Goal: Communication & Community: Answer question/provide support

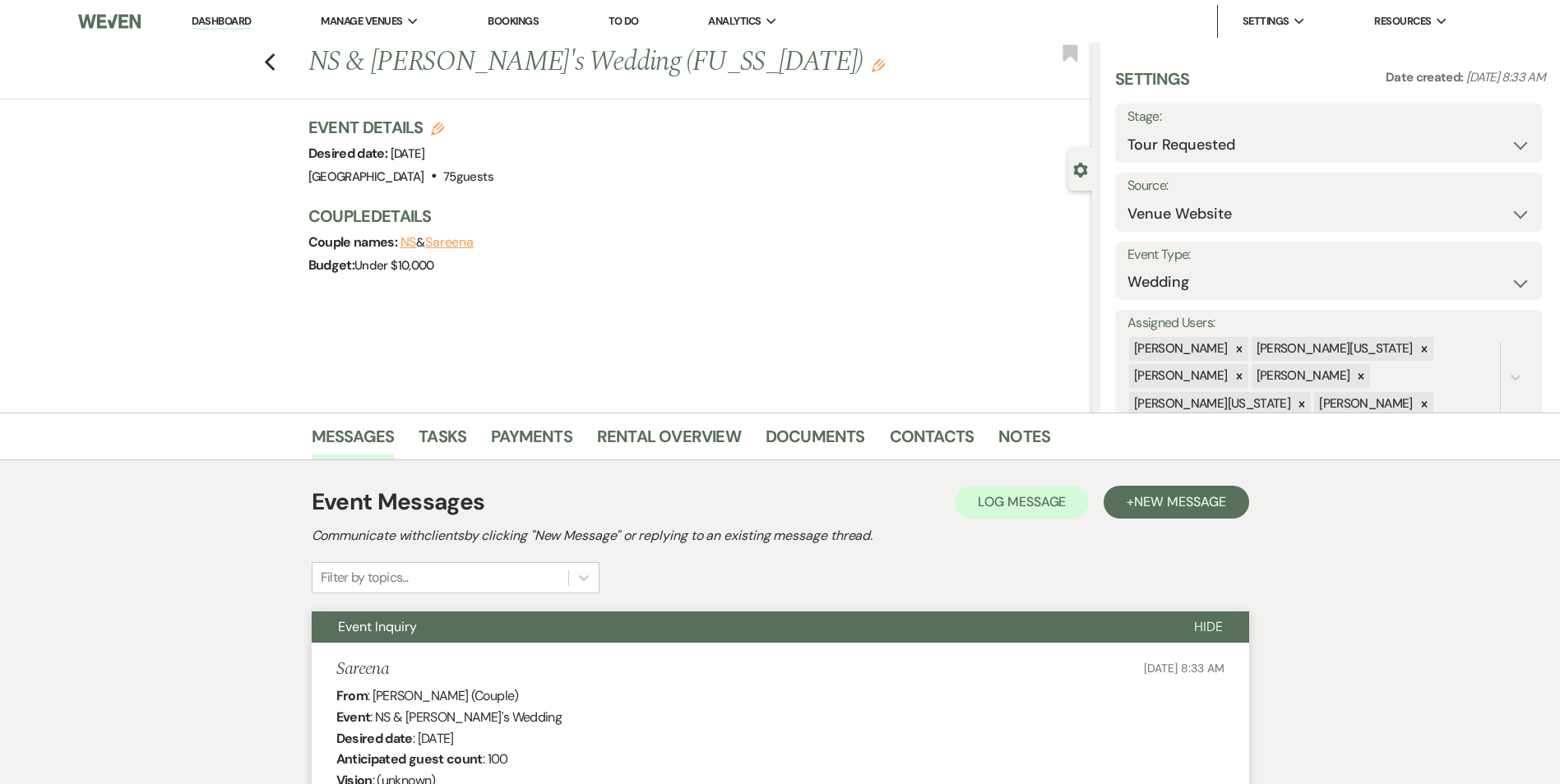
select select "2"
select select "5"
click at [406, 25] on div "Manage Venues Expand" at bounding box center [370, 21] width 98 height 16
click at [406, 44] on link "[GEOGRAPHIC_DATA]" at bounding box center [403, 53] width 165 height 33
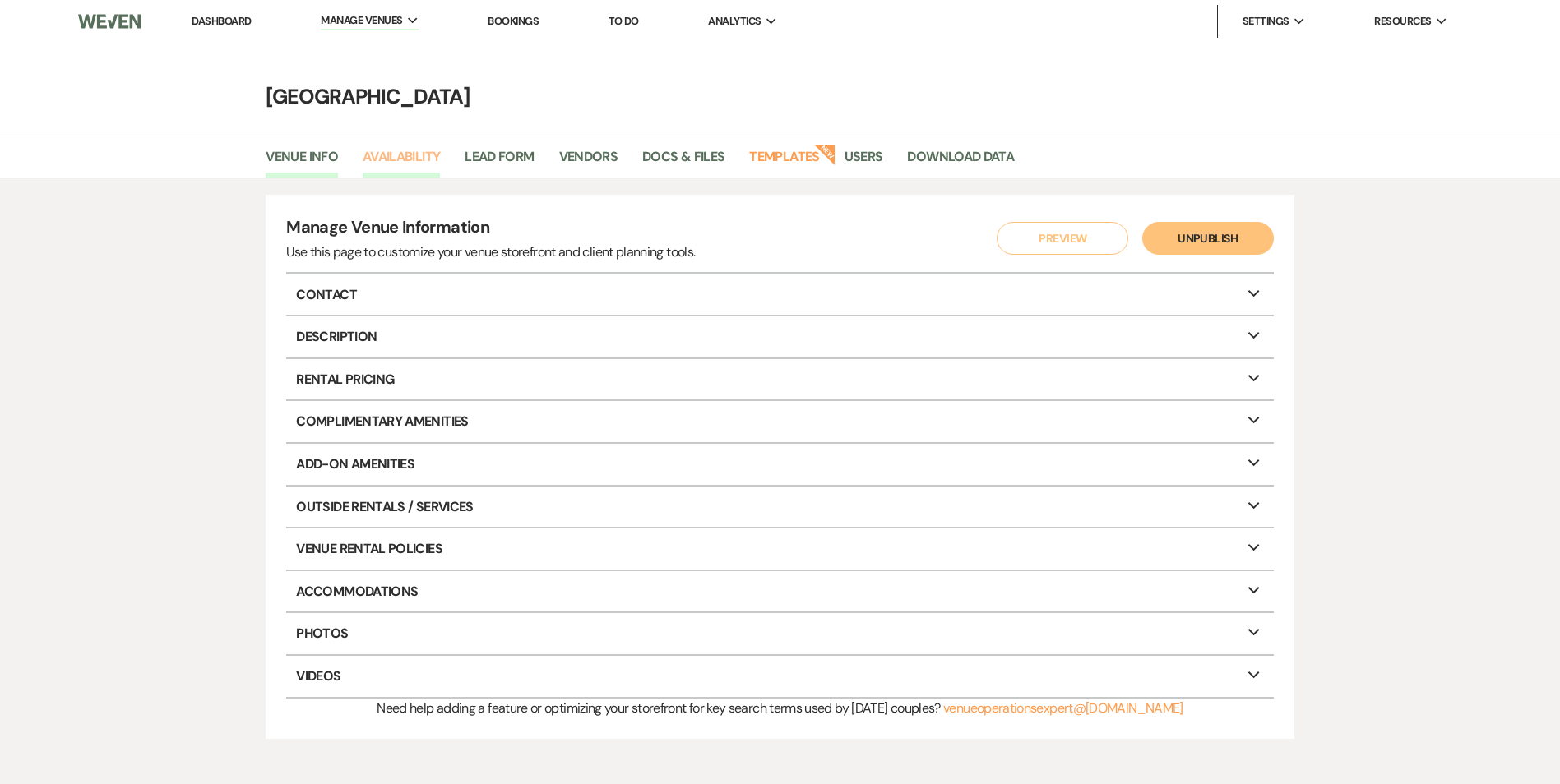
click at [404, 148] on link "Availability" at bounding box center [401, 161] width 77 height 31
select select "2"
select select "2026"
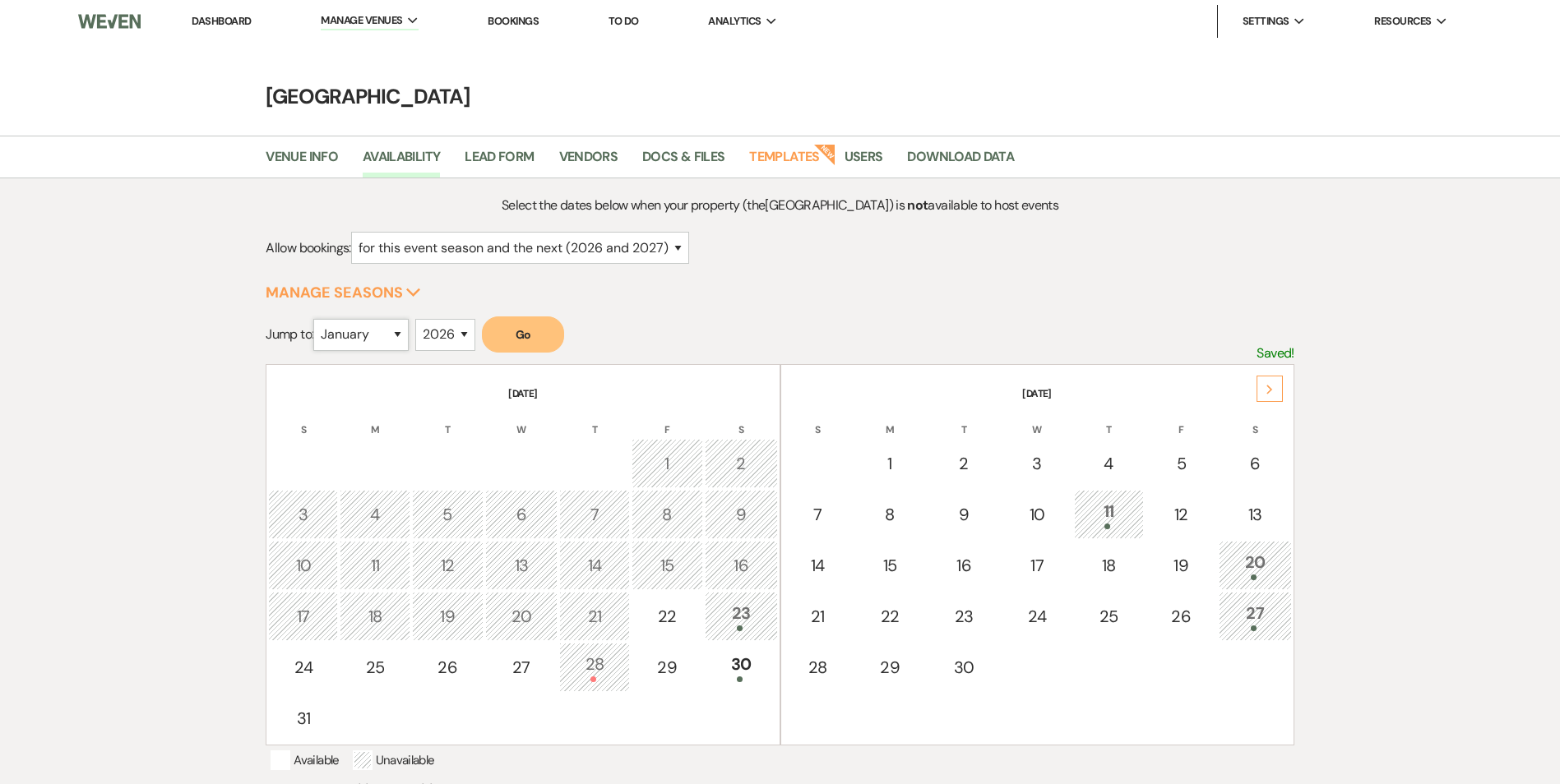
click at [401, 335] on select "January February March April May June July August September October November De…" at bounding box center [361, 335] width 95 height 32
click at [318, 319] on select "January February March April May June July August September October November De…" at bounding box center [361, 335] width 95 height 32
click at [542, 351] on button "Go" at bounding box center [523, 335] width 82 height 36
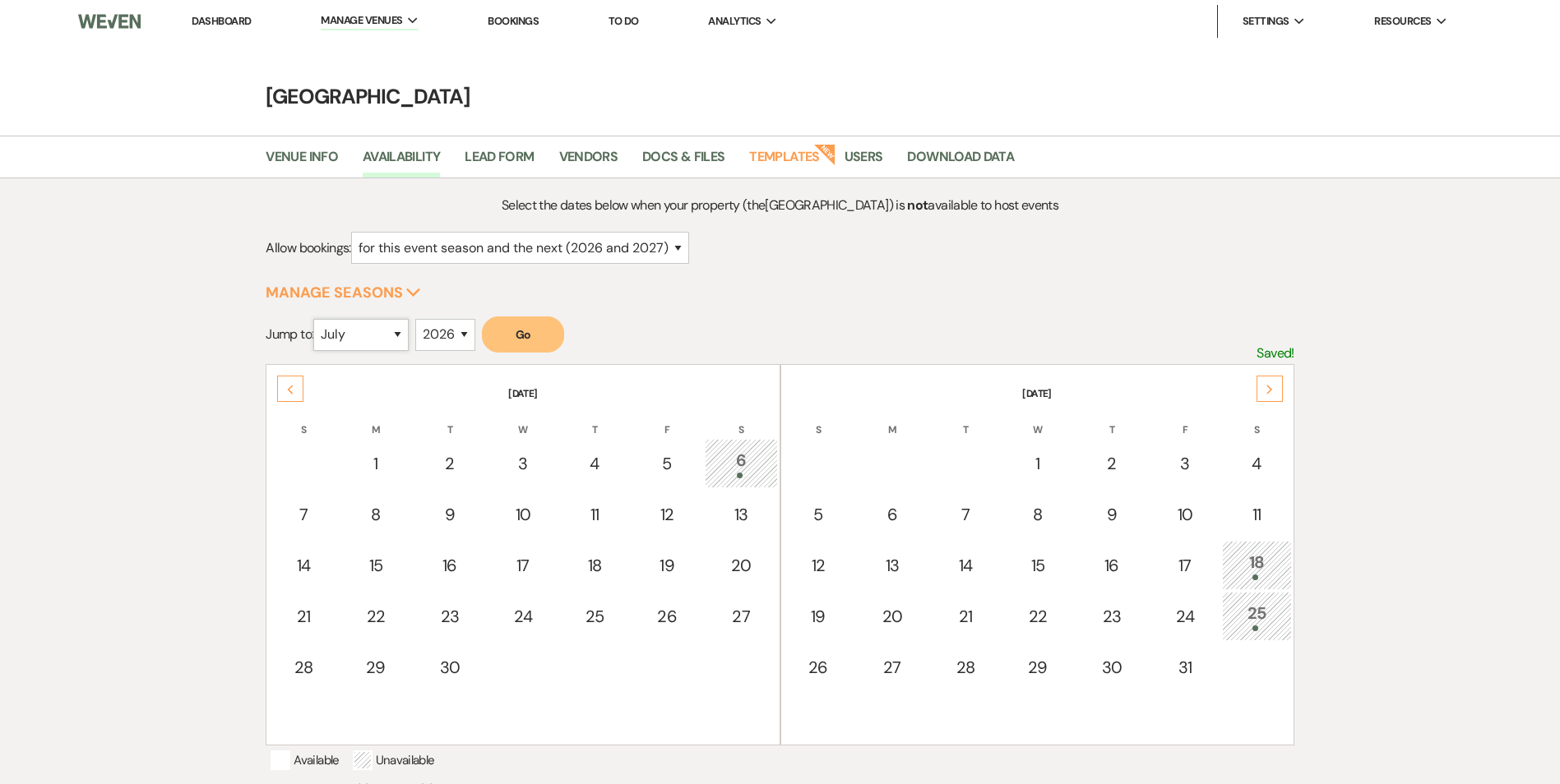
click at [399, 330] on select "January February March April May June July August September October November De…" at bounding box center [361, 335] width 95 height 32
select select "6"
click at [318, 319] on select "January February March April May June July August September October November De…" at bounding box center [361, 335] width 95 height 32
click at [341, 19] on span "Manage Venues" at bounding box center [361, 20] width 81 height 16
click at [351, 45] on link "[GEOGRAPHIC_DATA]" at bounding box center [403, 54] width 165 height 33
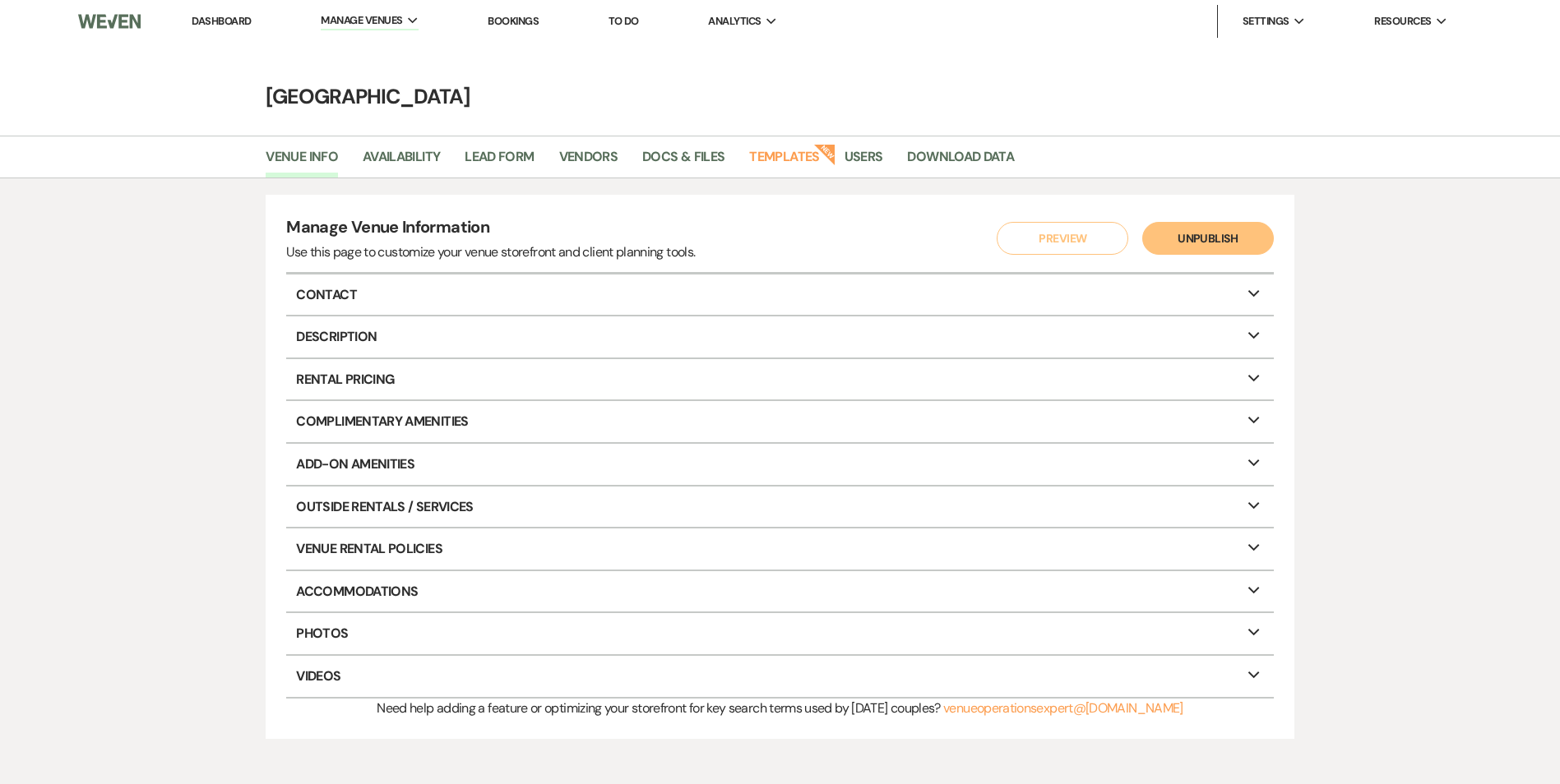
click at [232, 13] on li "Dashboard" at bounding box center [221, 21] width 76 height 33
click at [226, 20] on link "Dashboard" at bounding box center [221, 21] width 60 height 14
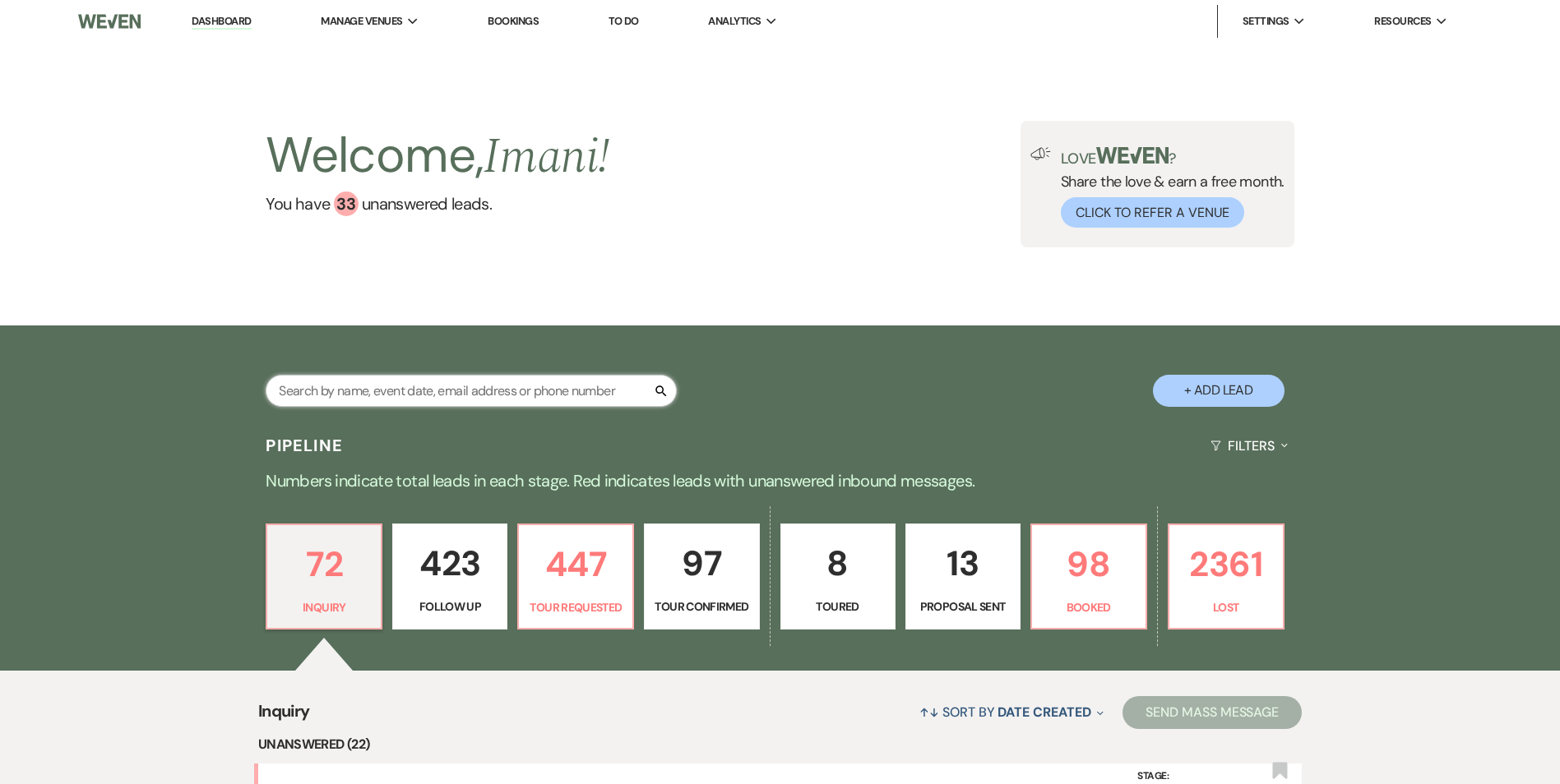
click at [340, 384] on input "text" at bounding box center [471, 391] width 411 height 32
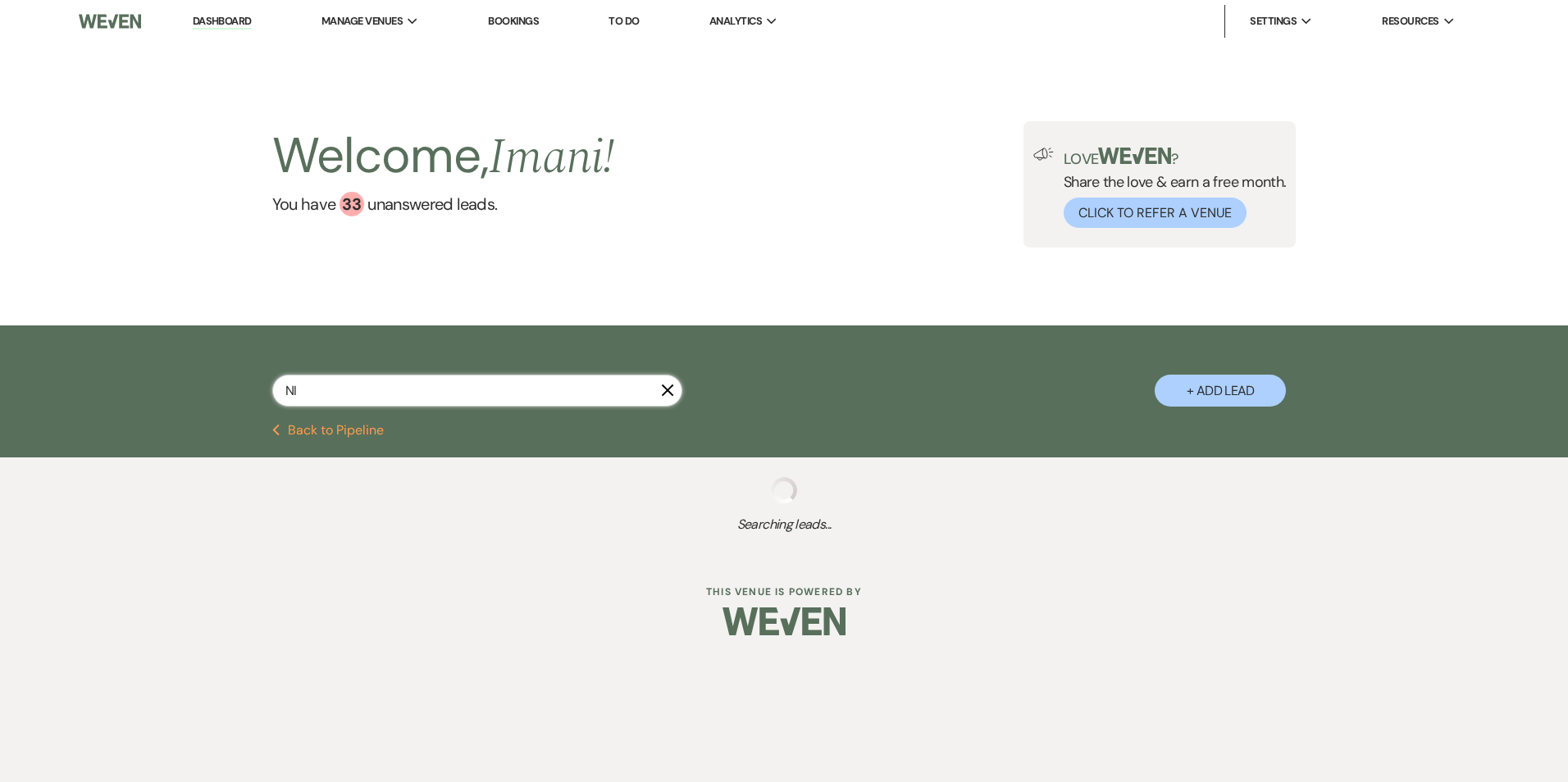
click at [366, 394] on input "NI" at bounding box center [478, 391] width 410 height 32
type input "N"
click at [360, 400] on input "text" at bounding box center [478, 391] width 410 height 32
select select "2"
select select "9"
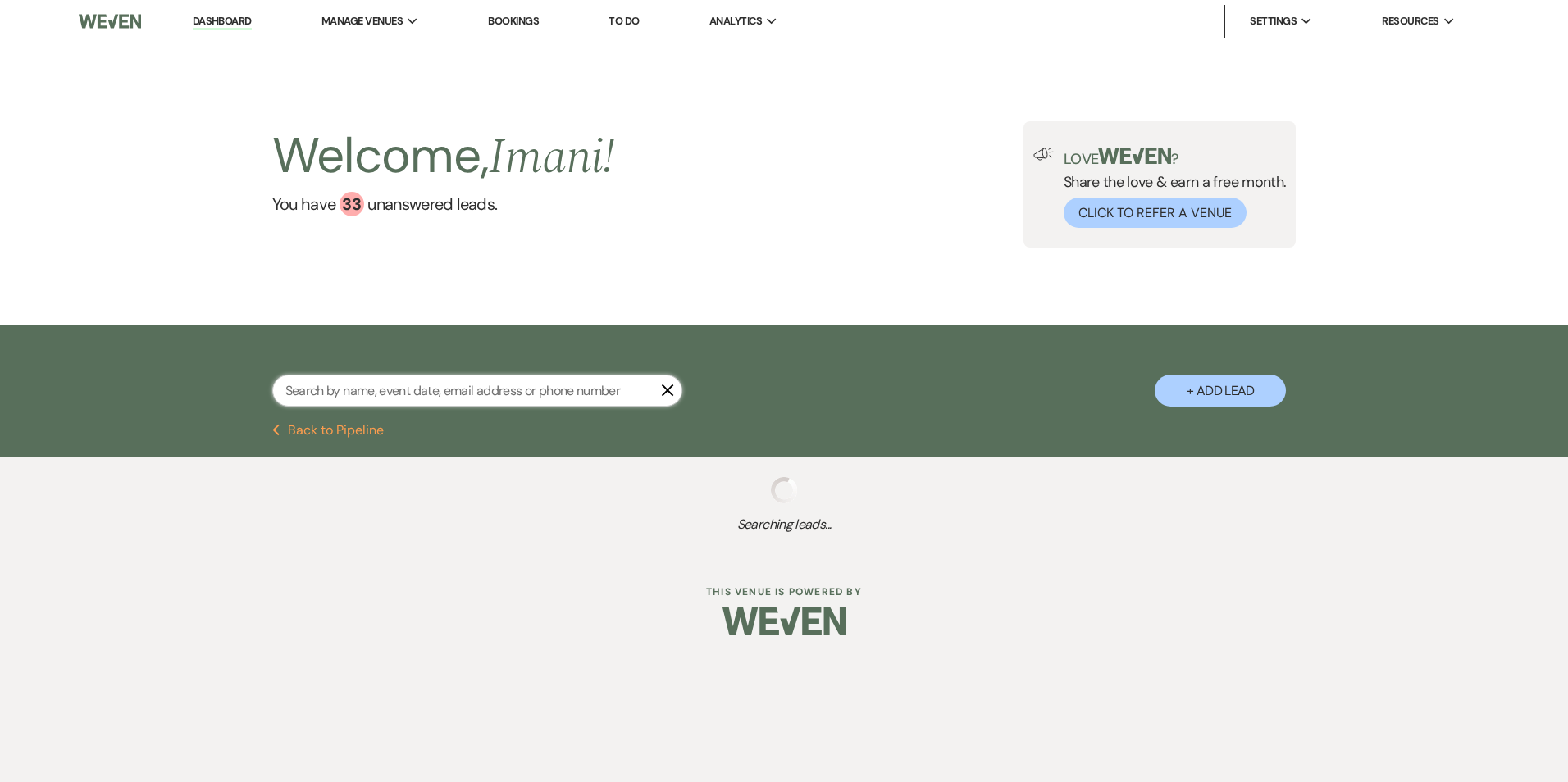
select select "9"
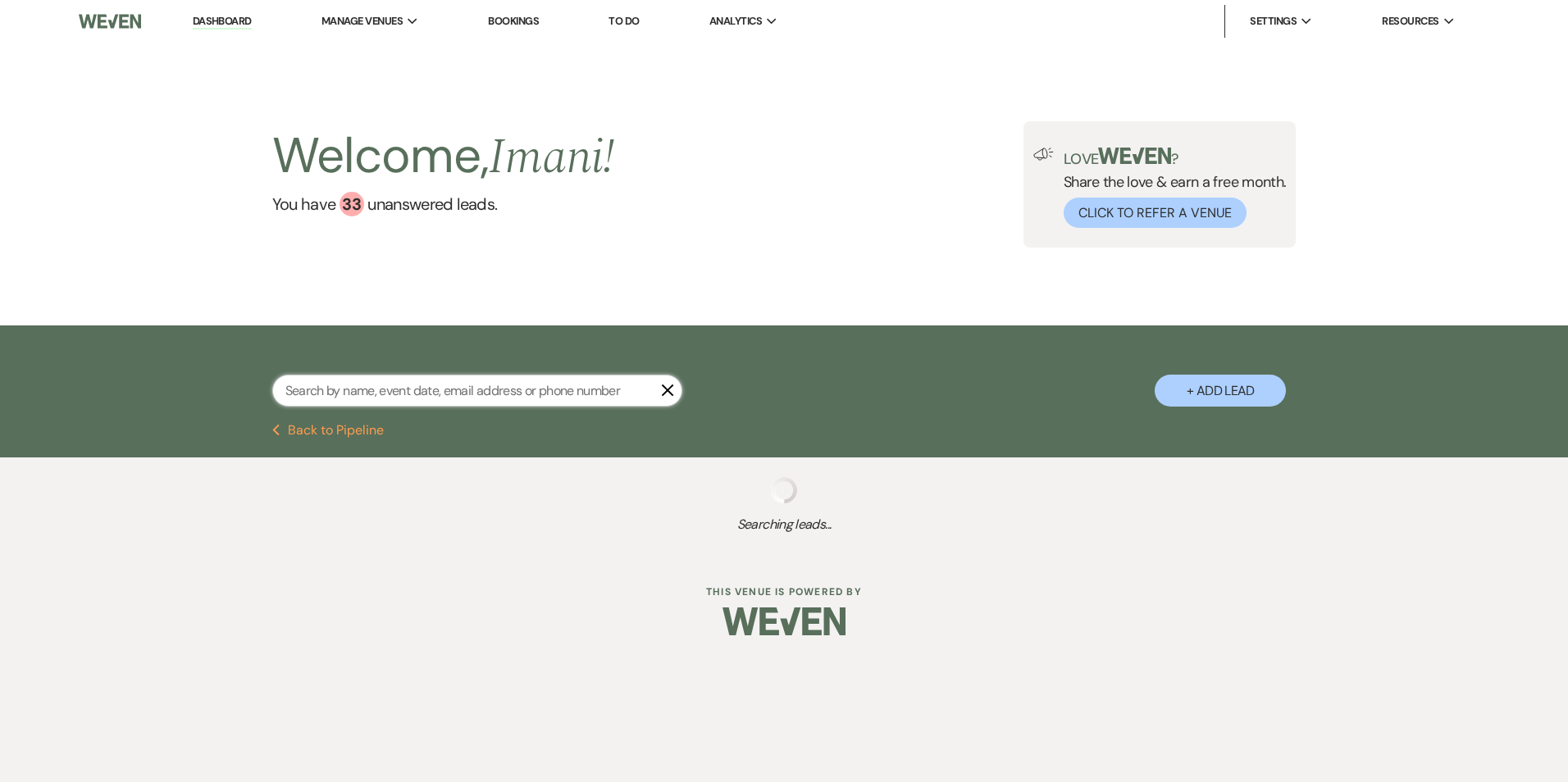
select select "9"
select select "2"
select select "9"
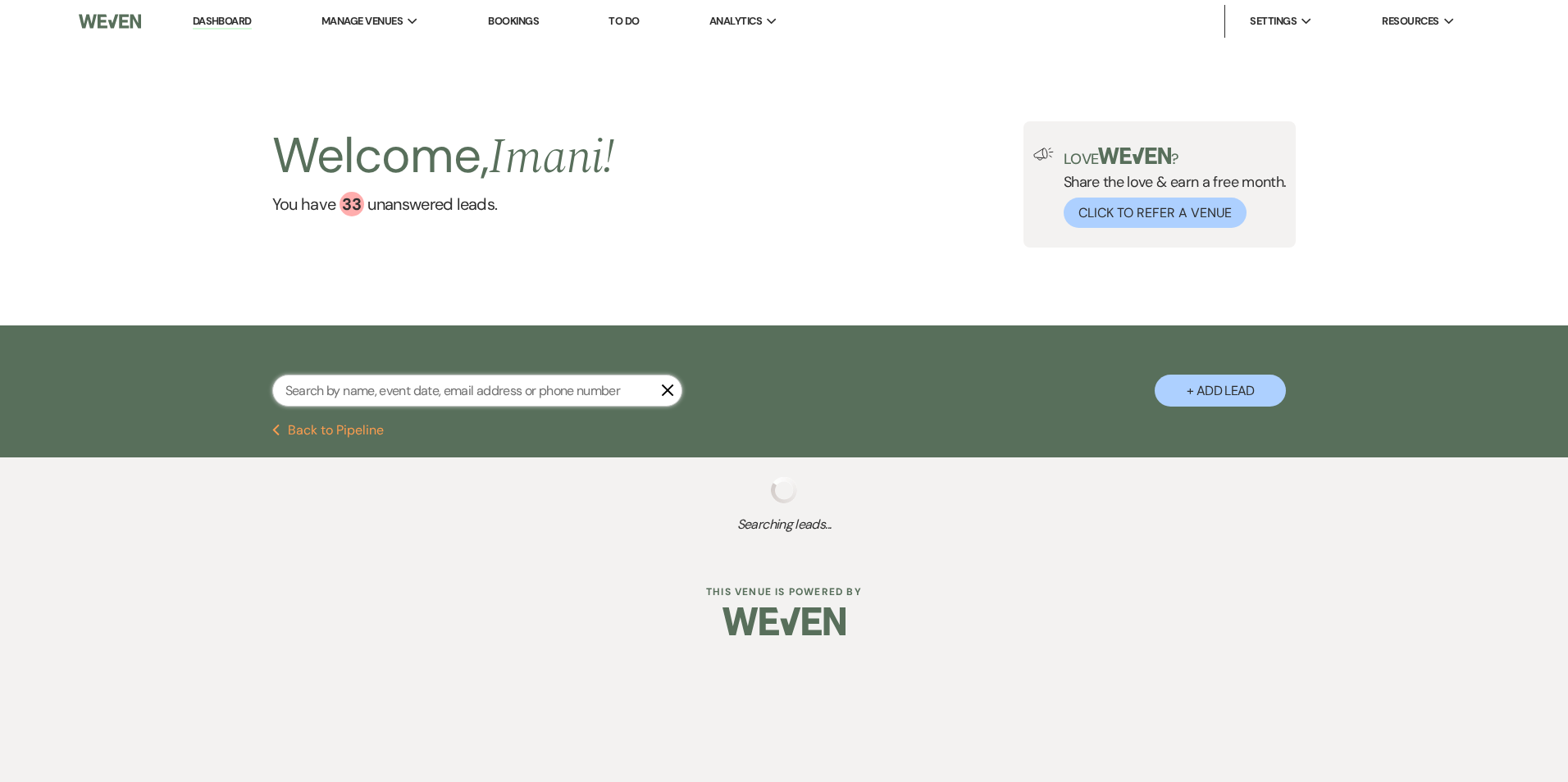
select select "6"
select select "9"
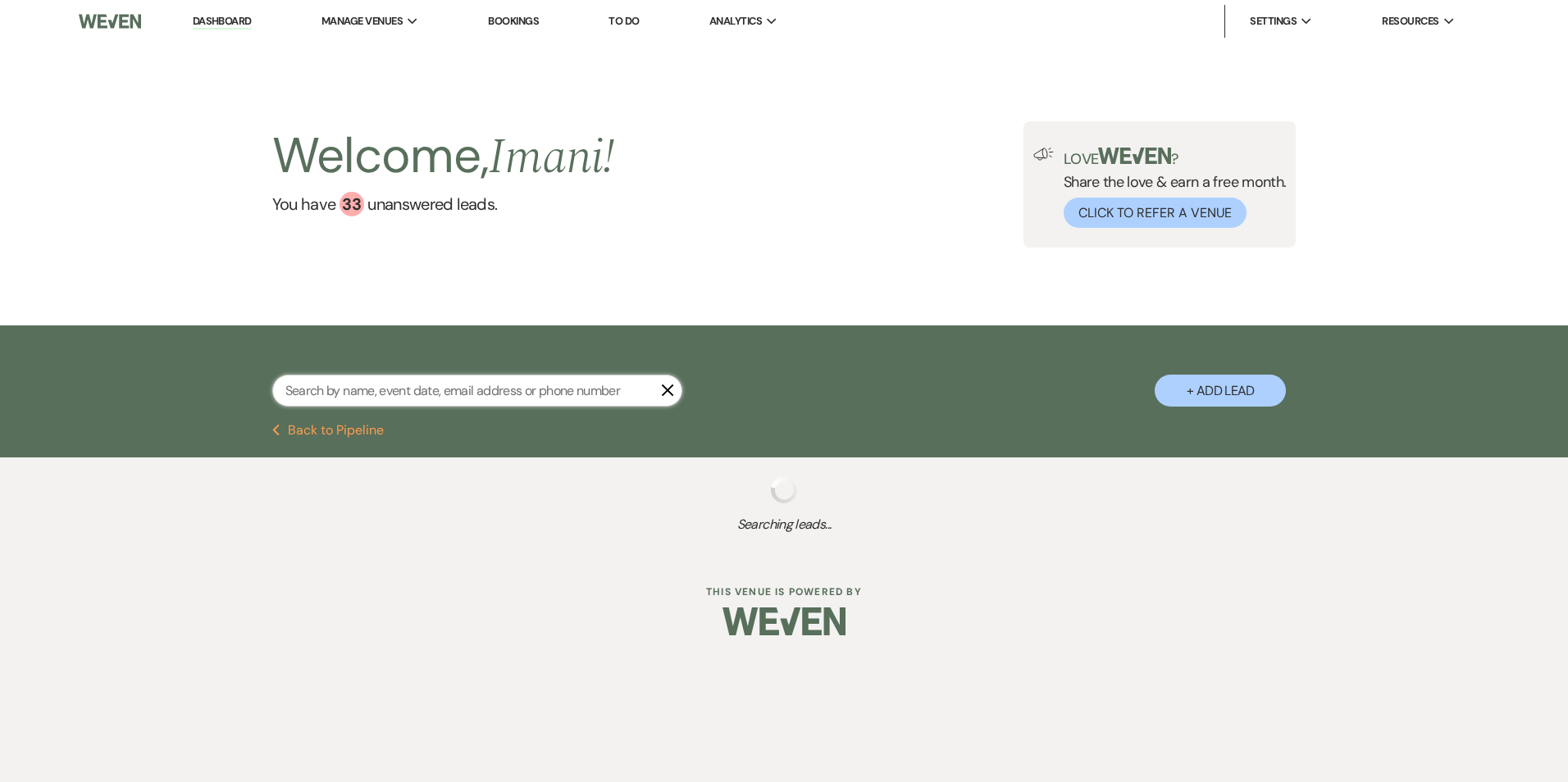
select select "5"
select select "9"
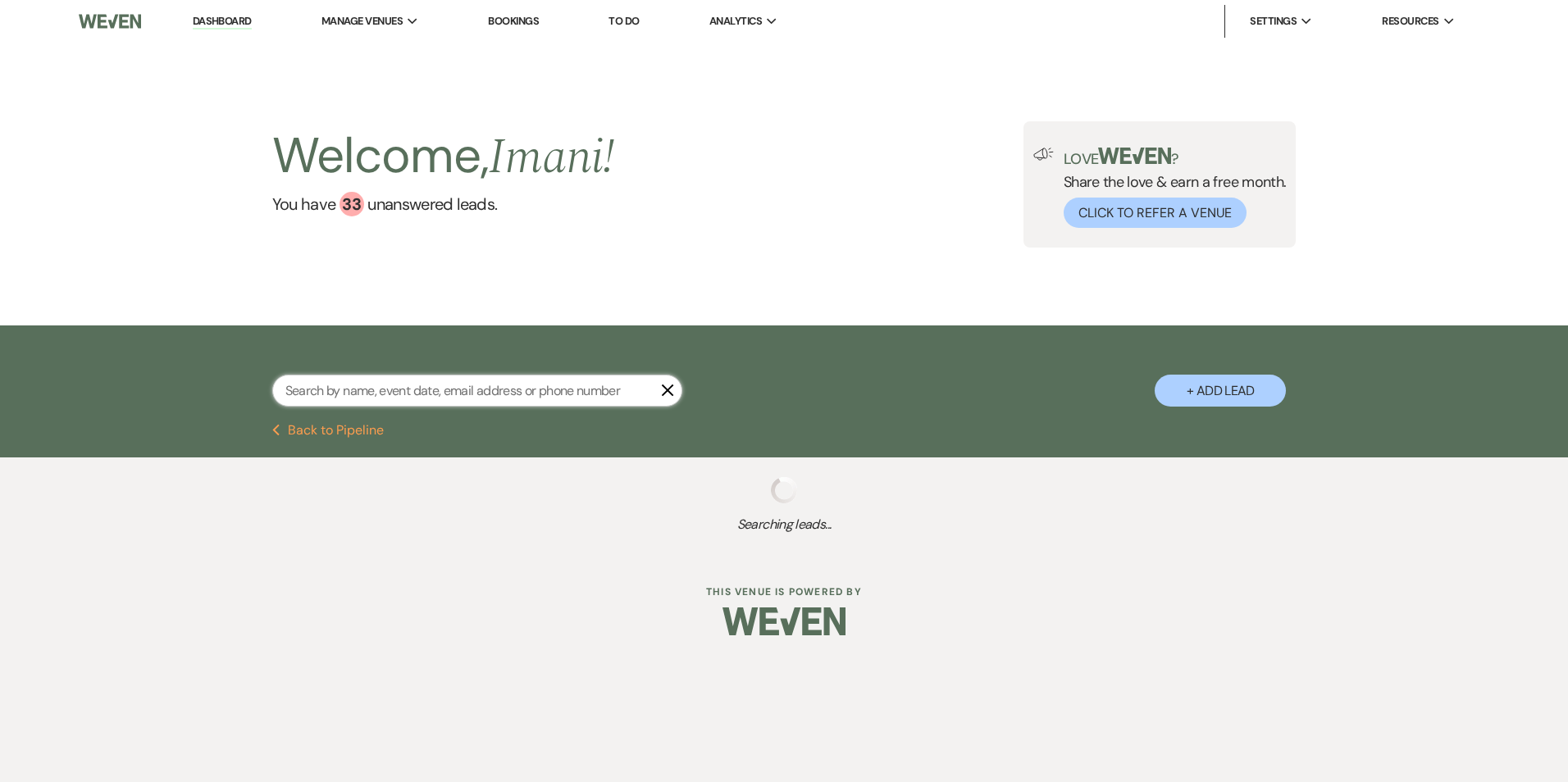
select select "9"
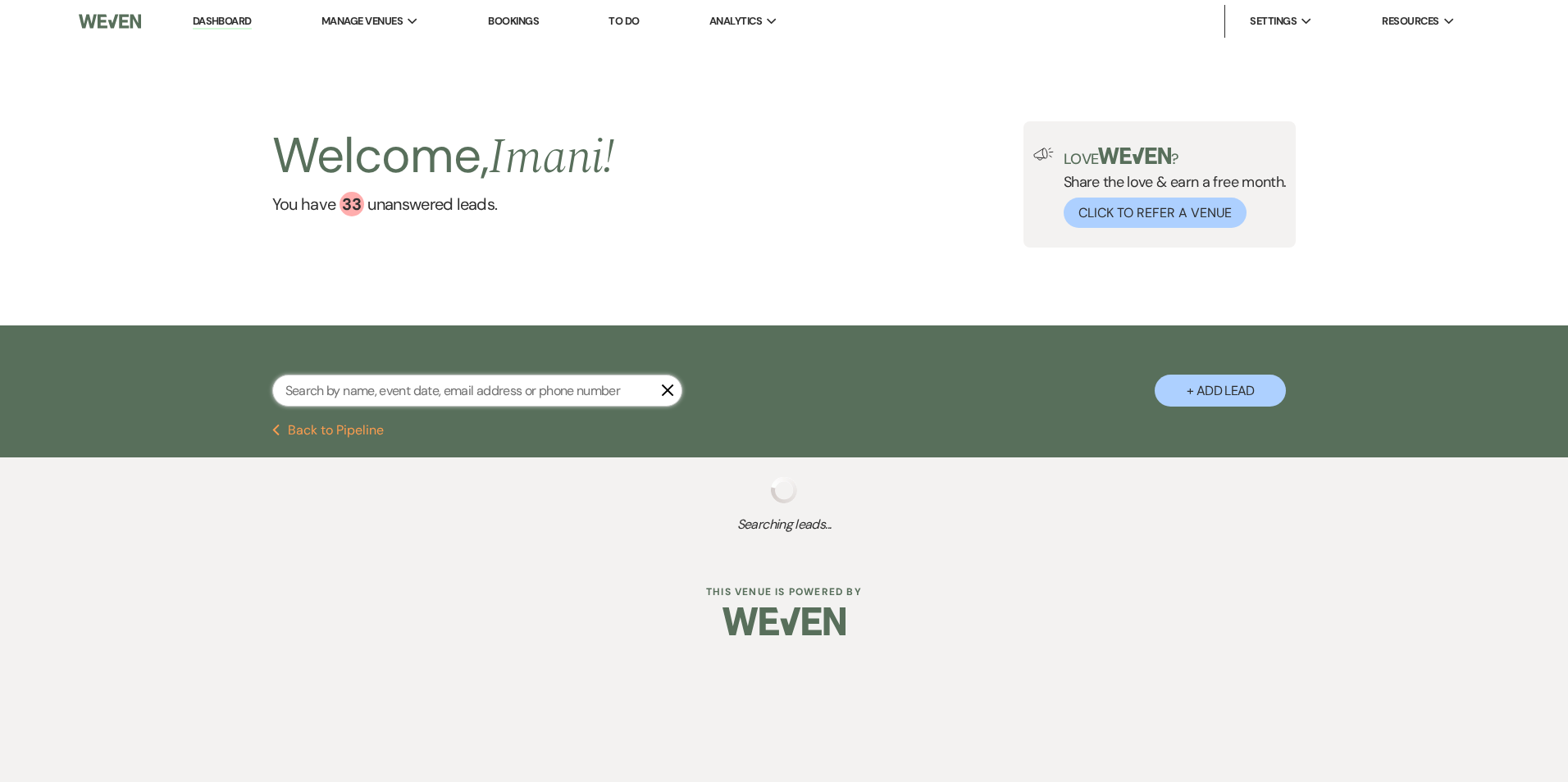
select select "9"
select select "8"
select select "5"
select select "9"
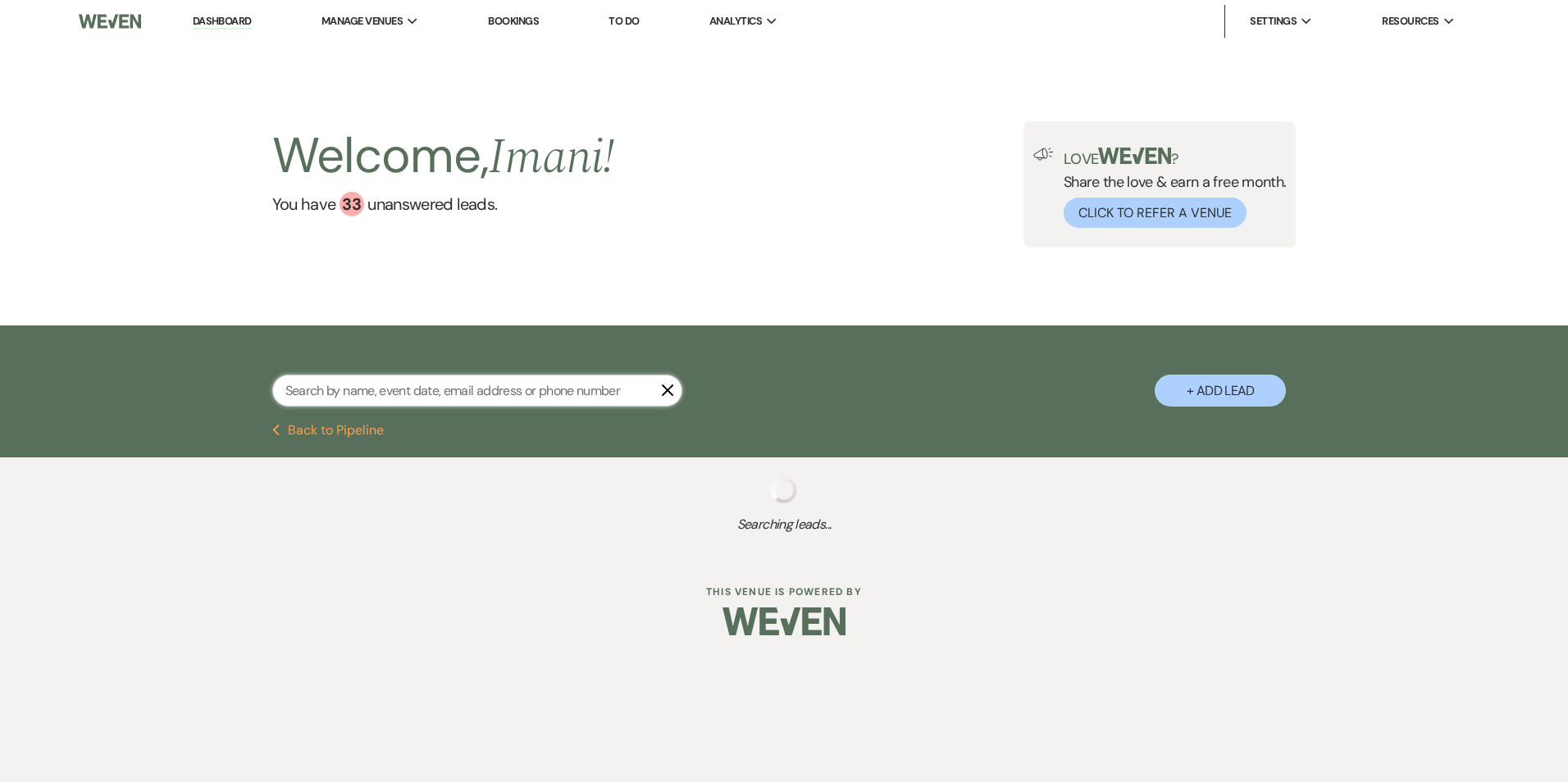
select select "5"
select select "9"
select select "8"
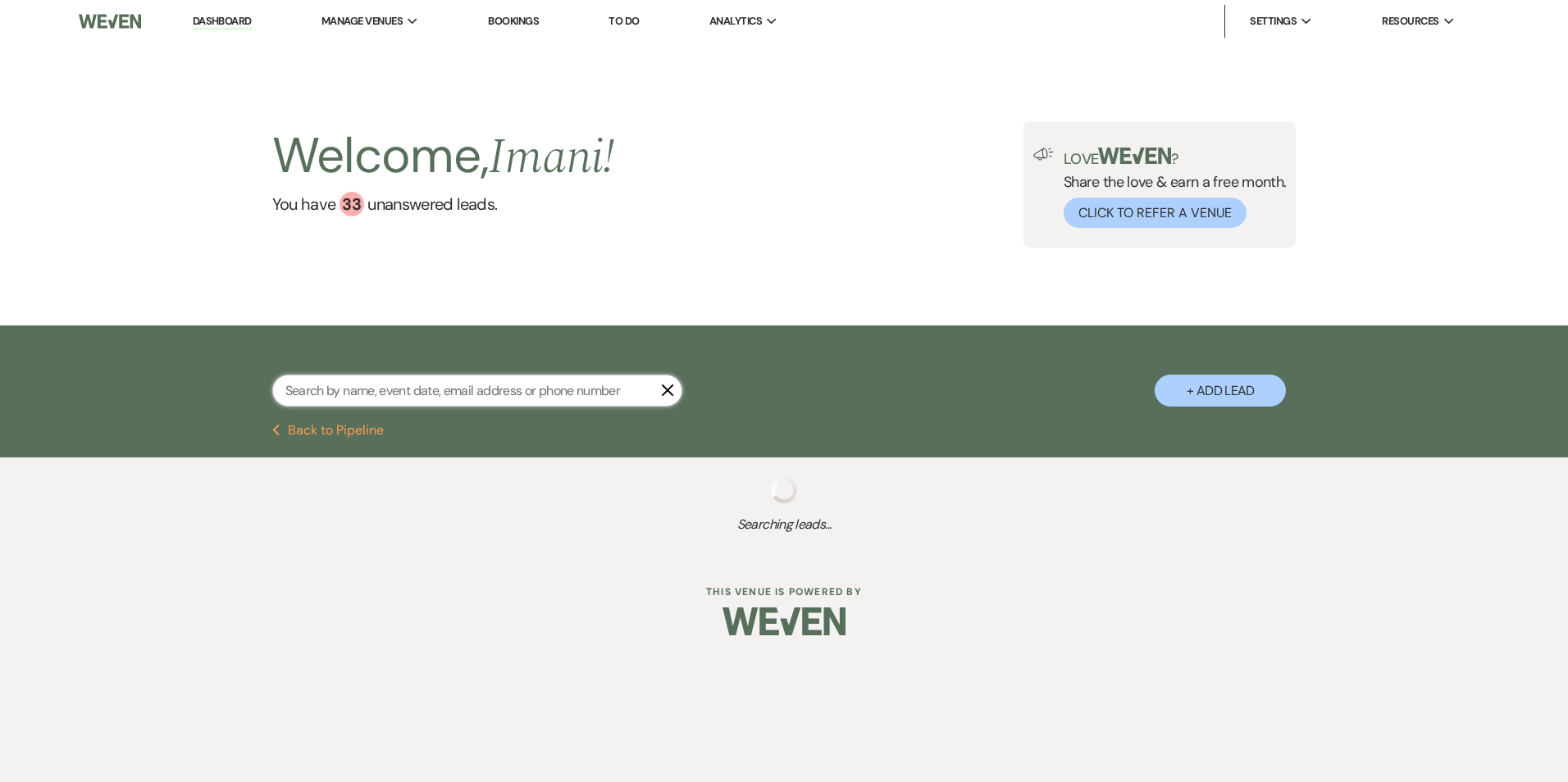
select select "5"
select select "9"
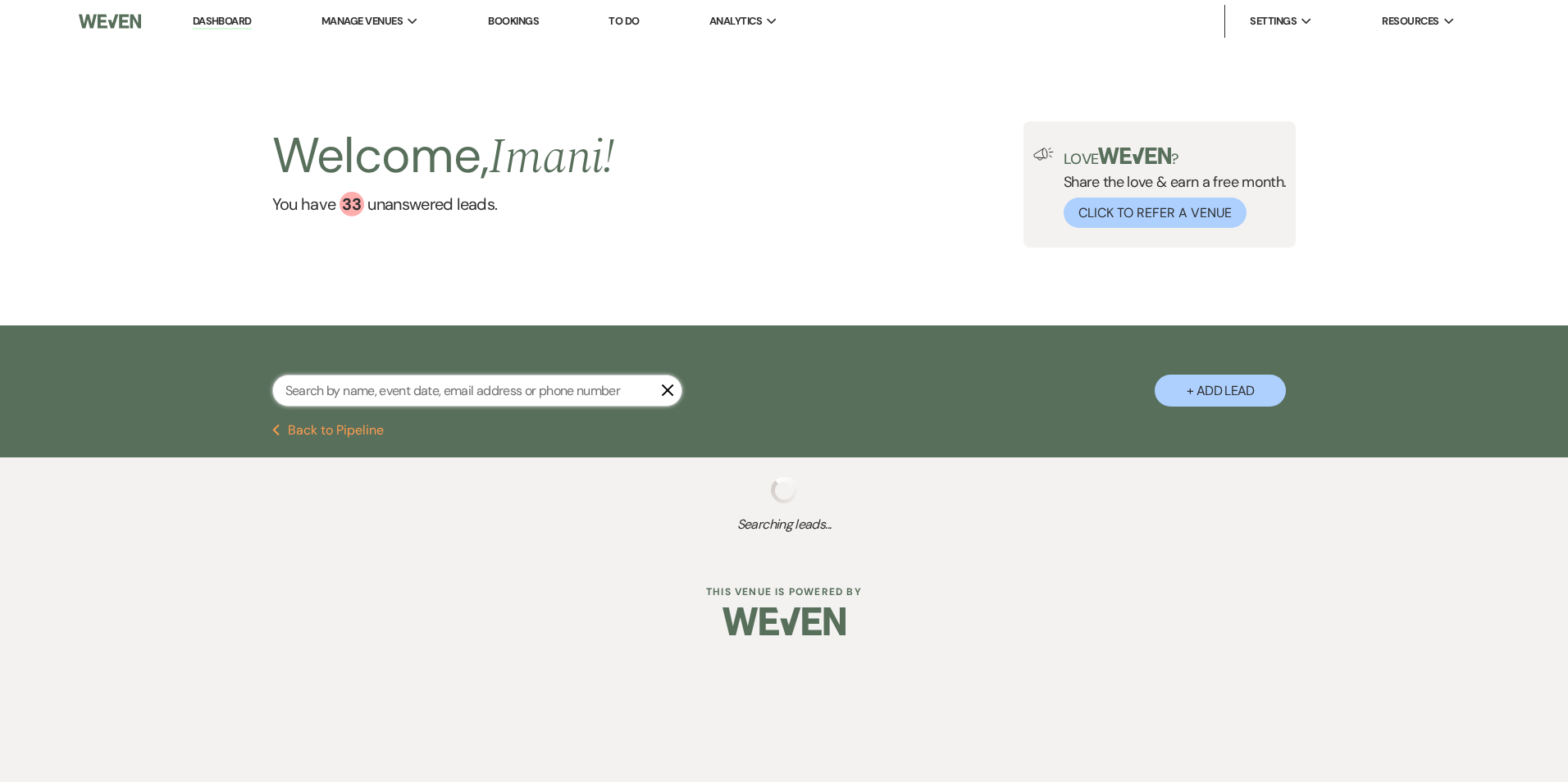
select select "8"
select select "5"
select select "9"
select select "2"
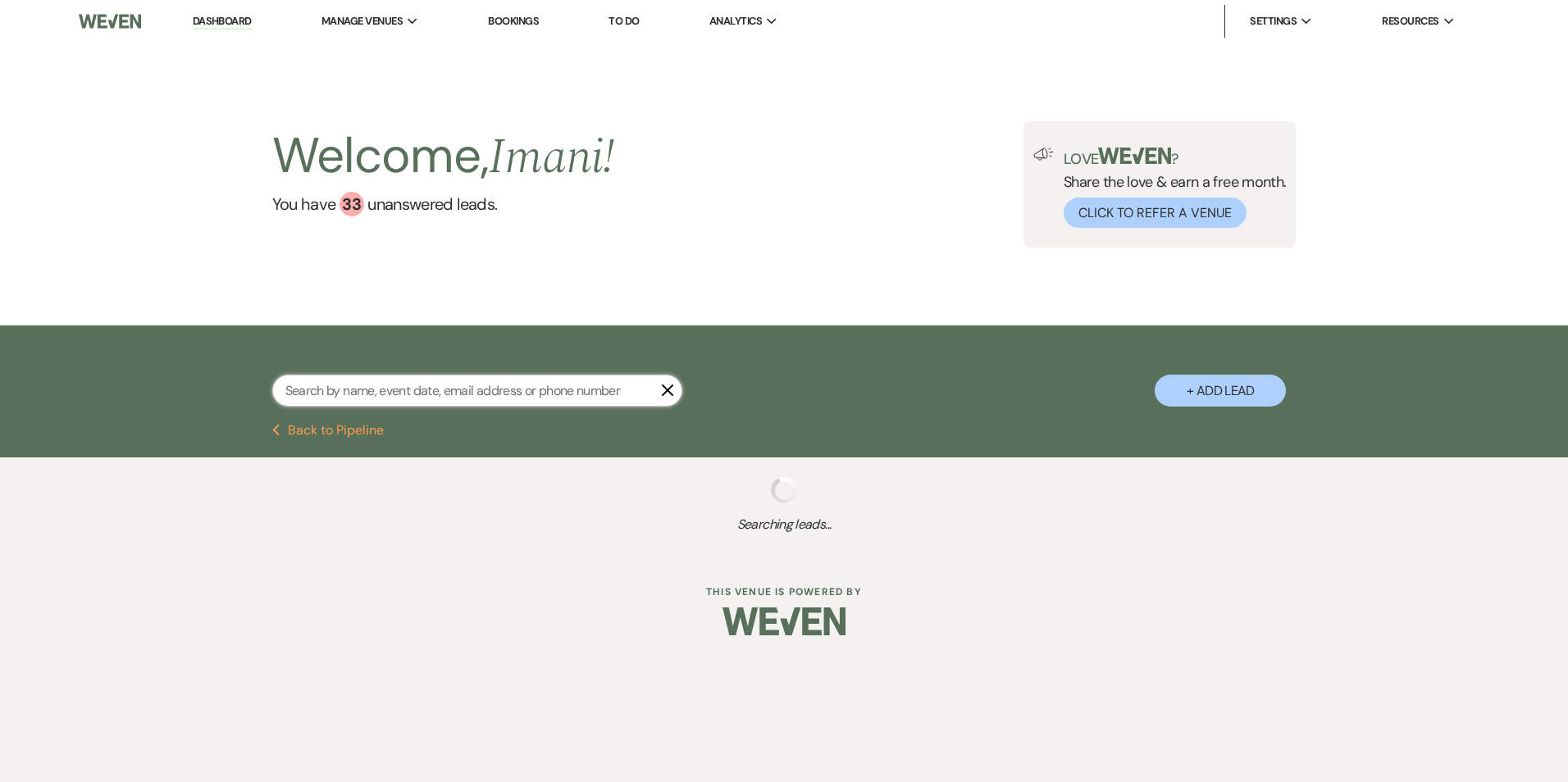
select select "9"
select select "8"
select select "4"
select select "9"
select select "2"
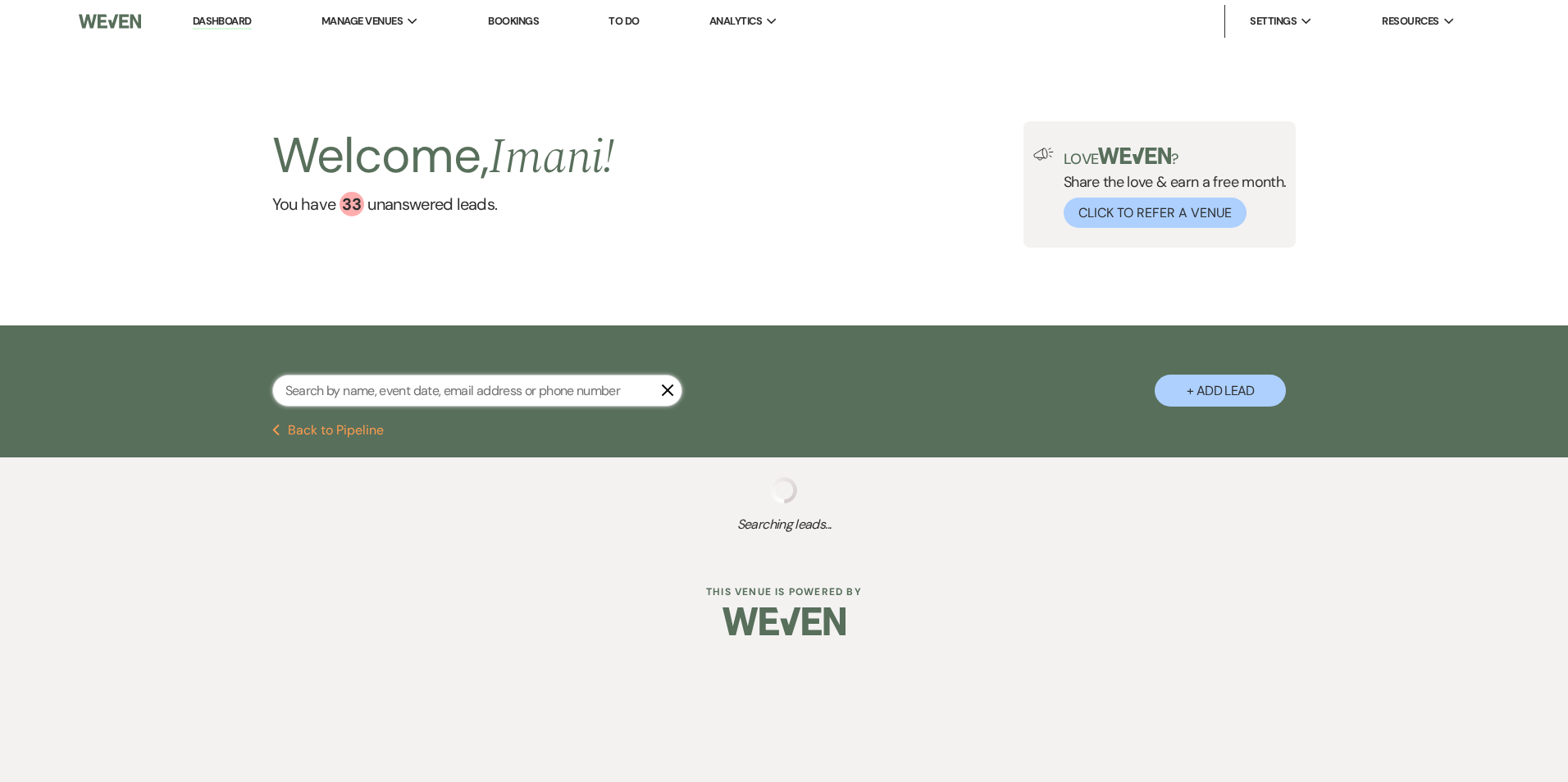
select select "8"
select select "9"
select select "8"
select select "5"
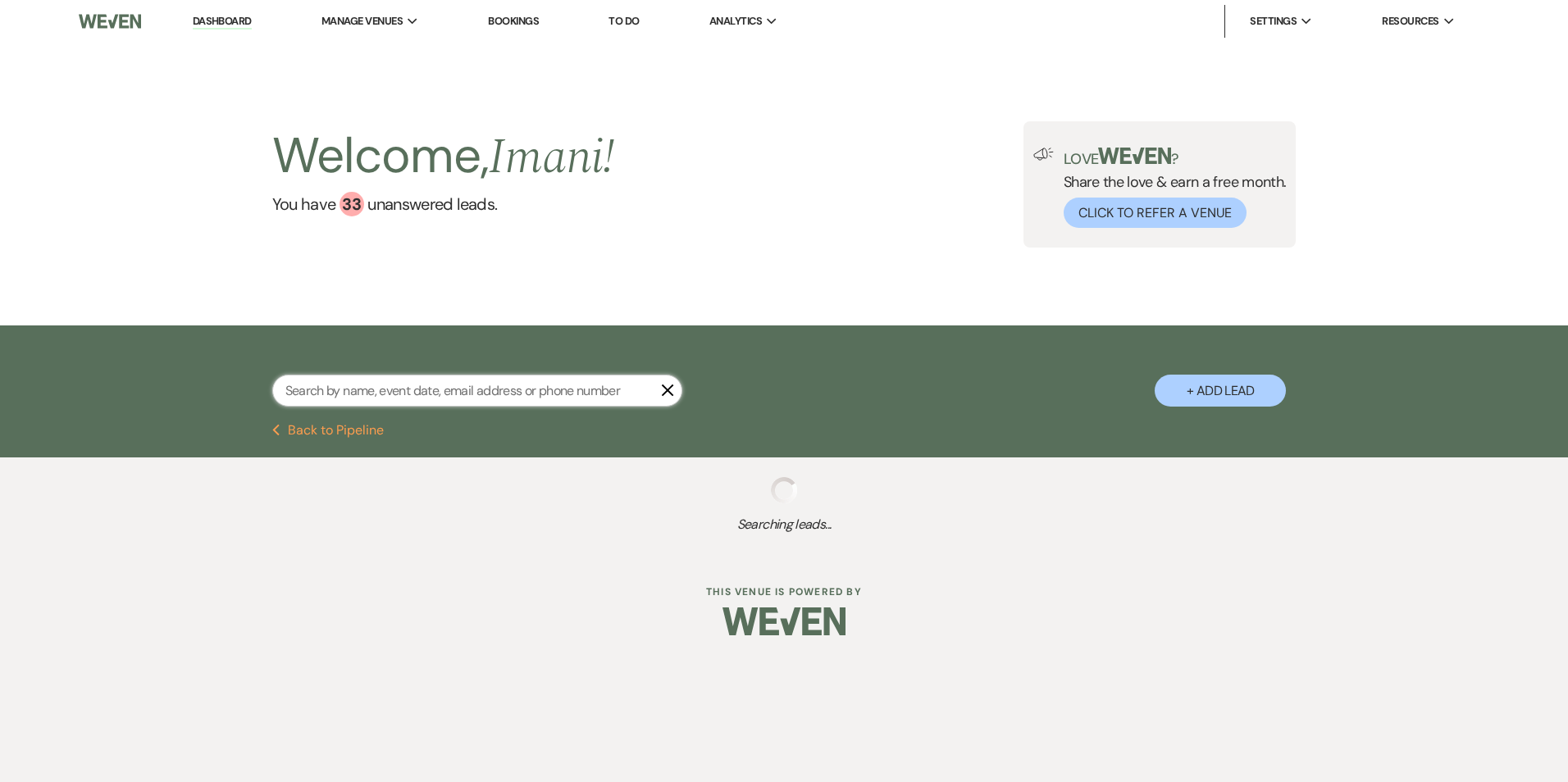
select select "9"
select select "2"
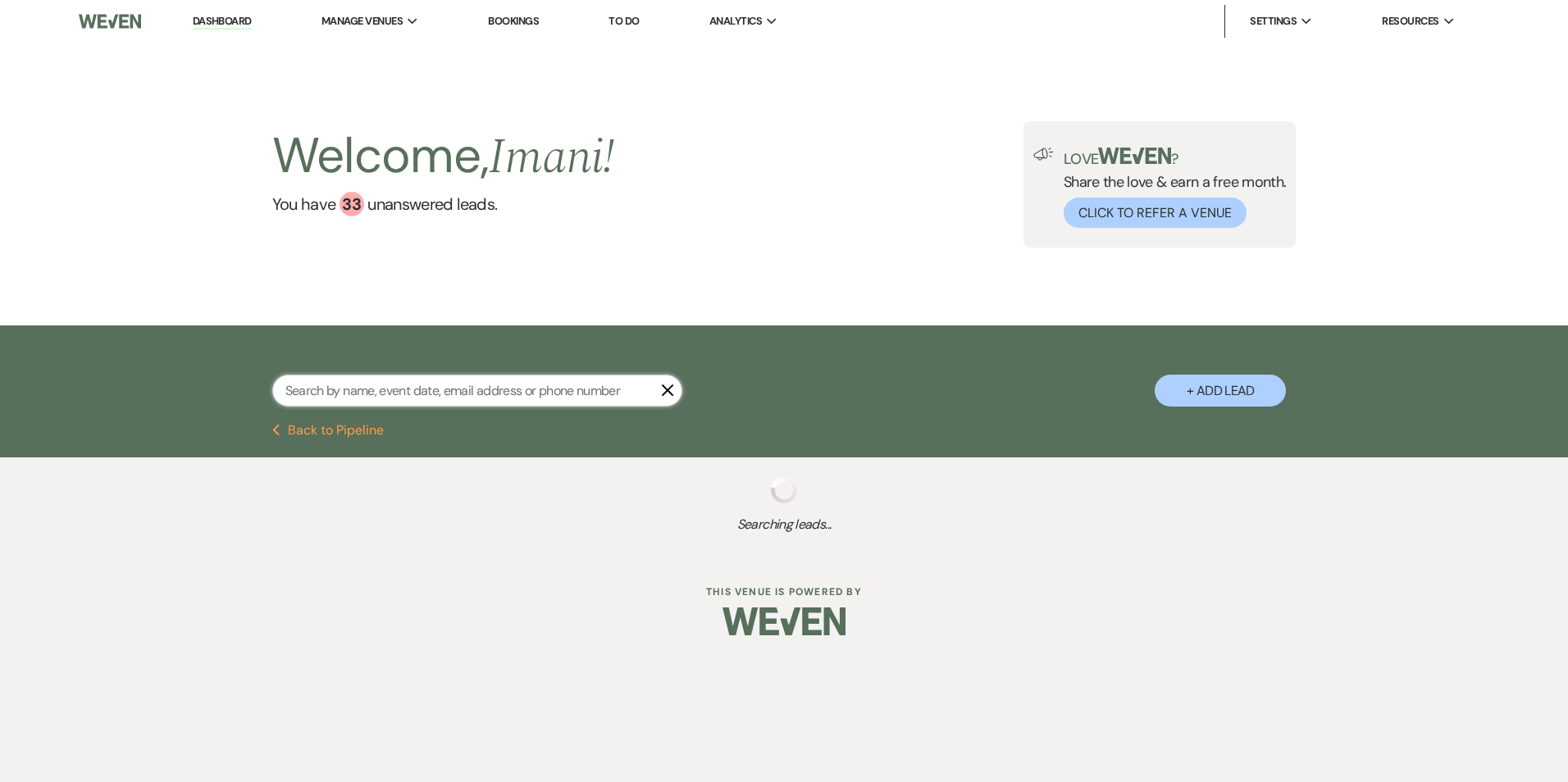
select select "2"
select select "8"
select select "5"
select select "2"
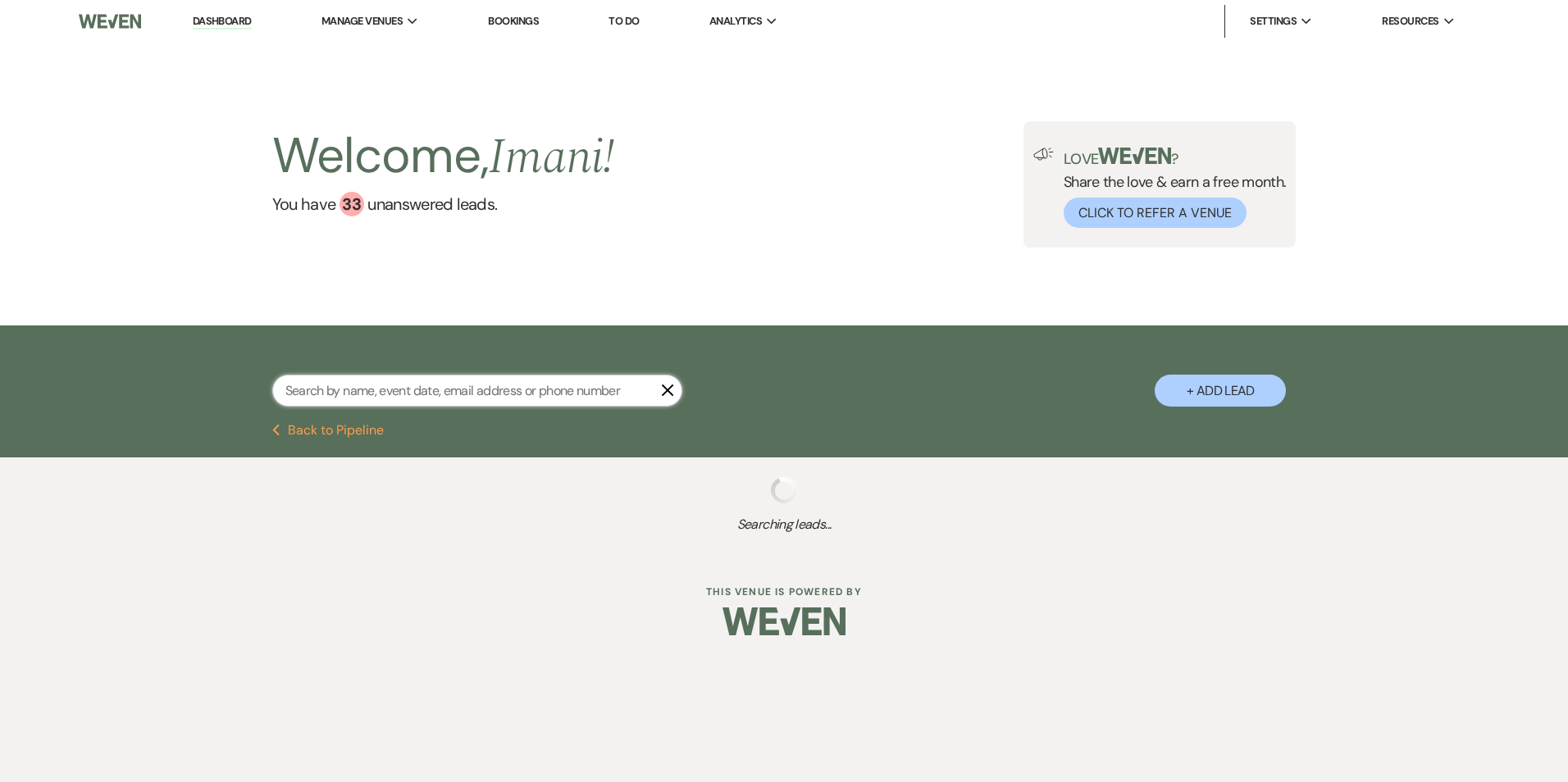
select select "8"
select select "5"
select select "2"
select select "8"
select select "5"
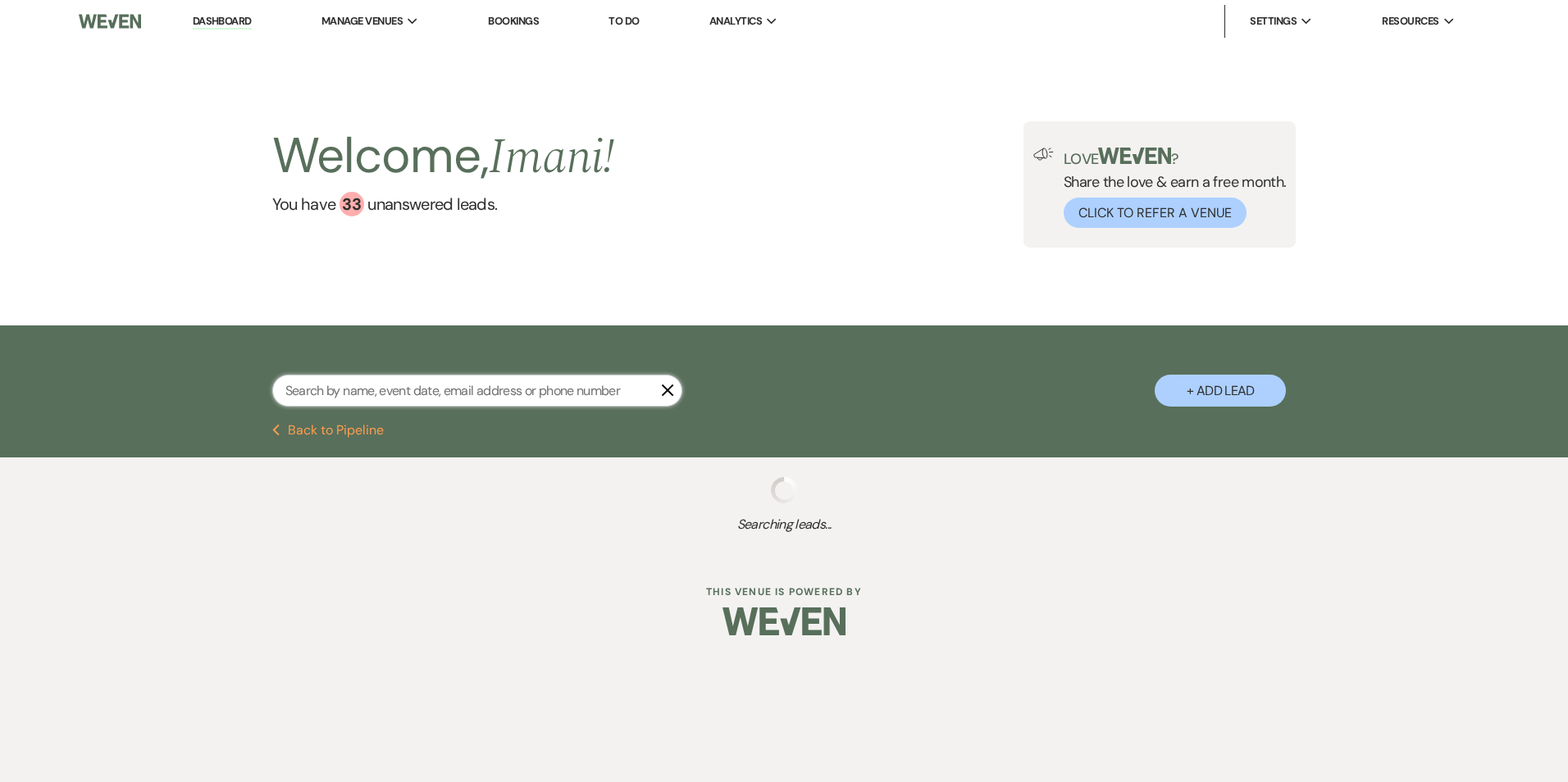
select select "8"
select select "5"
select select "8"
select select "5"
select select "8"
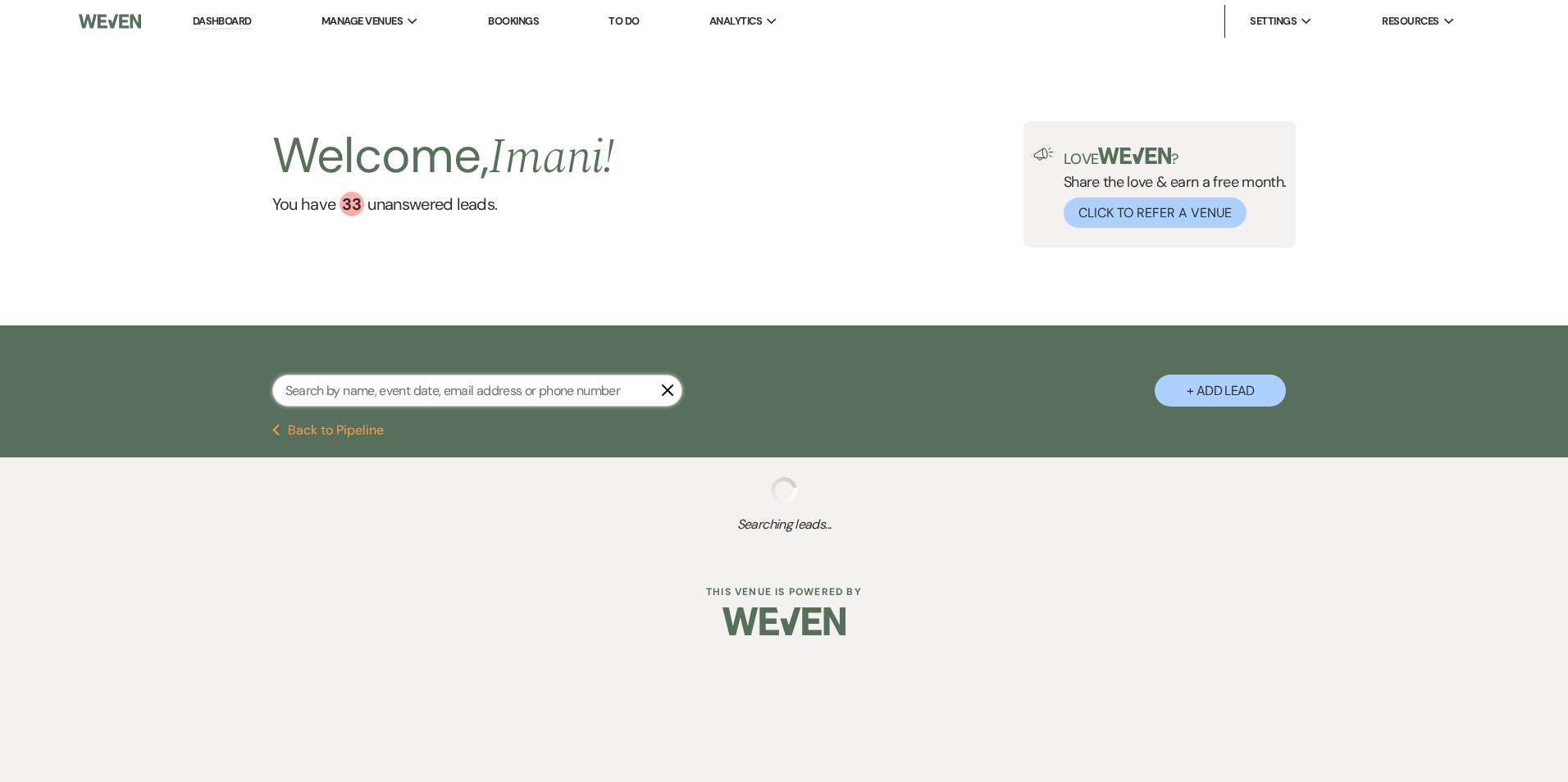
select select "5"
select select "9"
select select "2"
select select "9"
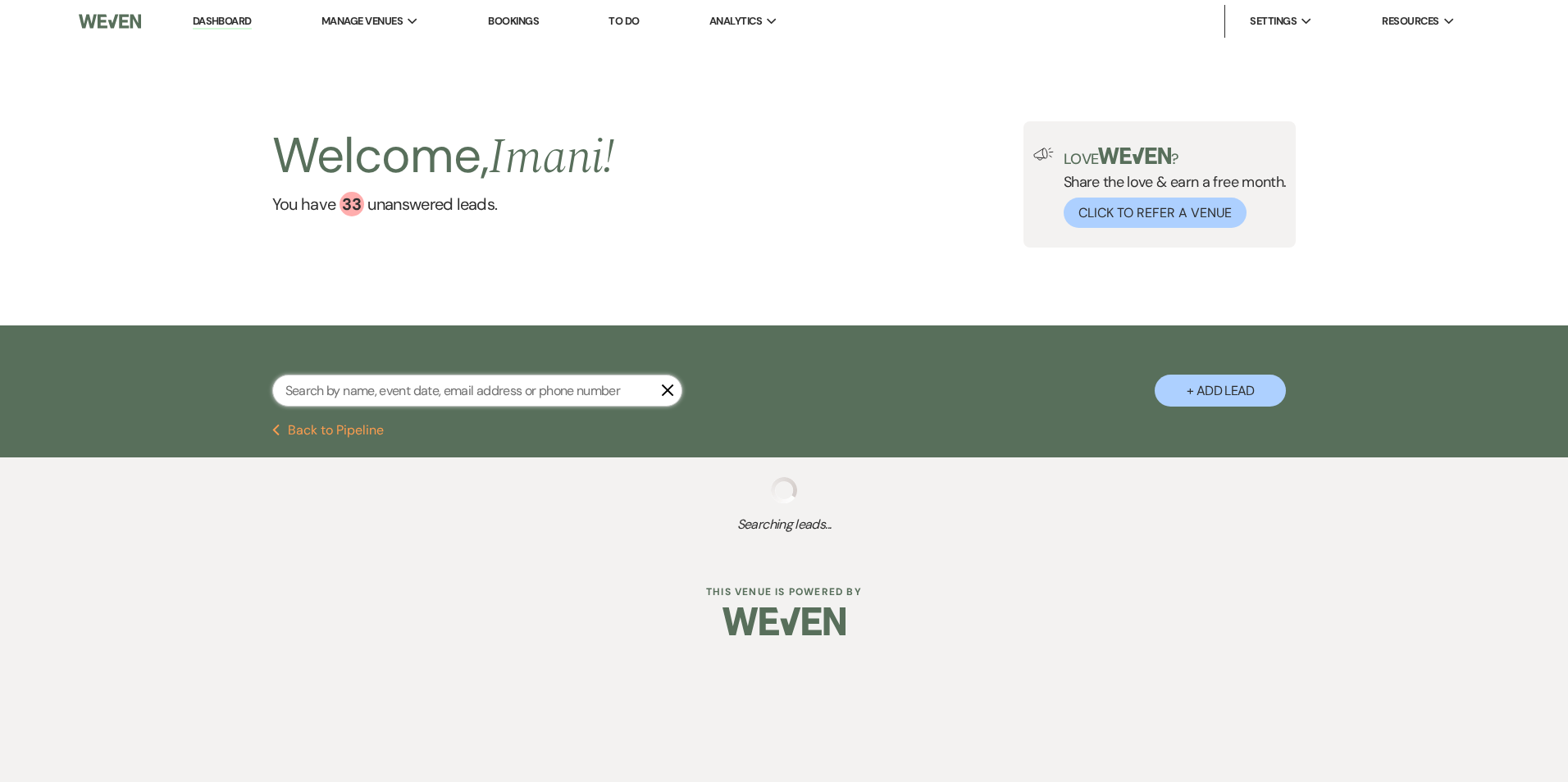
select select "8"
select select "5"
select select "8"
select select "11"
select select "9"
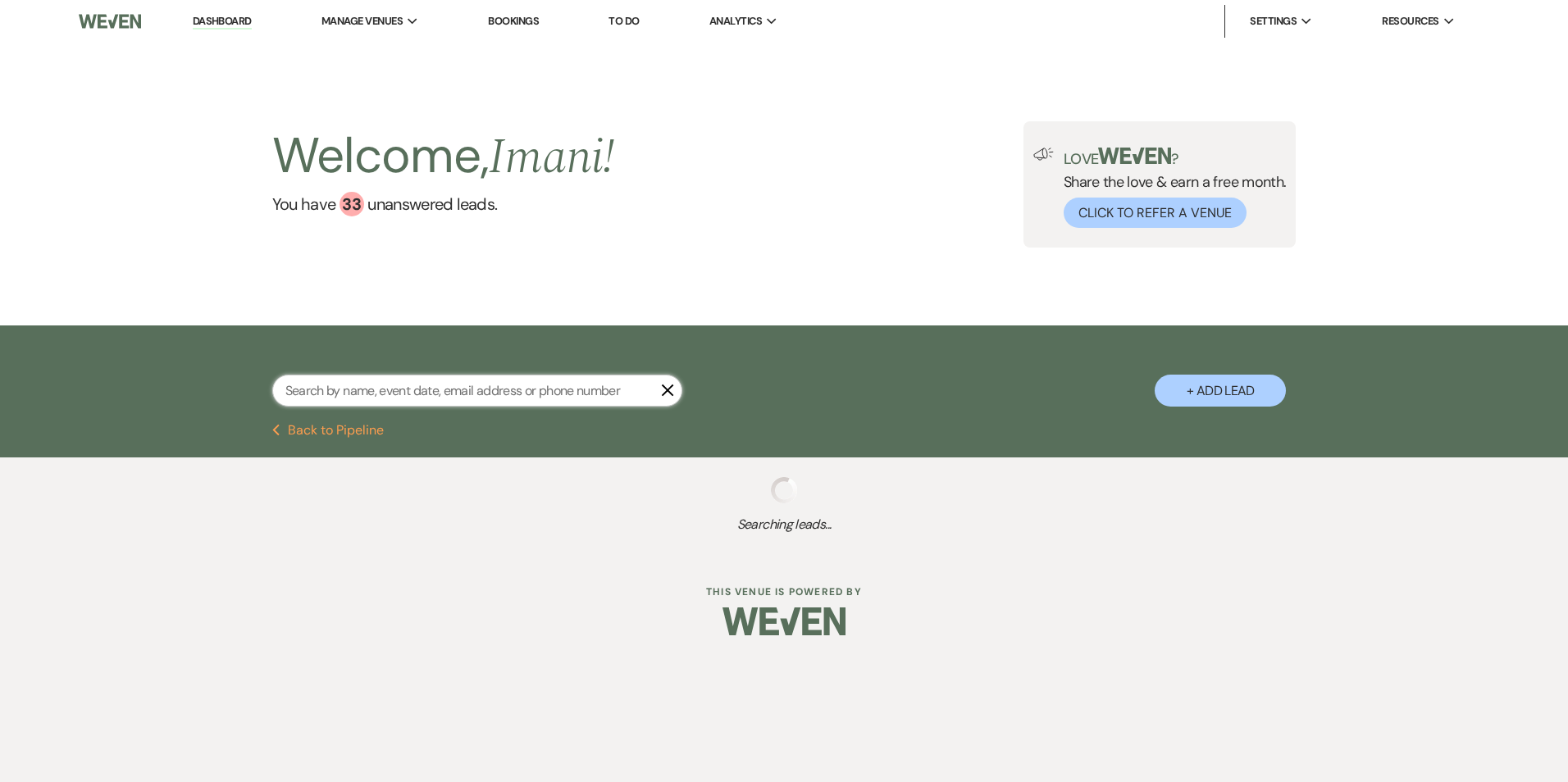
select select "8"
select select "5"
select select "2"
select select "8"
select select "5"
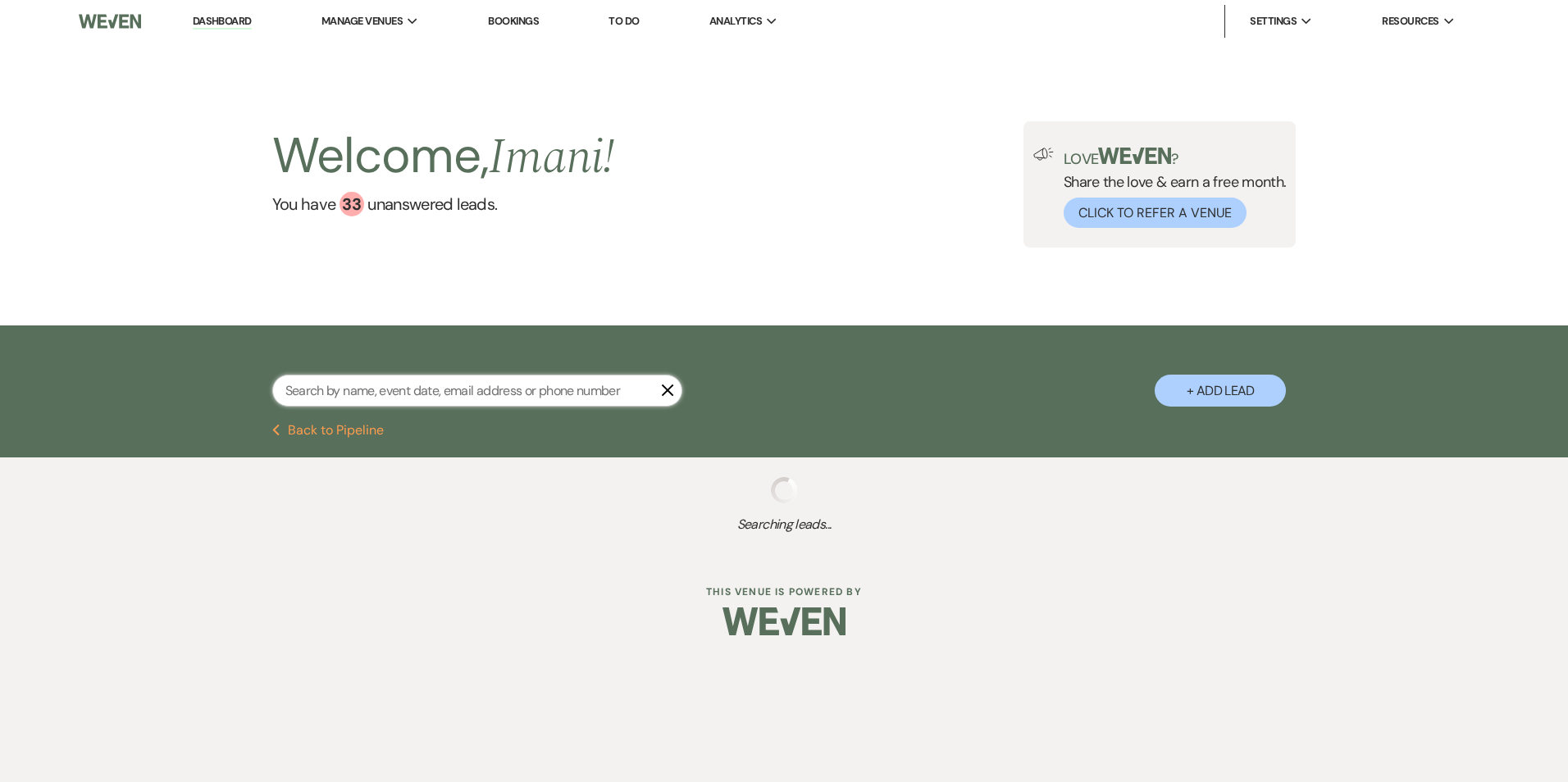
select select "2"
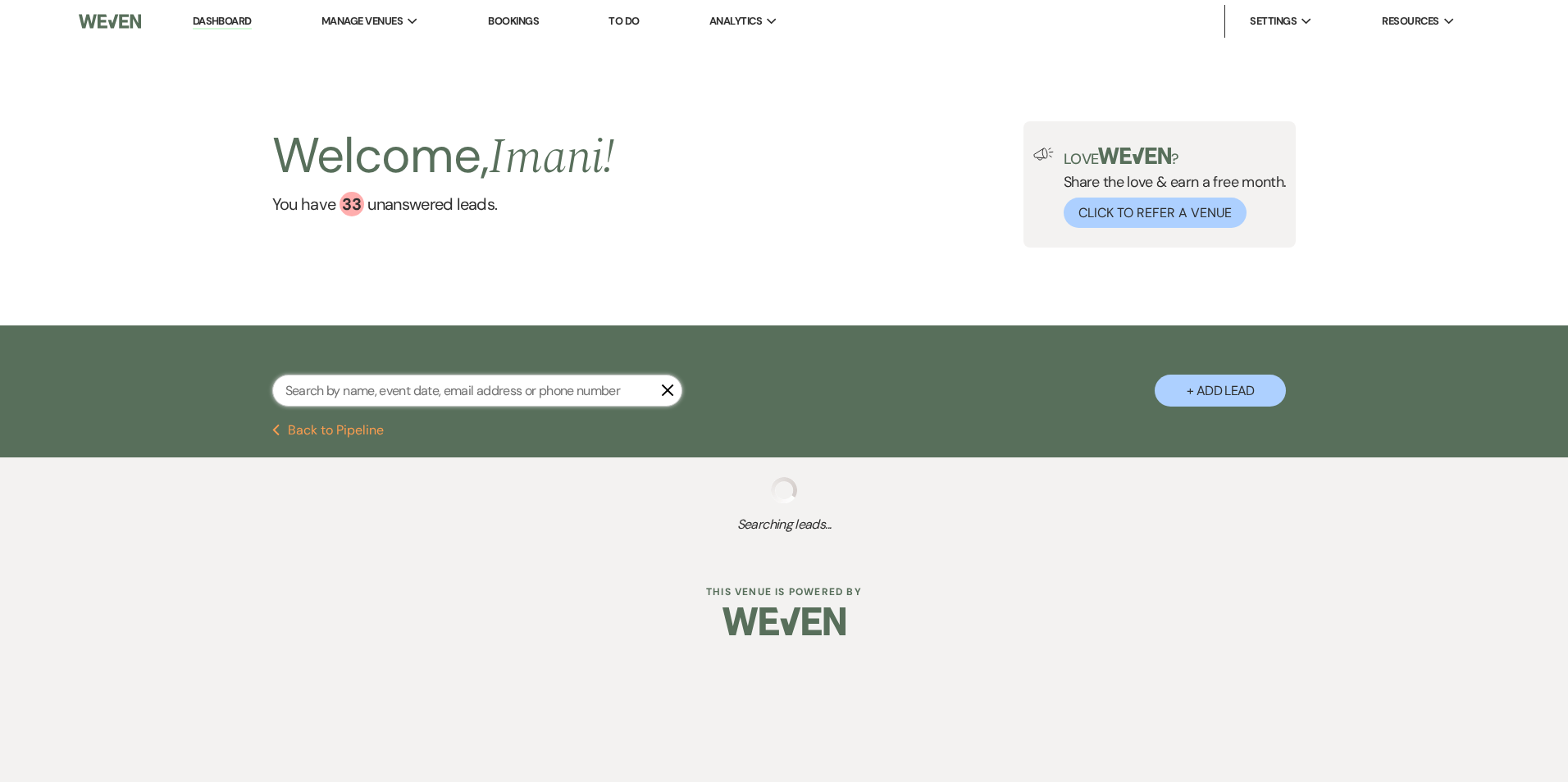
select select "2"
select select "8"
select select "7"
select select "8"
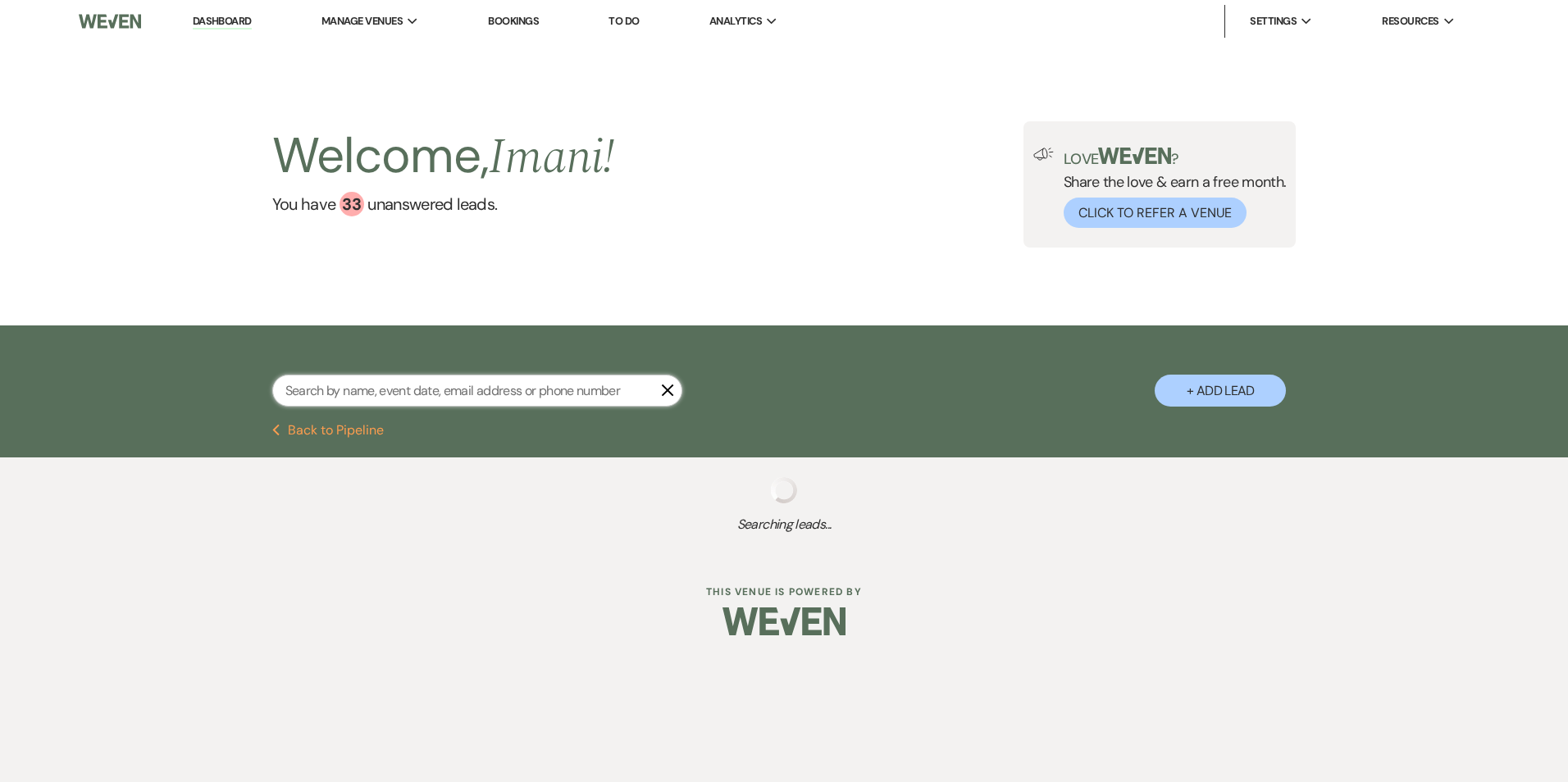
select select "4"
select select "8"
select select "5"
select select "2"
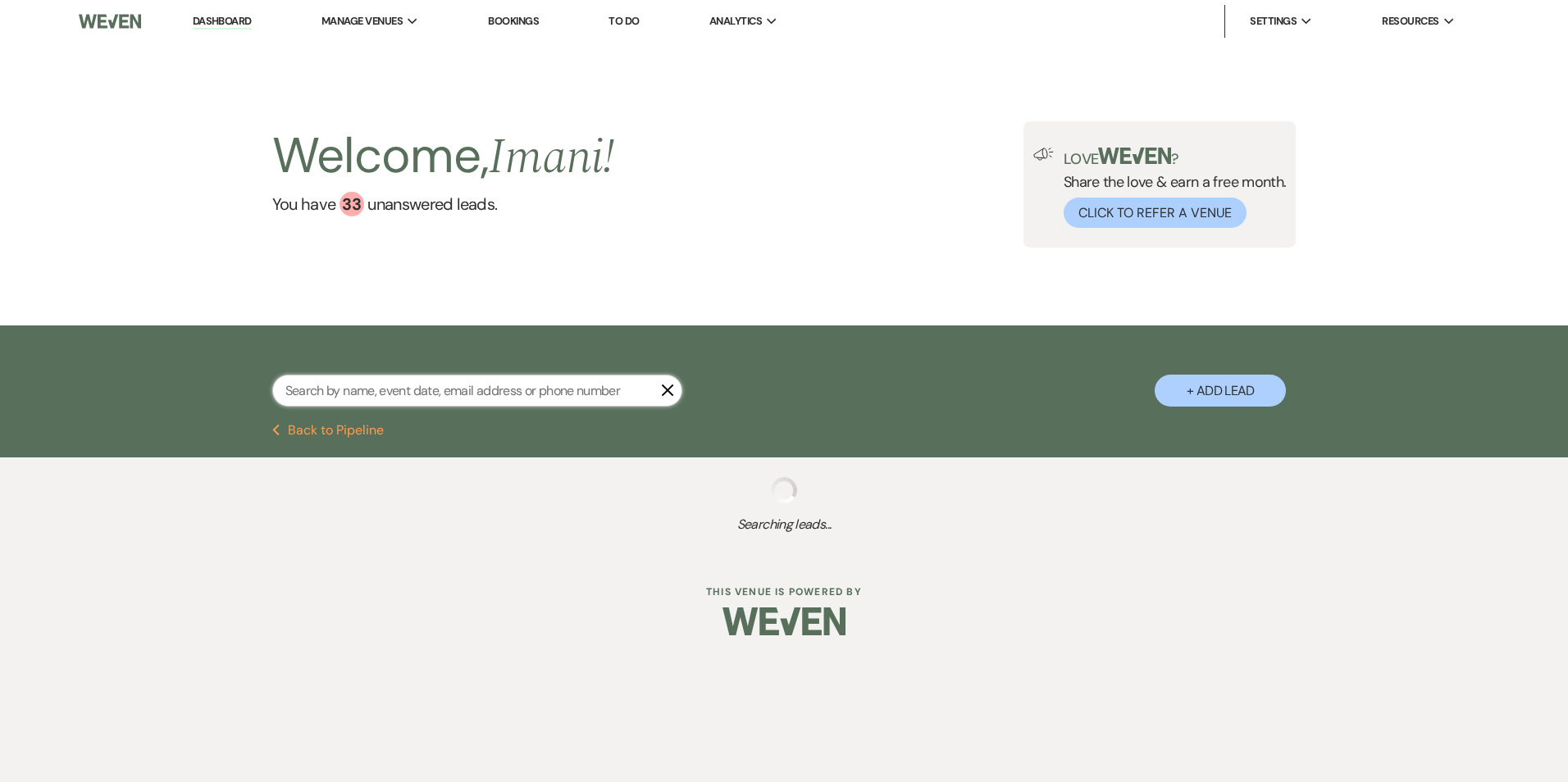
select select "8"
select select "5"
select select "8"
select select "4"
select select "8"
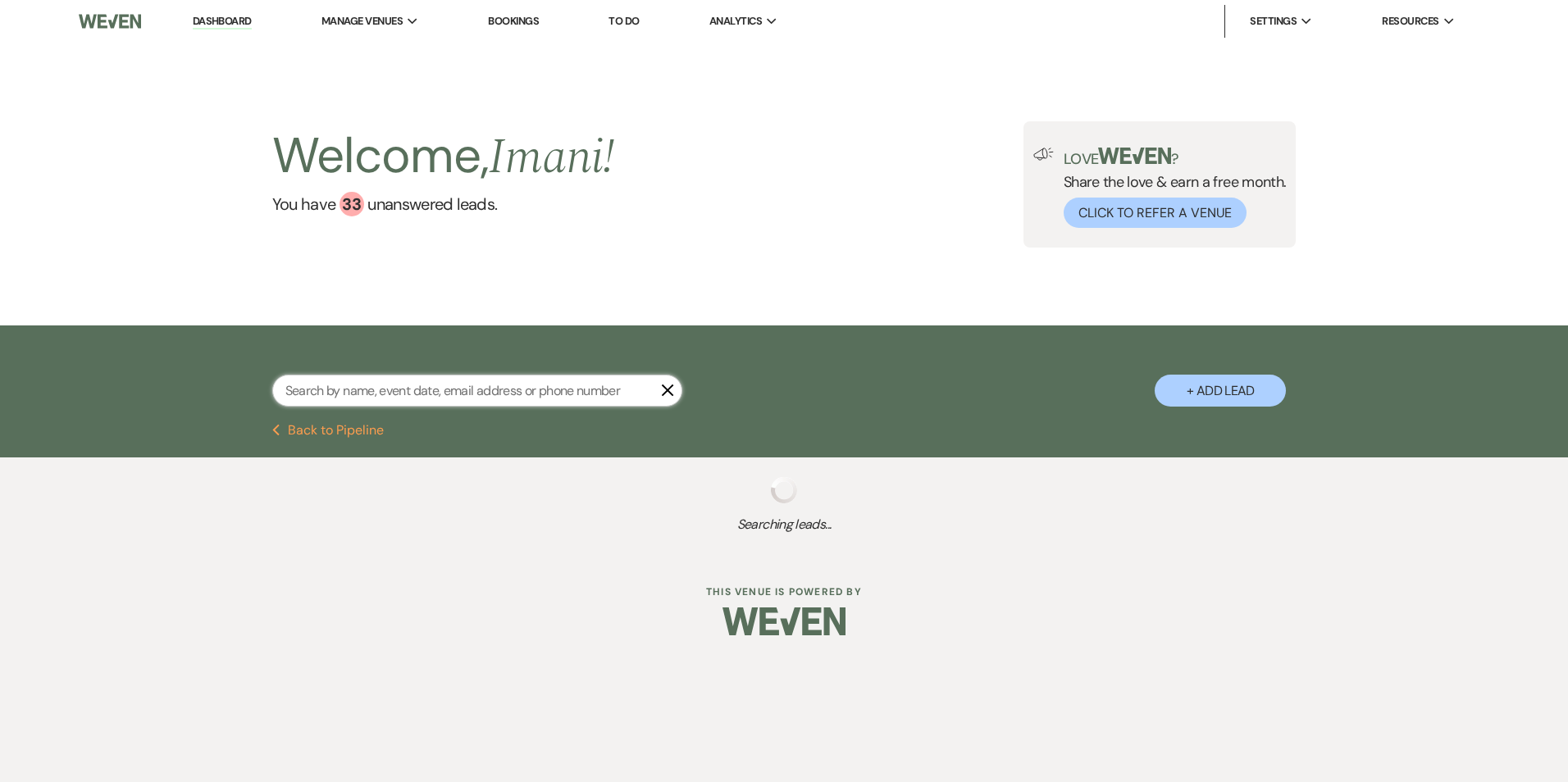
select select "9"
select select "8"
select select "5"
select select "8"
select select "5"
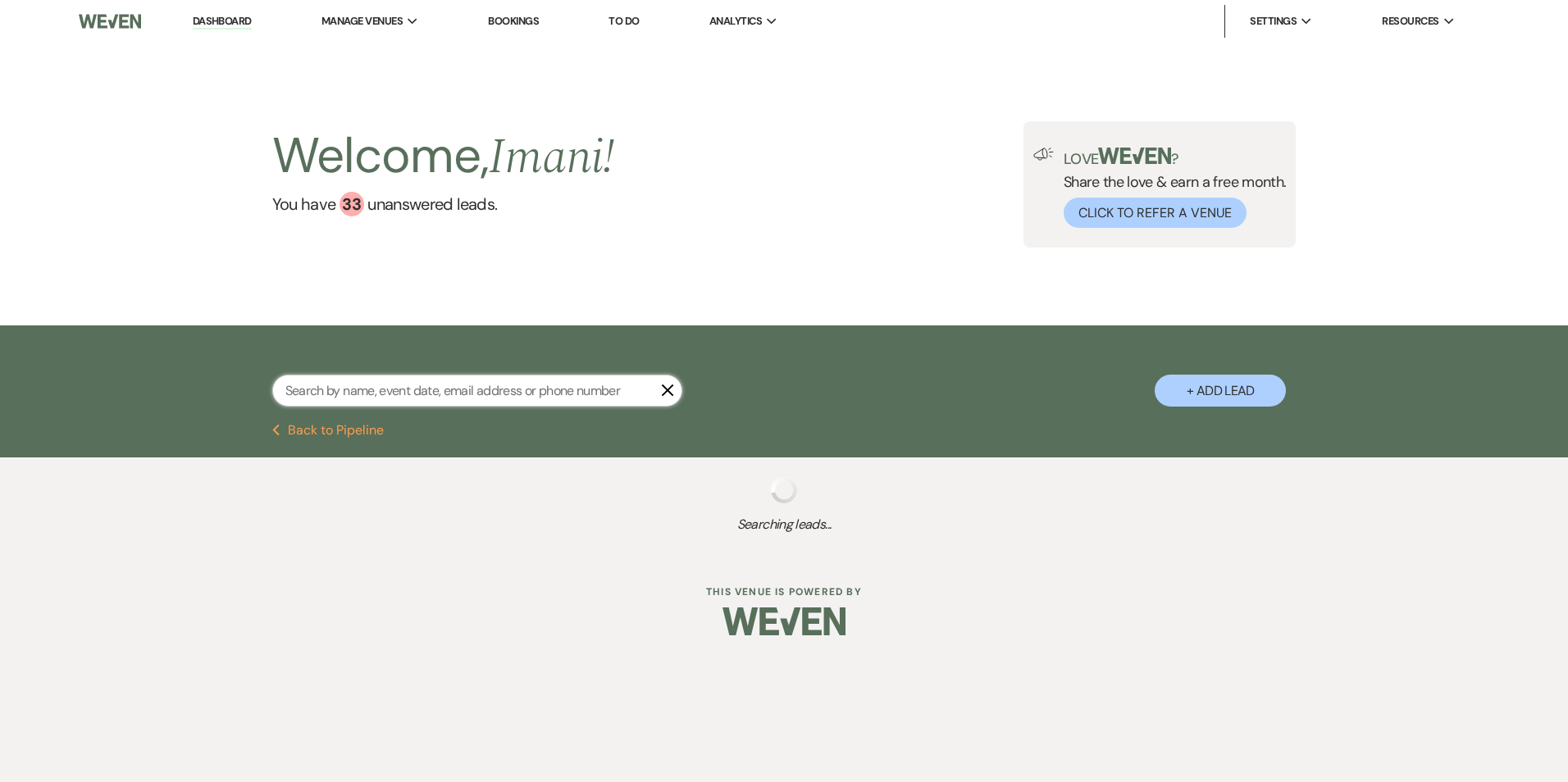
select select "6"
select select "2"
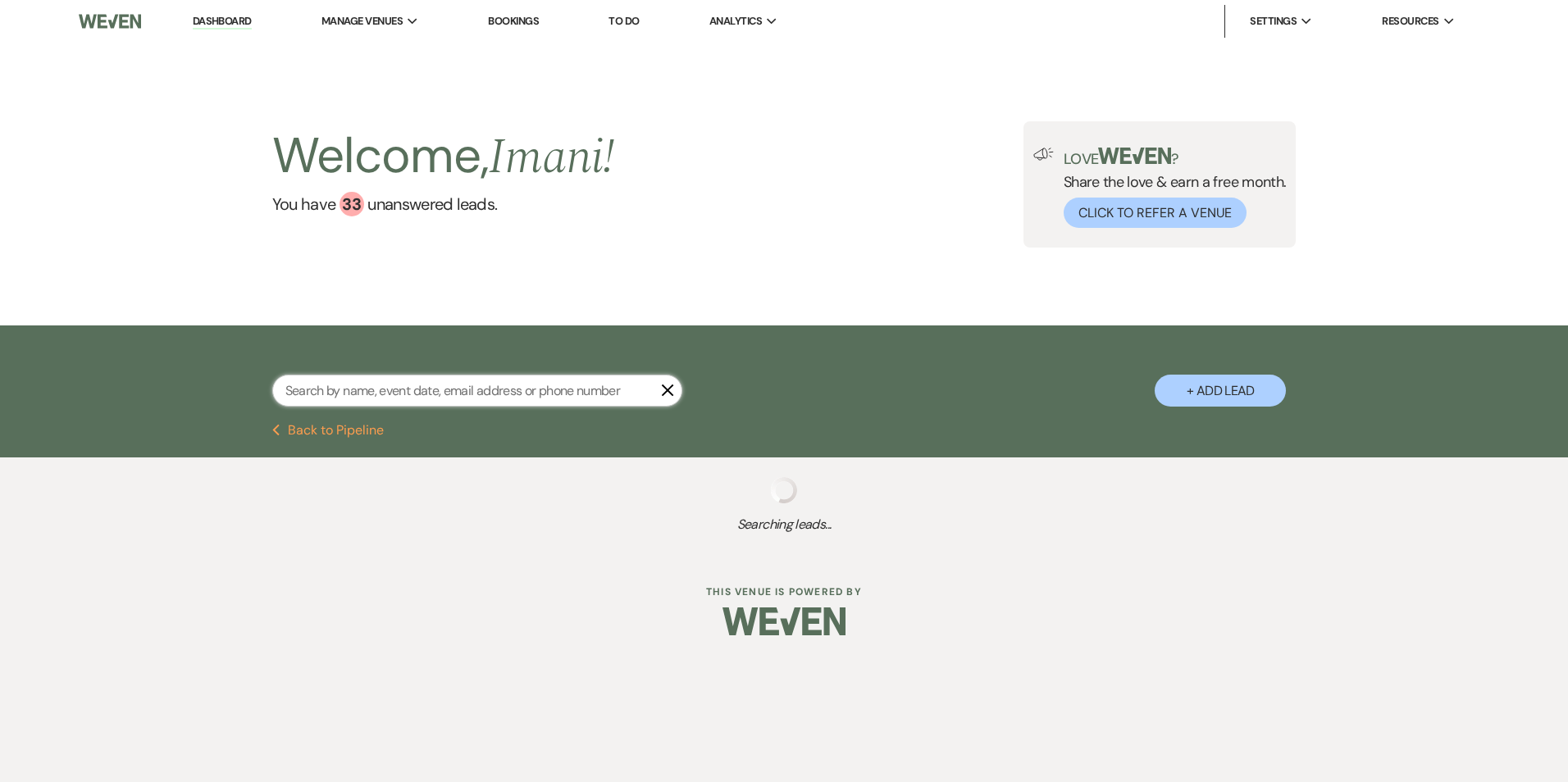
select select "8"
select select "10"
select select "2"
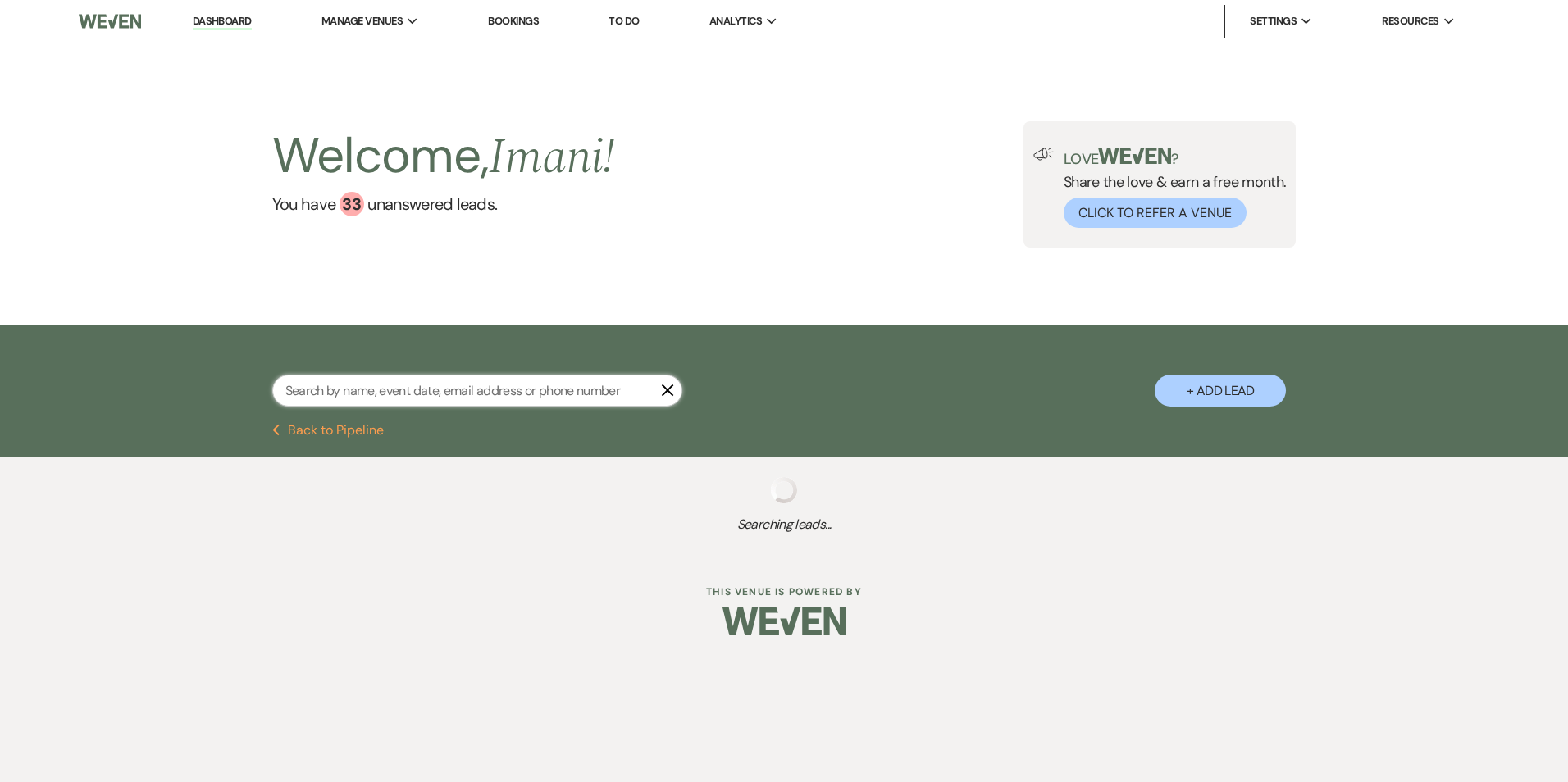
select select "8"
select select "5"
select select "8"
select select "5"
select select "2"
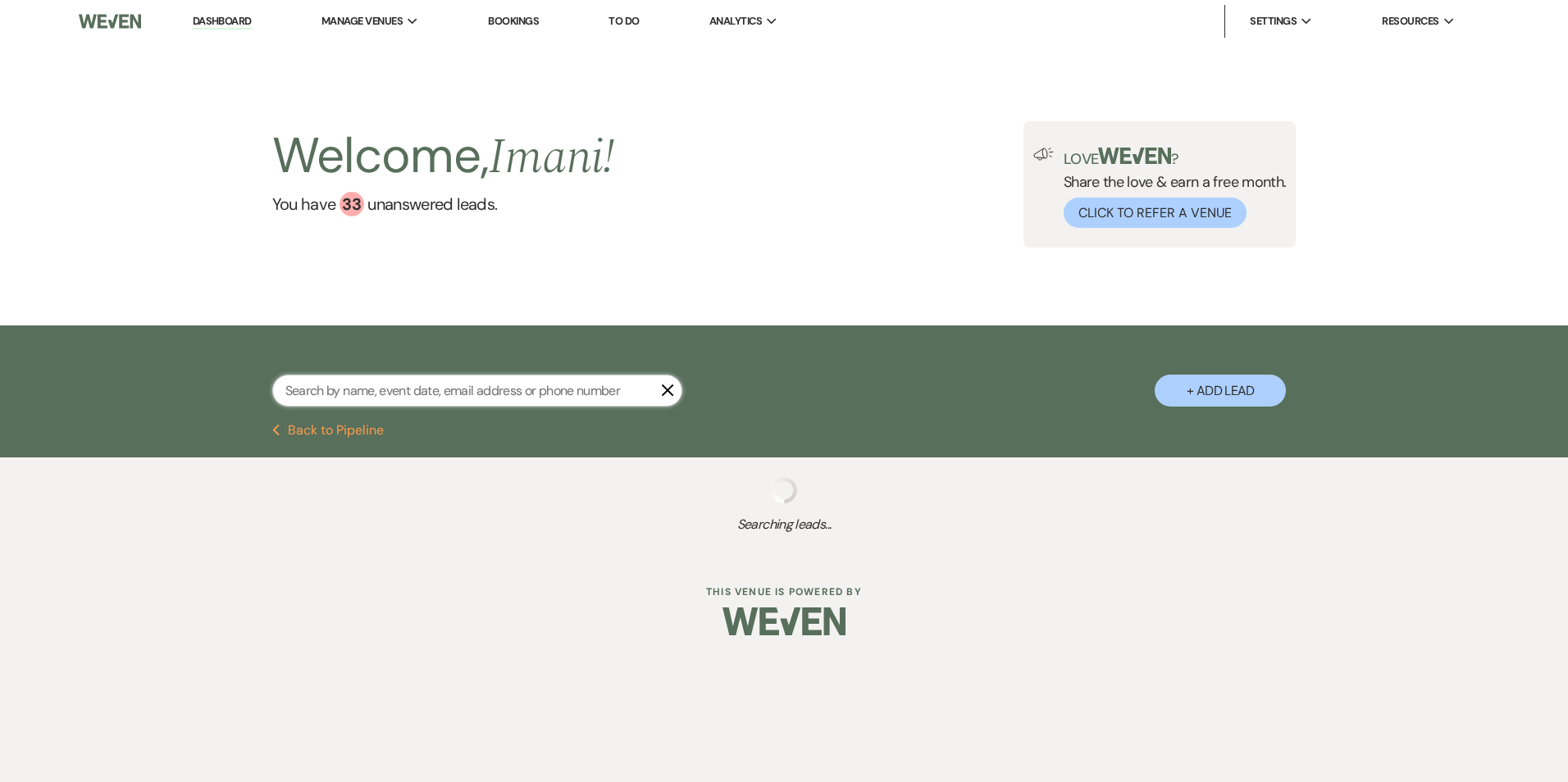
select select "2"
select select "8"
select select "7"
select select "2"
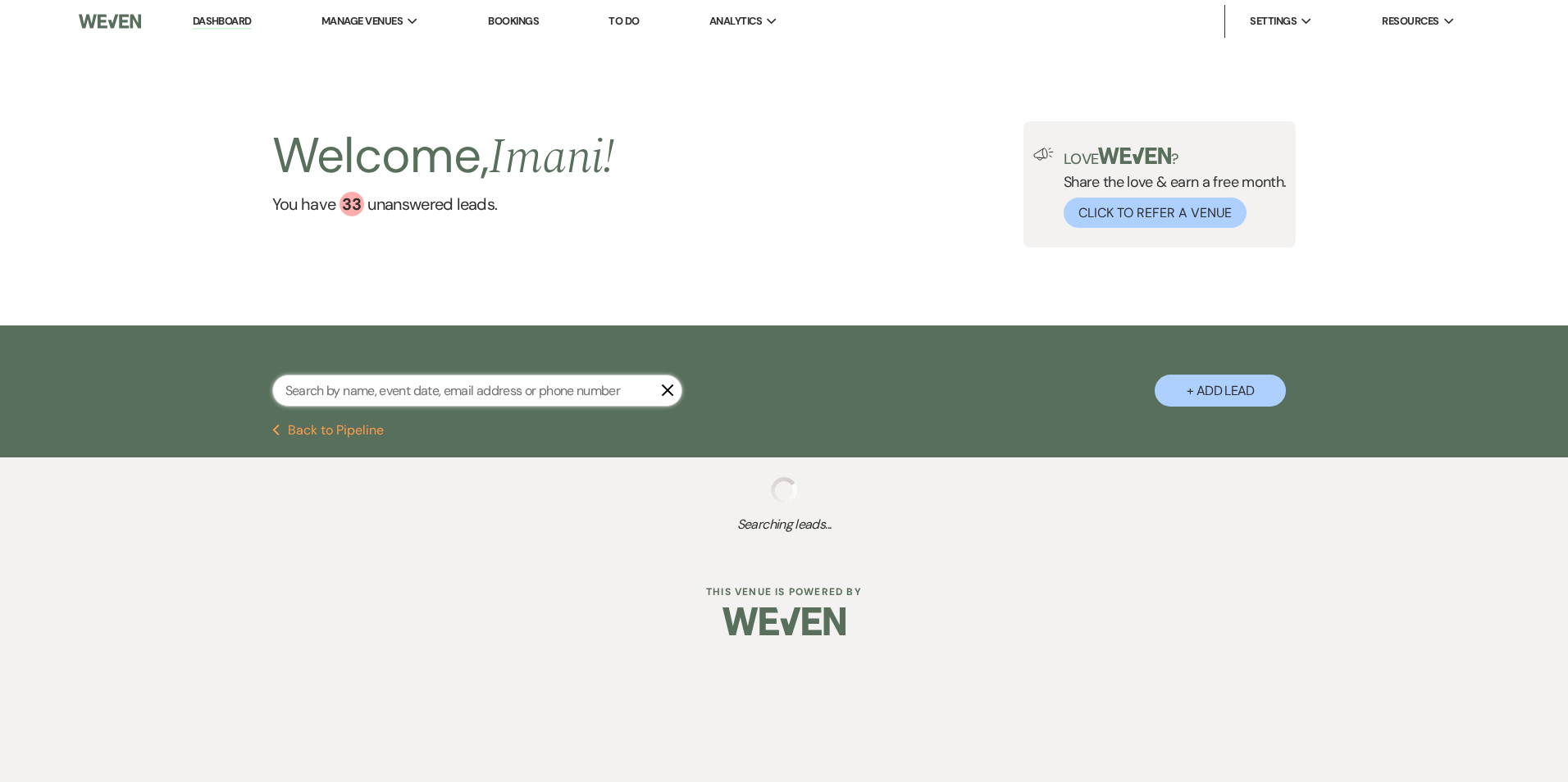
select select "2"
select select "8"
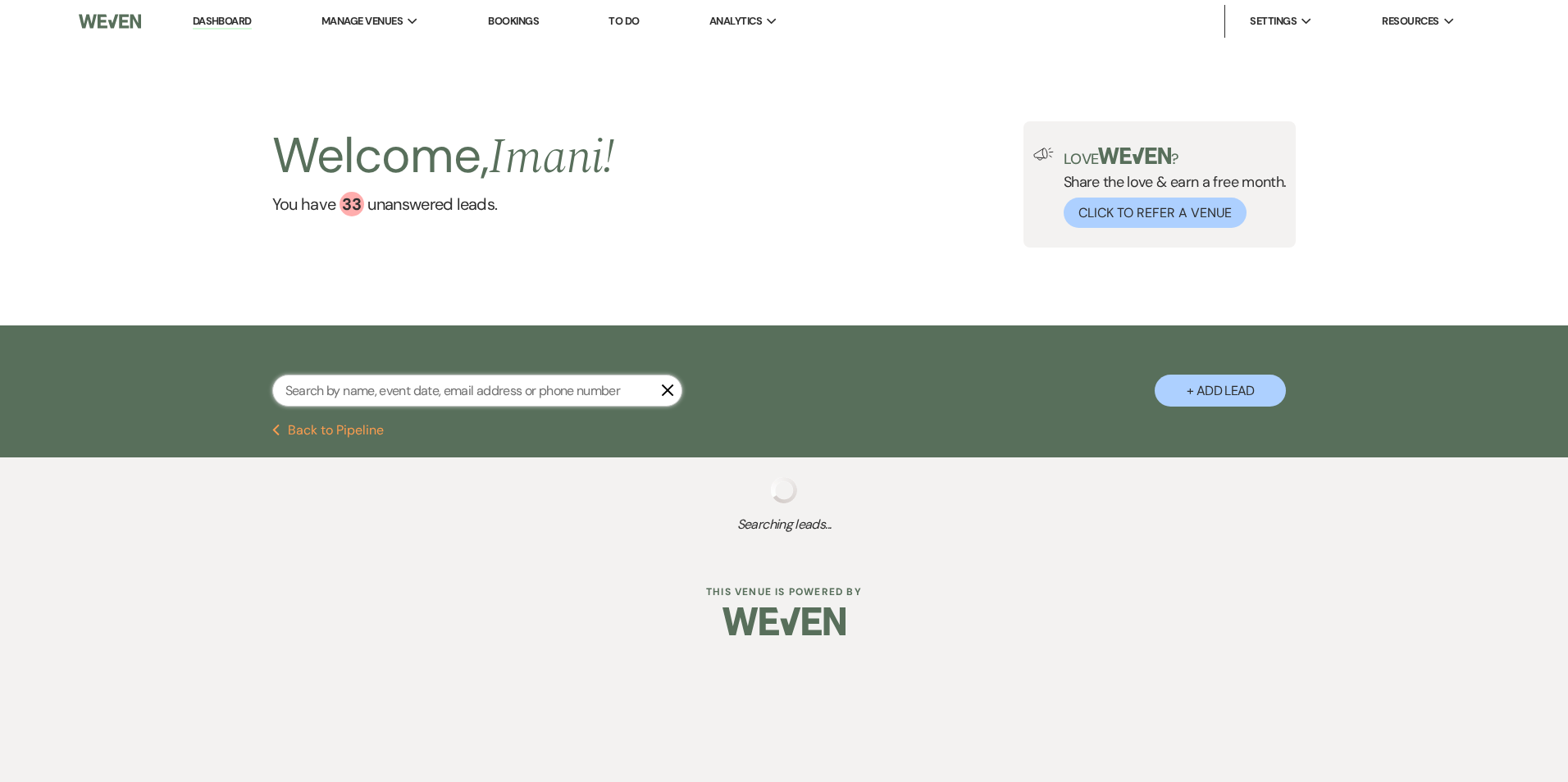
select select "5"
select select "2"
select select "8"
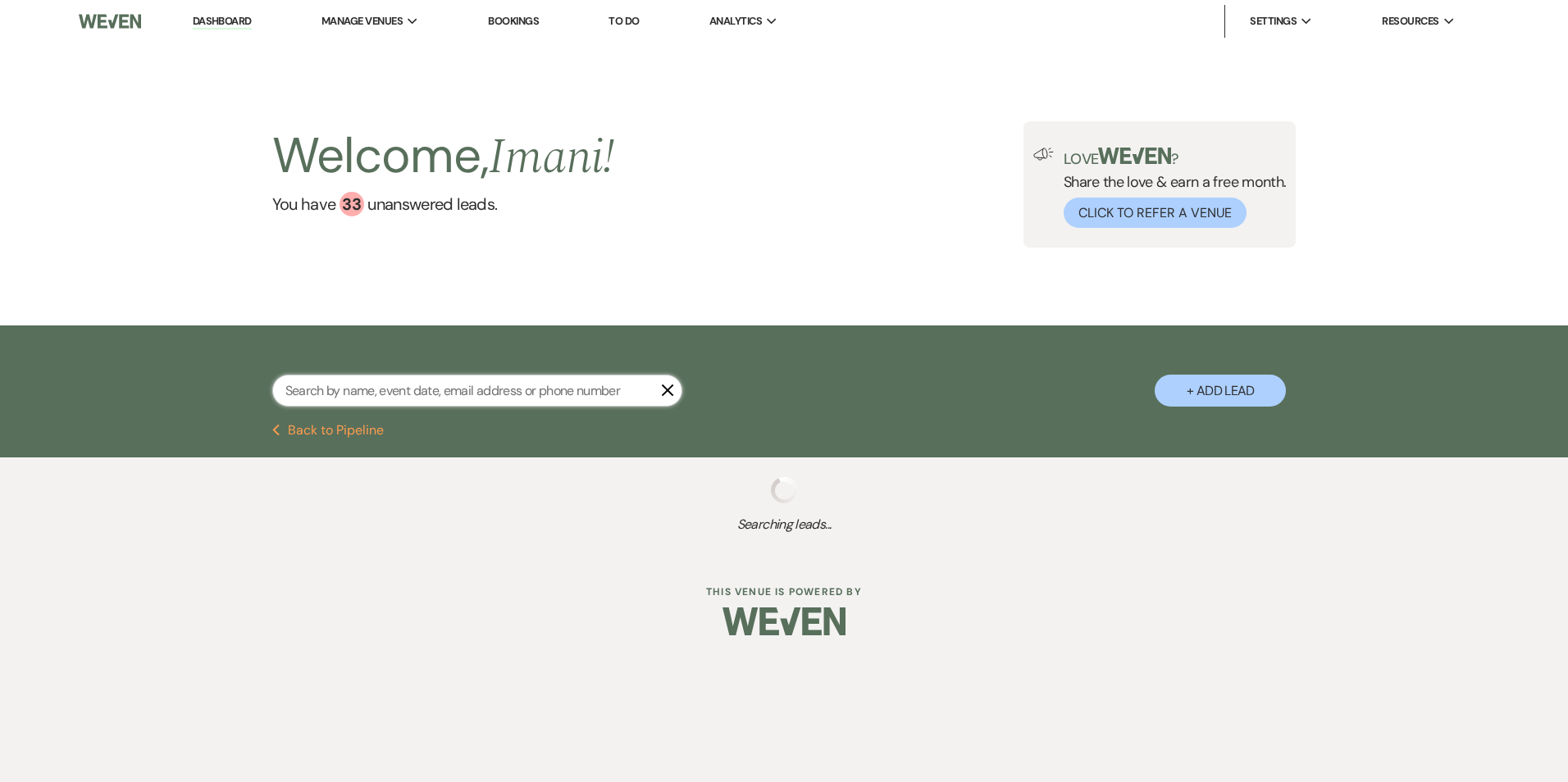
select select "5"
select select "2"
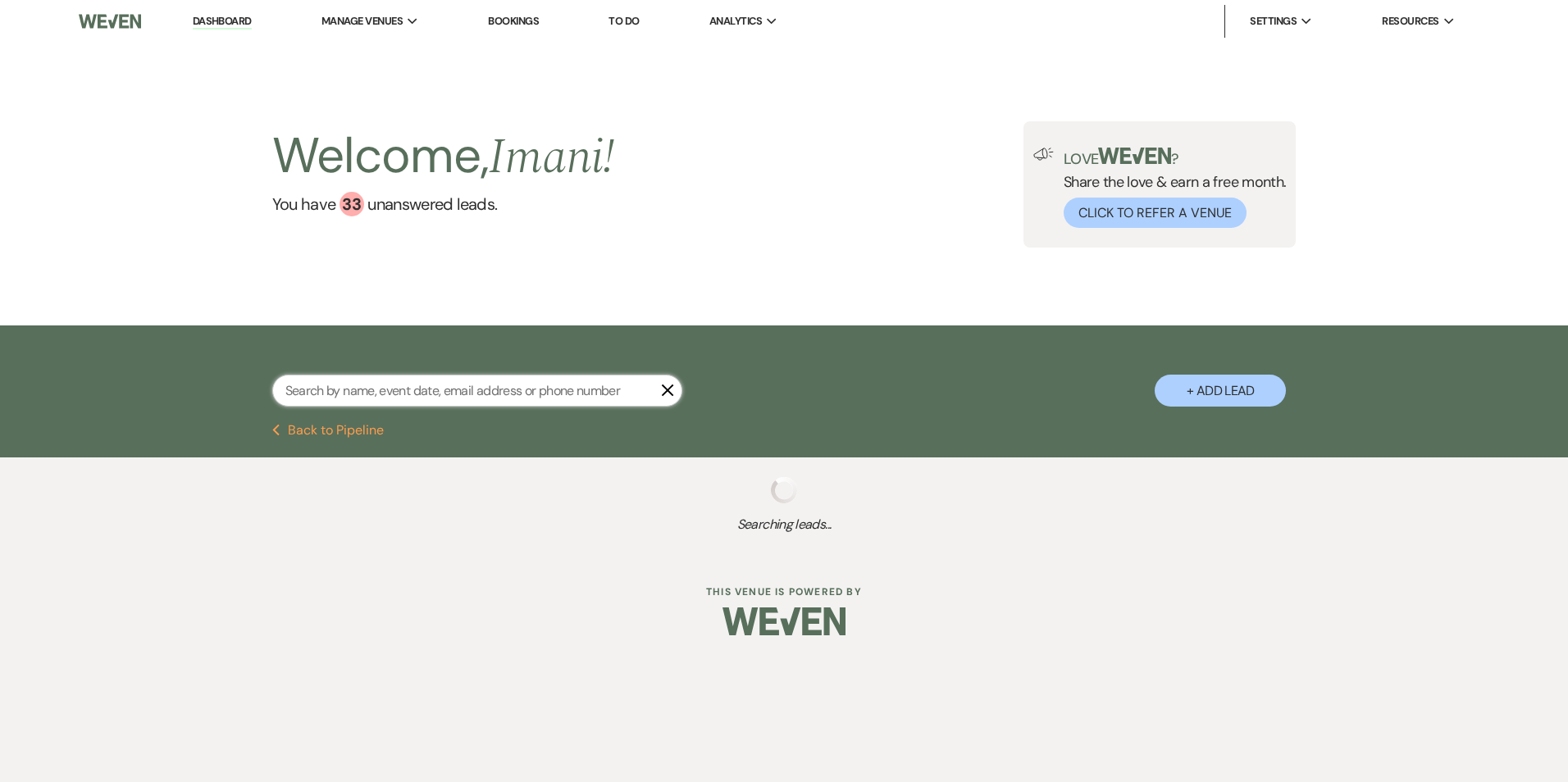
select select "2"
select select "8"
select select "5"
select select "2"
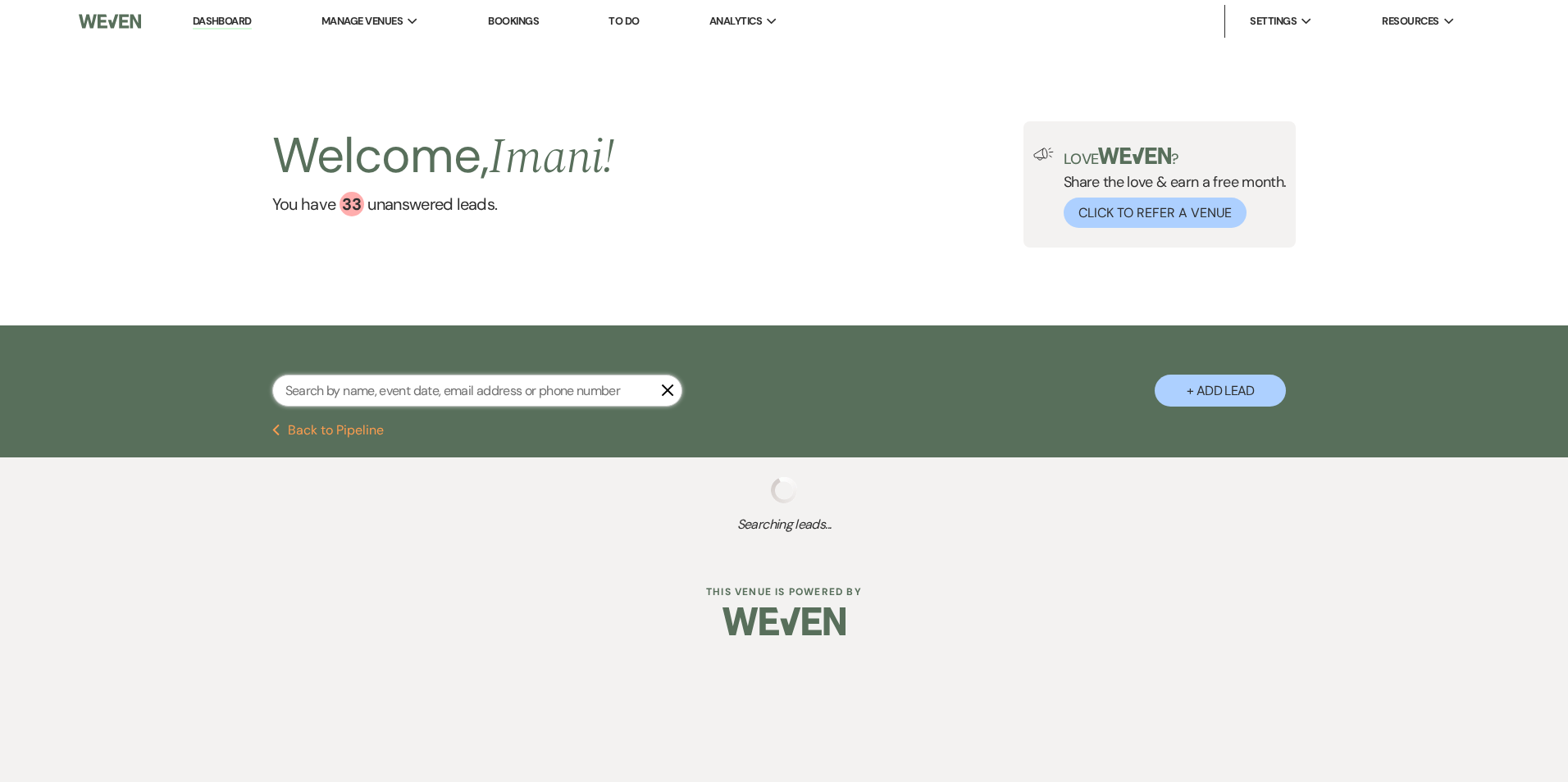
select select "8"
select select "5"
select select "8"
select select "5"
select select "6"
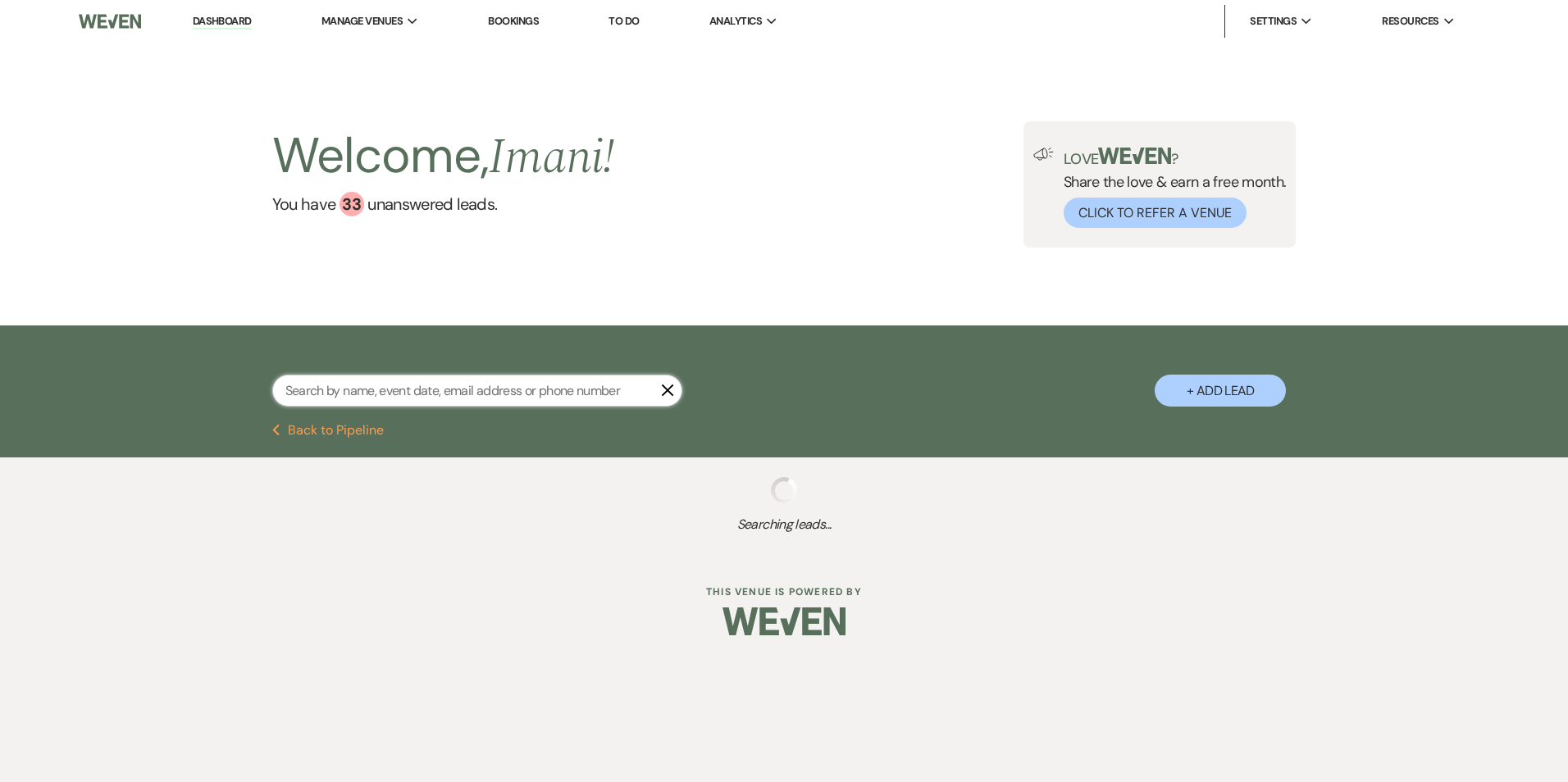
select select "8"
select select "5"
select select "8"
select select "5"
select select "8"
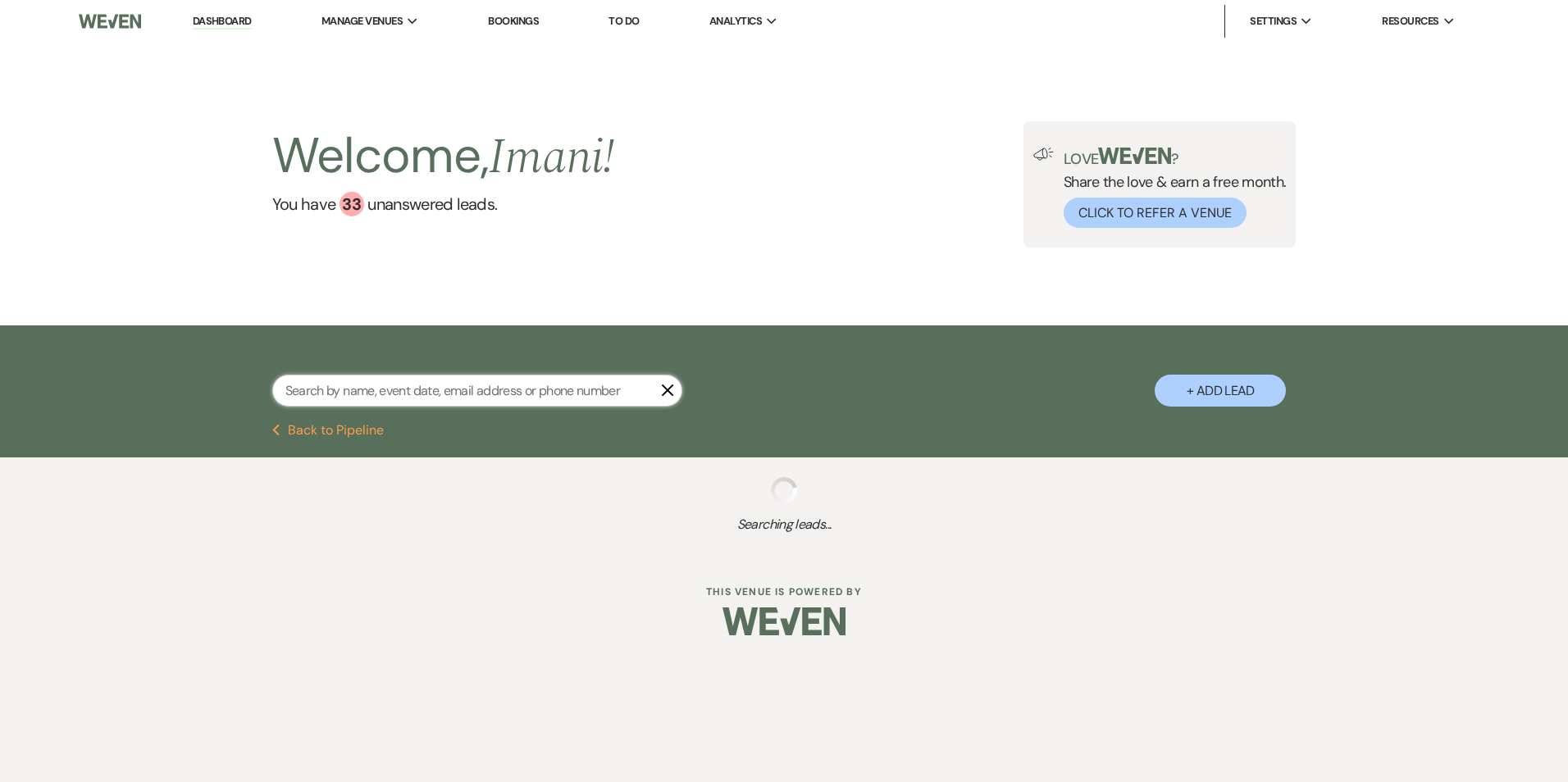
select select "5"
select select "8"
select select "5"
select select "8"
select select "5"
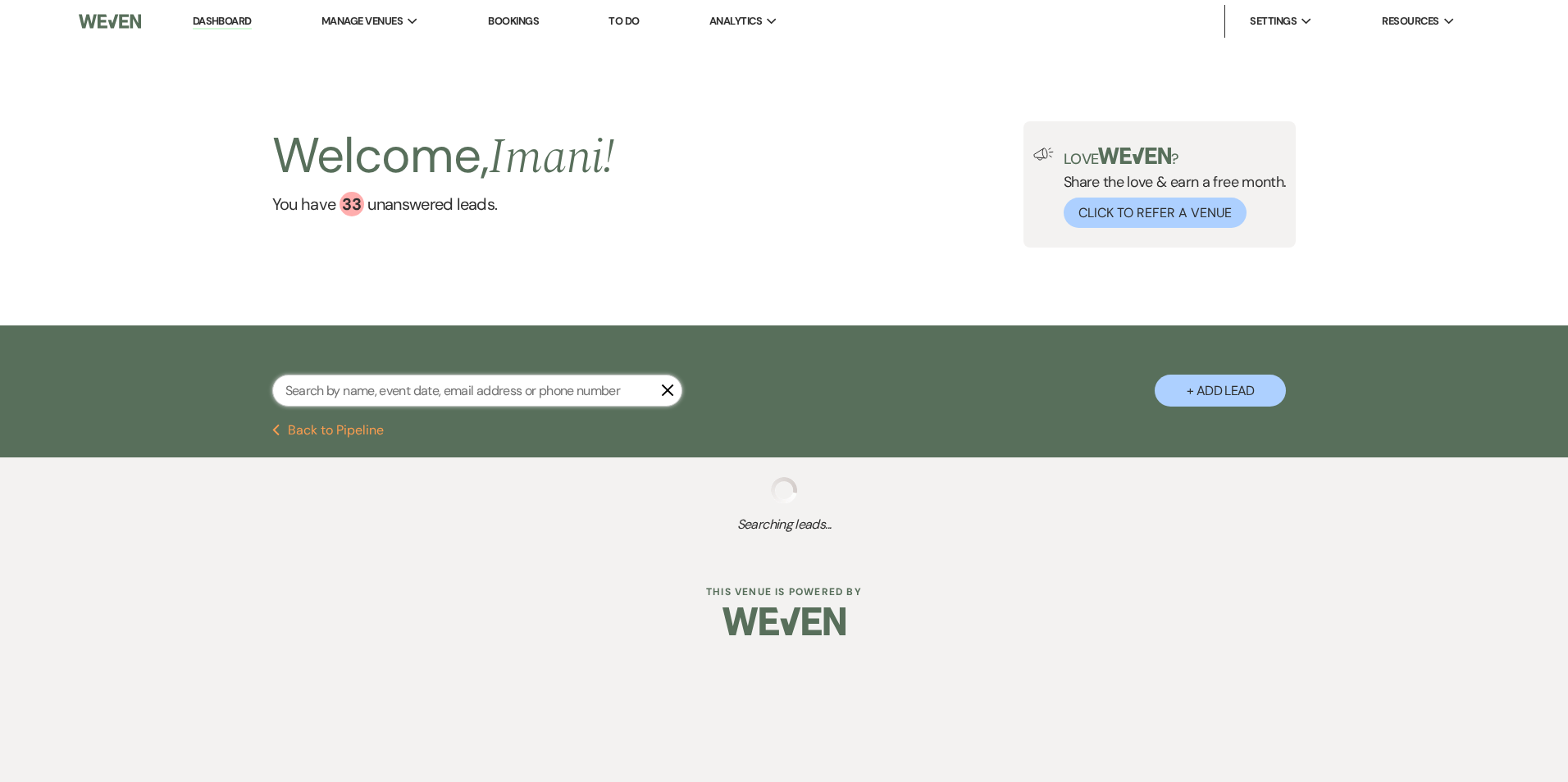
select select "8"
select select "10"
select select "8"
select select "5"
select select "8"
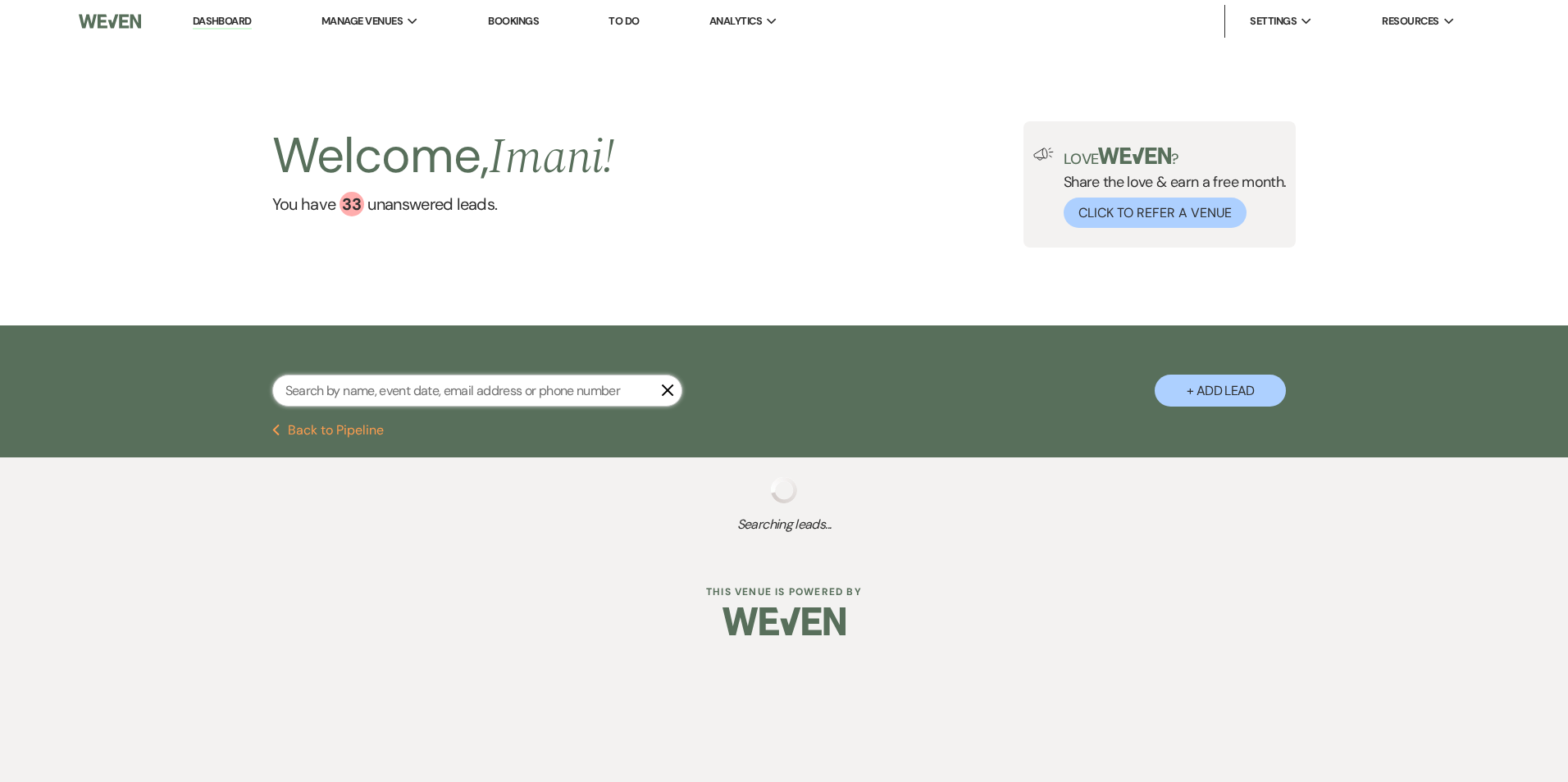
select select "5"
select select "8"
select select "4"
select select "8"
select select "5"
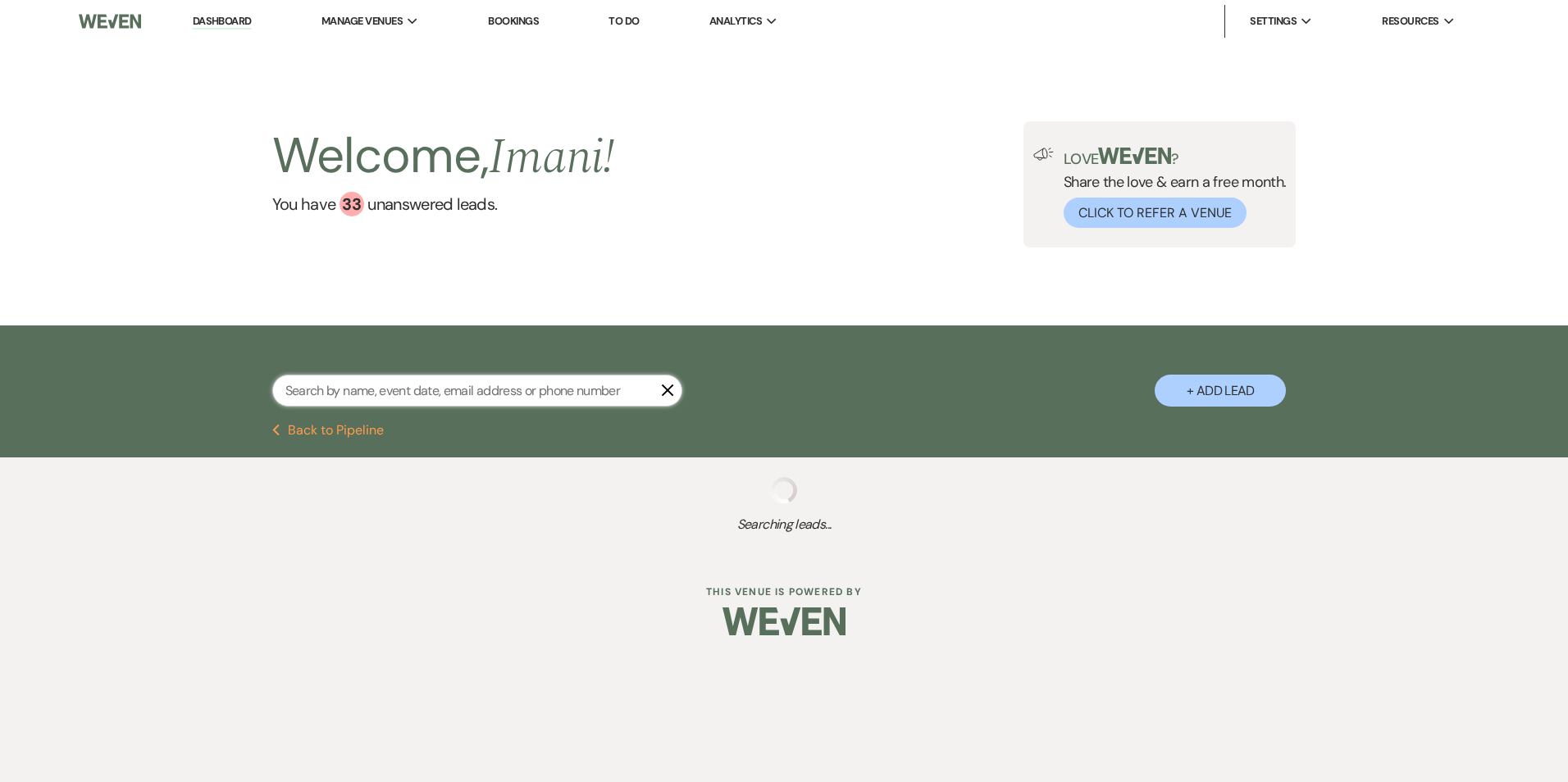
select select "8"
select select "5"
select select "8"
select select "5"
select select "8"
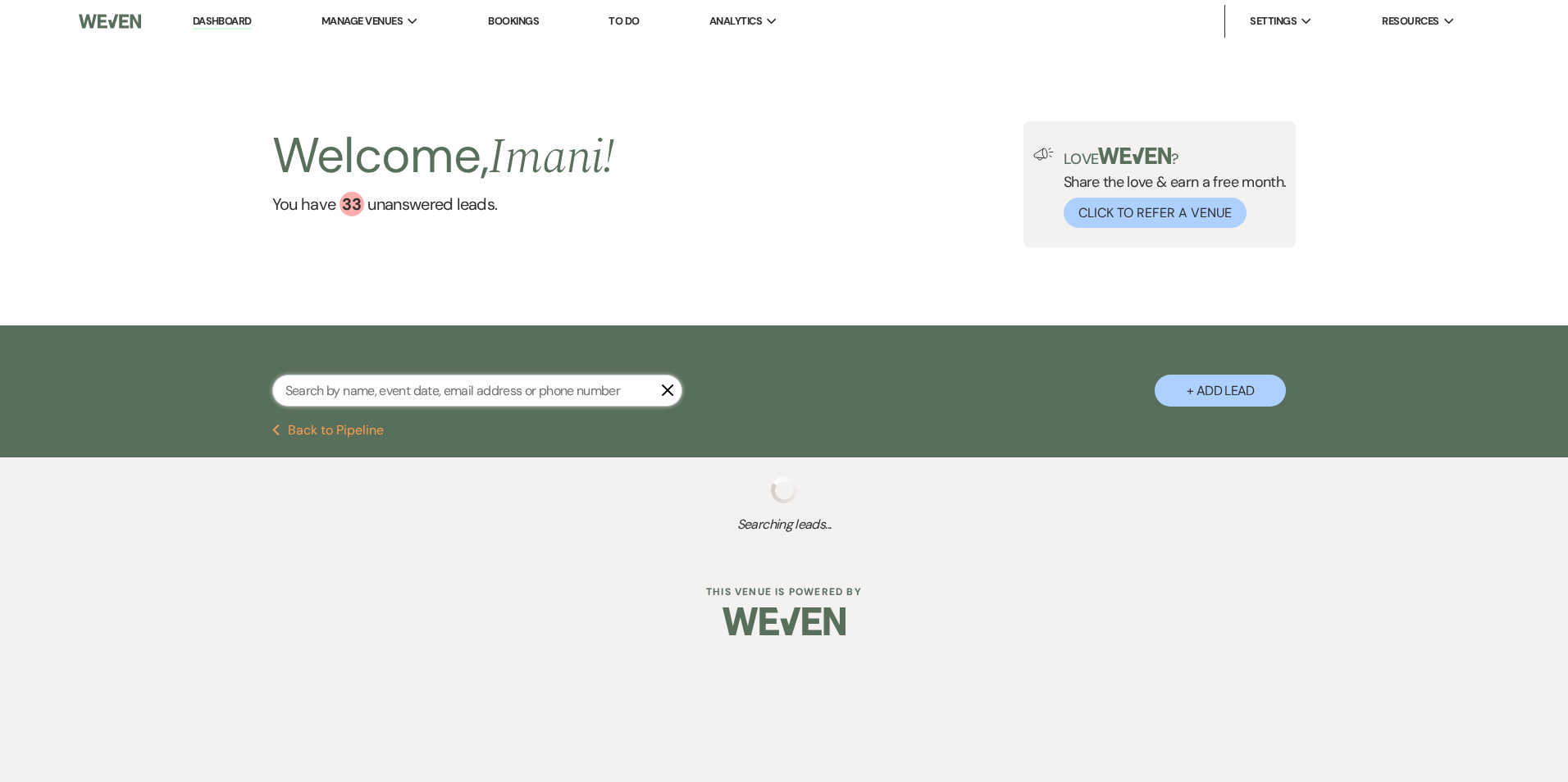
select select "5"
select select "8"
select select "11"
select select "8"
select select "5"
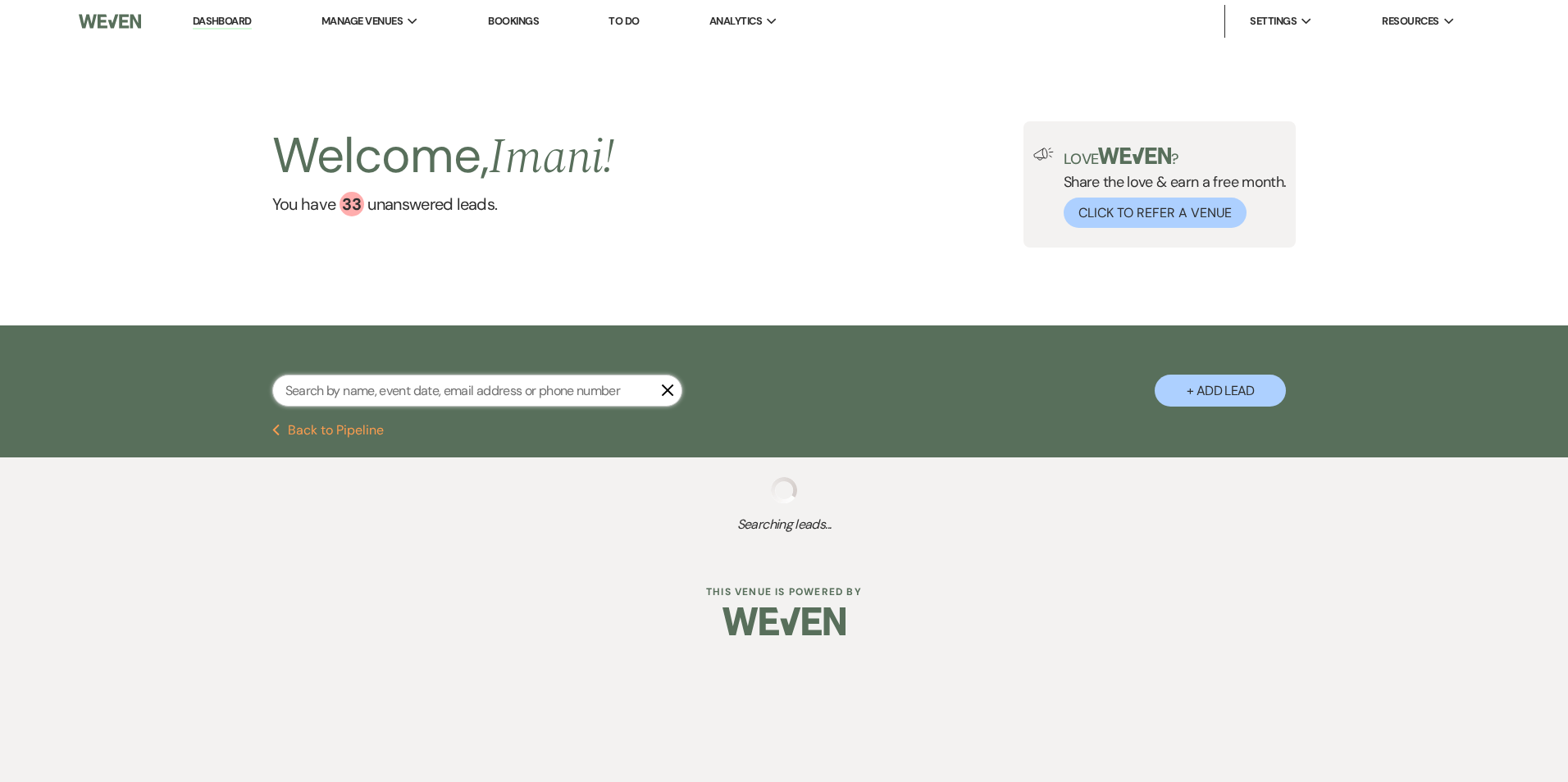
select select "8"
click at [444, 387] on input "N" at bounding box center [478, 391] width 410 height 32
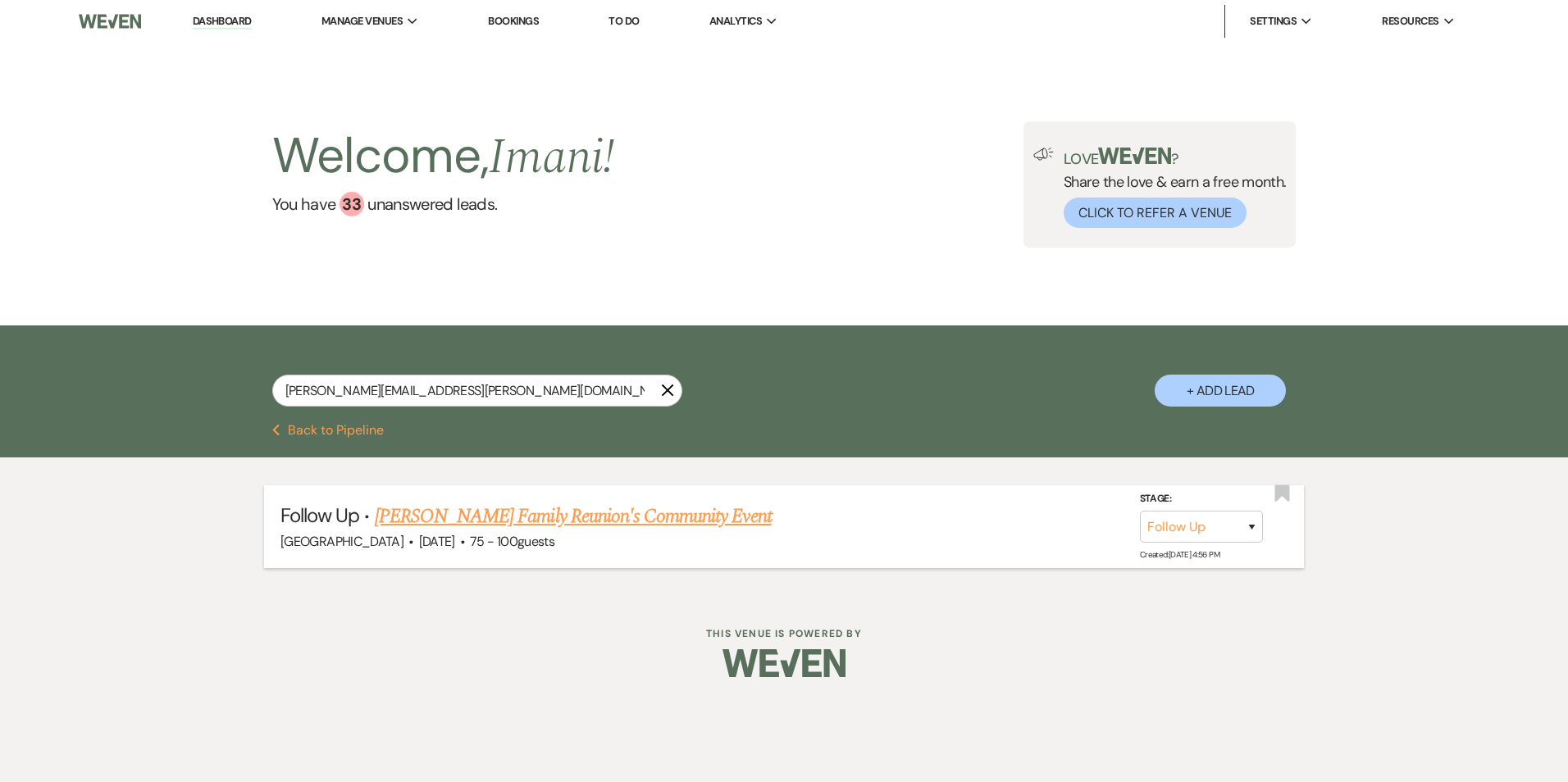
click at [475, 529] on link "Debbie Perry Family Reunion's Community Event" at bounding box center [573, 516] width 397 height 29
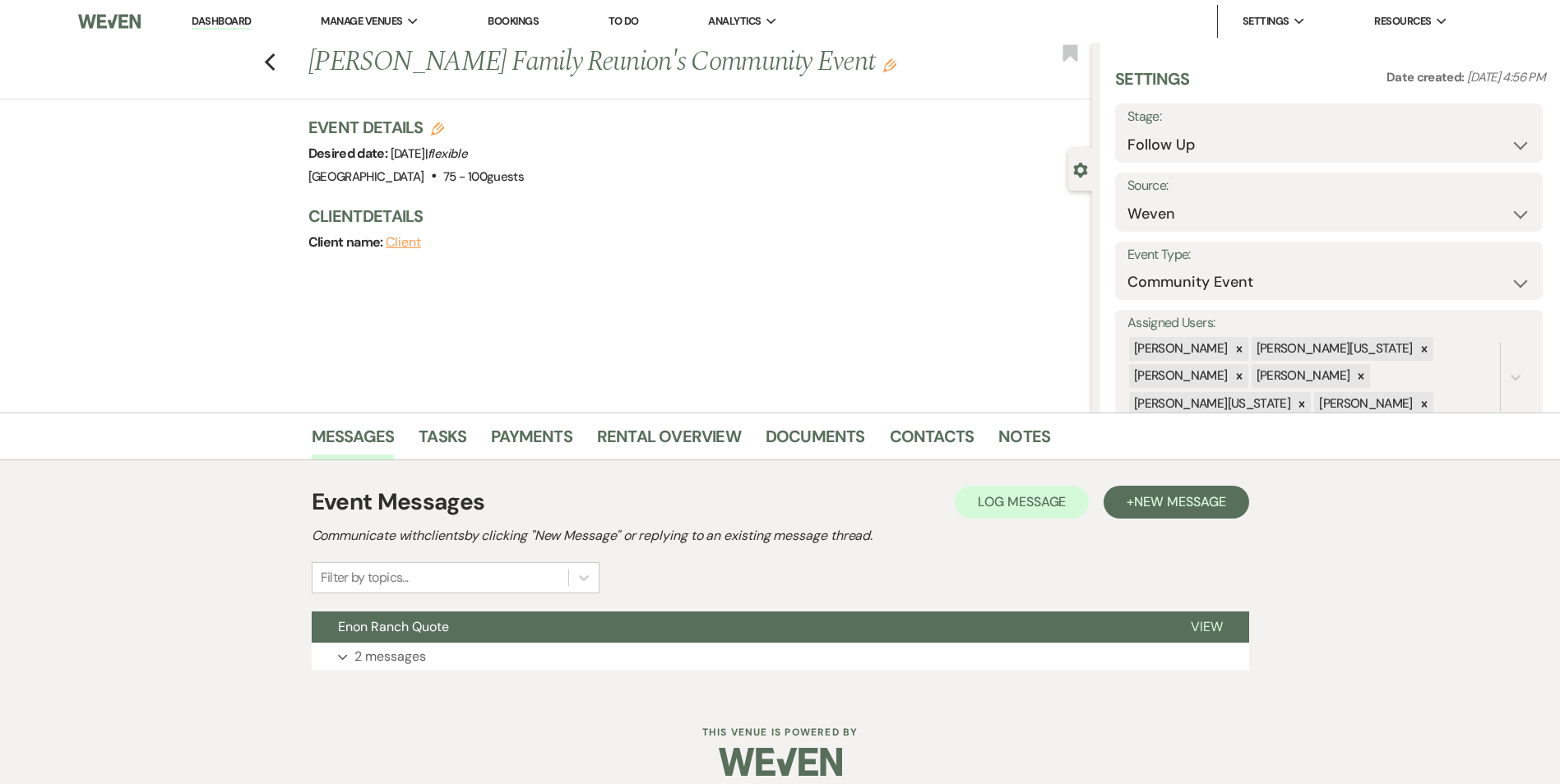
click at [722, 609] on div "Event Messages Log Log Message + New Message Communicate with clients by clicki…" at bounding box center [780, 578] width 938 height 201
click at [711, 625] on button "Enon Ranch Quote" at bounding box center [738, 626] width 853 height 31
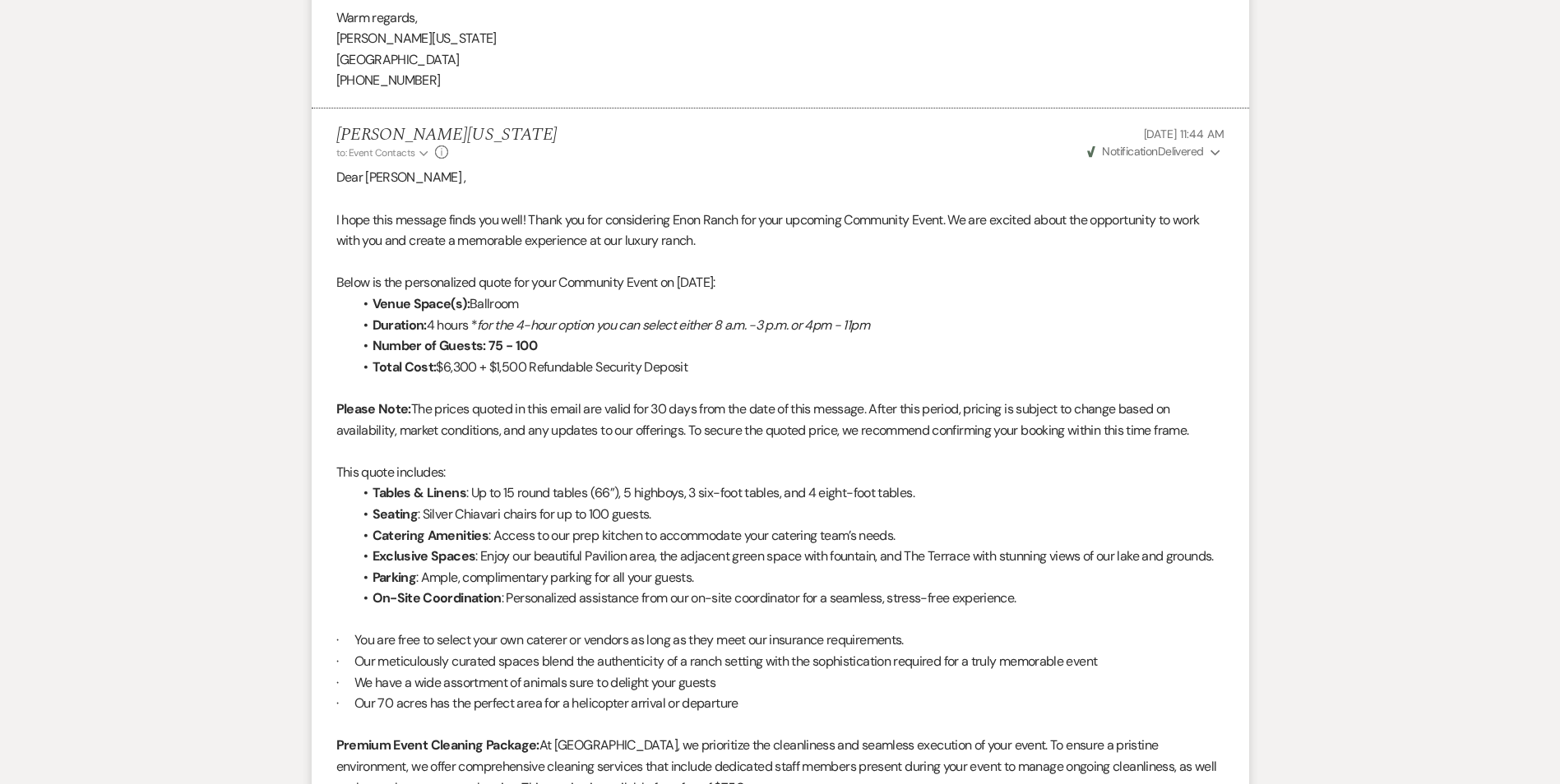
scroll to position [1836, 0]
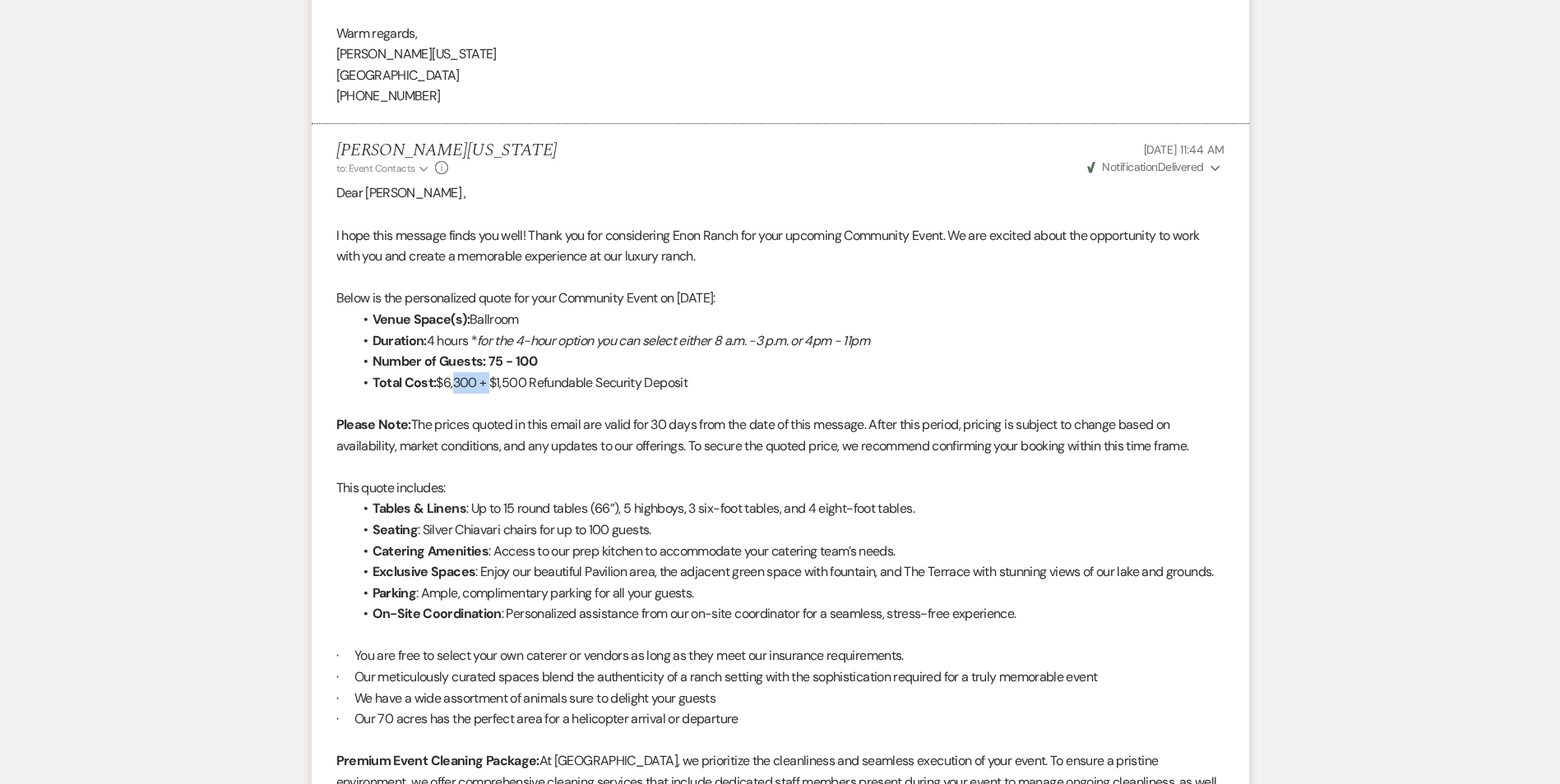
drag, startPoint x: 449, startPoint y: 379, endPoint x: 493, endPoint y: 379, distance: 44.0
click at [492, 379] on li "Total Cost: $6,300 + $1,500 Refundable Security Deposit" at bounding box center [788, 383] width 872 height 21
drag, startPoint x: 493, startPoint y: 379, endPoint x: 451, endPoint y: 397, distance: 45.7
click at [451, 397] on p at bounding box center [781, 404] width 889 height 21
click at [448, 370] on strong "Number of Guests: 75 - 100" at bounding box center [454, 360] width 165 height 17
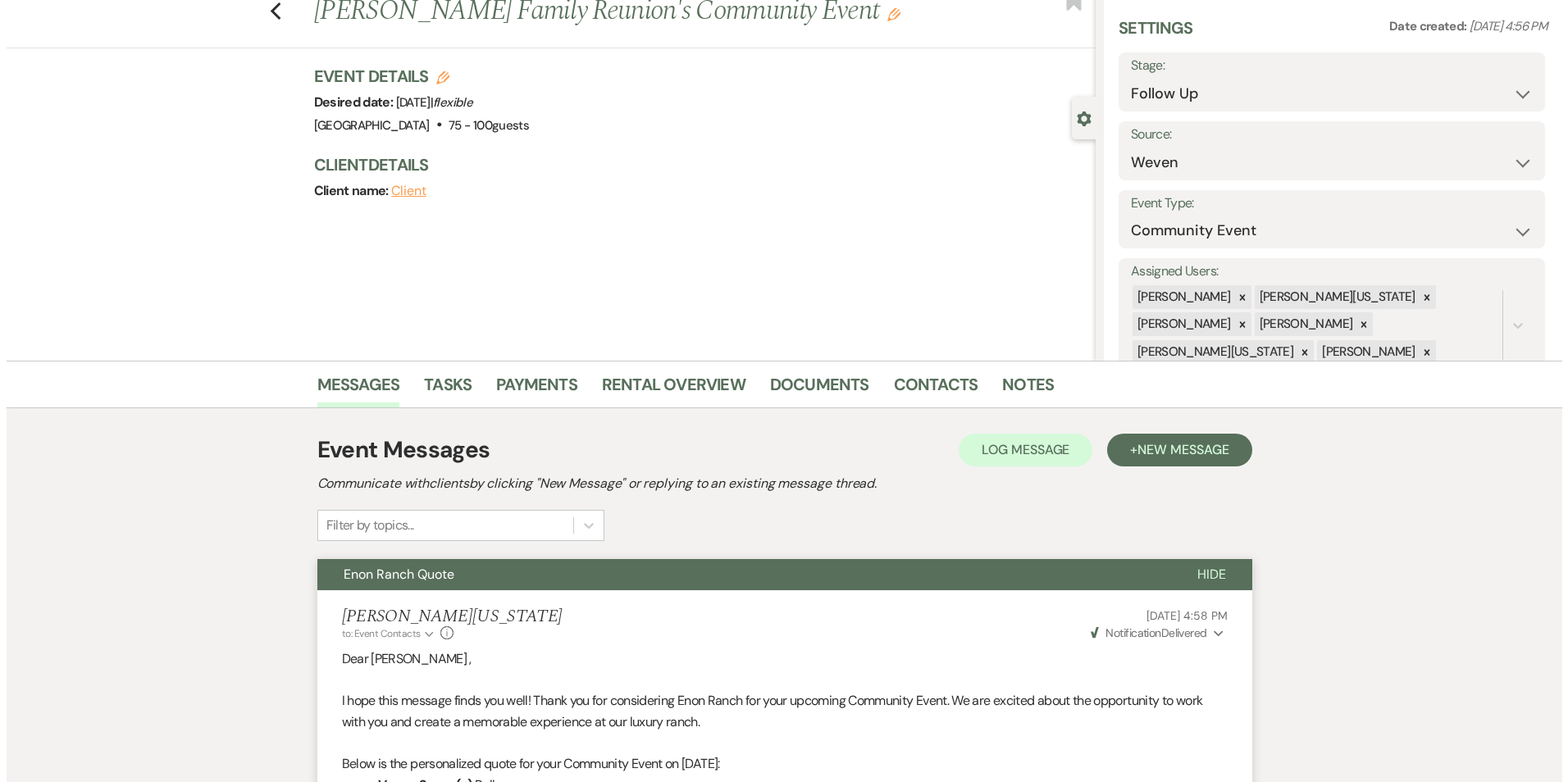
scroll to position [0, 0]
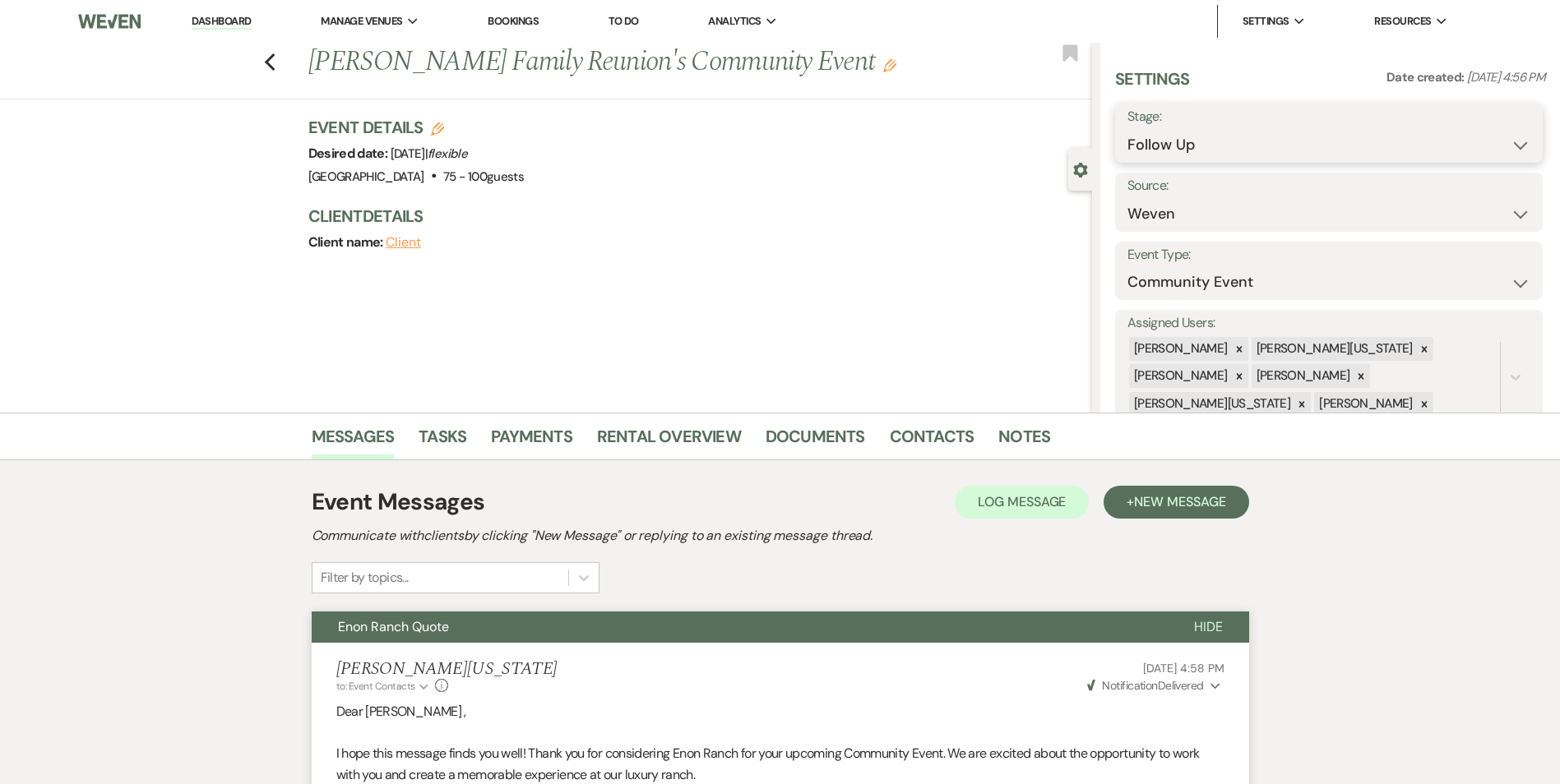
click at [1270, 146] on select "Inquiry Follow Up Tour Requested Tour Confirmed Toured Proposal Sent Booked Lost" at bounding box center [1329, 145] width 403 height 32
click at [1128, 129] on select "Inquiry Follow Up Tour Requested Tour Confirmed Toured Proposal Sent Booked Lost" at bounding box center [1329, 145] width 403 height 32
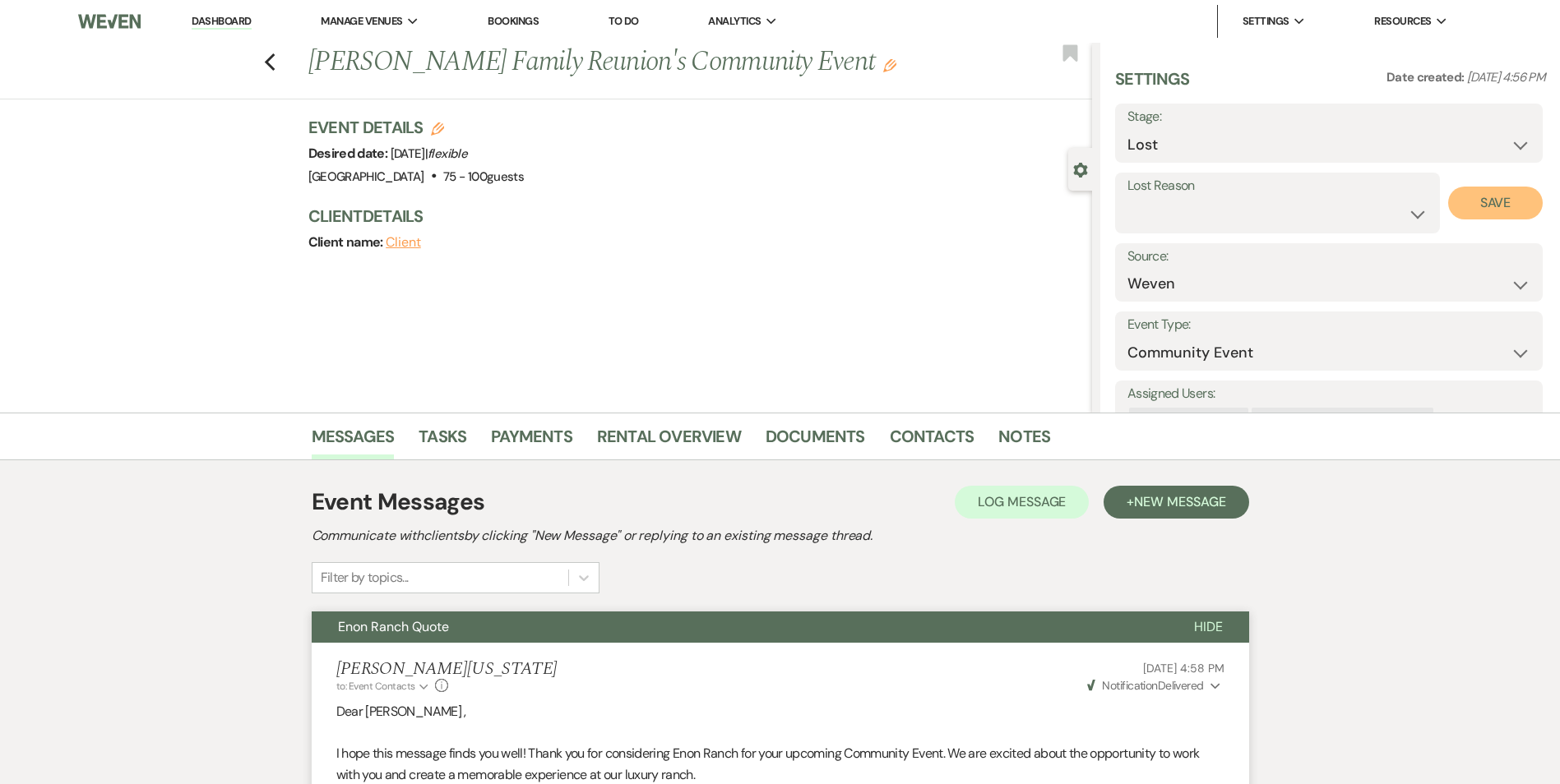
click at [1474, 195] on button "Save" at bounding box center [1496, 203] width 94 height 33
click at [276, 61] on icon "Previous" at bounding box center [271, 62] width 12 height 20
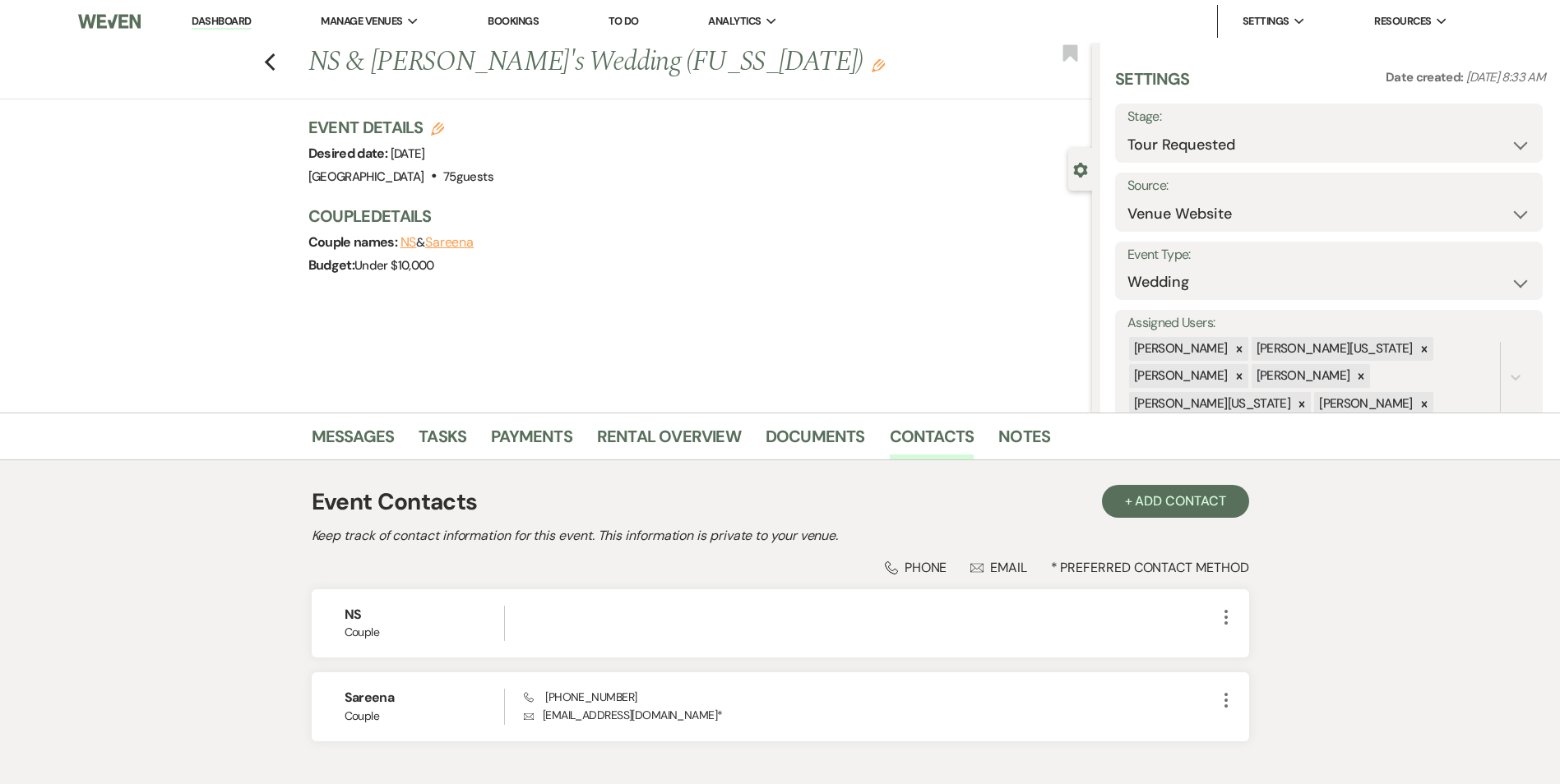
select select "2"
select select "5"
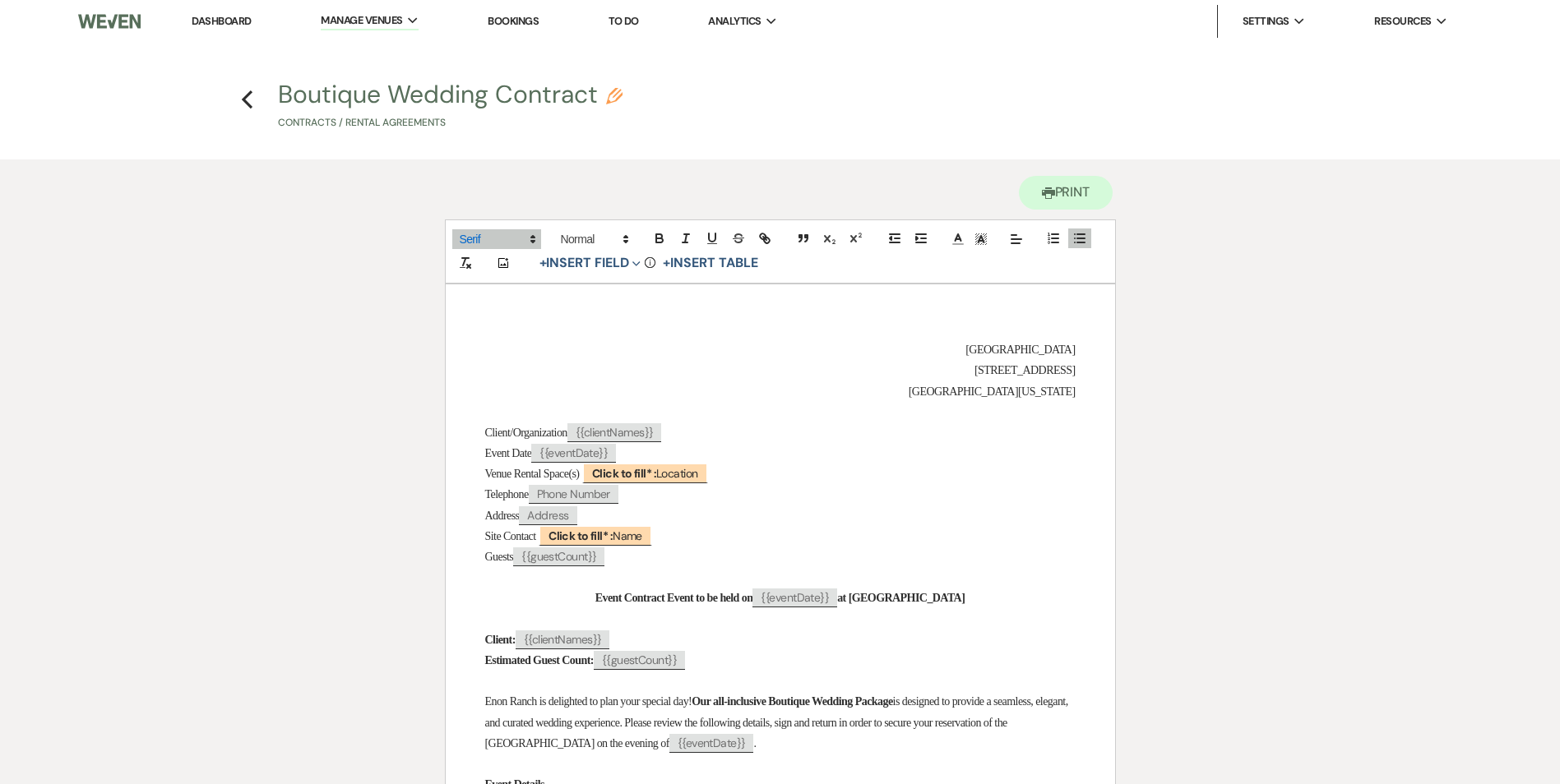
click at [251, 17] on link "Dashboard" at bounding box center [221, 21] width 60 height 14
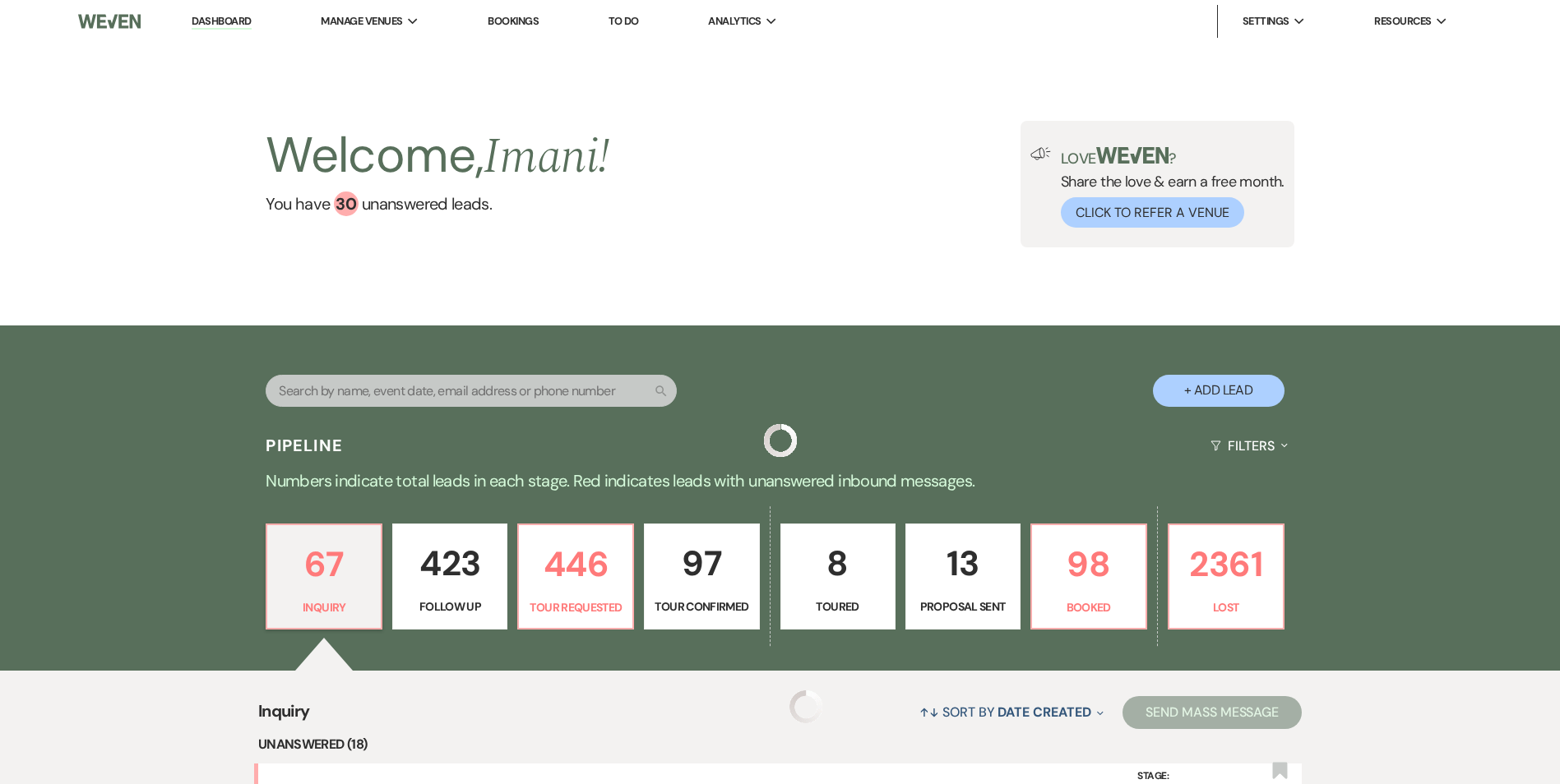
click at [246, 17] on link "Dashboard" at bounding box center [221, 22] width 60 height 16
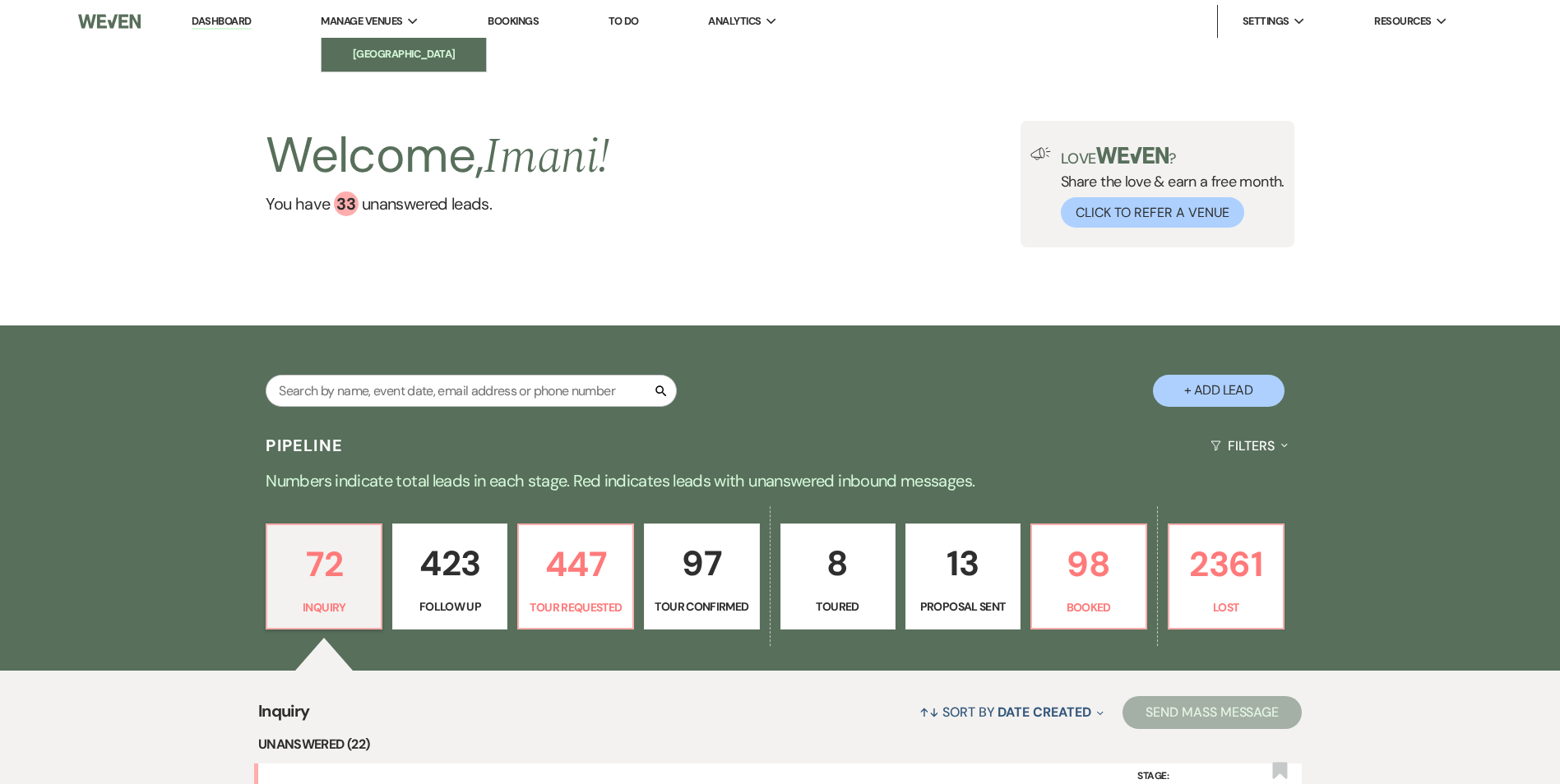
click at [397, 44] on link "[GEOGRAPHIC_DATA]" at bounding box center [403, 53] width 165 height 33
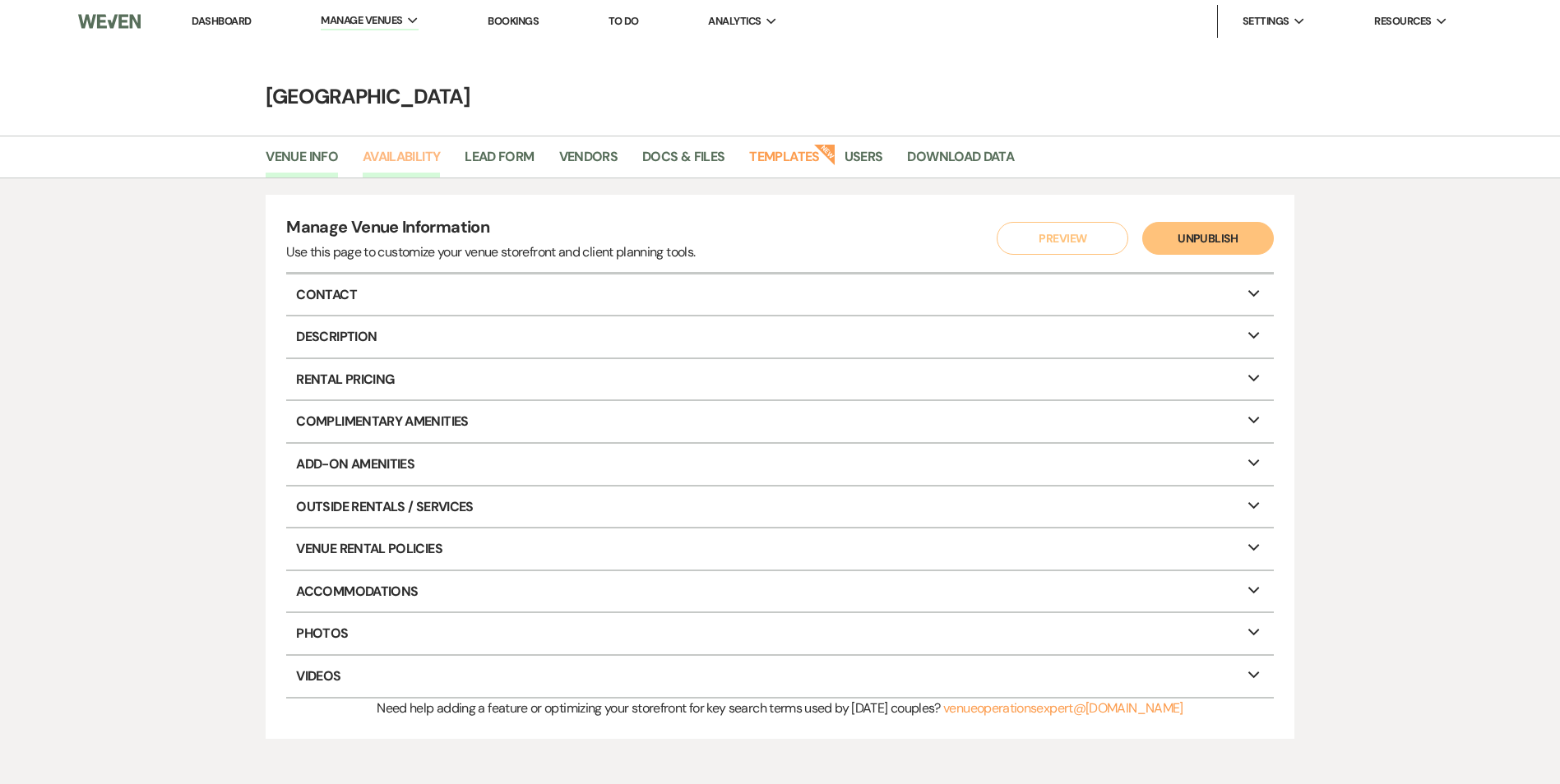
click at [399, 153] on link "Availability" at bounding box center [401, 161] width 77 height 31
select select "2"
select select "2026"
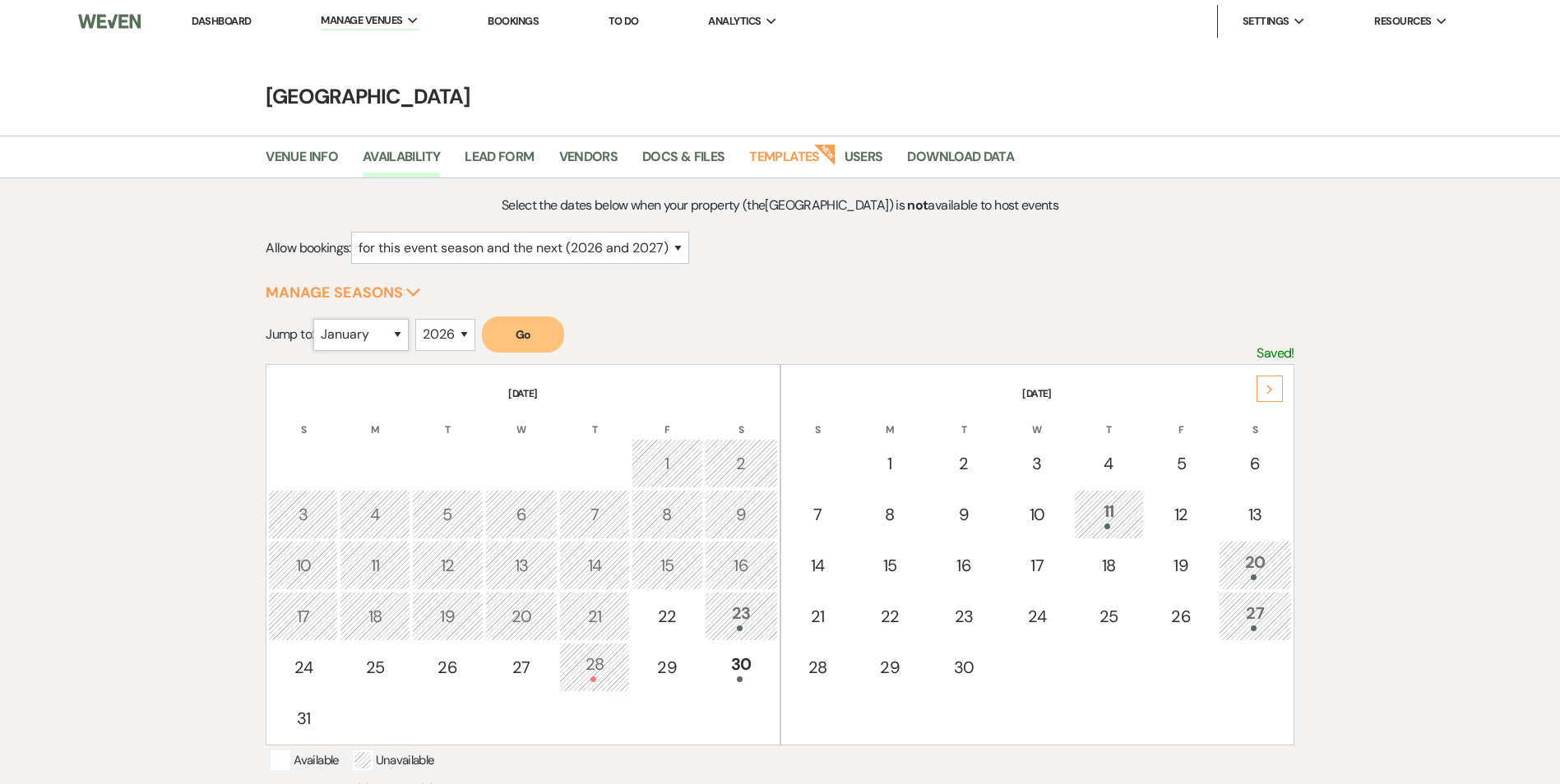
click at [384, 340] on select "January February March April May June July August September October November De…" at bounding box center [361, 335] width 95 height 32
select select "6"
click at [318, 319] on select "January February March April May June July August September October November De…" at bounding box center [361, 335] width 95 height 32
click at [540, 347] on button "Go" at bounding box center [523, 335] width 82 height 36
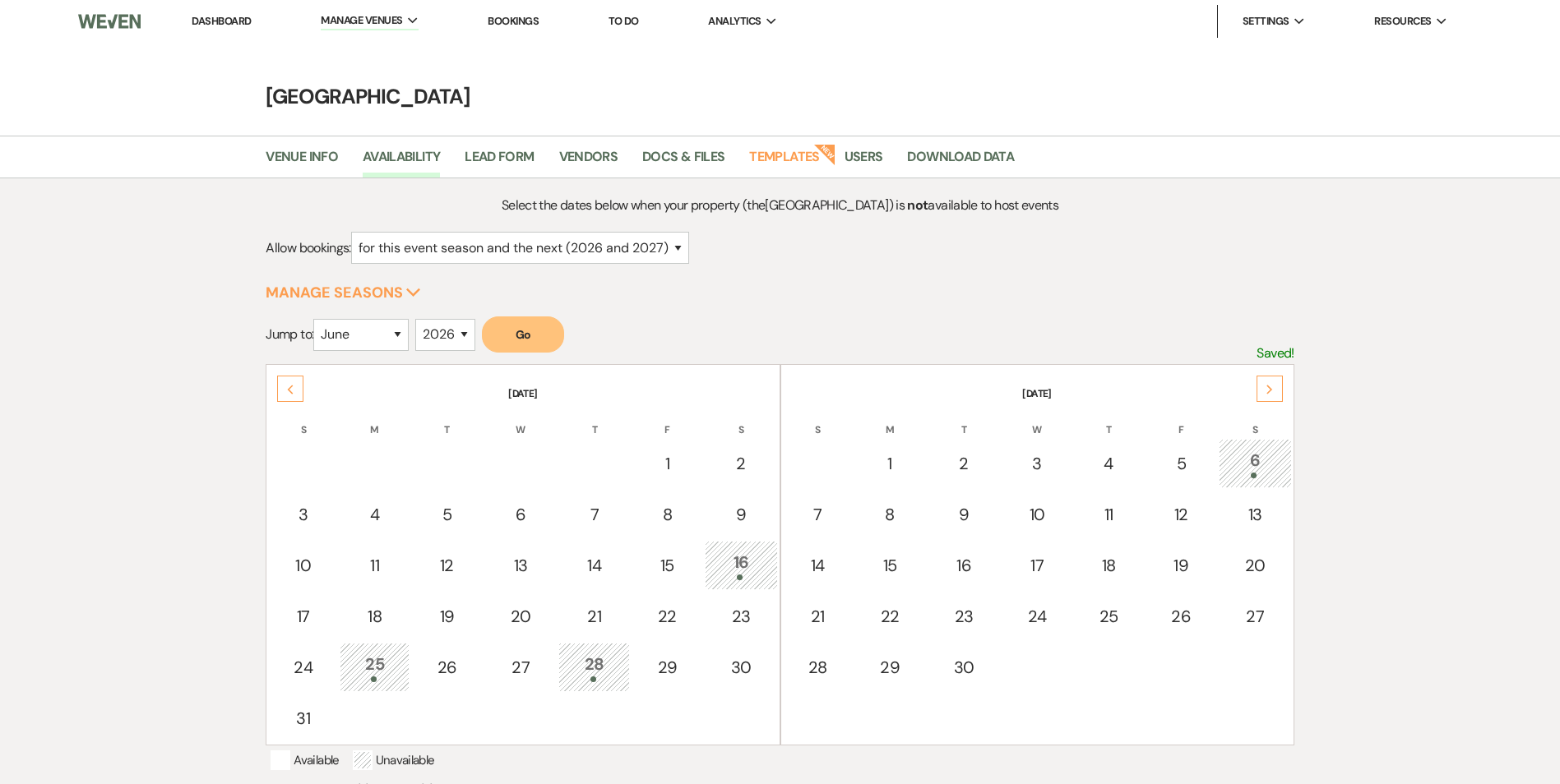
click at [538, 338] on button "Go" at bounding box center [523, 335] width 82 height 36
click at [1254, 625] on div "27" at bounding box center [1255, 617] width 55 height 25
select select "other"
select select "false"
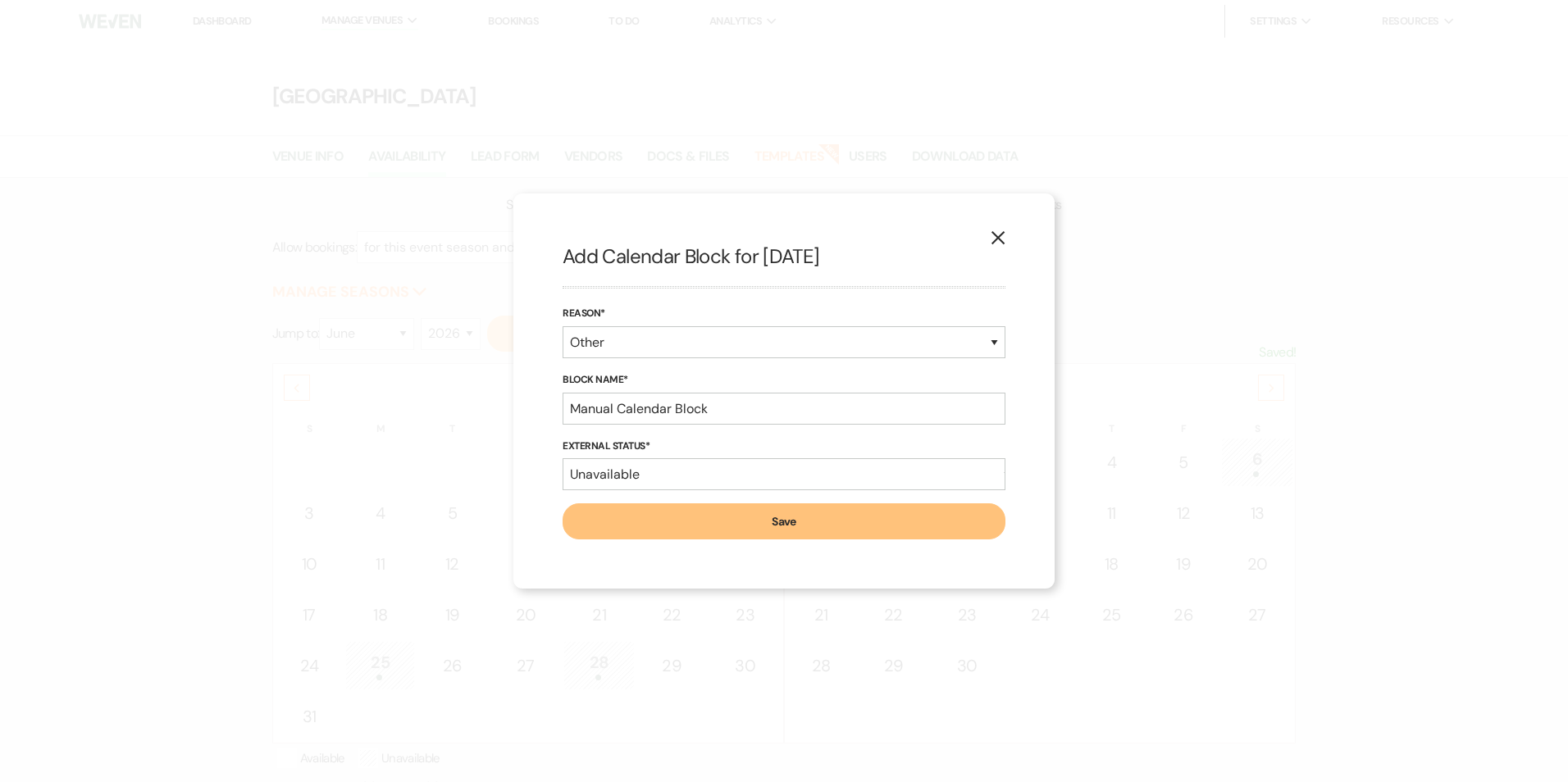
click at [999, 241] on icon "X" at bounding box center [998, 238] width 15 height 15
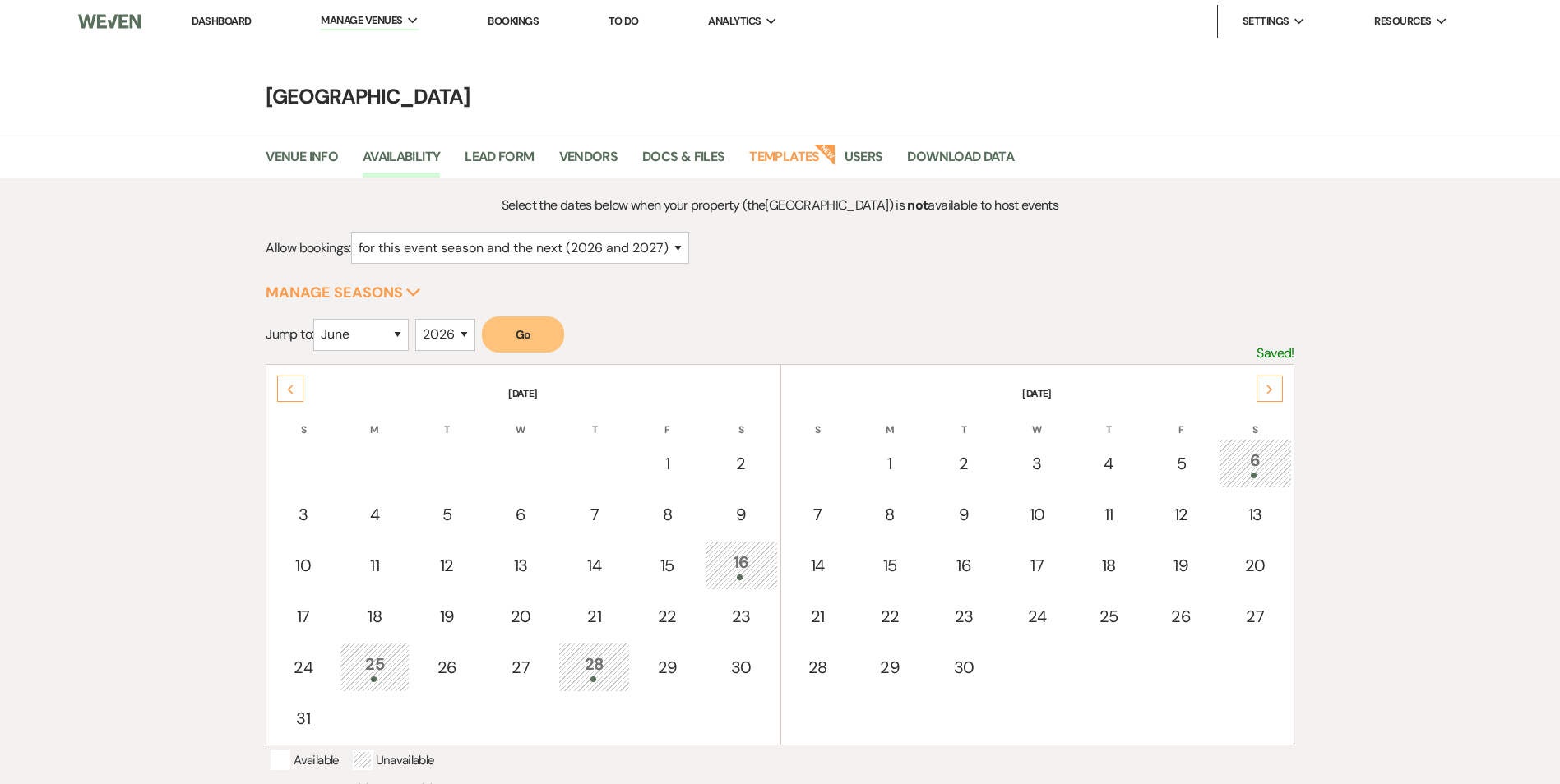
click at [212, 26] on link "Dashboard" at bounding box center [221, 21] width 60 height 14
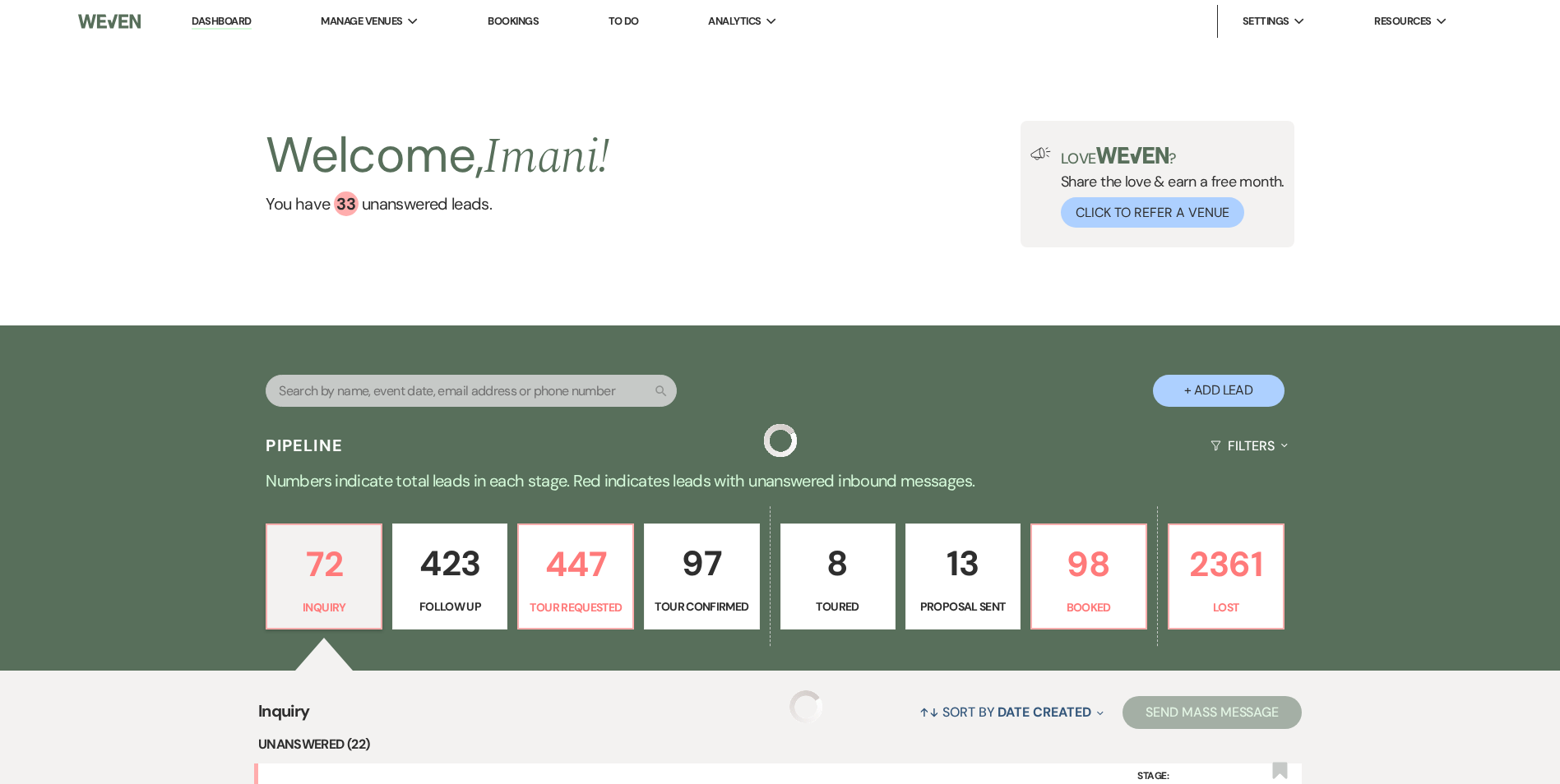
click at [384, 375] on div "Search + Add Lead" at bounding box center [781, 376] width 1184 height 86
click at [684, 405] on div "Search + Add Lead" at bounding box center [781, 376] width 1184 height 86
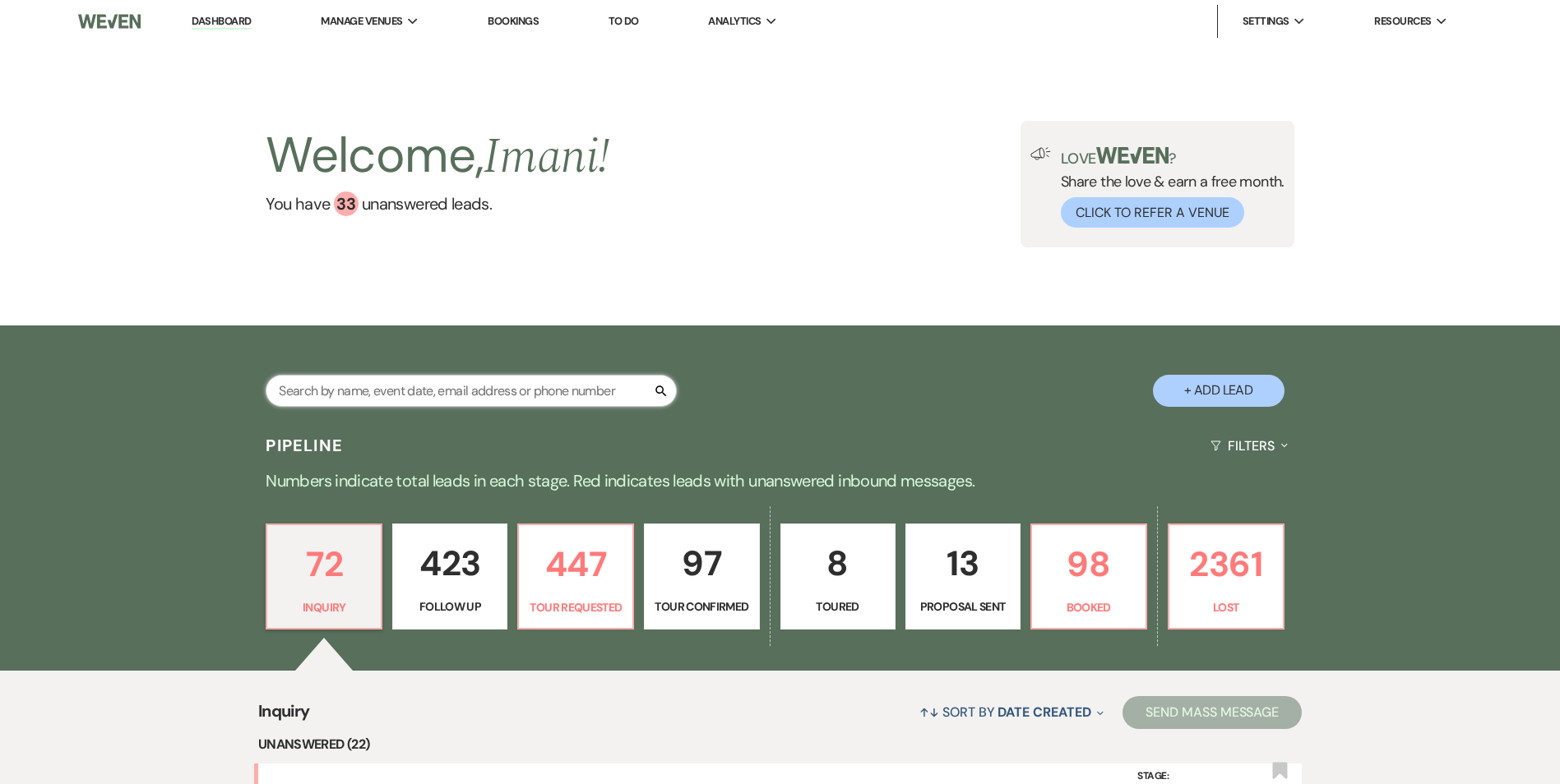
click at [308, 392] on input "text" at bounding box center [471, 391] width 411 height 32
type input "anita"
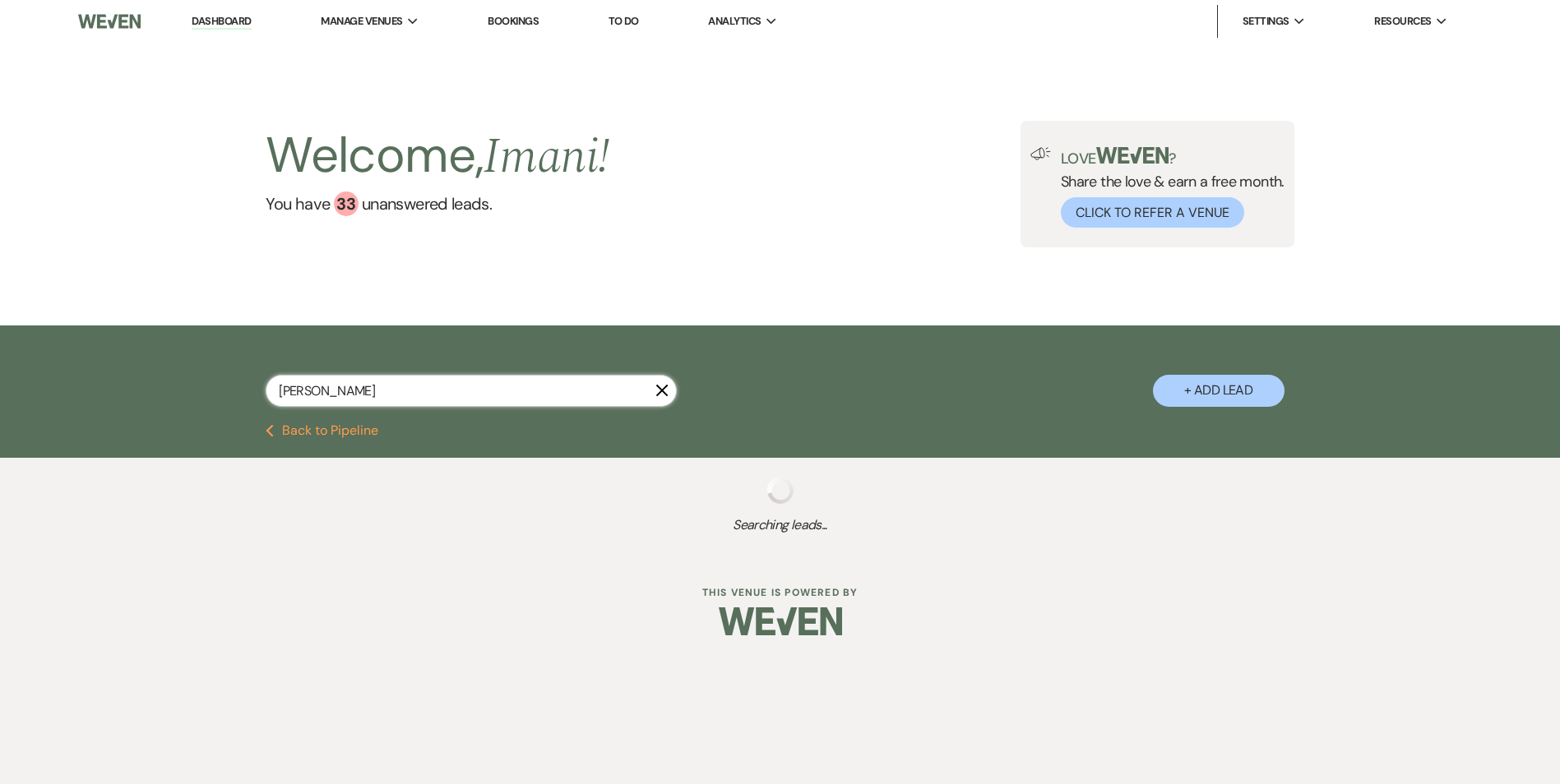
select select "2"
select select "8"
select select "1"
select select "8"
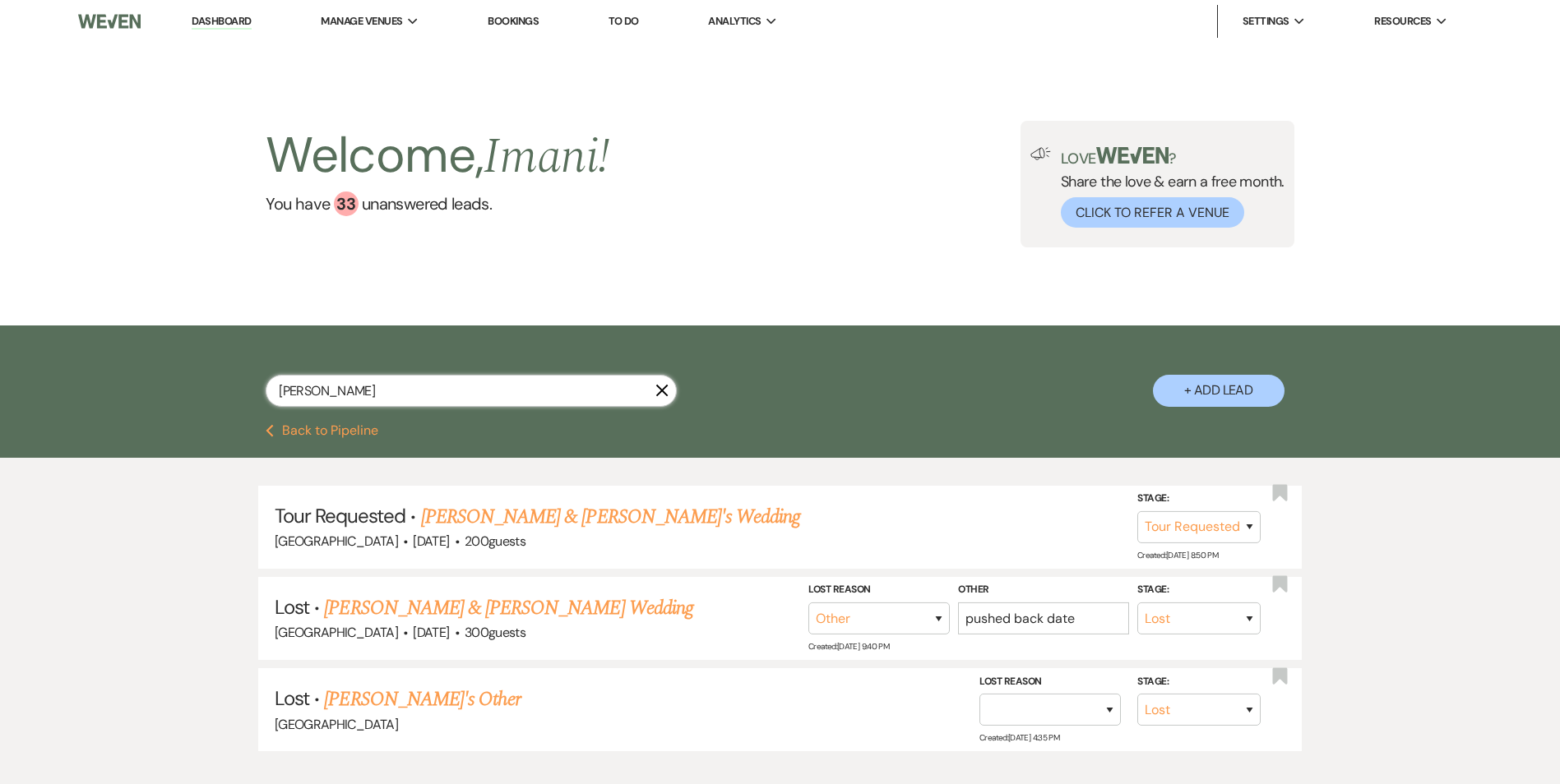
drag, startPoint x: 323, startPoint y: 392, endPoint x: 257, endPoint y: 387, distance: 66.2
click at [257, 388] on div "anita X + Add Lead" at bounding box center [781, 376] width 1184 height 86
type input "nit"
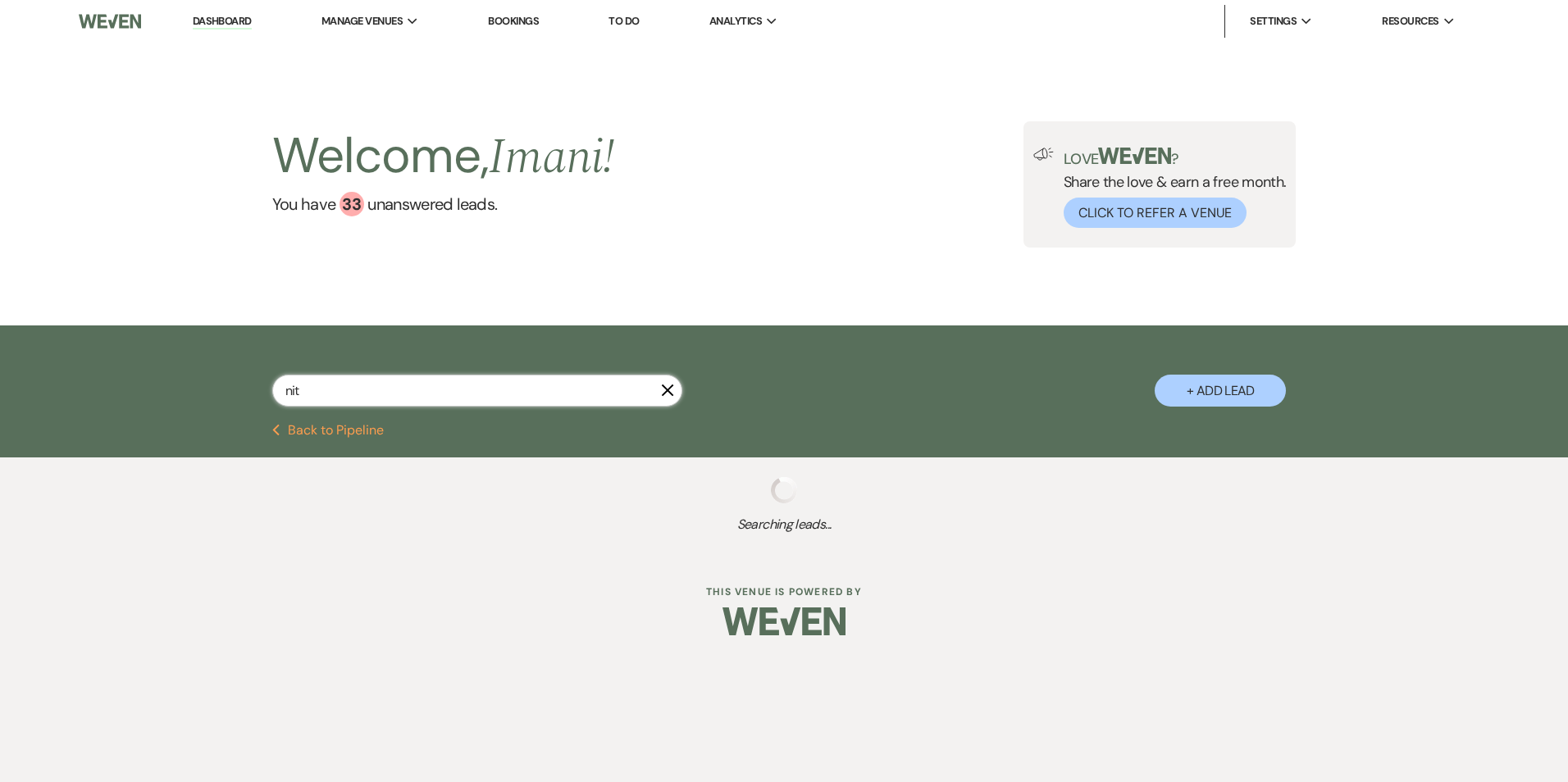
select select "9"
select select "2"
select select "6"
select select "9"
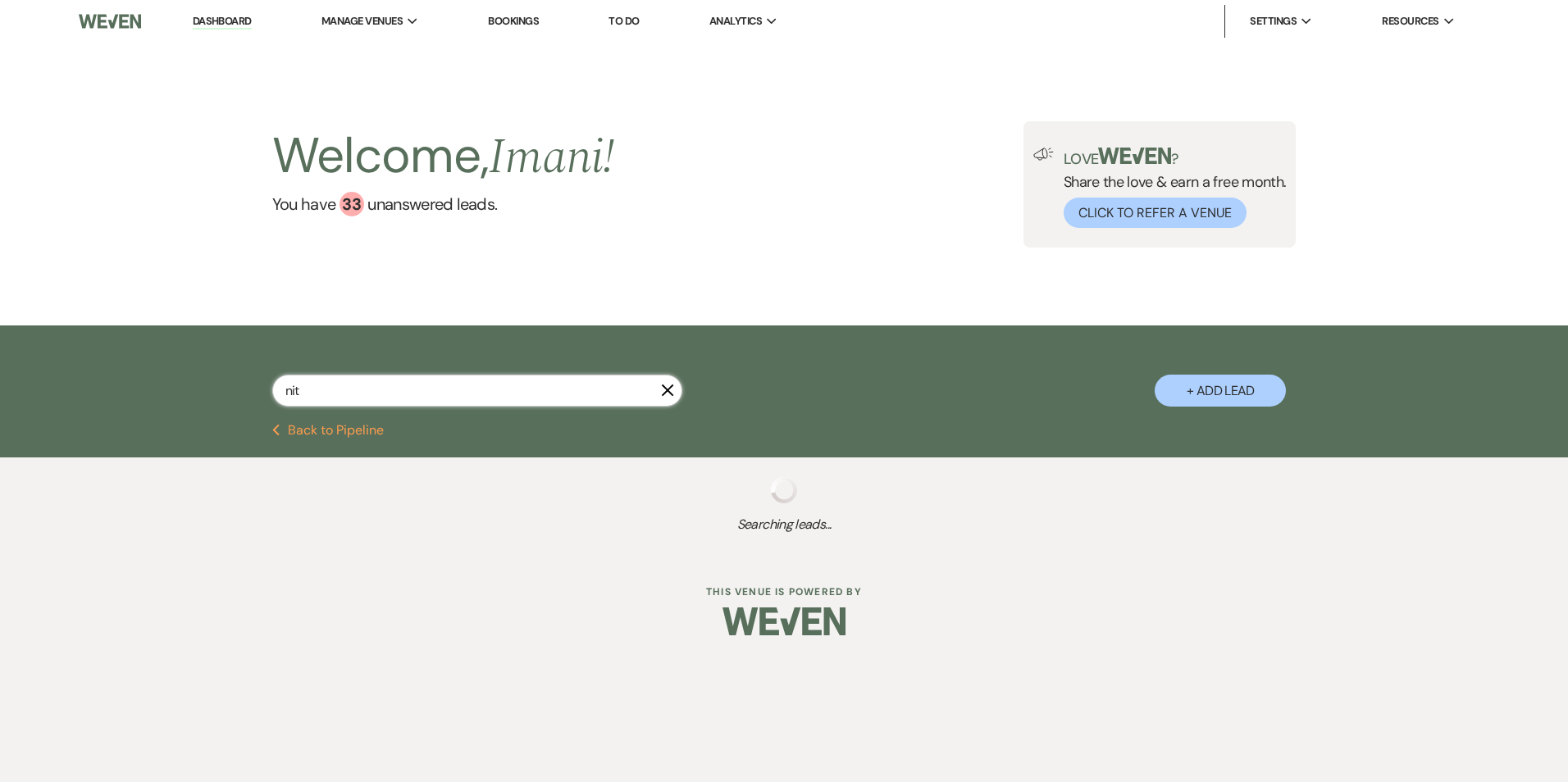
select select "9"
select select "5"
select select "8"
select select "5"
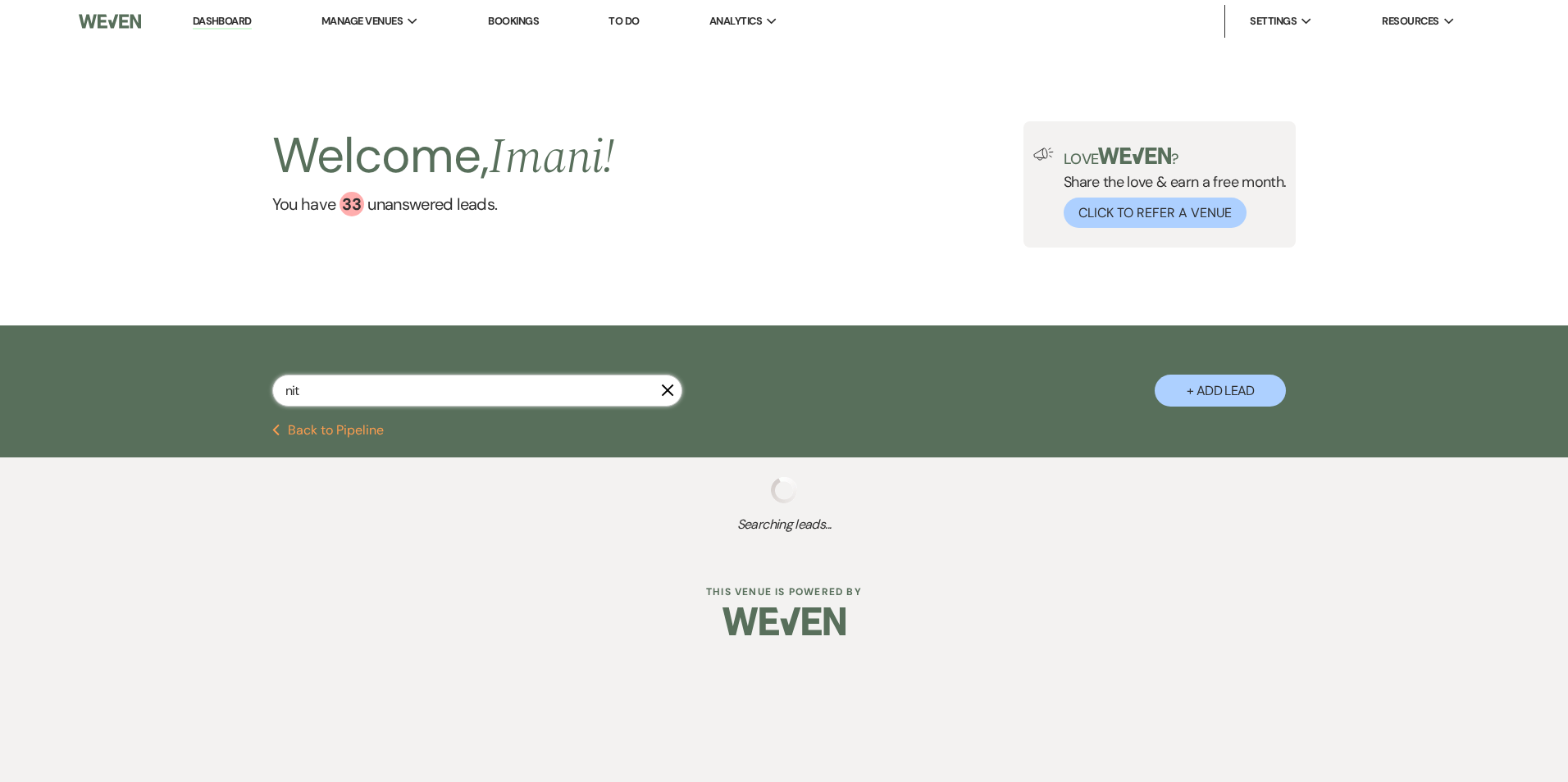
select select "2"
select select "8"
select select "5"
select select "8"
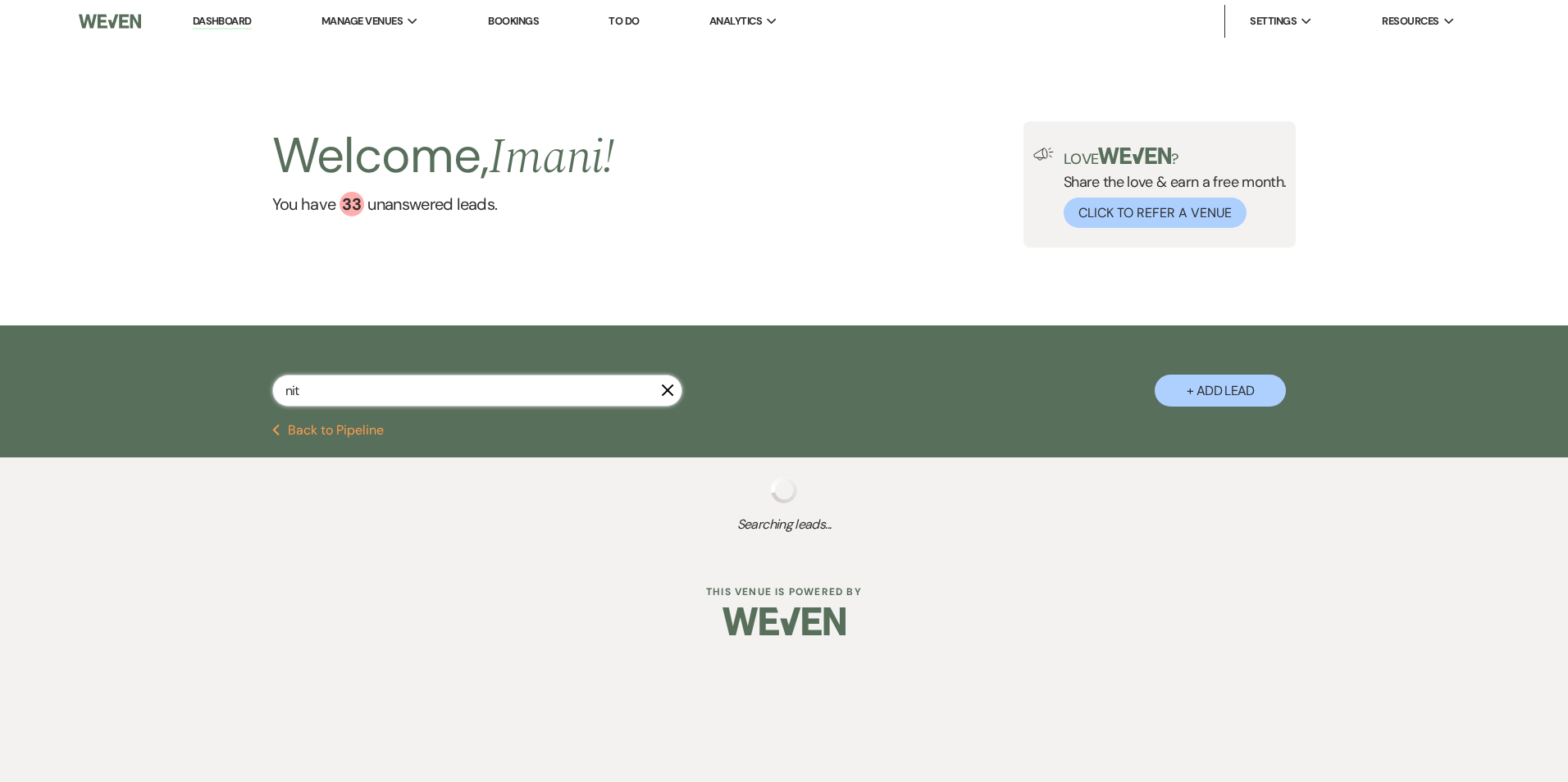
select select "11"
select select "8"
select select "5"
select select "8"
select select "5"
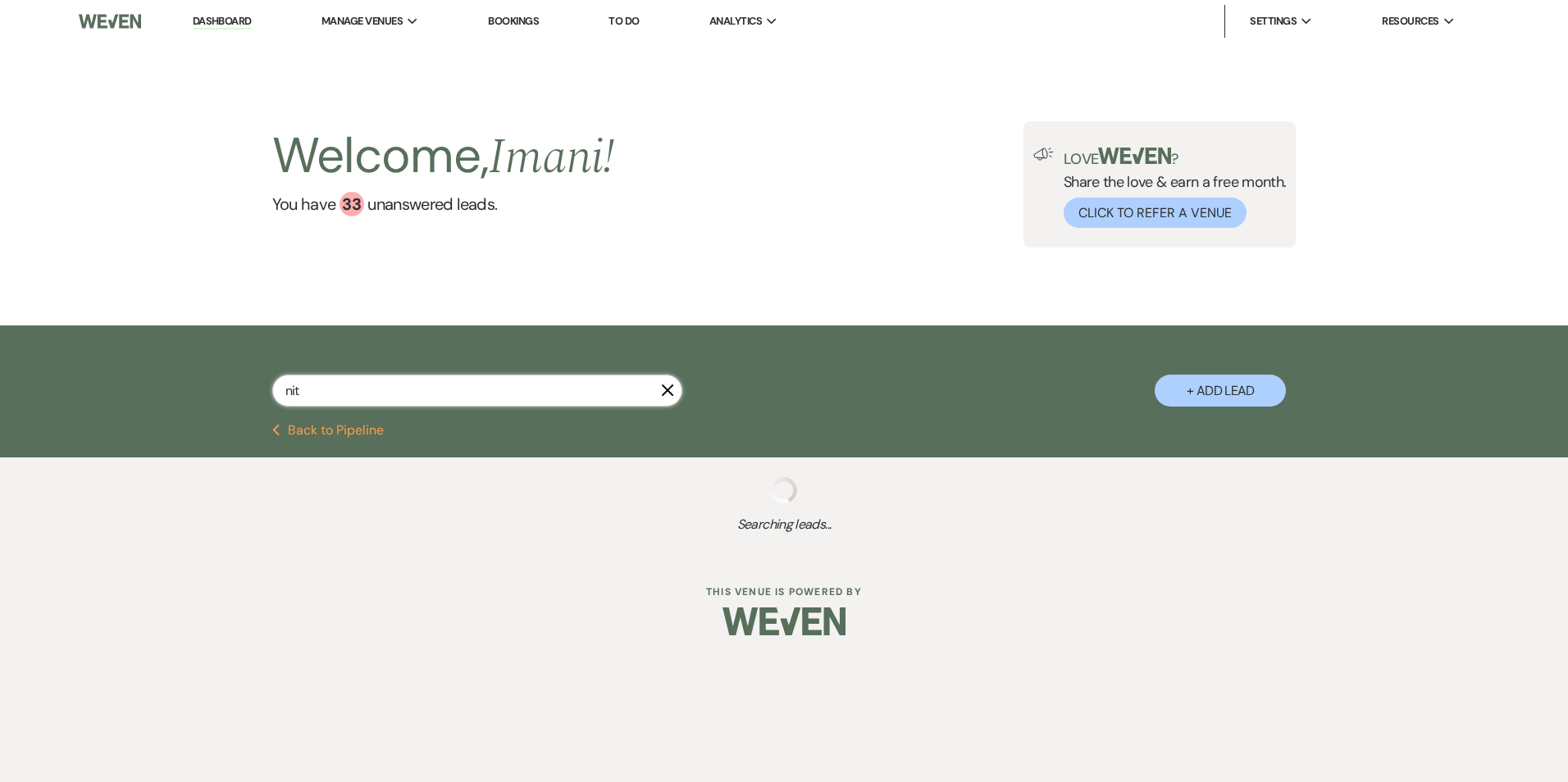
select select "8"
select select "1"
select select "8"
select select "6"
select select "8"
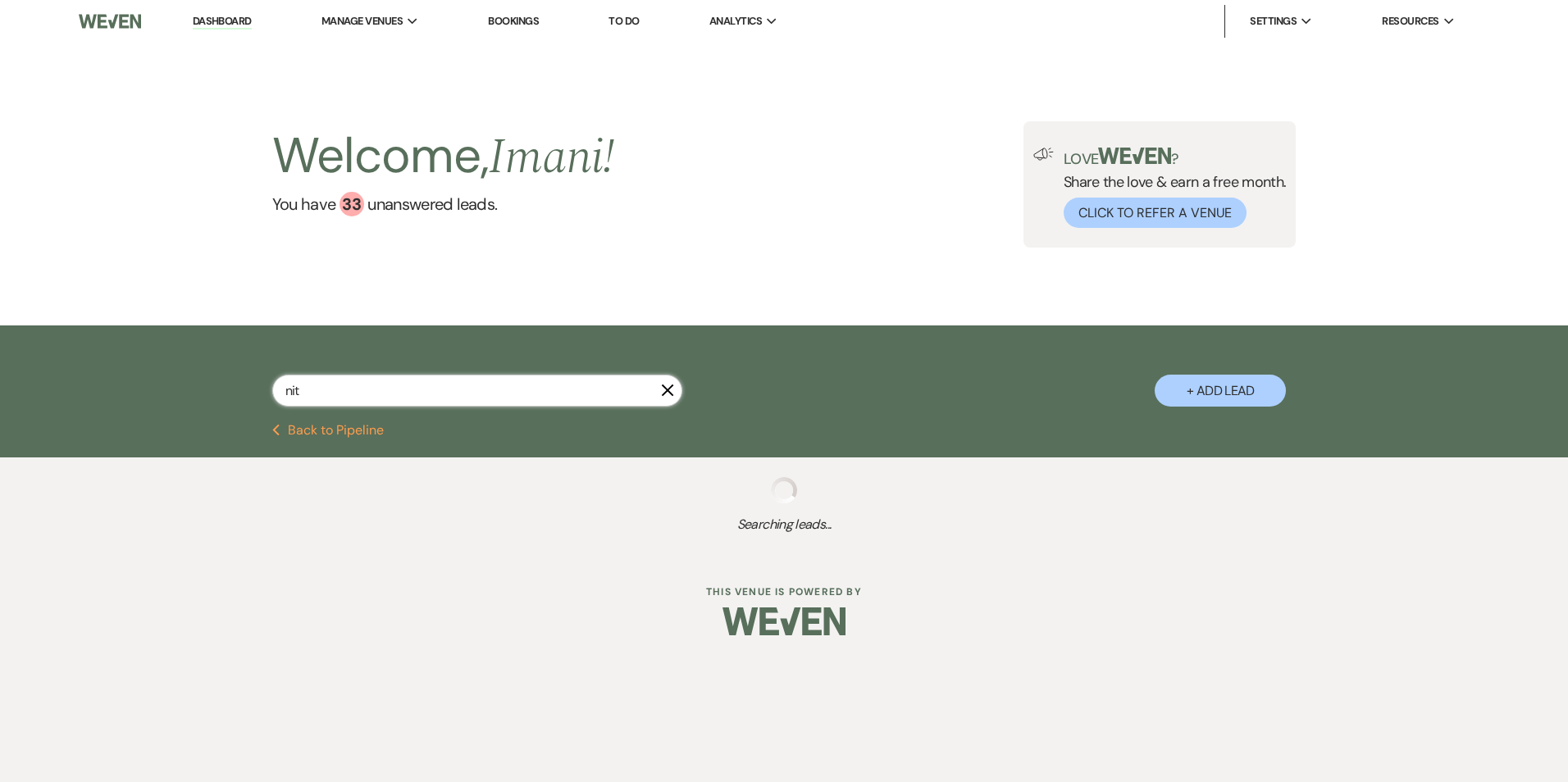
select select "6"
select select "8"
select select "5"
select select "8"
select select "5"
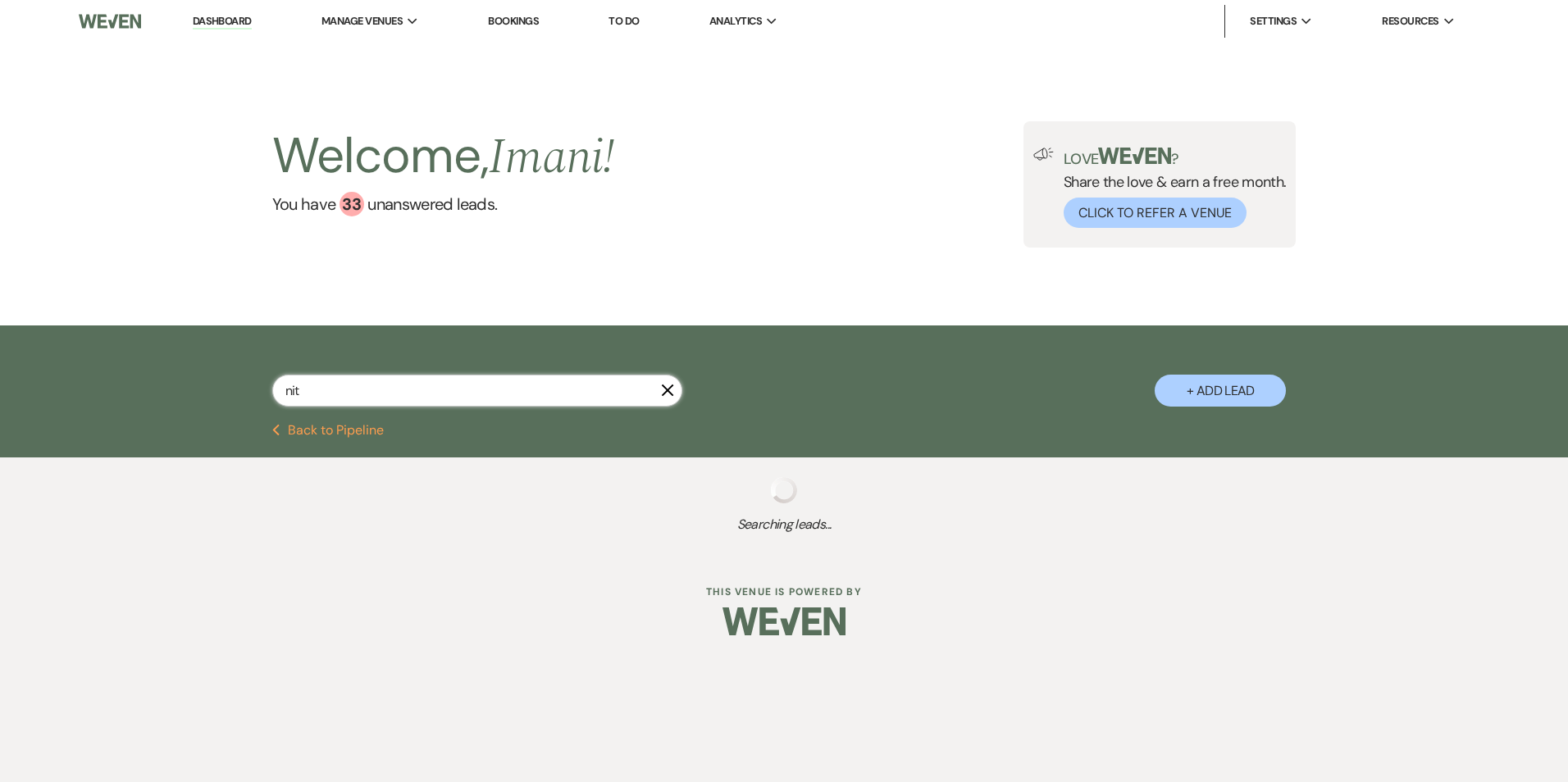
select select "8"
select select "5"
select select "8"
select select "5"
select select "8"
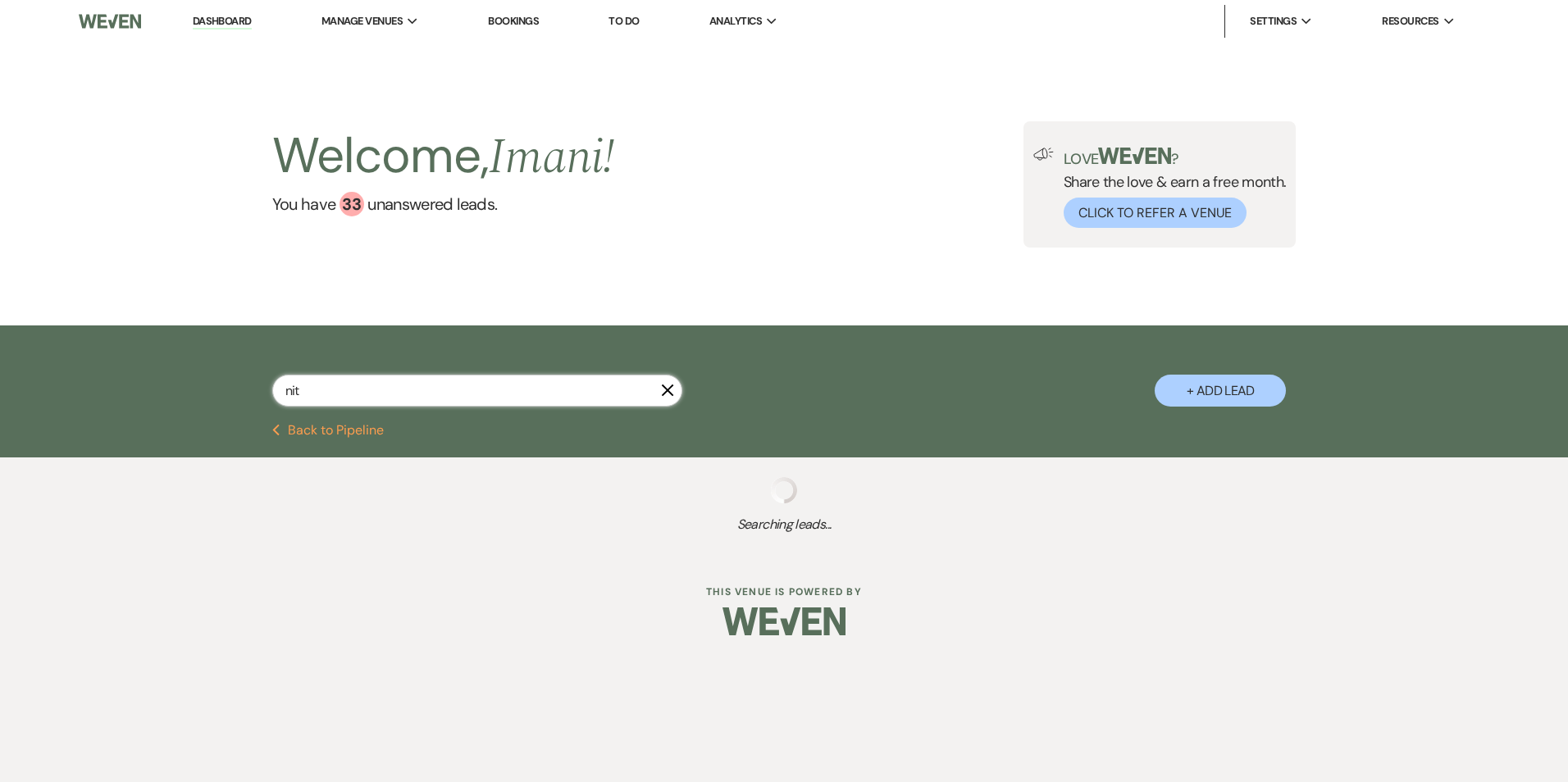
select select "10"
select select "8"
select select "5"
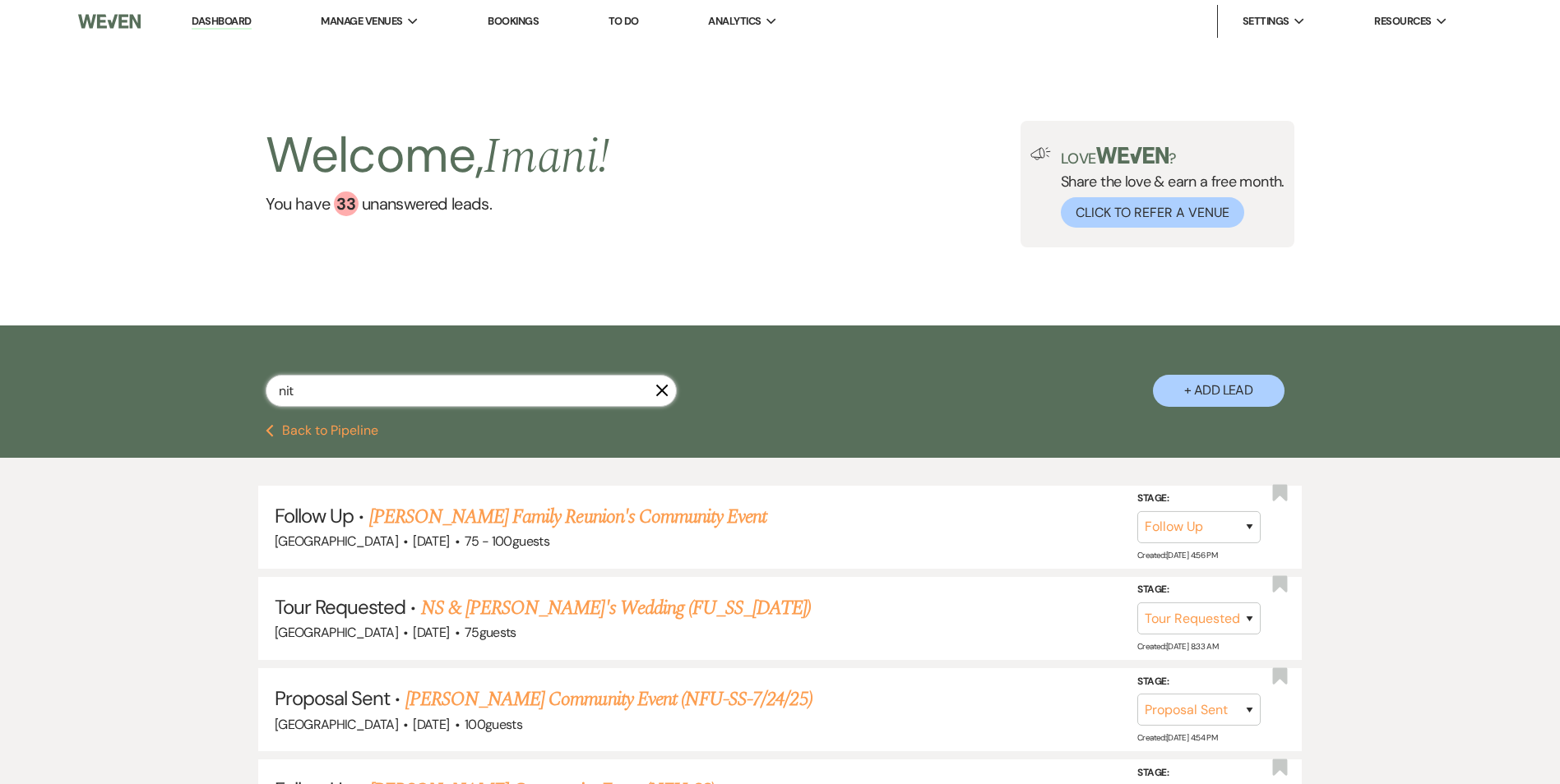
type input "nita"
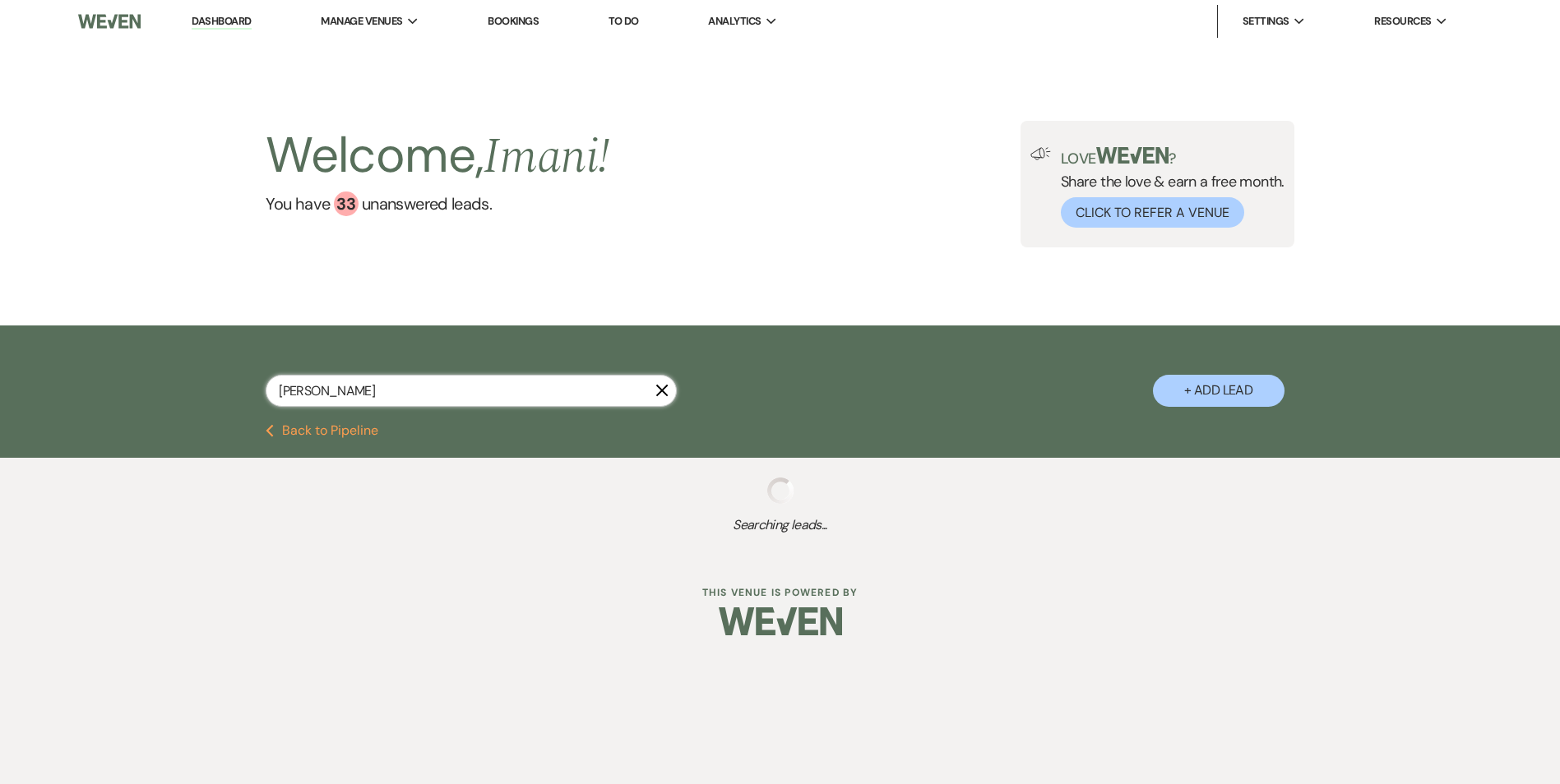
select select "9"
select select "2"
select select "8"
select select "1"
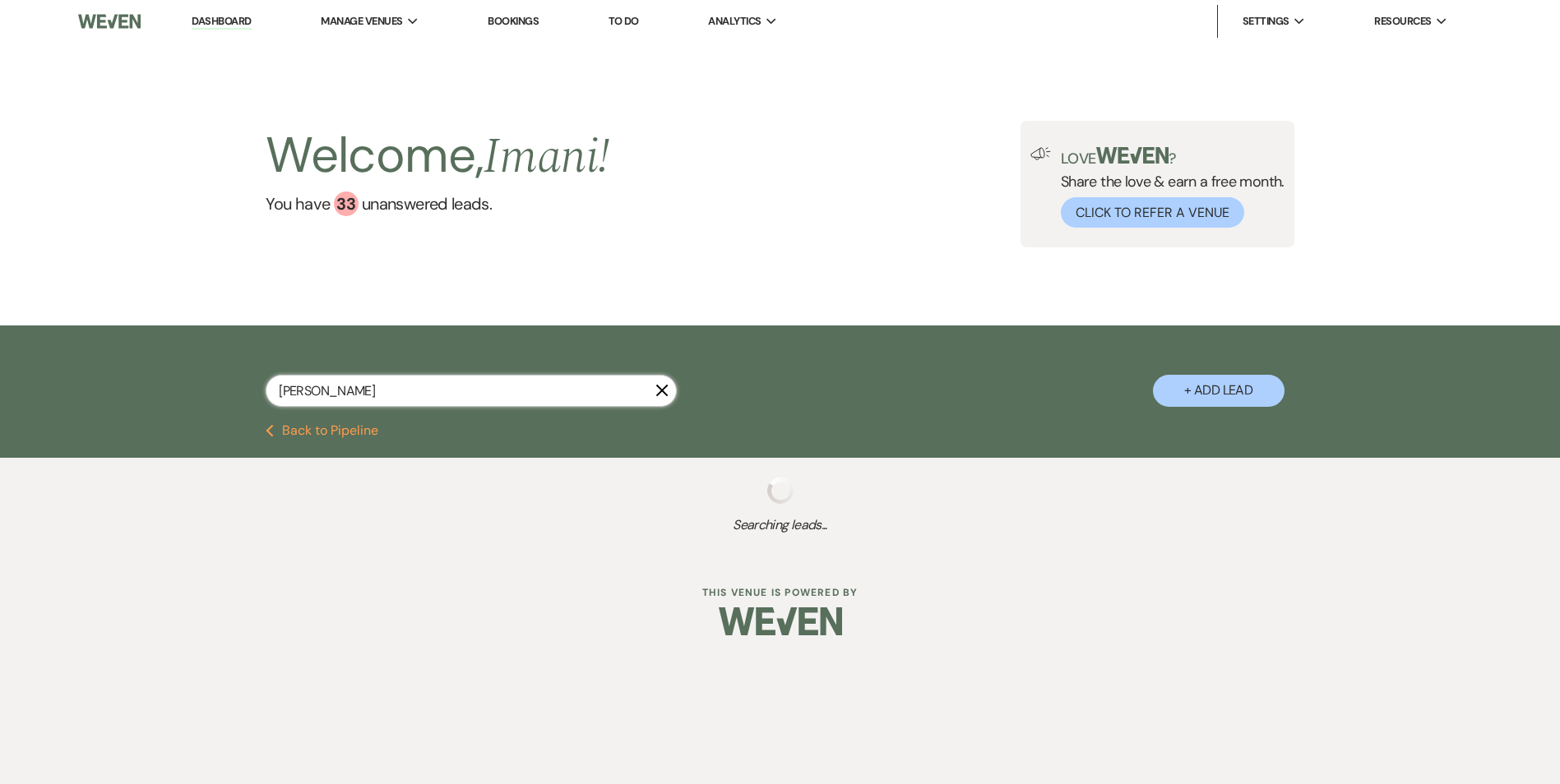
select select "8"
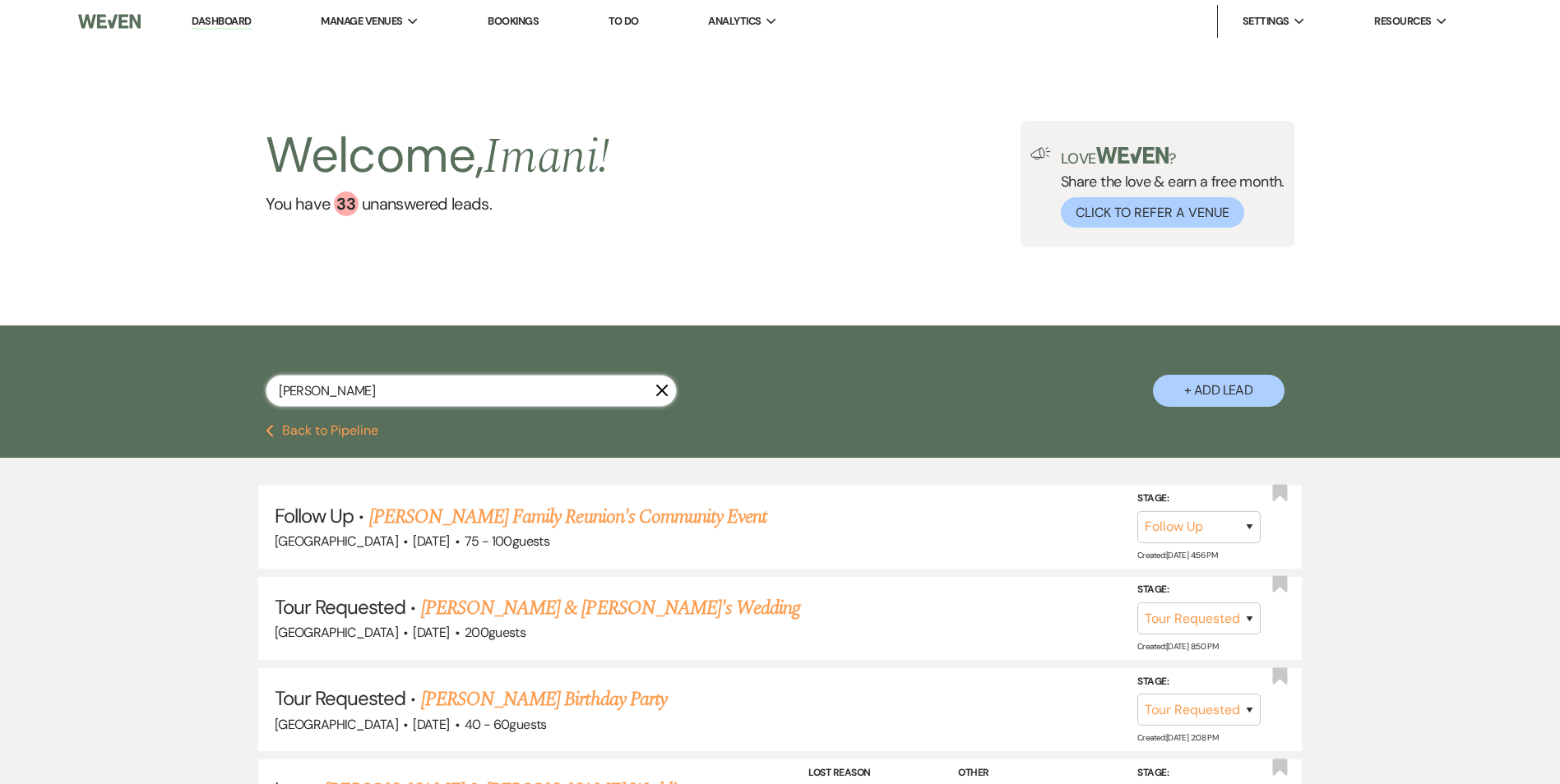
type input "nit"
select select "2"
select select "6"
select select "9"
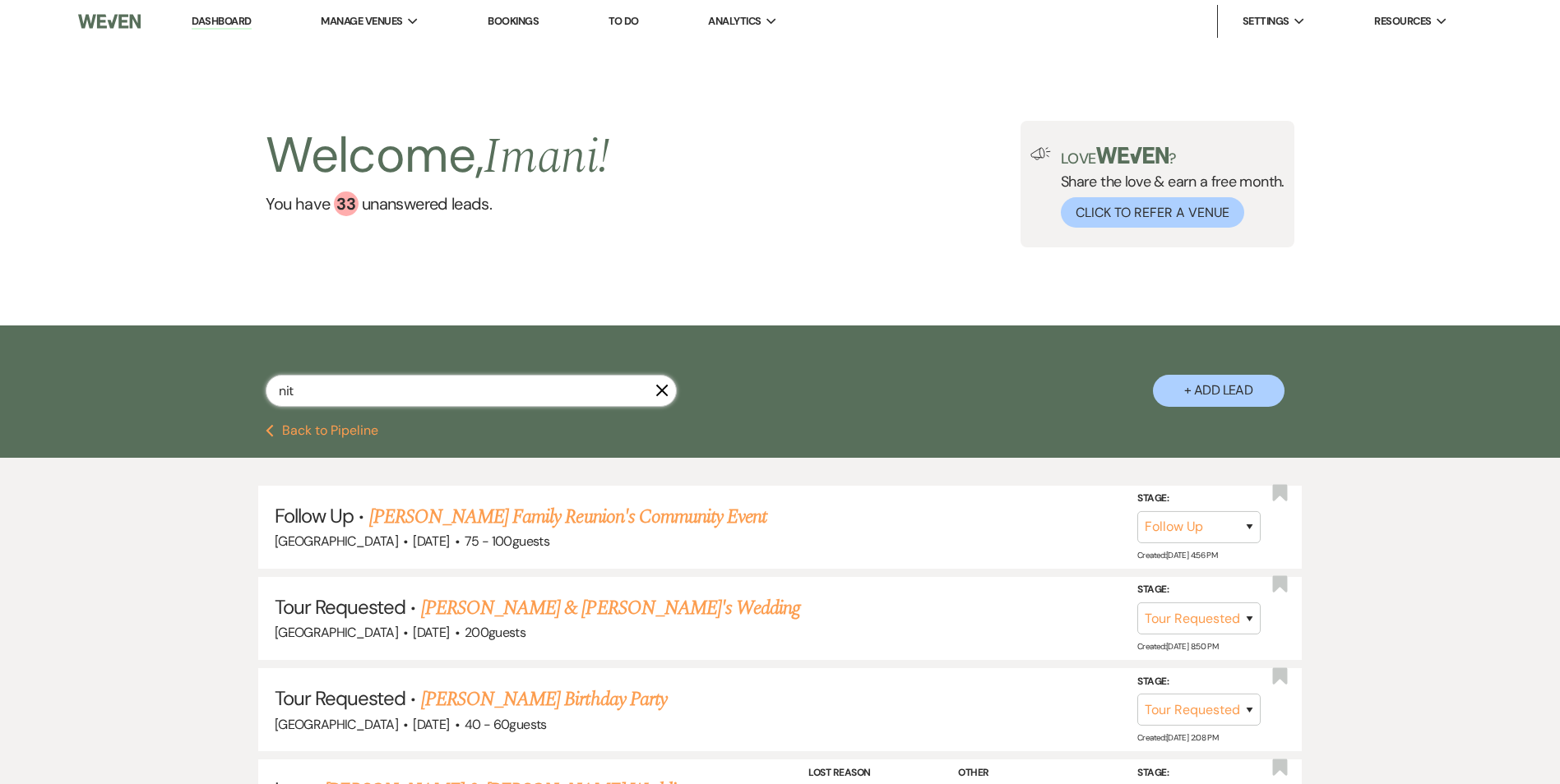
select select "9"
select select "5"
select select "8"
select select "5"
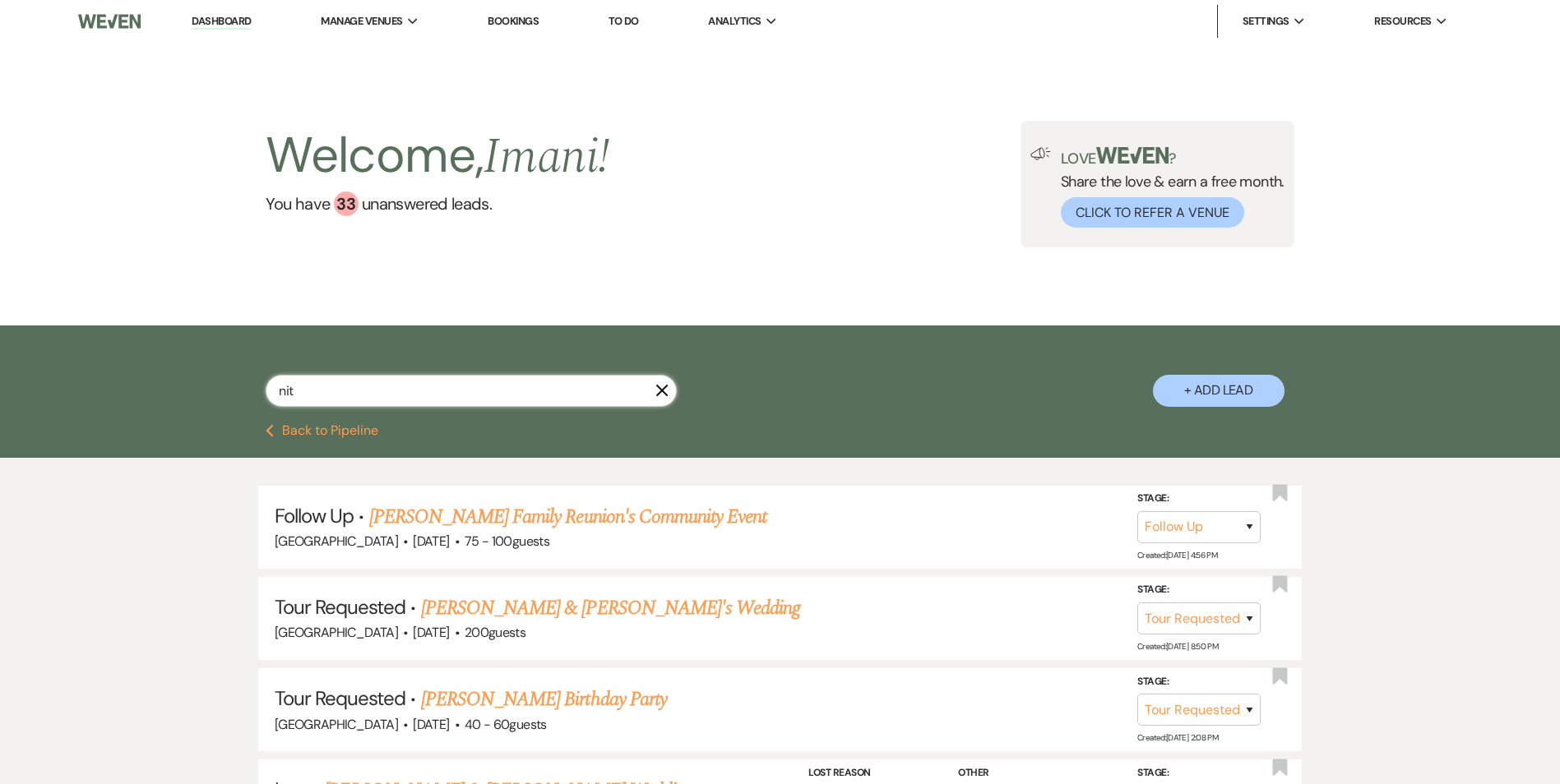
select select "8"
select select "5"
select select "8"
select select "11"
select select "8"
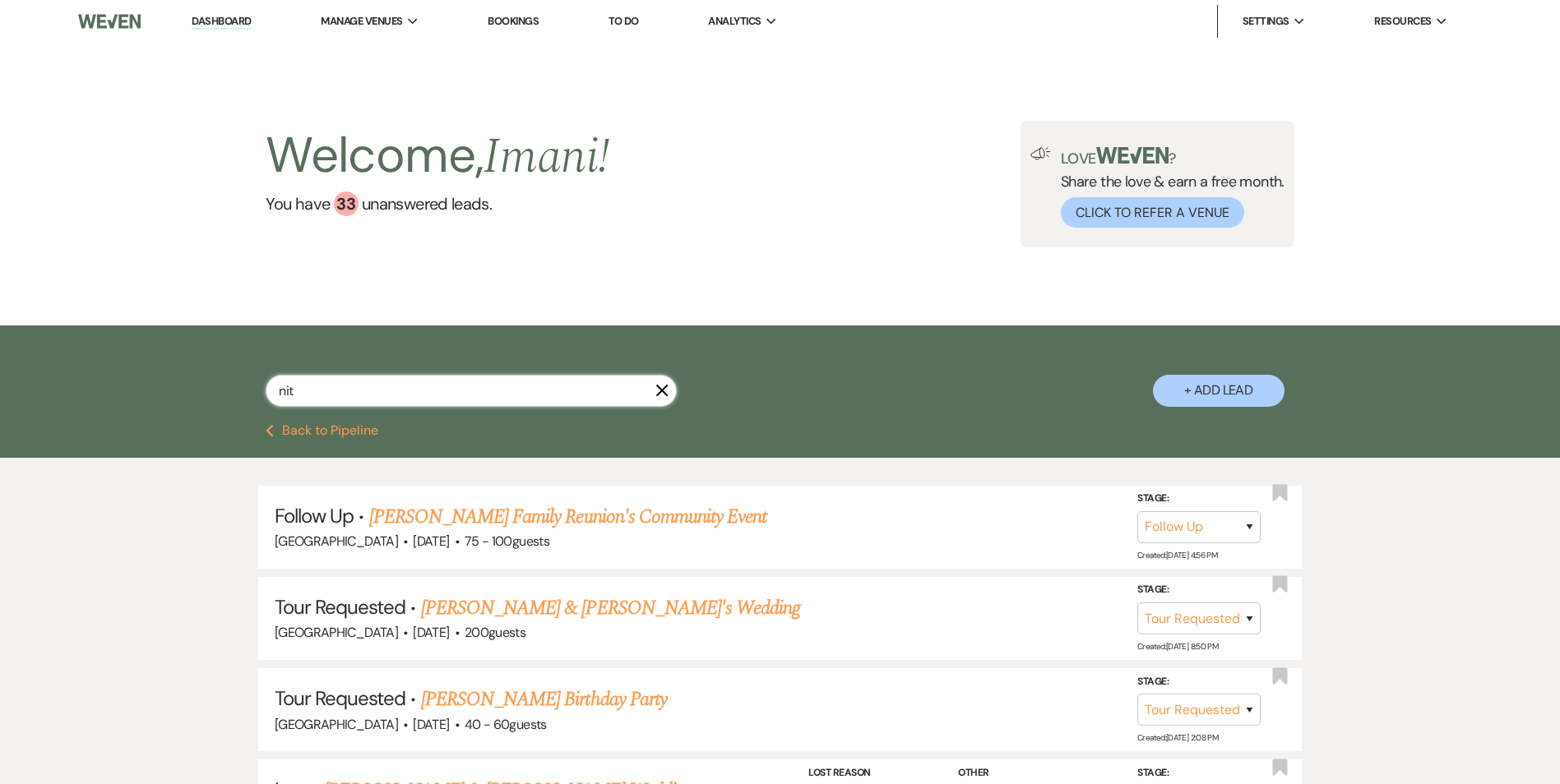
select select "5"
select select "8"
select select "5"
select select "8"
select select "6"
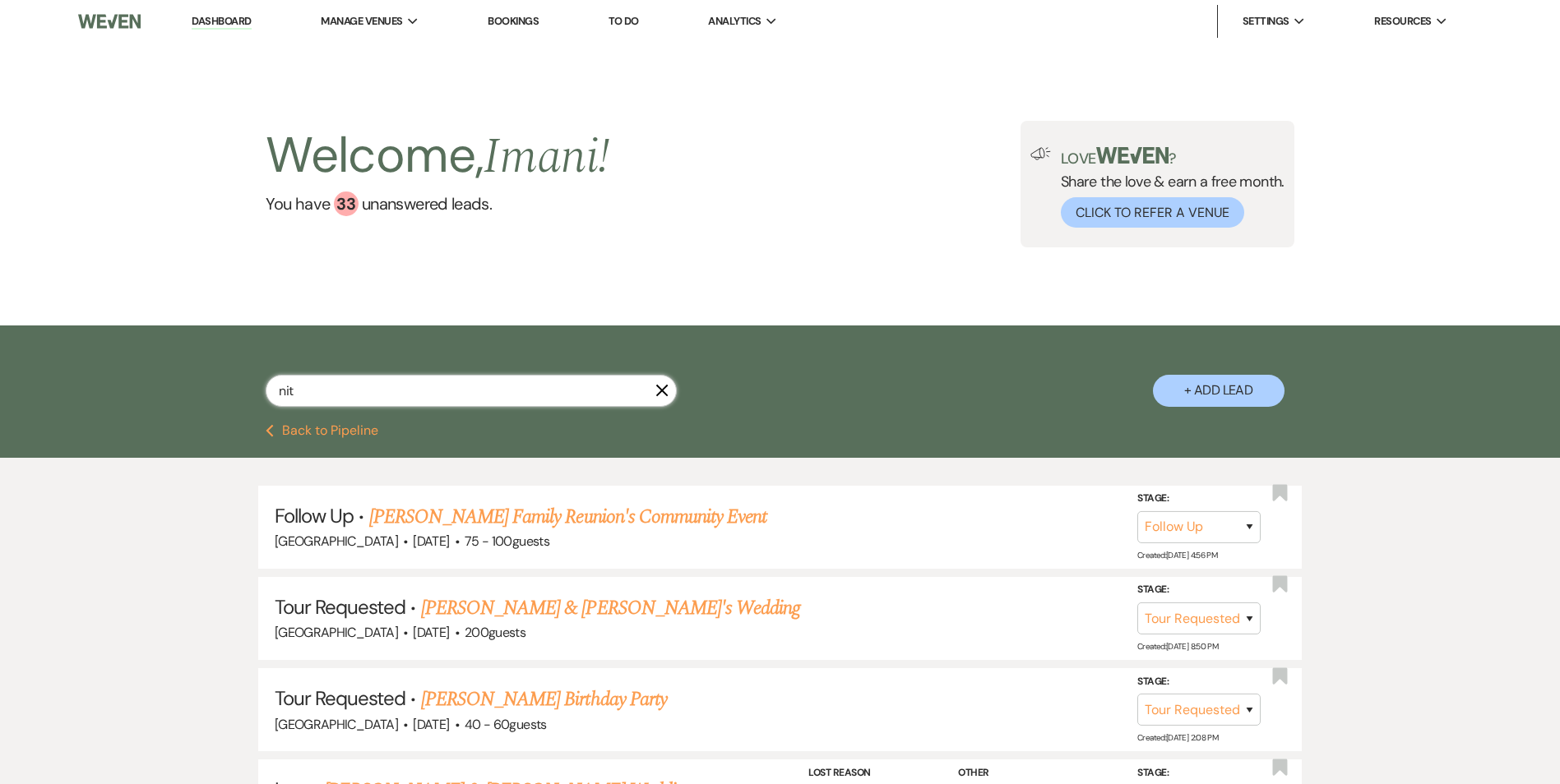
select select "8"
select select "6"
select select "8"
select select "5"
select select "8"
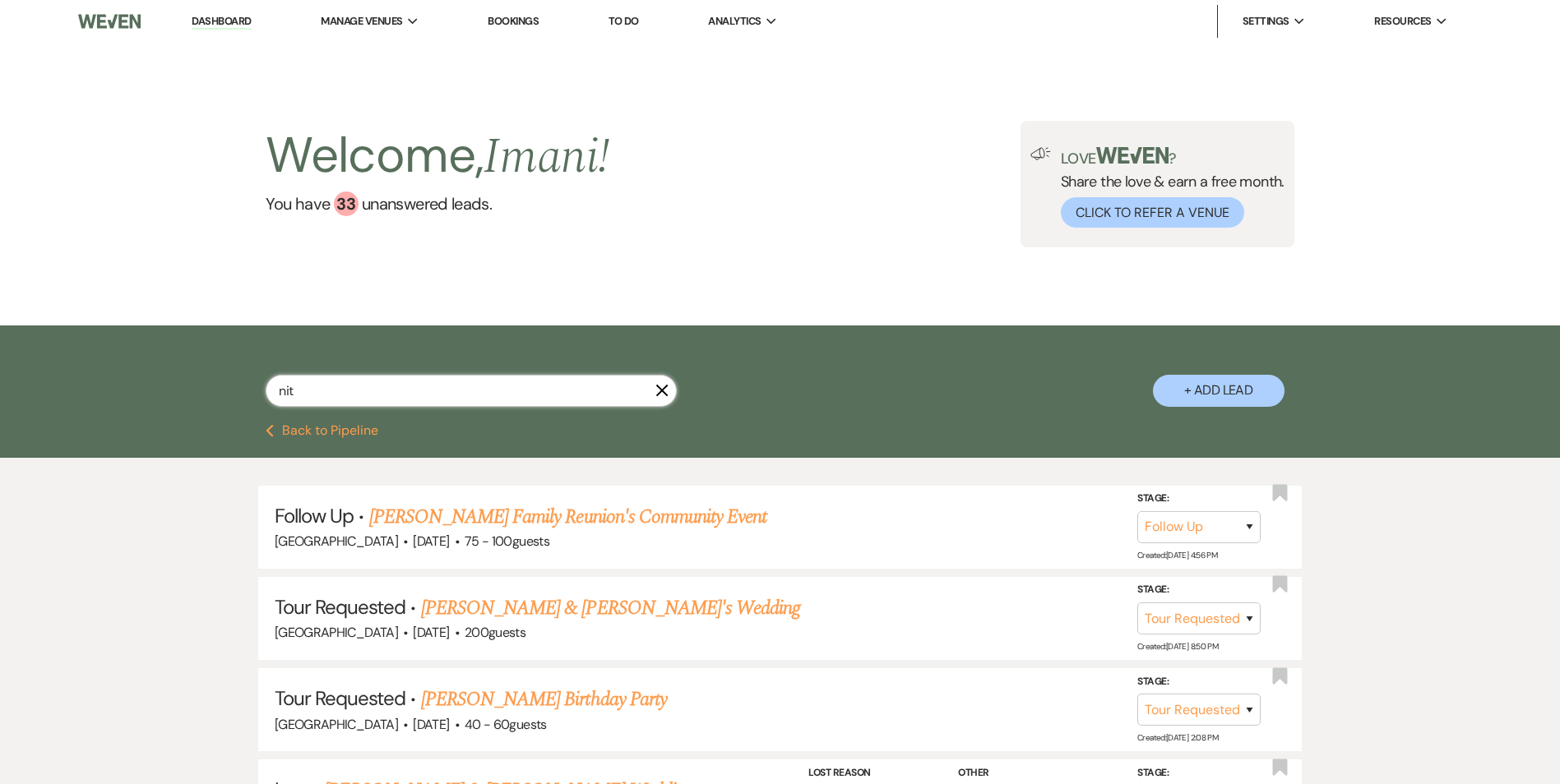
select select "5"
select select "8"
select select "5"
select select "8"
select select "5"
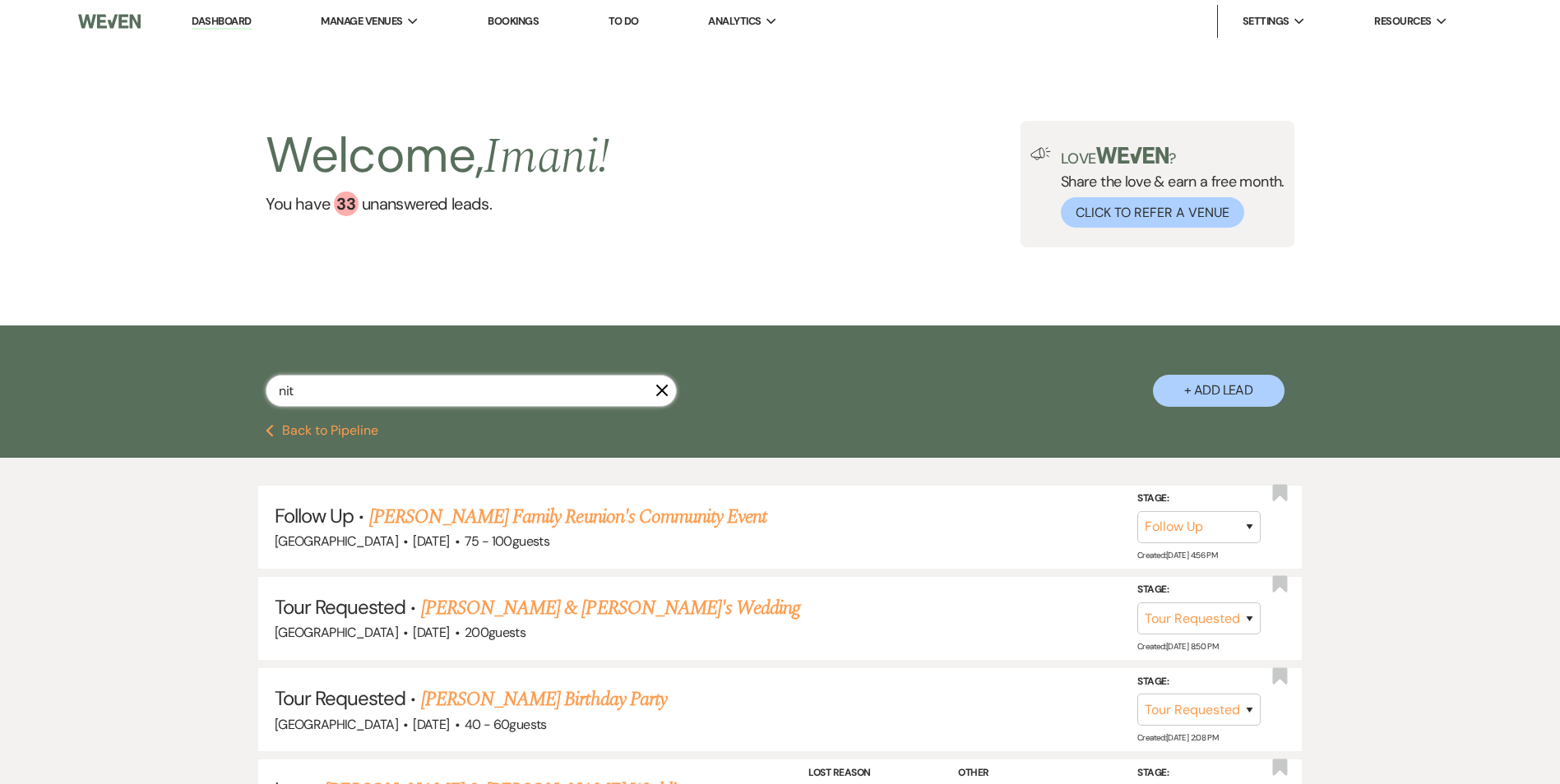
select select "8"
select select "10"
select select "8"
select select "5"
type input "nita"
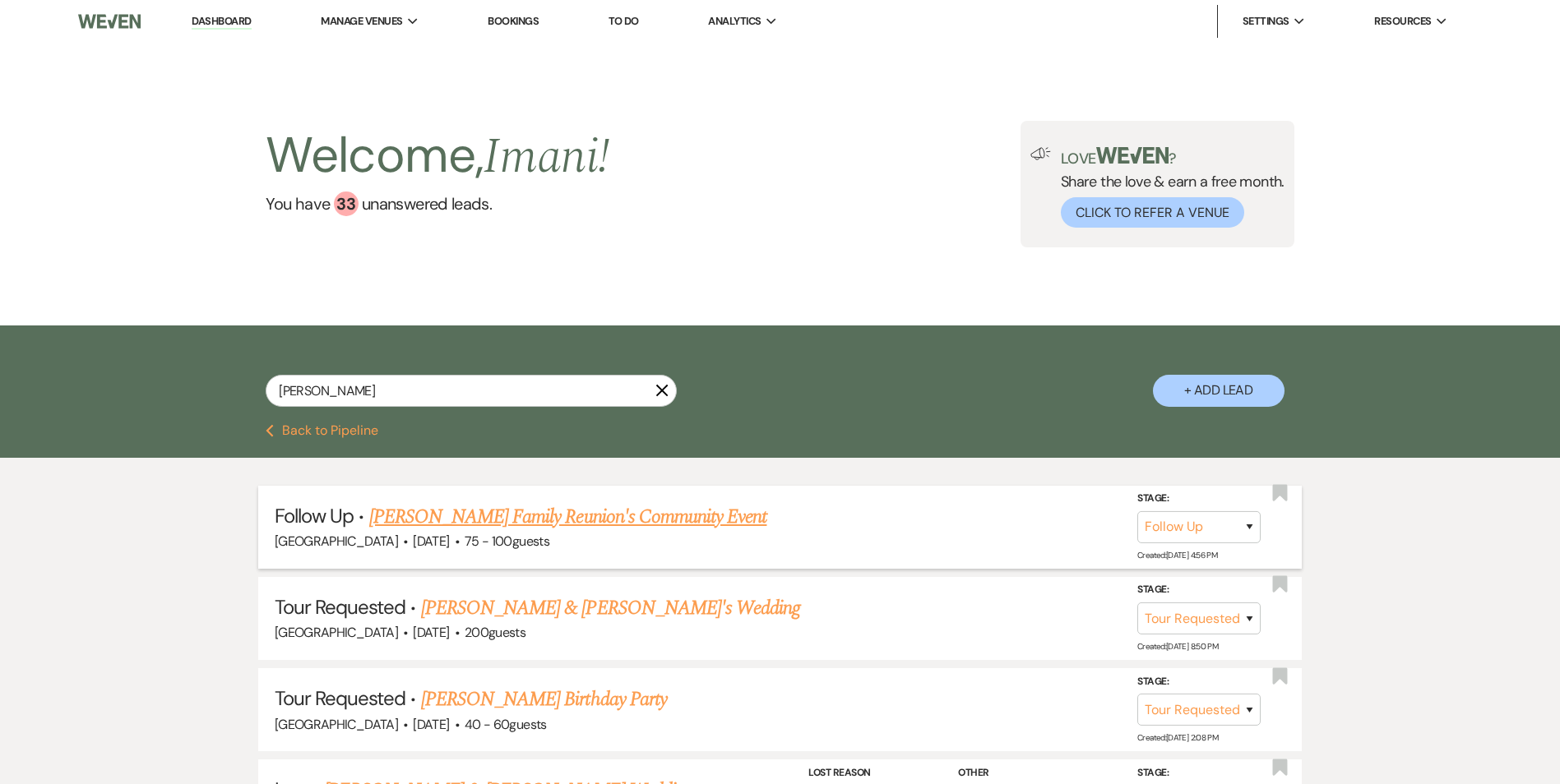
click at [427, 517] on link "Debbie Perry Family Reunion's Community Event" at bounding box center [568, 516] width 398 height 29
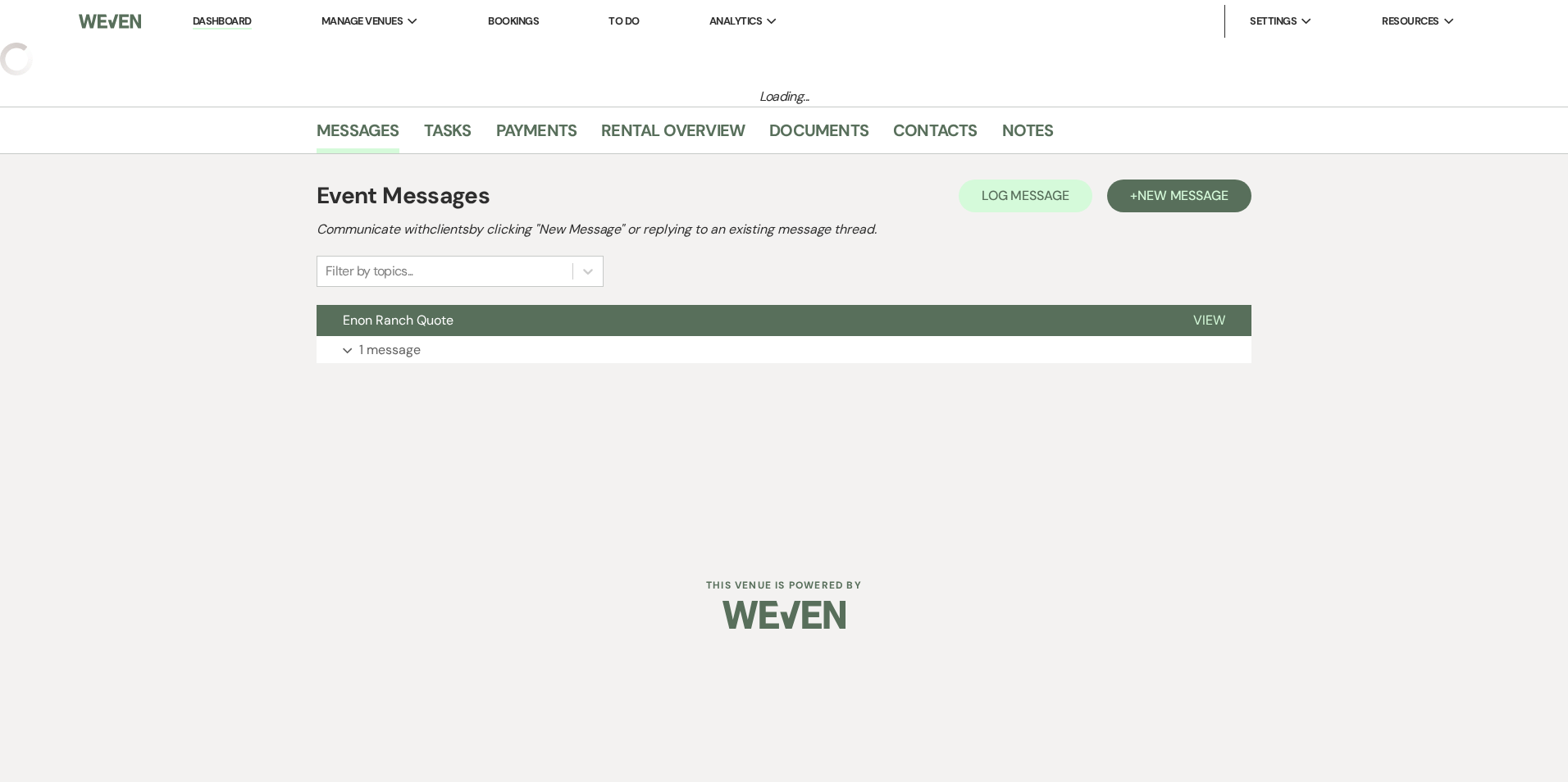
select select "9"
select select "1"
select select "7"
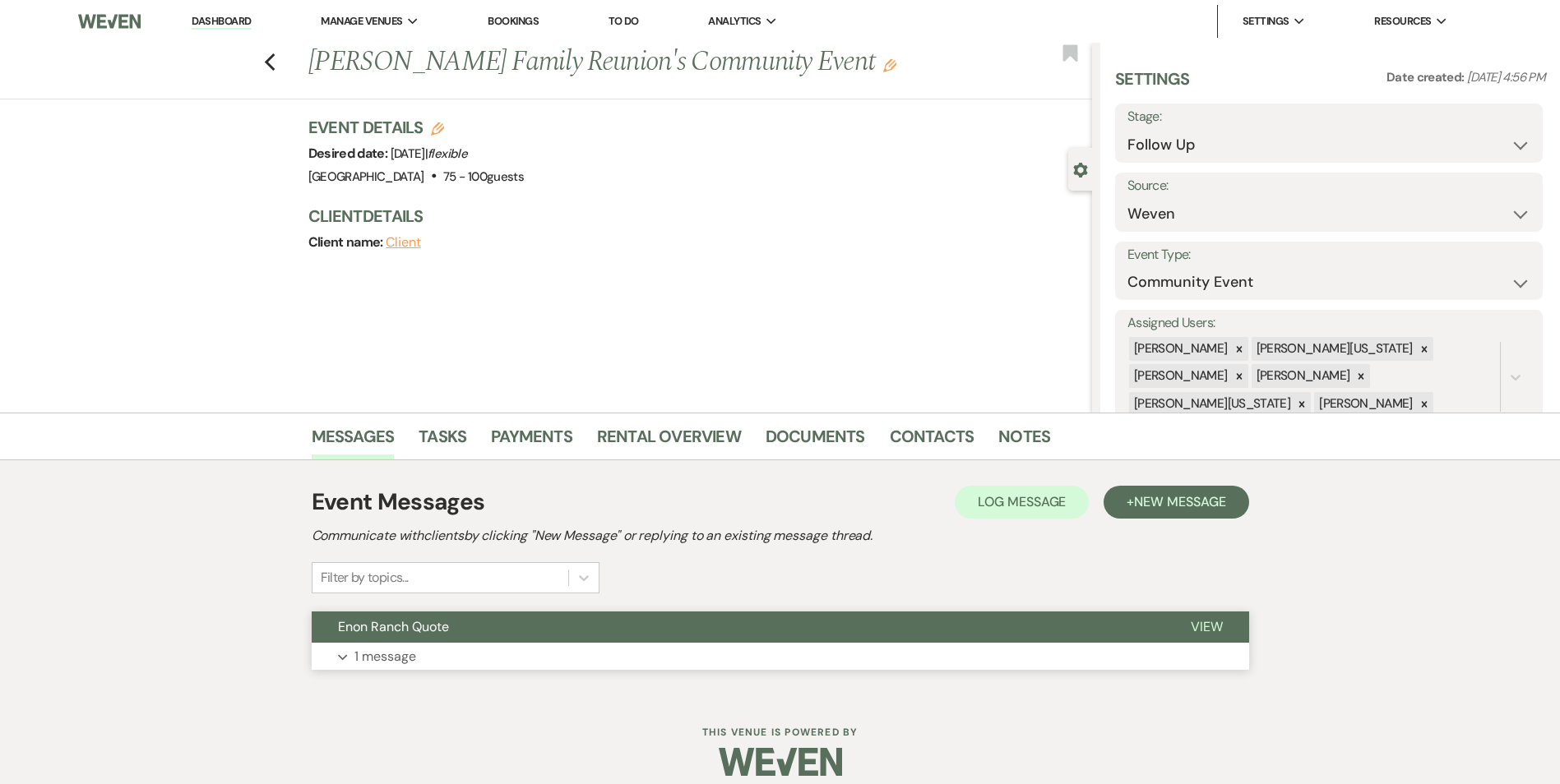
click at [1208, 616] on button "View" at bounding box center [1207, 626] width 85 height 31
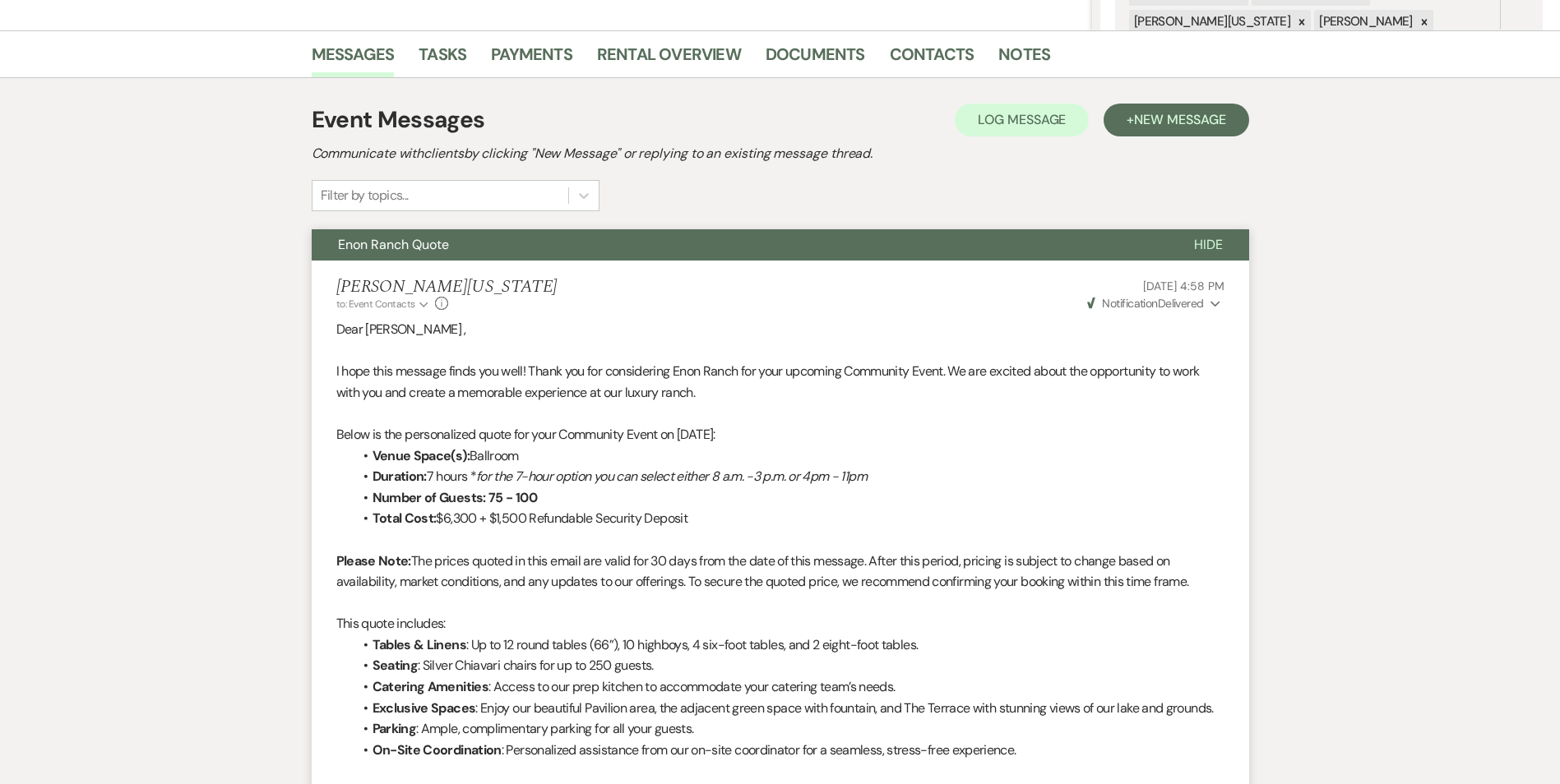
scroll to position [411, 0]
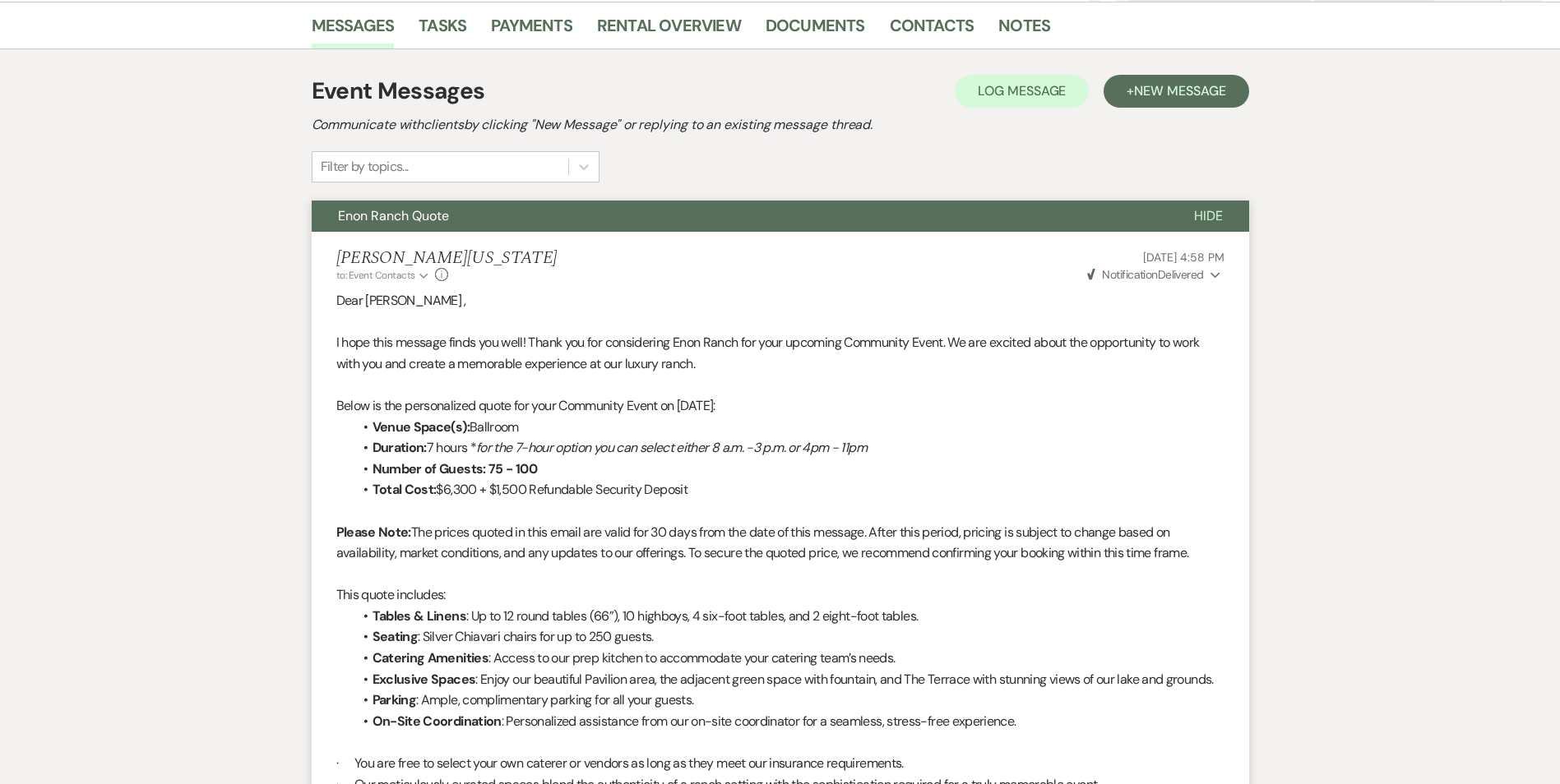
click at [435, 443] on li "Duration: 7 hours * for the 7-hour option you can select either 8 a.m. -3 p.m. …" at bounding box center [788, 448] width 872 height 21
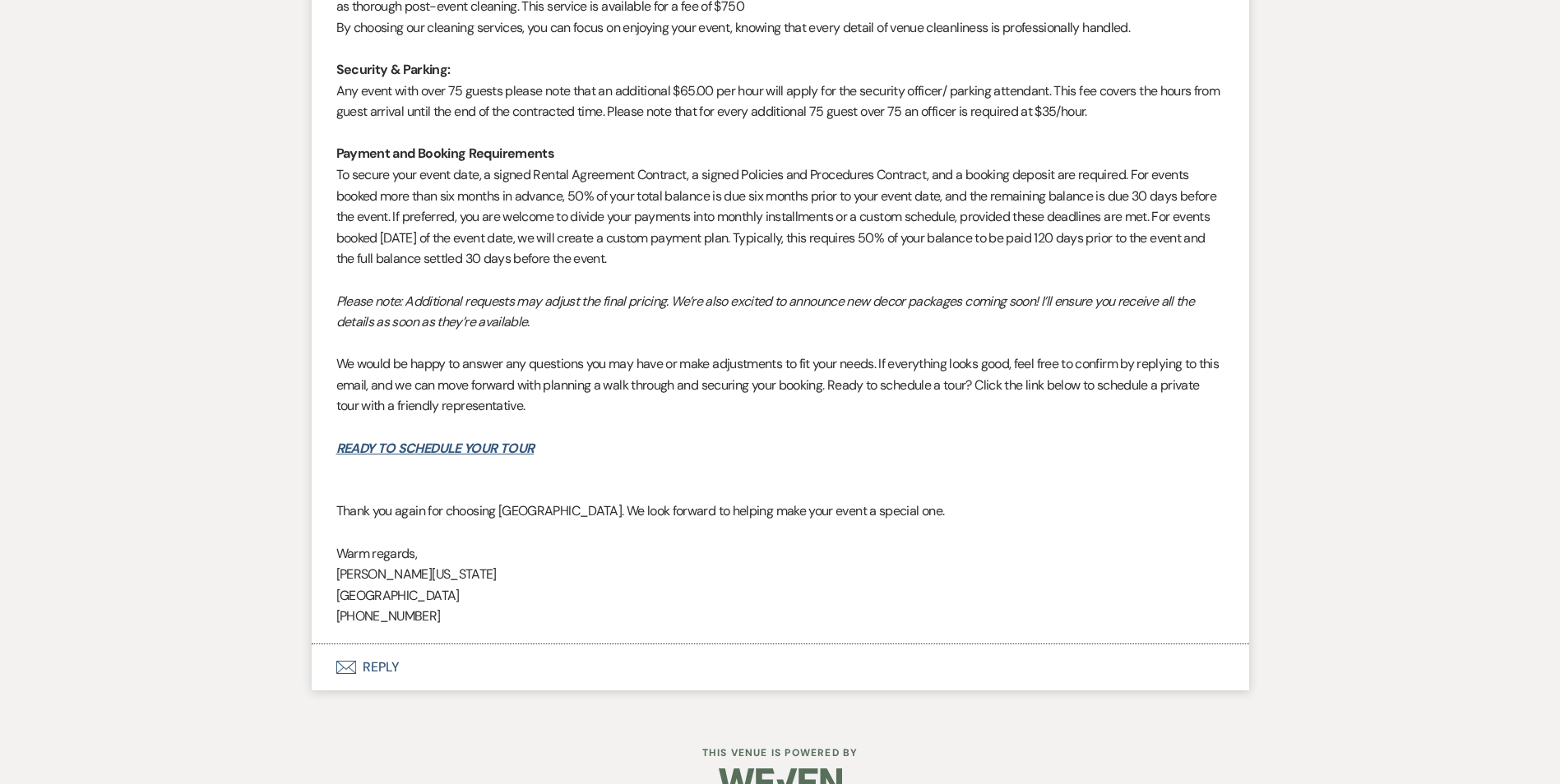
scroll to position [1353, 0]
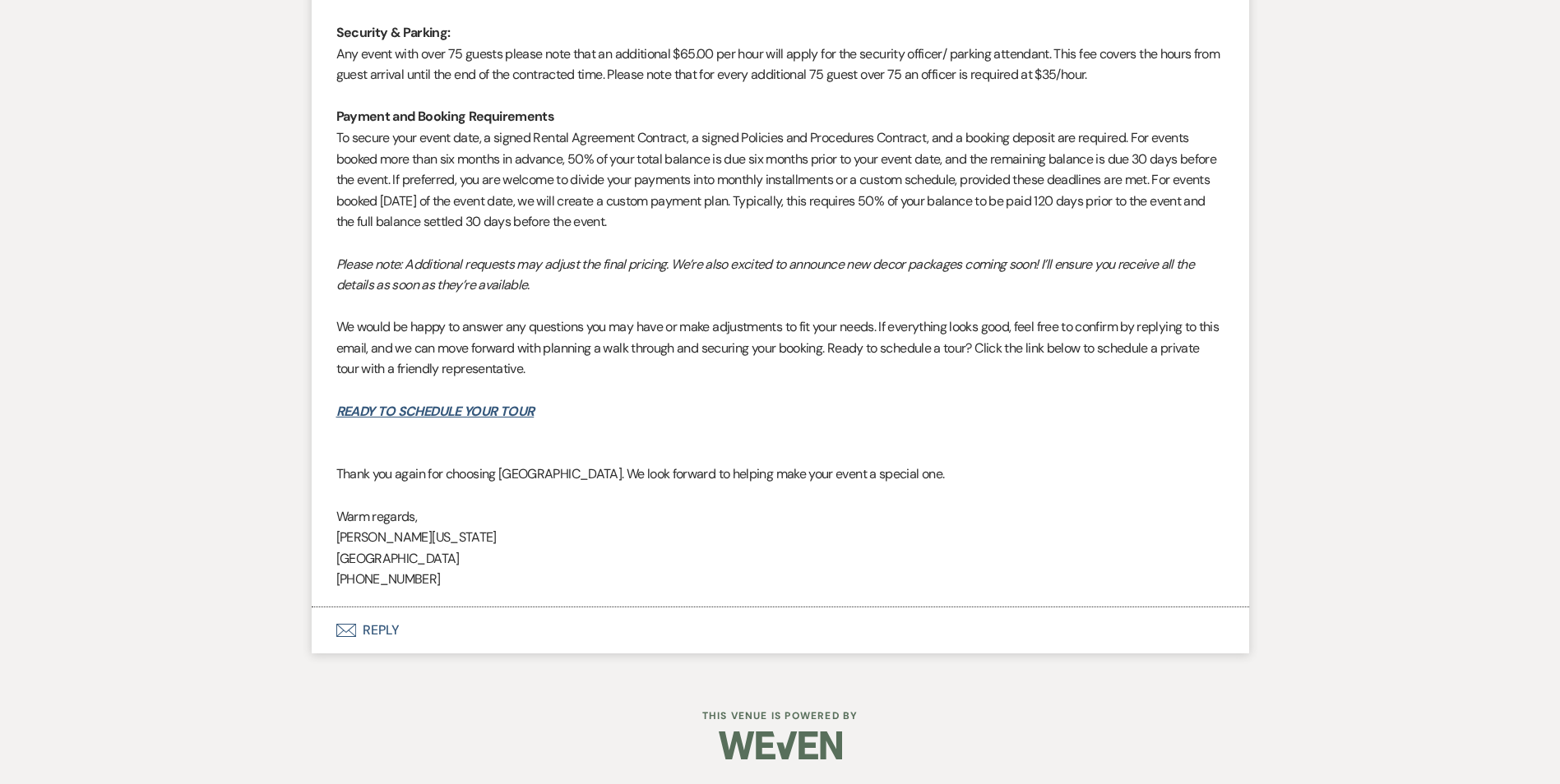
click at [384, 623] on button "Envelope Reply" at bounding box center [780, 631] width 938 height 46
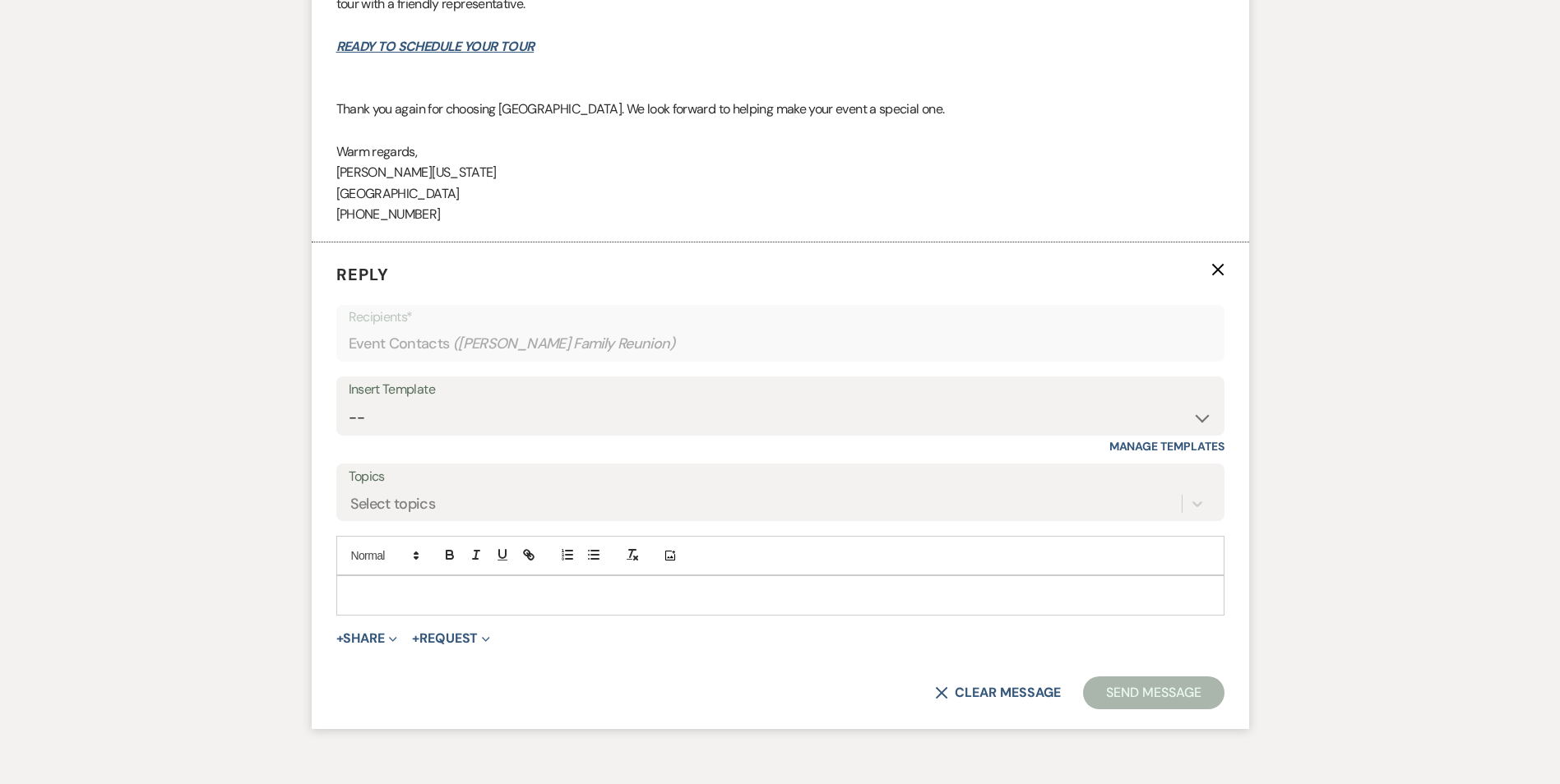
scroll to position [1726, 0]
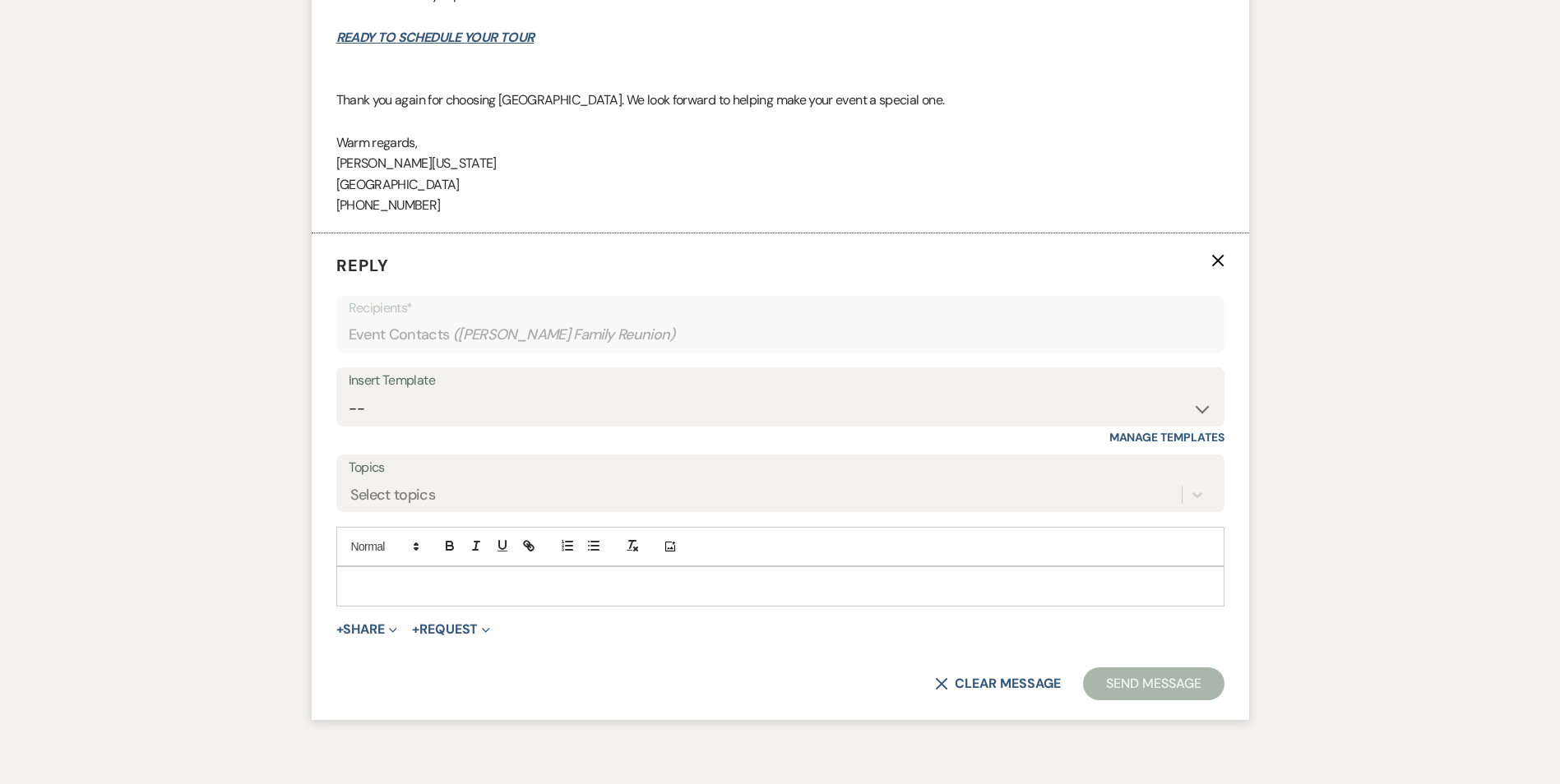
click at [381, 598] on div at bounding box center [781, 586] width 887 height 37
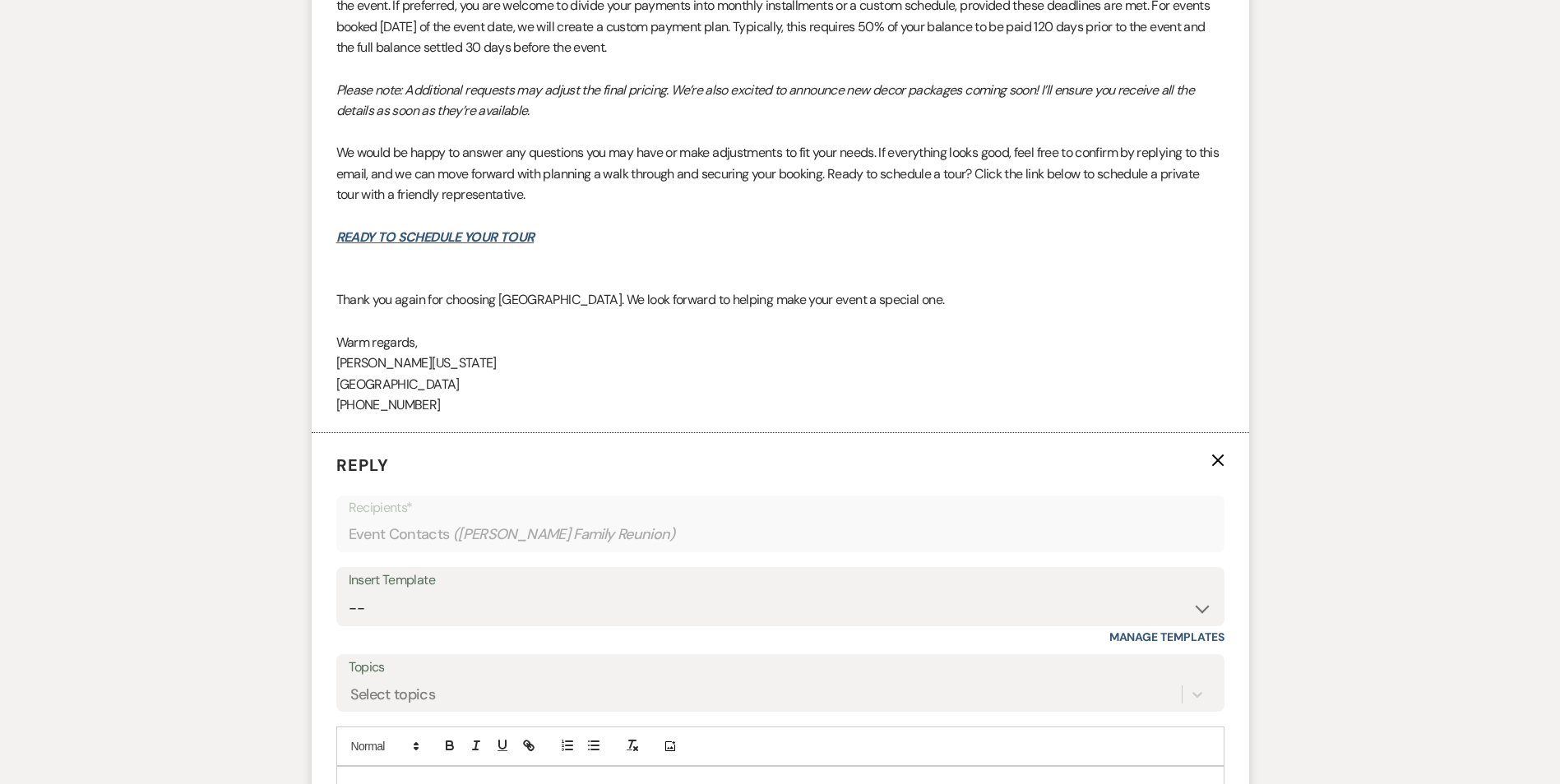
scroll to position [1808, 0]
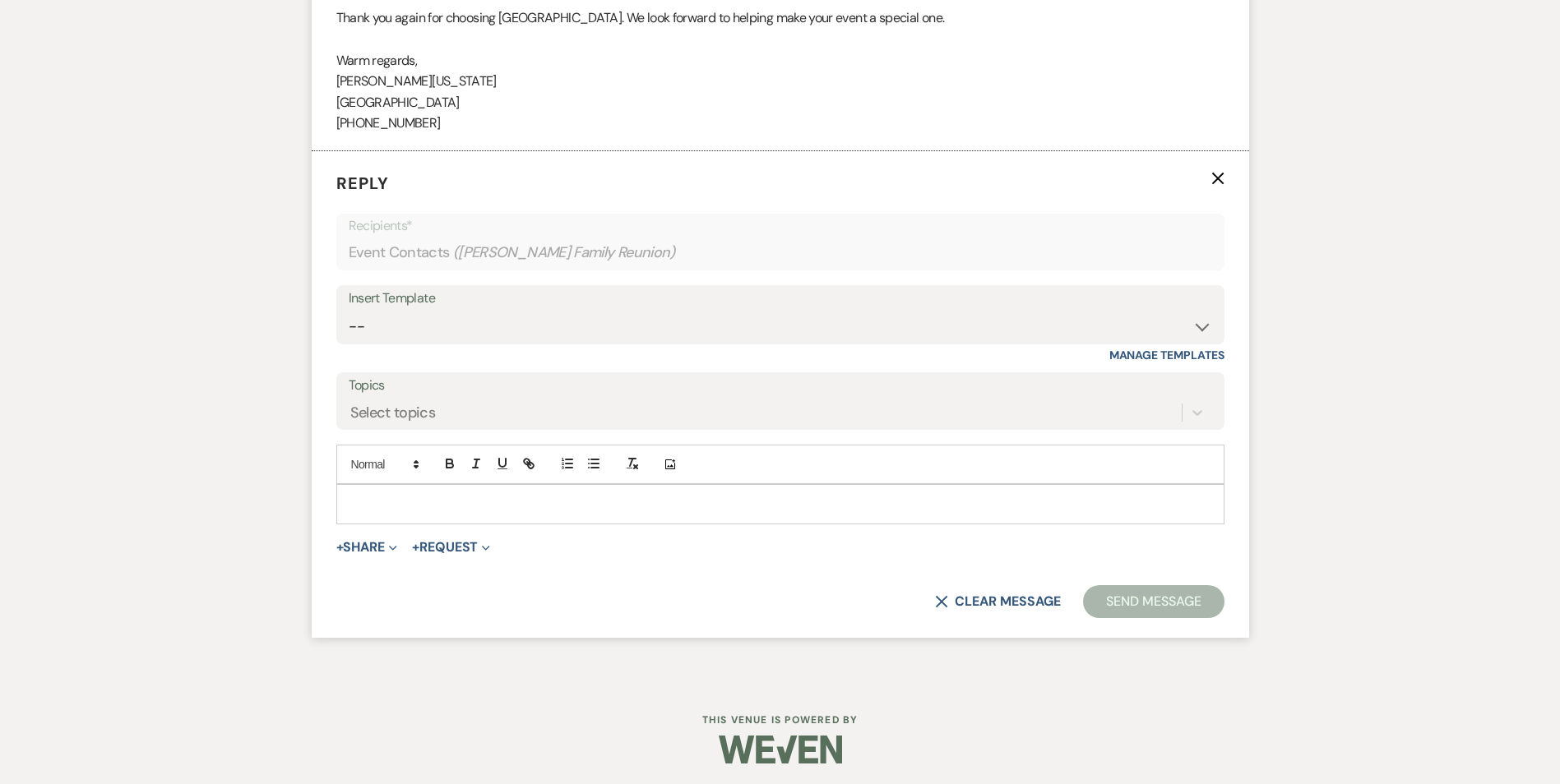
click at [372, 510] on p at bounding box center [781, 504] width 862 height 18
click at [362, 330] on select "-- Inquiry Follow Up Email #2 Contract Sending Template Payment Template Rental…" at bounding box center [781, 327] width 864 height 32
select select "4369"
click at [349, 311] on select "-- Inquiry Follow Up Email #2 Contract Sending Template Payment Template Rental…" at bounding box center [781, 327] width 864 height 32
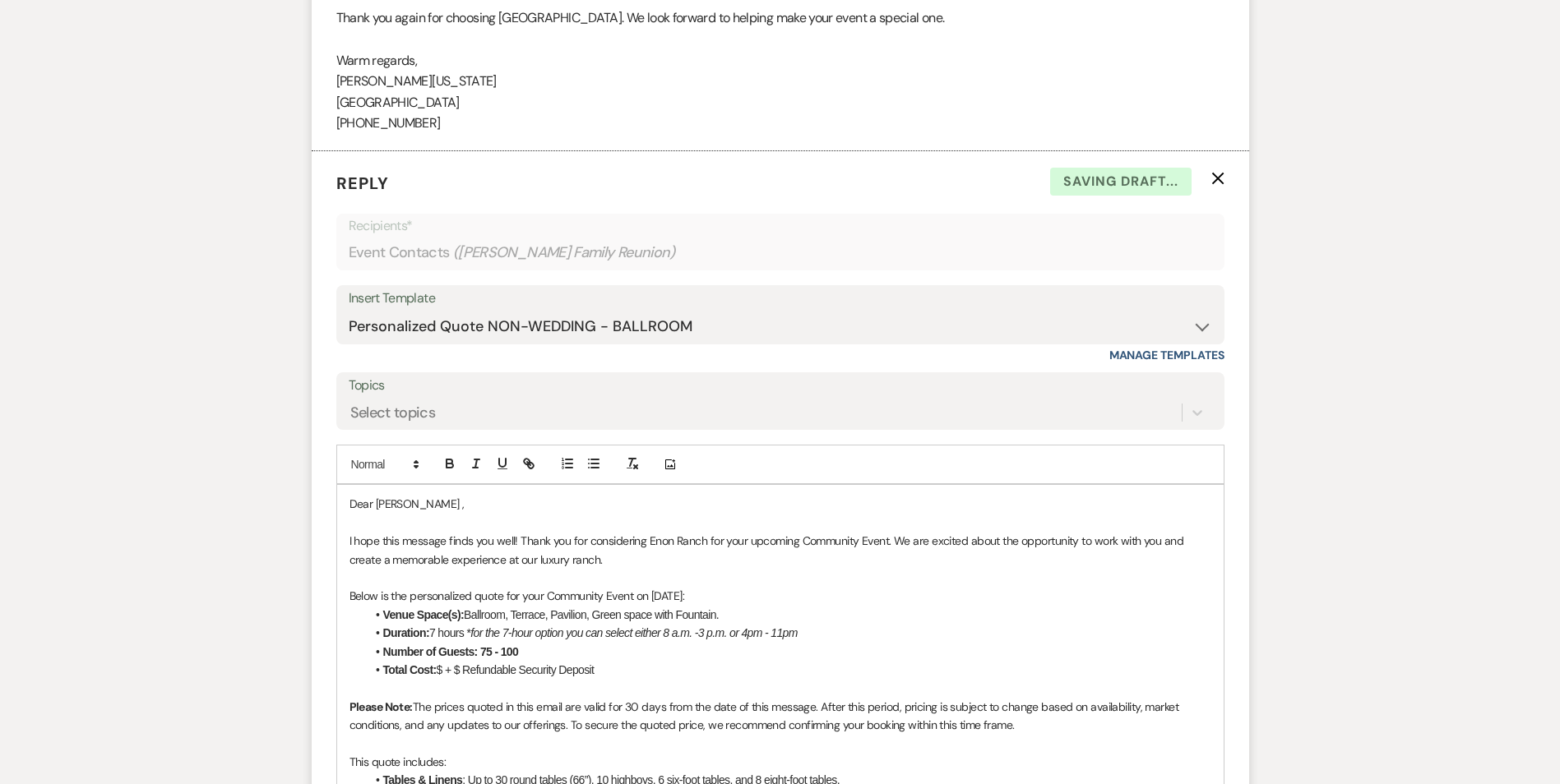
click at [439, 631] on li "Duration: 7 hours * for the 7-hour option you can select either 8 a.m. -3 p.m. …" at bounding box center [789, 633] width 846 height 18
click at [510, 626] on li "Duration: 4 hours * for the 7-hour option you can select either 8 a.m. -3 p.m. …" at bounding box center [789, 633] width 846 height 18
click at [443, 674] on li "Total Cost: $ + $ Refundable Security Deposit" at bounding box center [789, 670] width 846 height 18
click at [490, 671] on li "Total Cost: $6,300 + $ Refundable Security Deposit" at bounding box center [789, 670] width 846 height 18
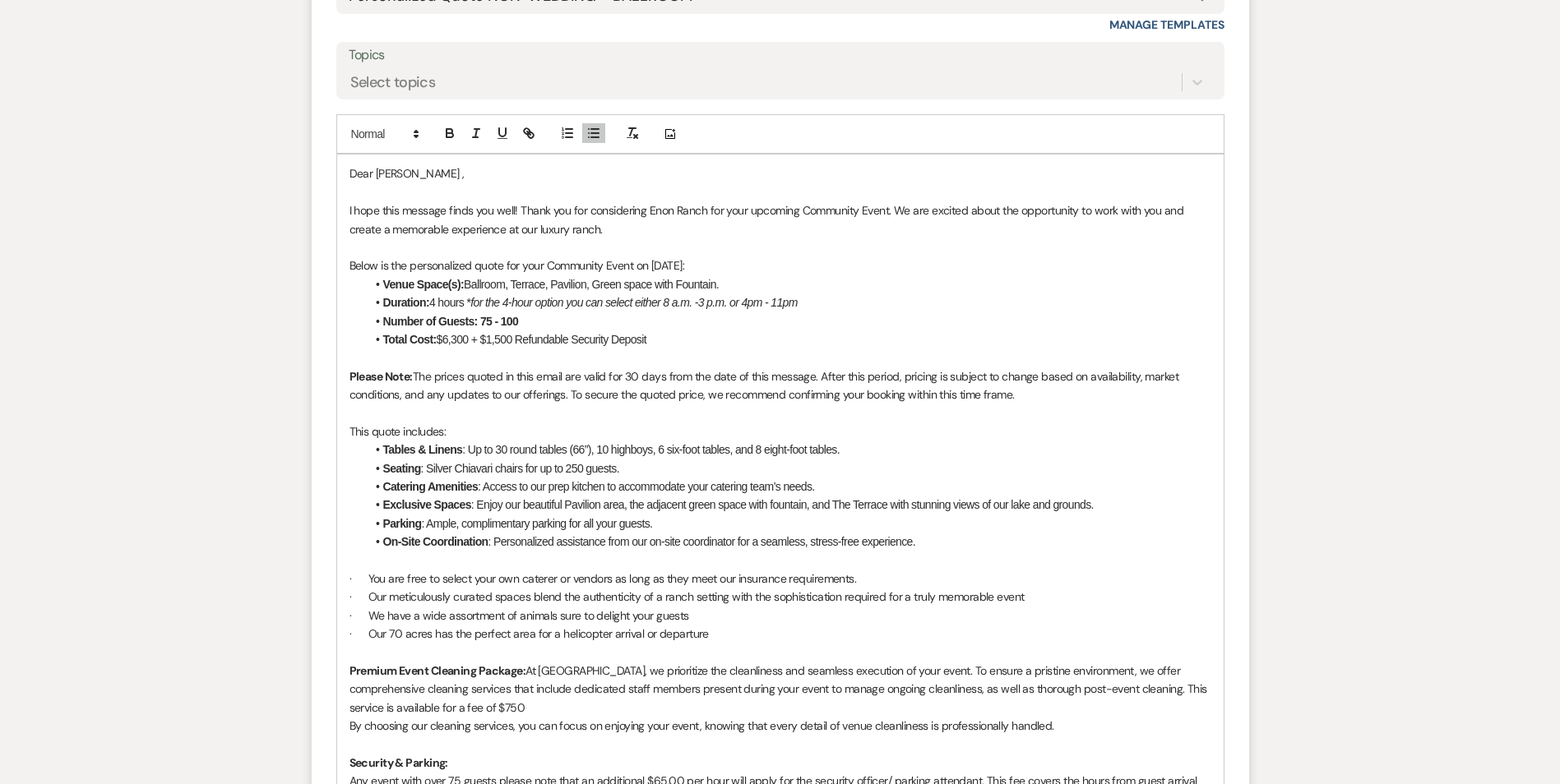
scroll to position [2138, 0]
click at [501, 450] on li "Tables & Linens : Up to 30 round tables (66”), 10 highboys, 6 six-foot tables, …" at bounding box center [789, 451] width 846 height 18
click at [603, 448] on li "Tables & Linens : Up to 15 round tables (66”), 10 highboys, 6 six-foot tables, …" at bounding box center [789, 451] width 846 height 18
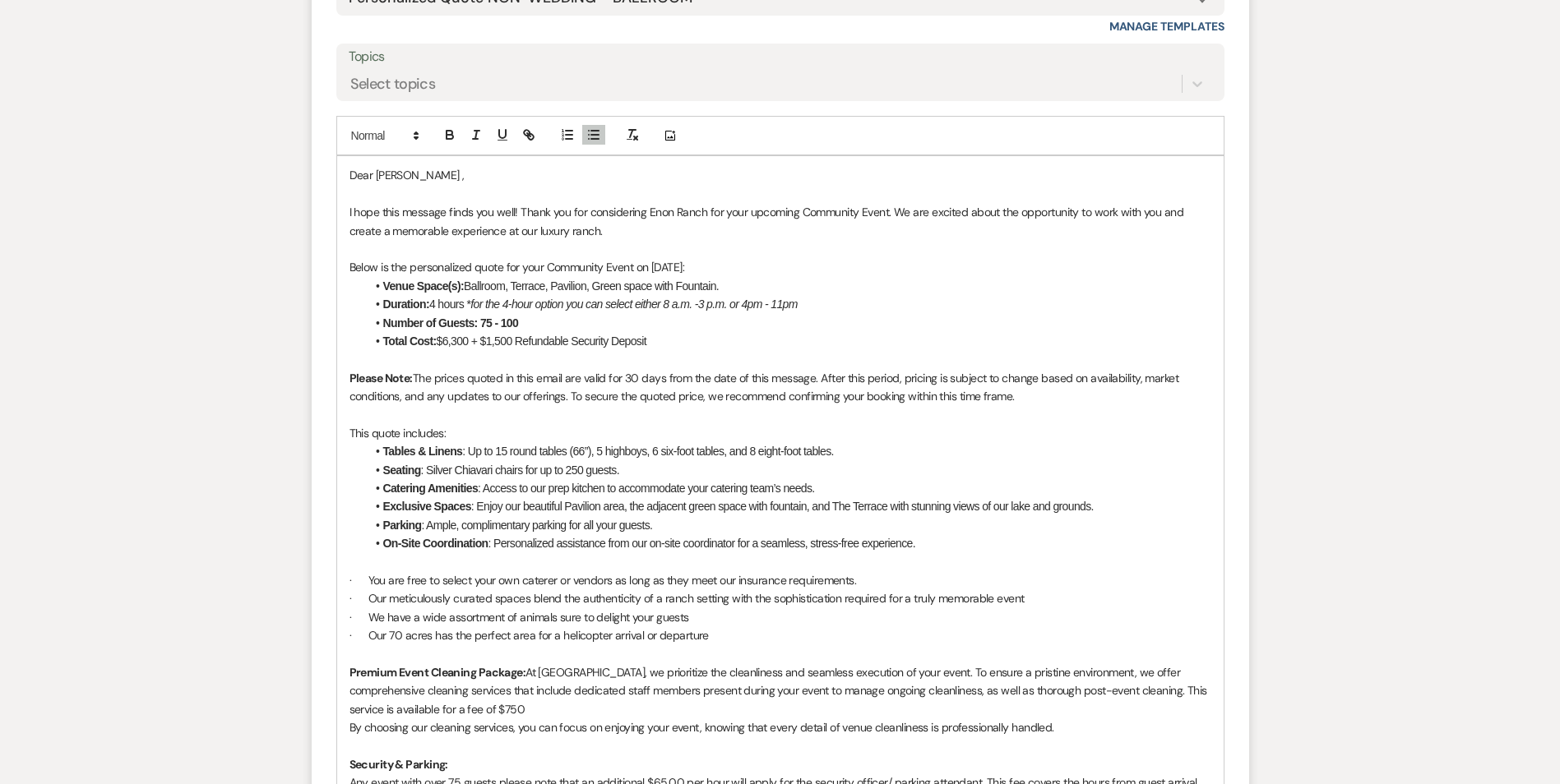
click at [654, 450] on li "Tables & Linens : Up to 15 round tables (66”), 5 highboys, 6 six-foot tables, a…" at bounding box center [789, 451] width 846 height 18
click at [654, 449] on li "Tables & Linens : Up to 15 round tables (66”), 5 highboys, 6 six-foot tables, a…" at bounding box center [789, 451] width 846 height 18
click at [657, 448] on li "Tables & Linens : Up to 15 round tables (66”), 5 highboys, 6 six-foot tables, a…" at bounding box center [789, 451] width 846 height 18
click at [759, 452] on li "Tables & Linens : Up to 15 round tables (66”), 5 highboys, 3 six-foot tables, a…" at bounding box center [789, 451] width 846 height 18
drag, startPoint x: 798, startPoint y: 425, endPoint x: 759, endPoint y: 451, distance: 46.9
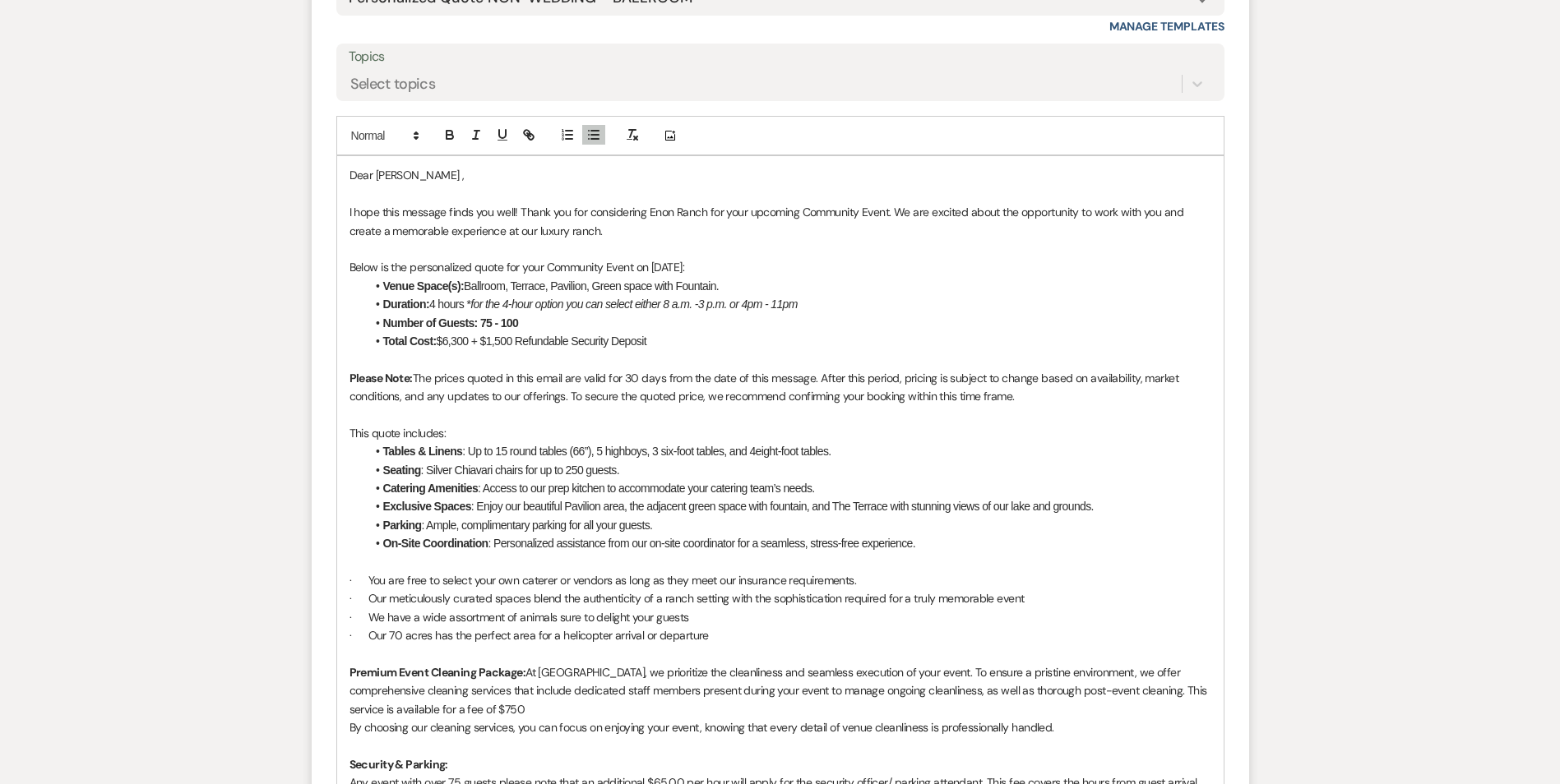
click at [759, 451] on li "Tables & Linens : Up to 15 round tables (66”), 5 highboys, 3 six-foot tables, a…" at bounding box center [789, 451] width 846 height 18
click at [754, 449] on li "Tables & Linens : Up to 15 round tables (66”), 5 highboys, 3 six-foot tables, a…" at bounding box center [789, 451] width 846 height 18
drag, startPoint x: 566, startPoint y: 467, endPoint x: 581, endPoint y: 467, distance: 15.0
click at [581, 467] on li "Seating : Silver Chiavari chairs for up to 250 guests." at bounding box center [789, 470] width 846 height 18
drag, startPoint x: 512, startPoint y: 282, endPoint x: 739, endPoint y: 279, distance: 227.0
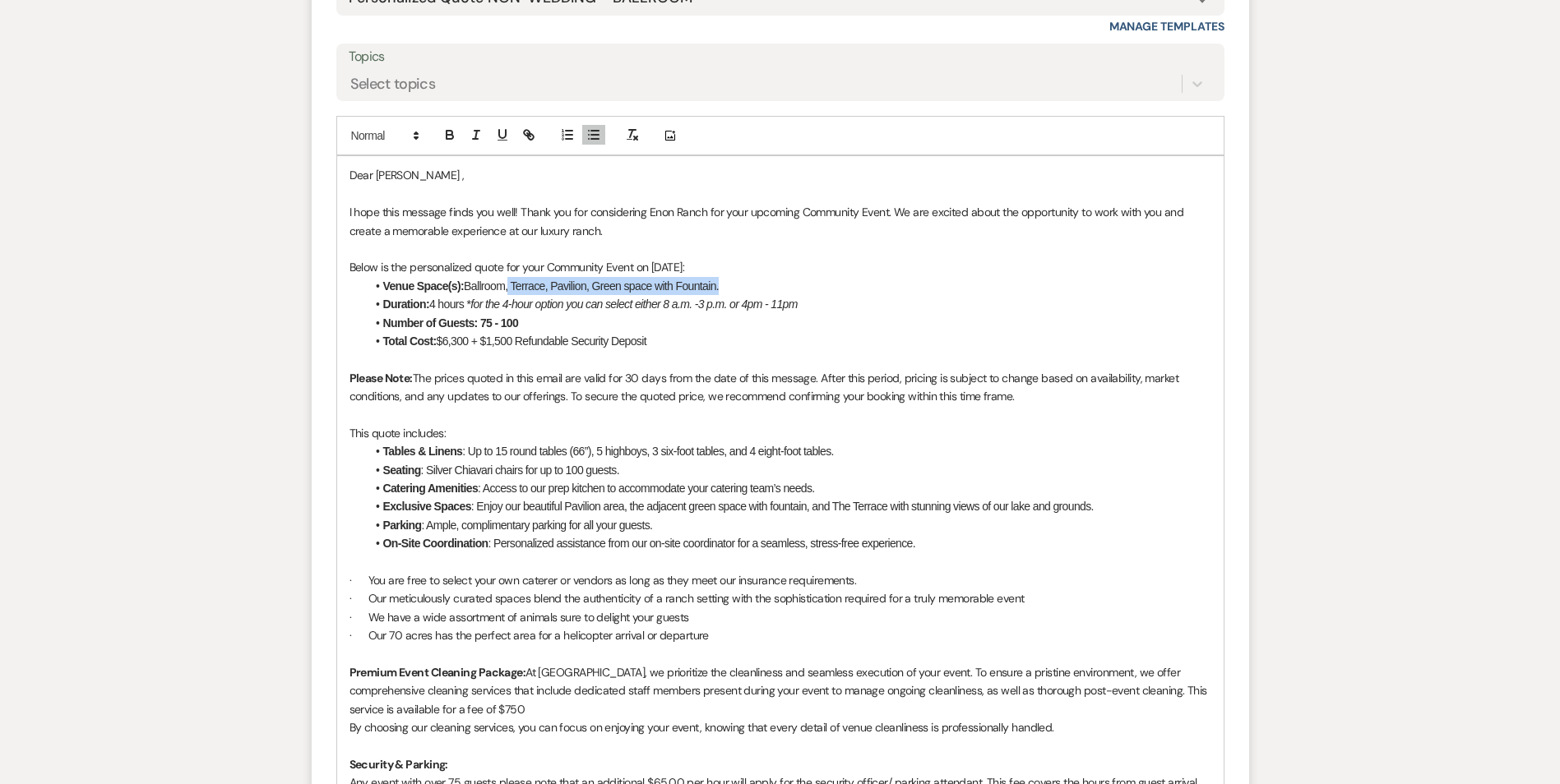
click at [738, 280] on li "Venue Space(s): Ballroom, Terrace, Pavilion, Green space with Fountain." at bounding box center [789, 286] width 846 height 18
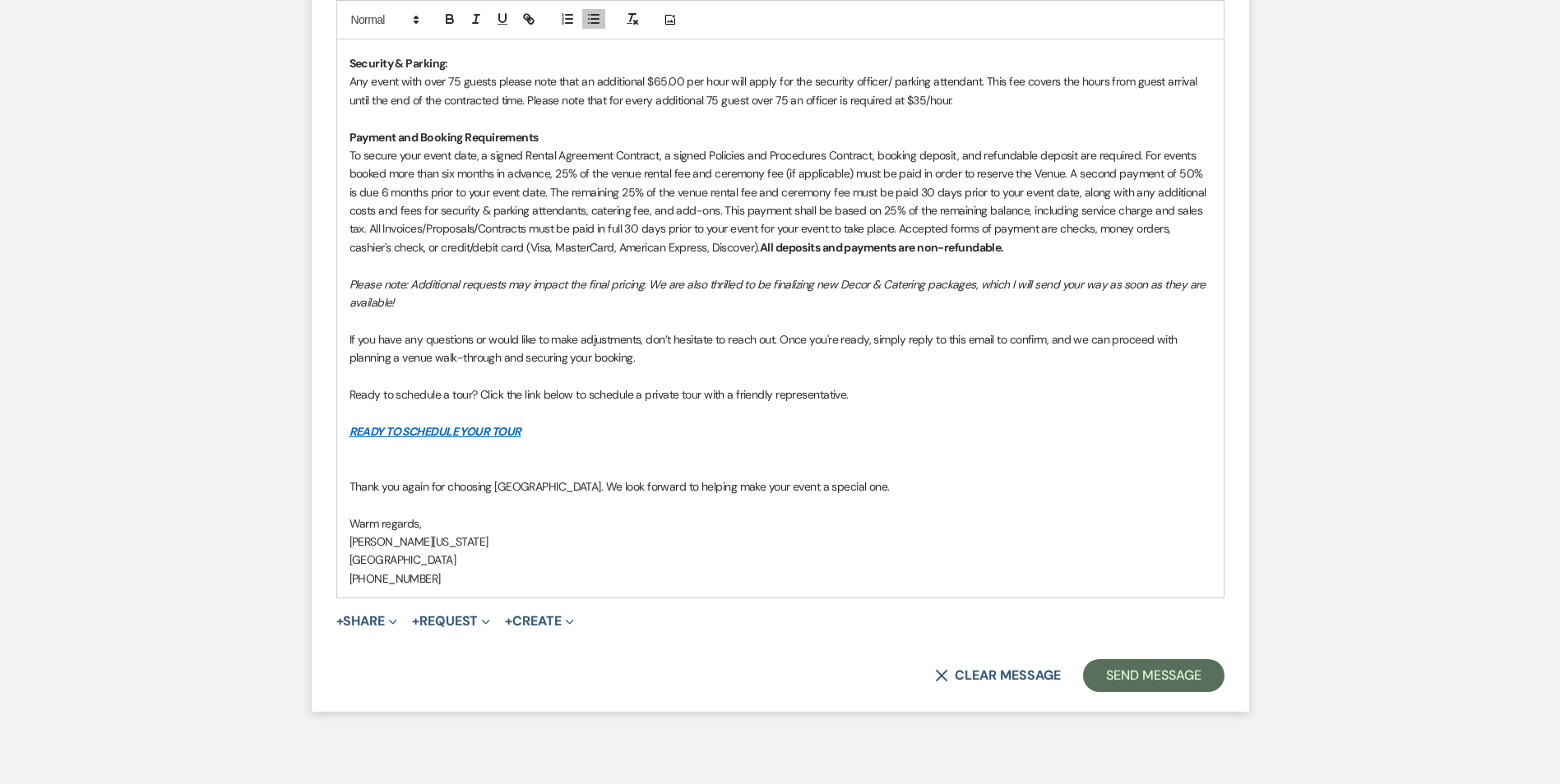
scroll to position [2877, 0]
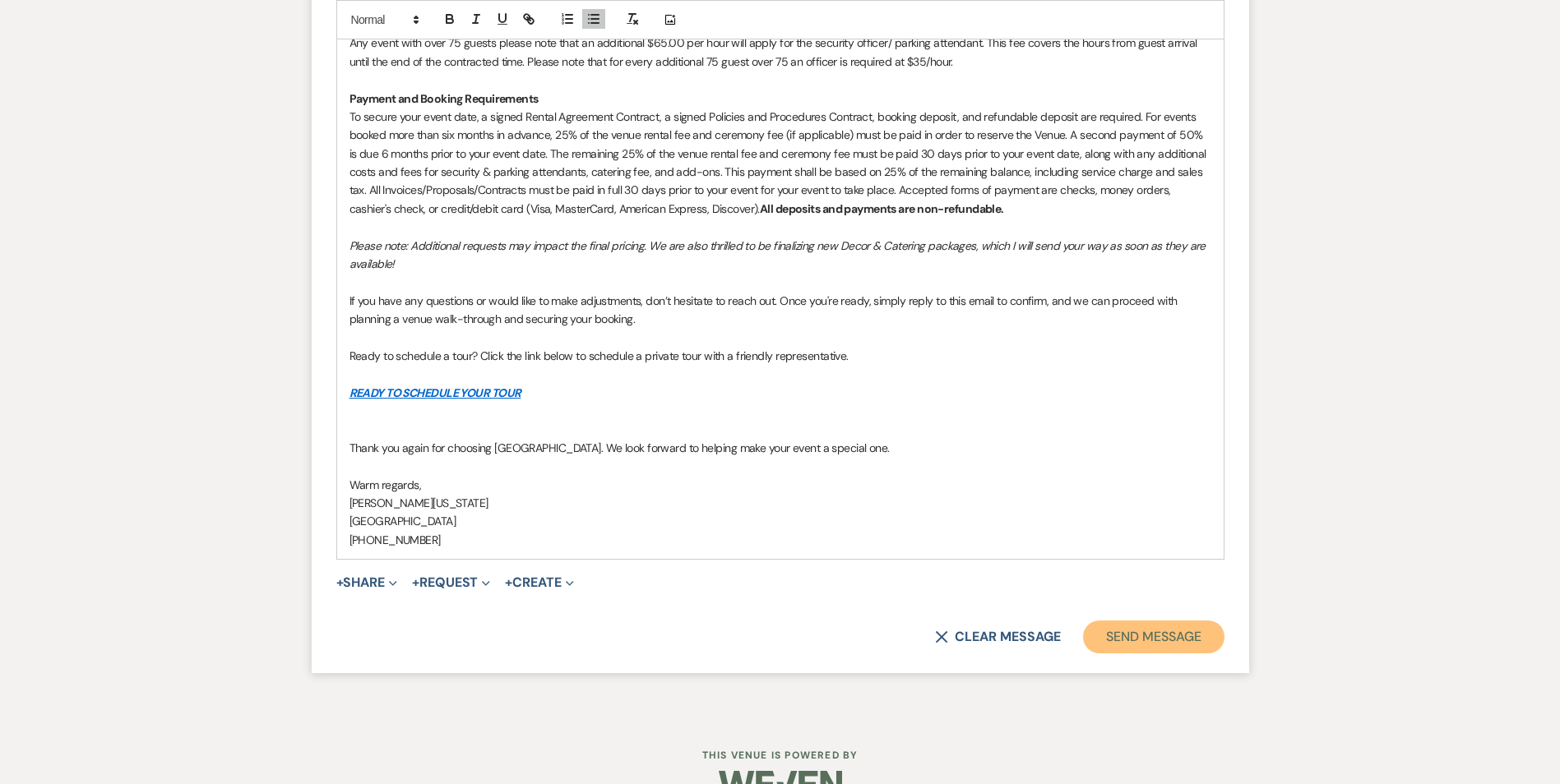
click at [1132, 639] on button "Send Message" at bounding box center [1154, 636] width 141 height 33
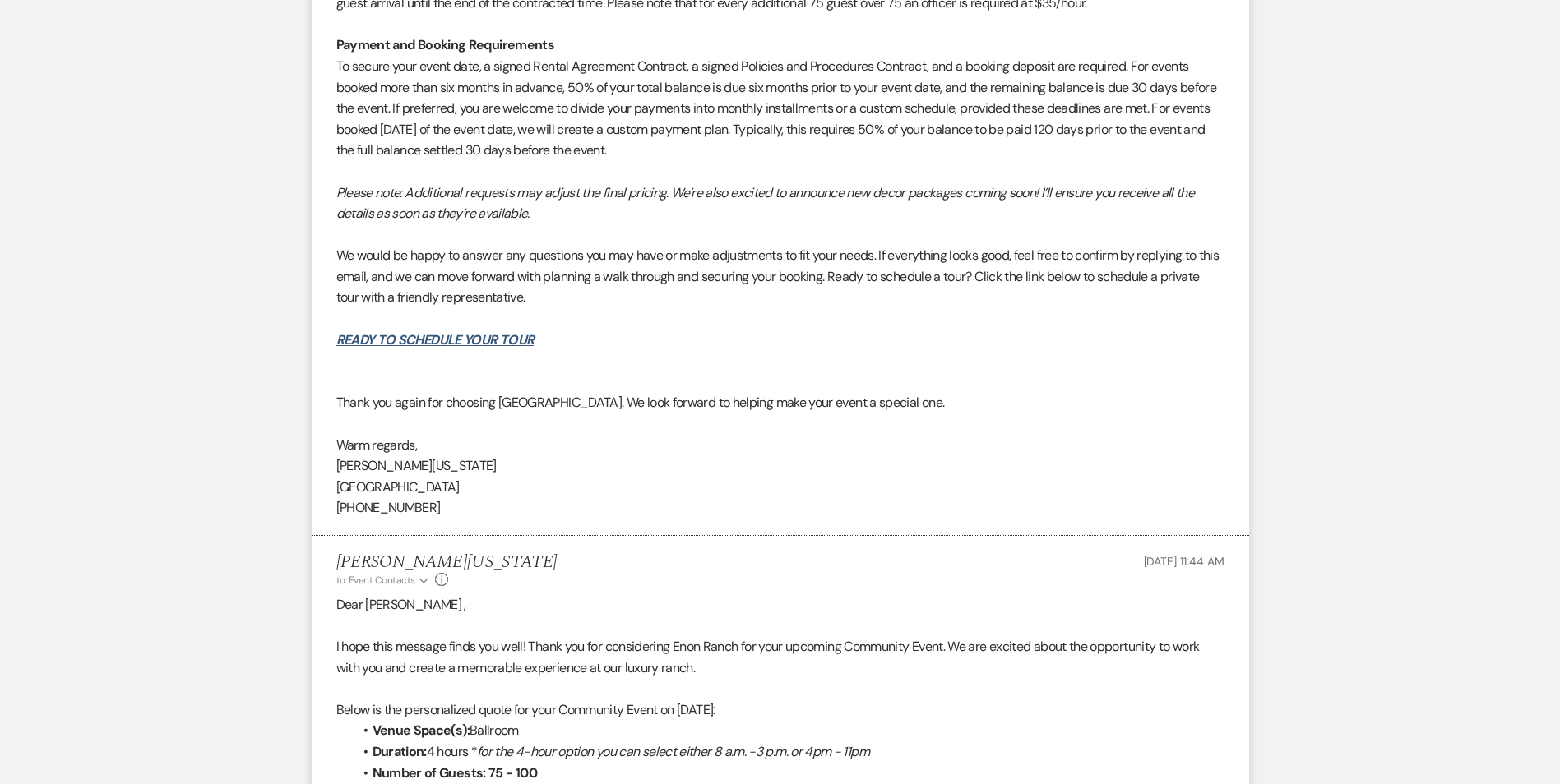
scroll to position [1451, 0]
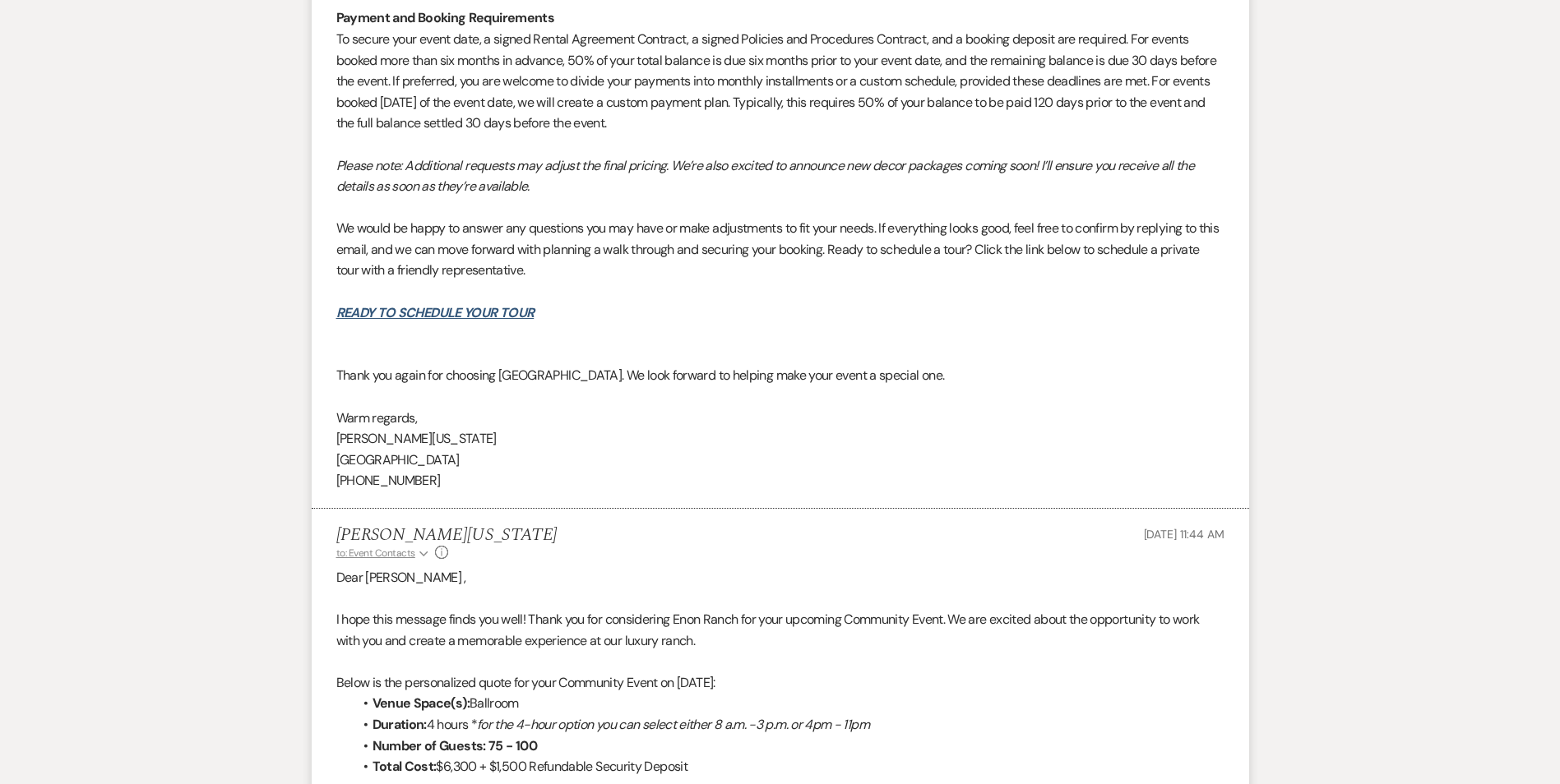
click at [392, 556] on span "to: Event Contacts" at bounding box center [376, 553] width 79 height 13
click at [397, 585] on span "Debbie Perry Family Reunion" at bounding box center [423, 585] width 146 height 17
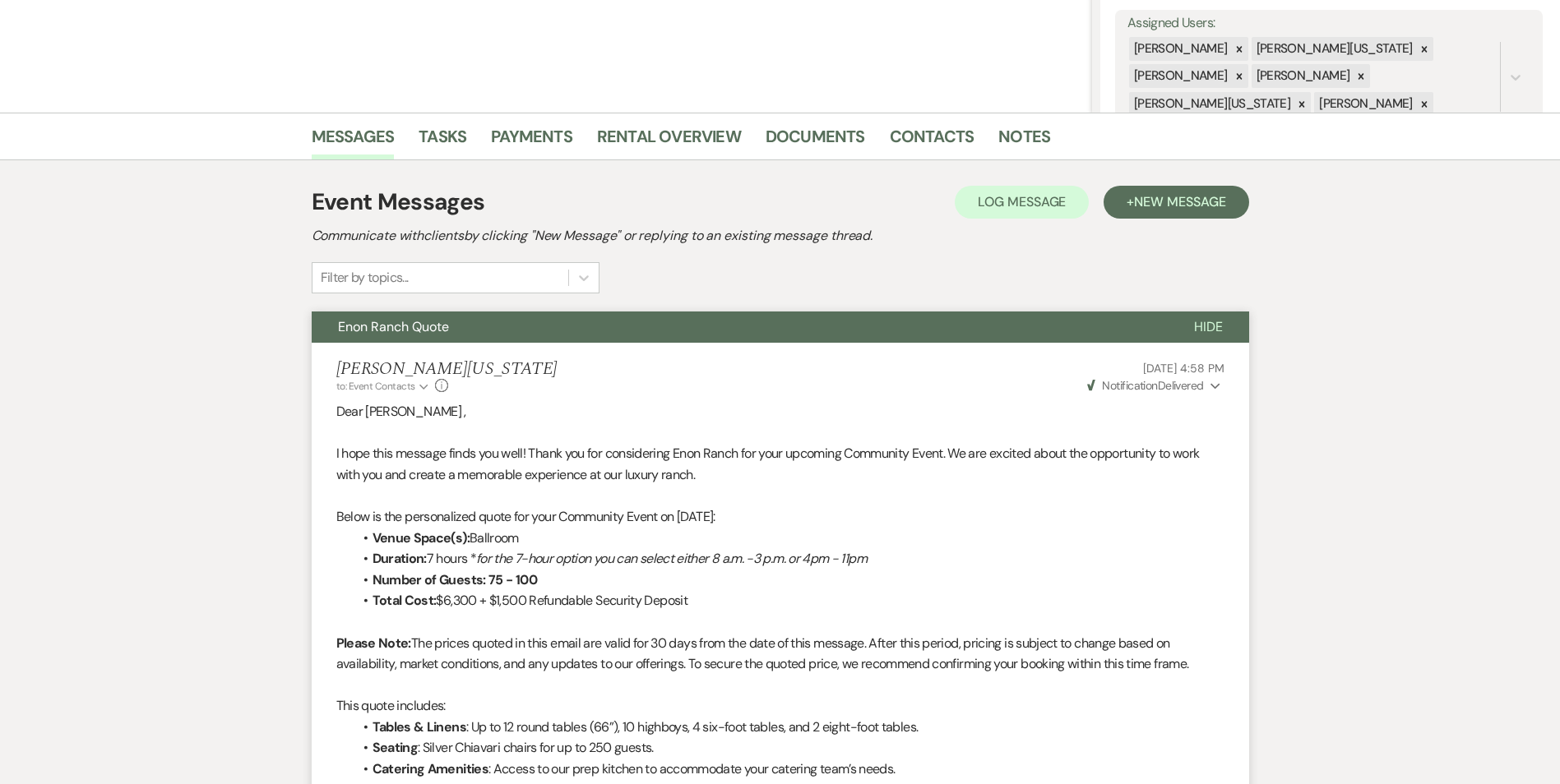
scroll to position [53, 0]
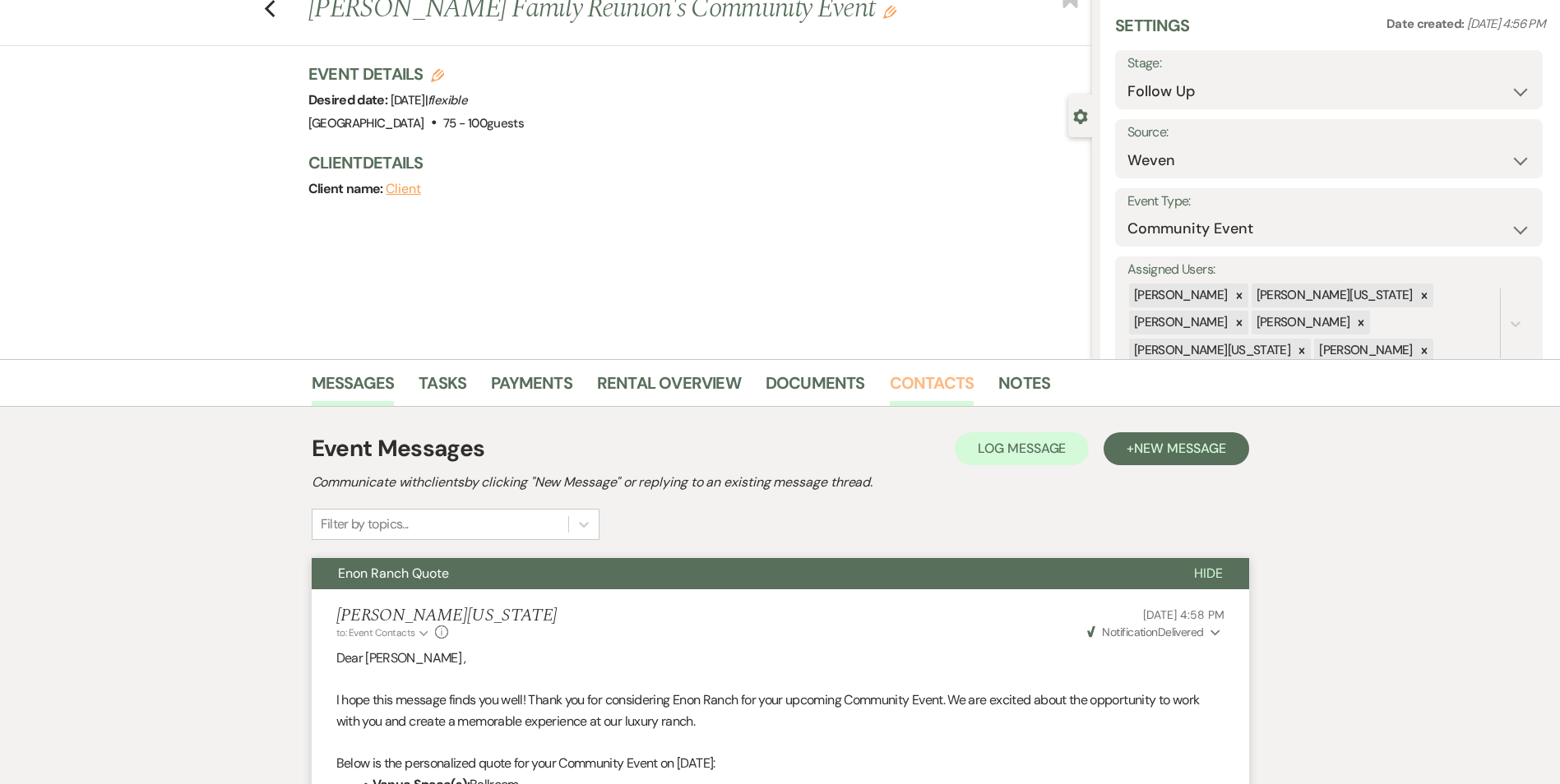
click at [923, 386] on link "Contacts" at bounding box center [932, 388] width 85 height 36
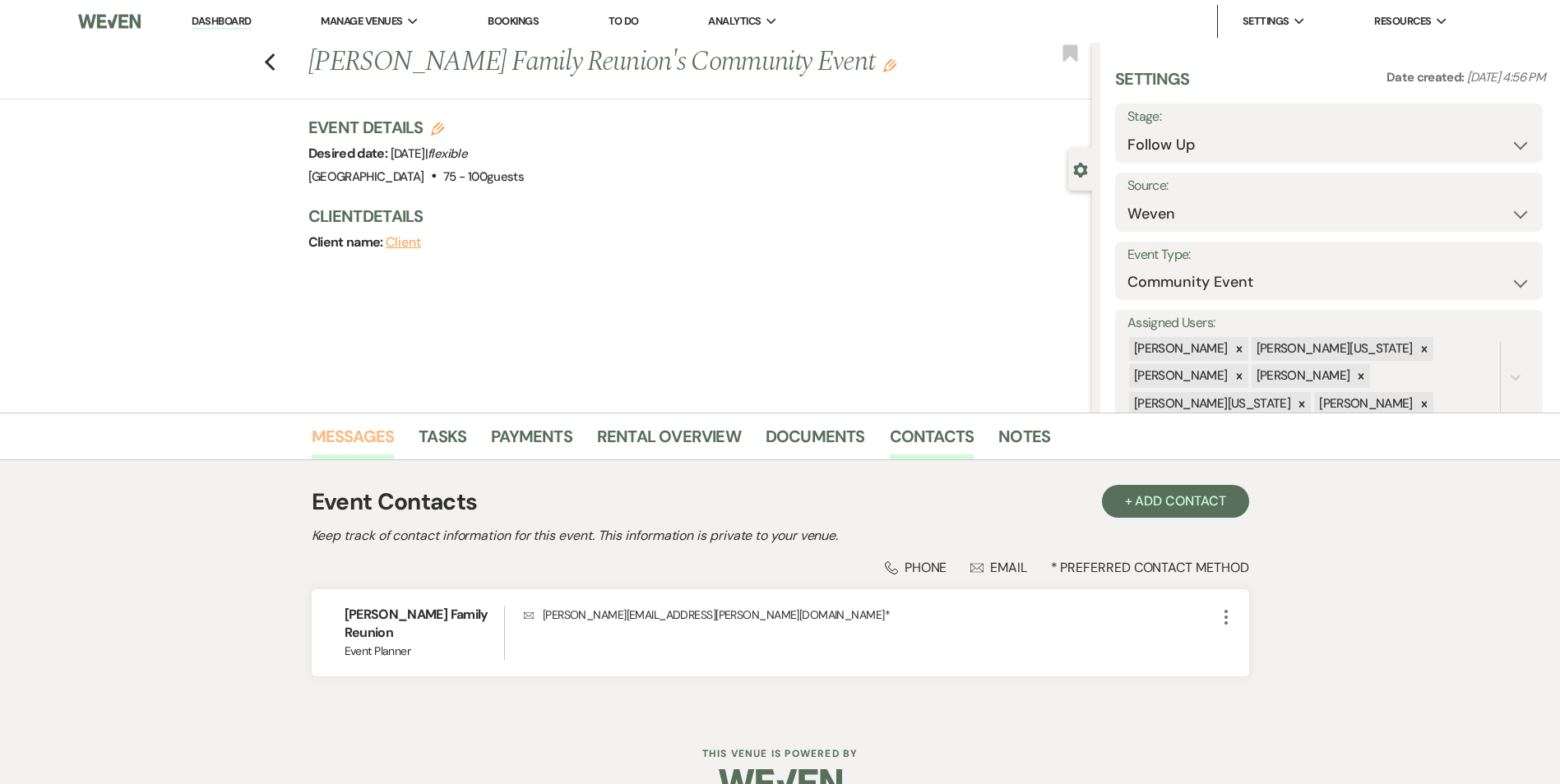
click at [329, 440] on link "Messages" at bounding box center [353, 441] width 83 height 36
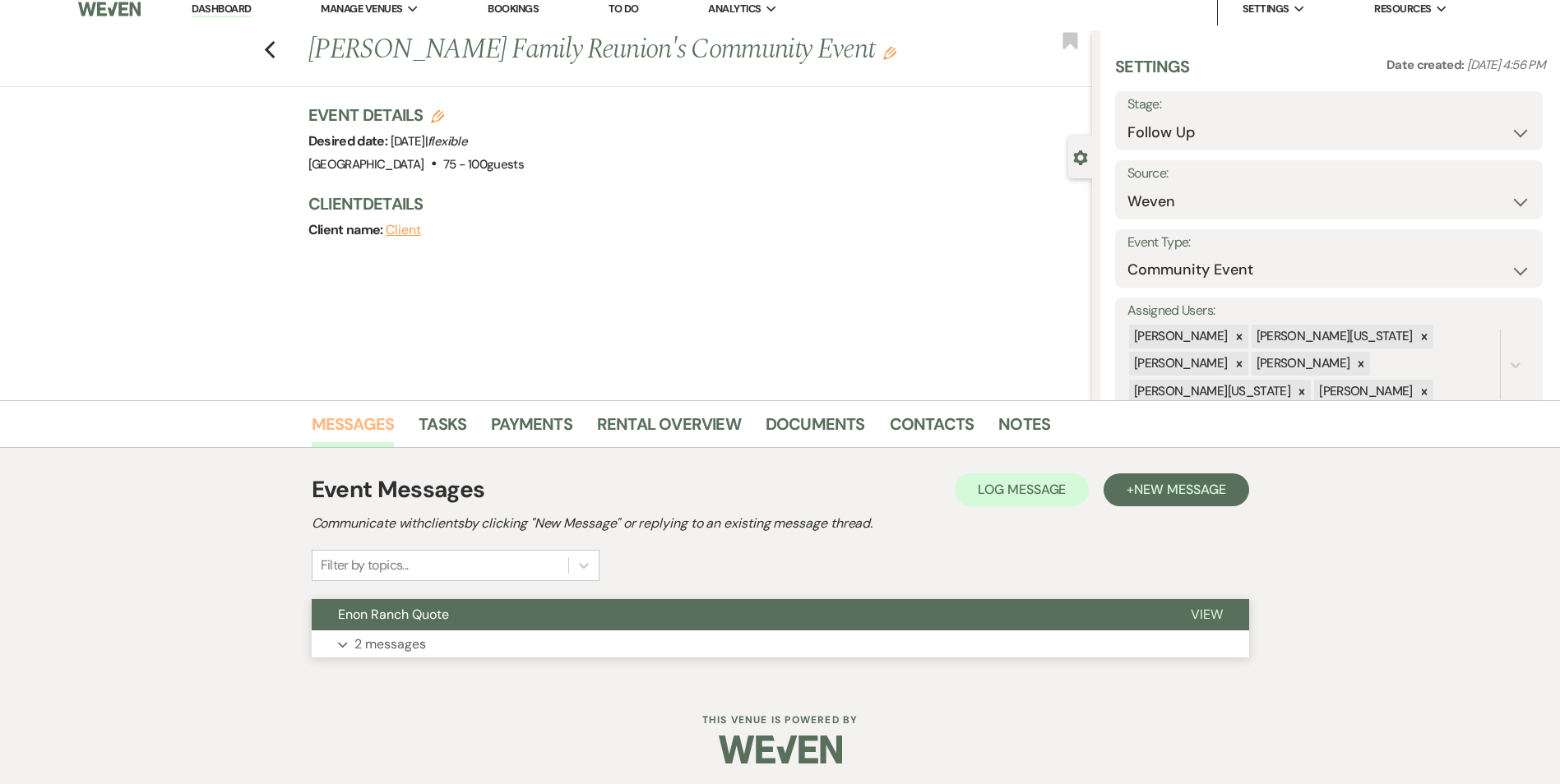
scroll to position [16, 0]
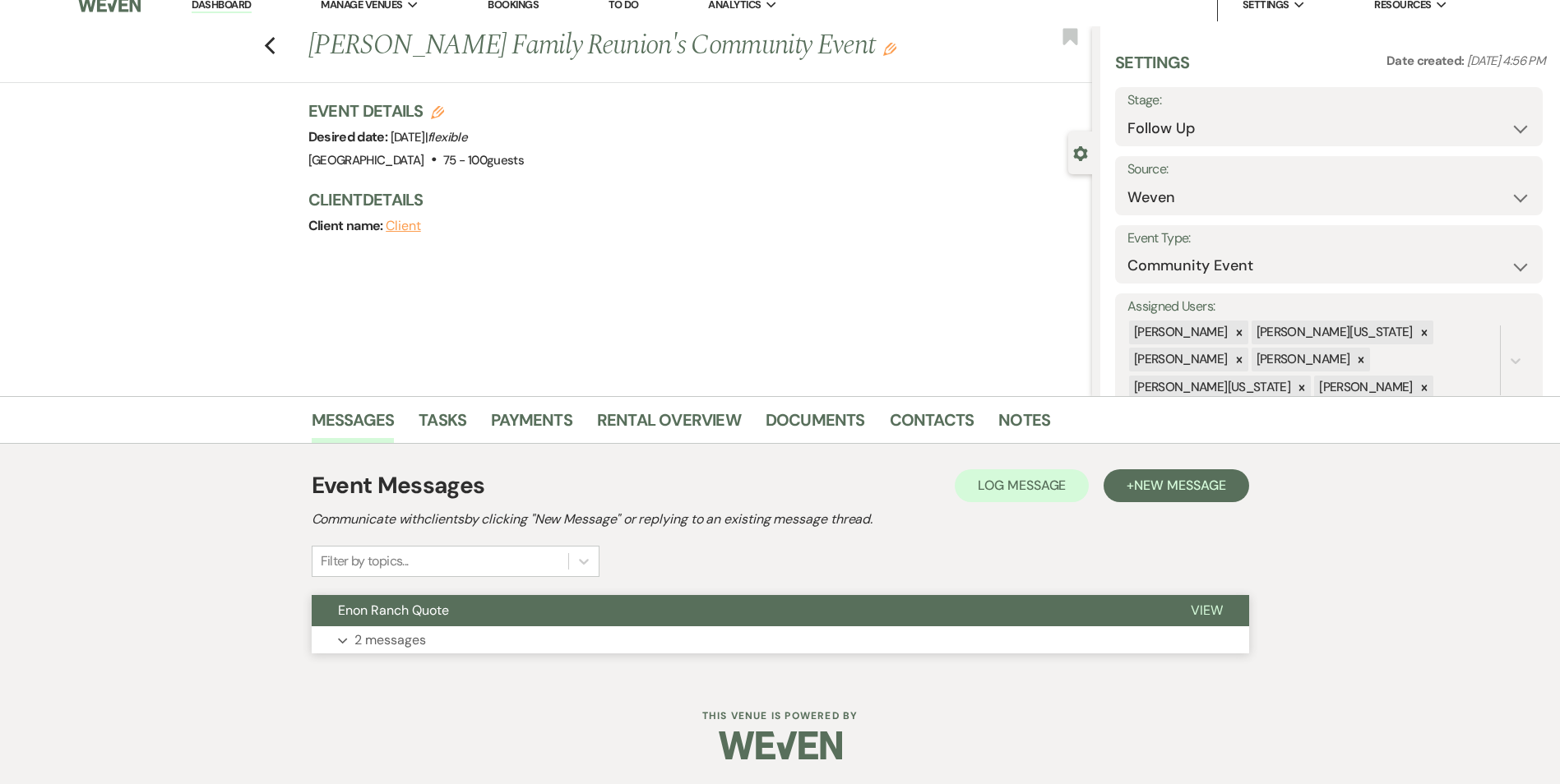
click at [443, 619] on button "Enon Ranch Quote" at bounding box center [738, 610] width 853 height 31
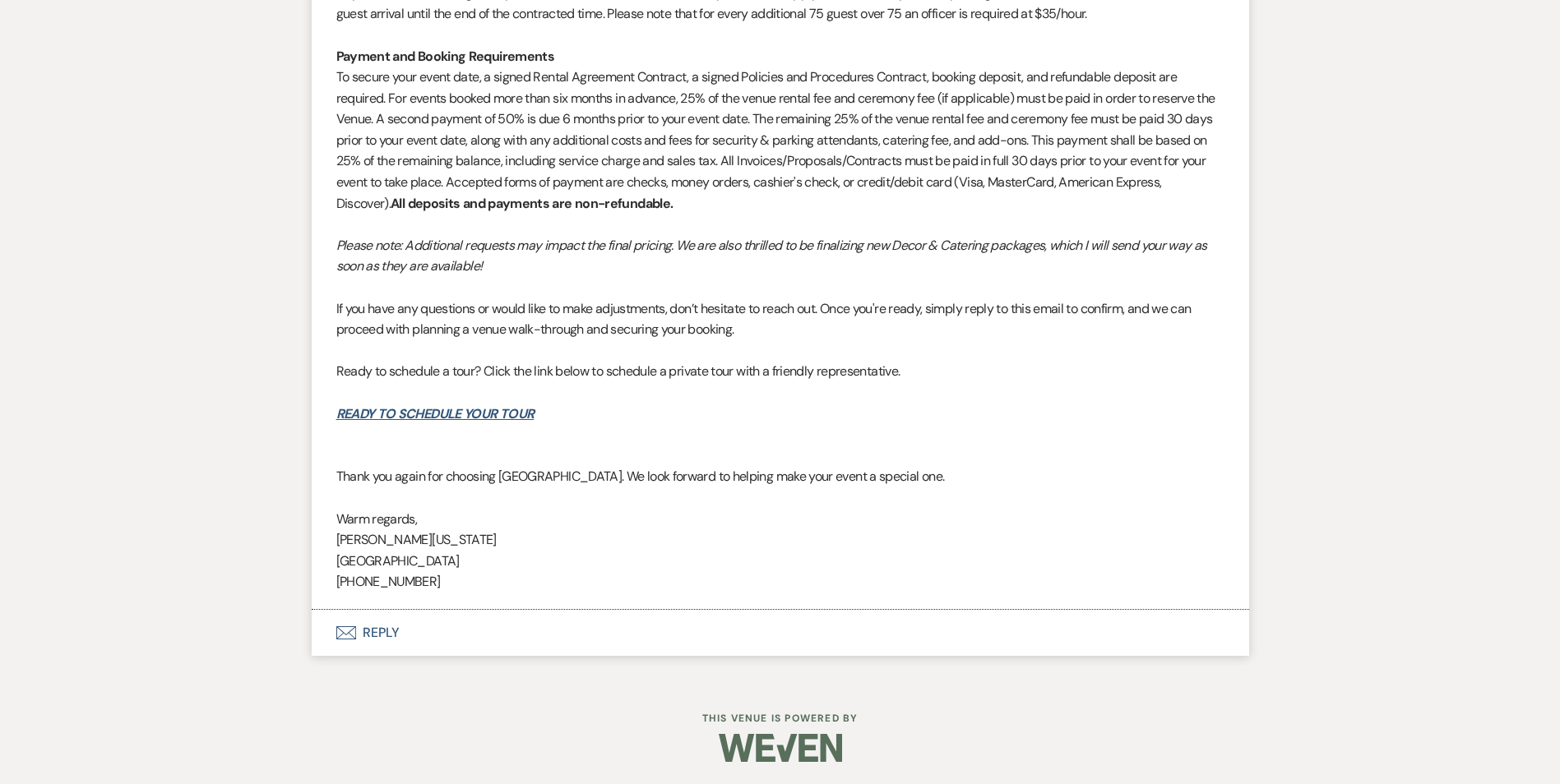
scroll to position [2732, 0]
click at [379, 631] on button "Envelope Reply" at bounding box center [780, 632] width 938 height 46
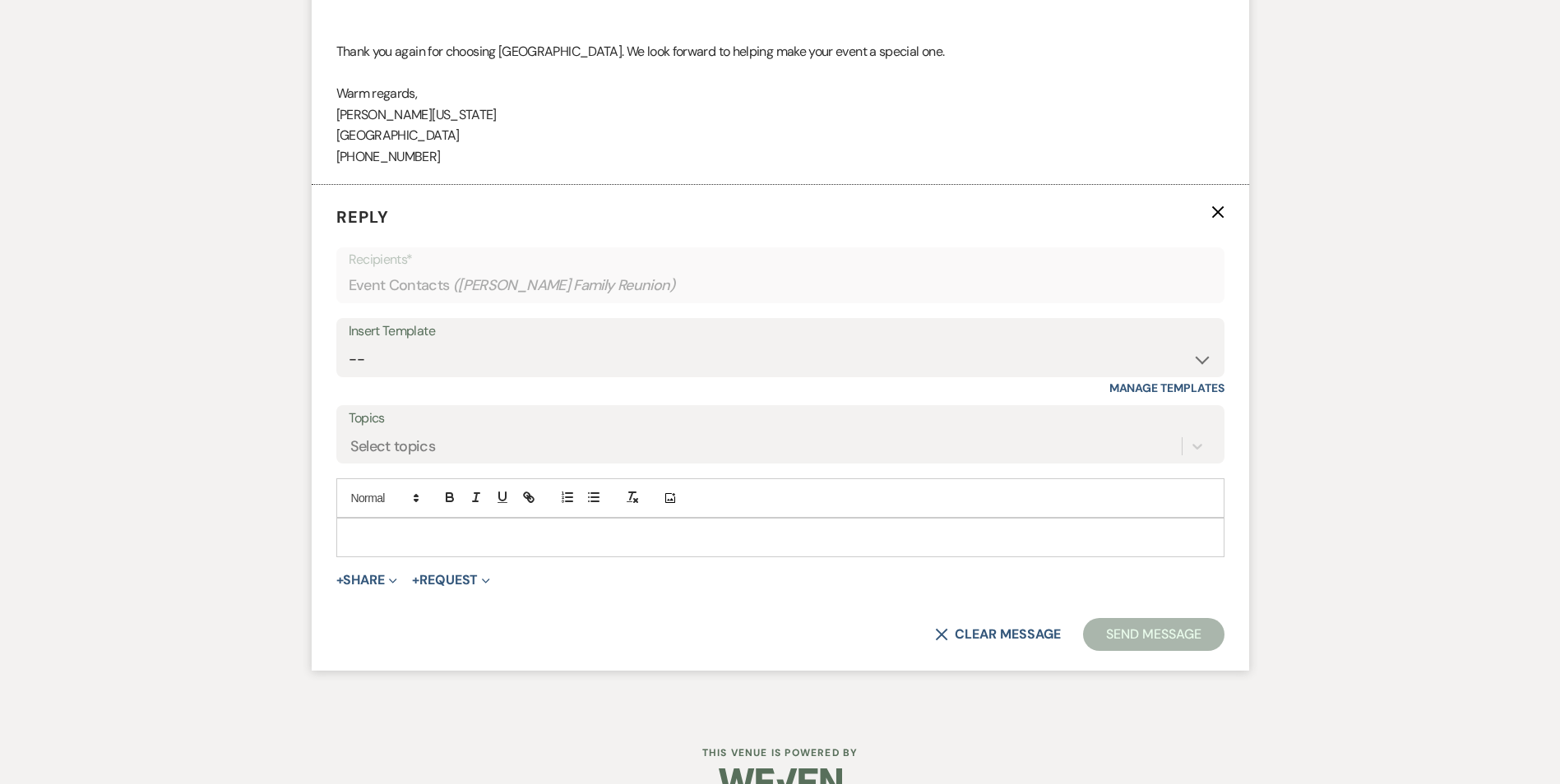
scroll to position [3191, 0]
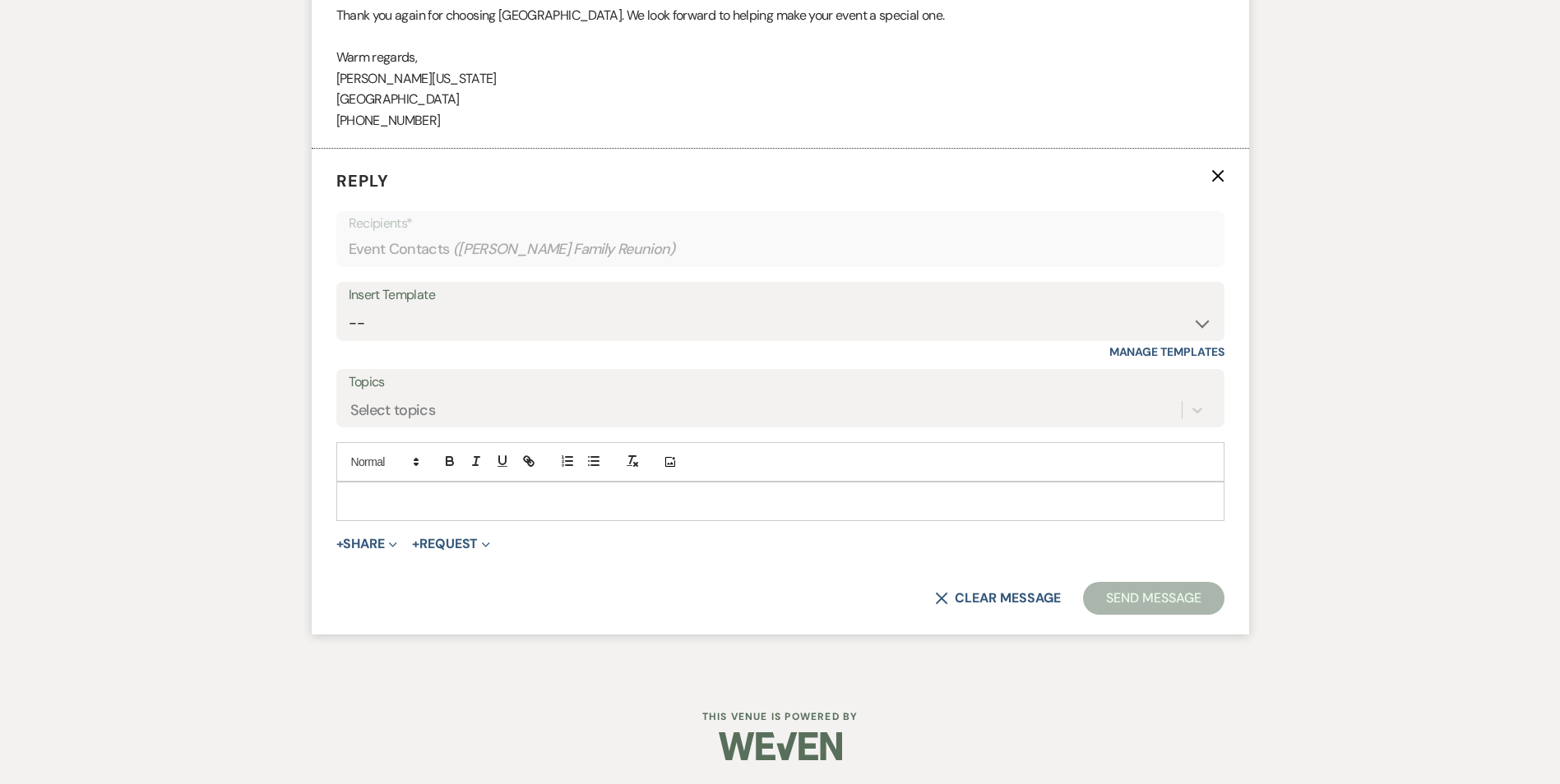
click at [387, 504] on p at bounding box center [781, 501] width 862 height 18
click at [416, 326] on select "-- Inquiry Follow Up Email #2 Contract Sending Template Payment Template Rental…" at bounding box center [781, 324] width 864 height 32
select select "1511"
click at [349, 308] on select "-- Inquiry Follow Up Email #2 Contract Sending Template Payment Template Rental…" at bounding box center [781, 324] width 864 height 32
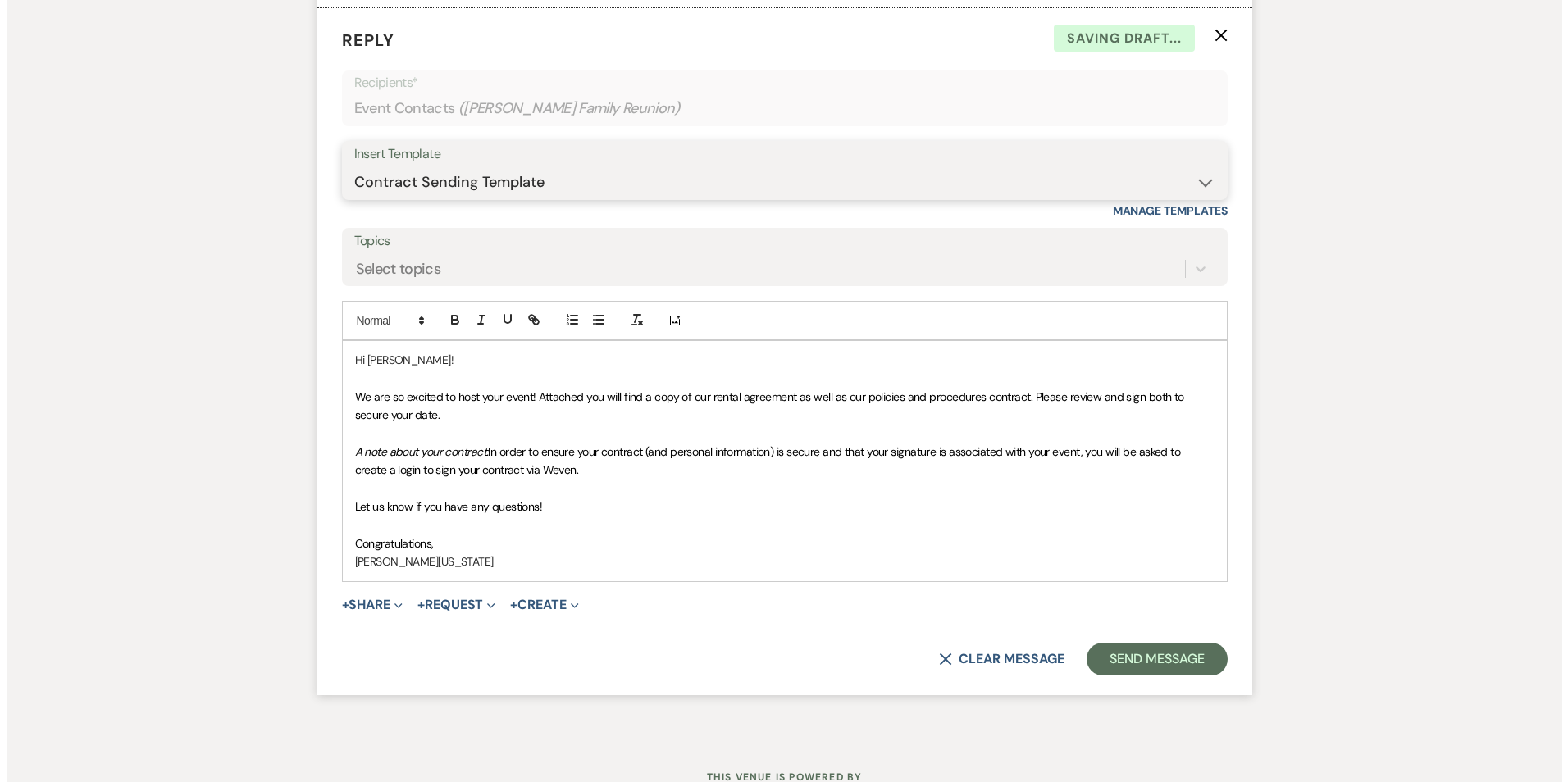
scroll to position [3386, 0]
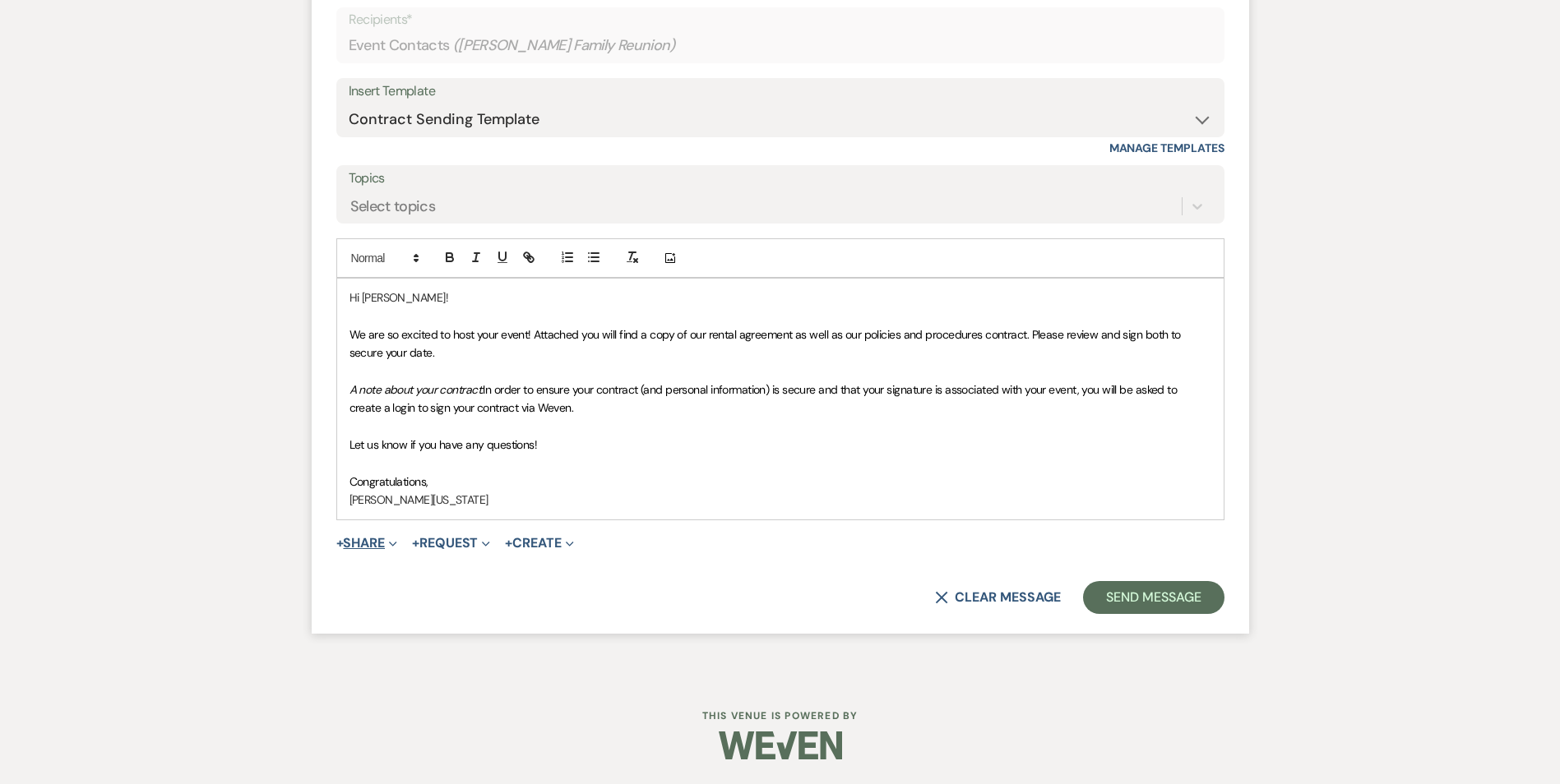
click at [374, 546] on button "+ Share Expand" at bounding box center [367, 543] width 61 height 13
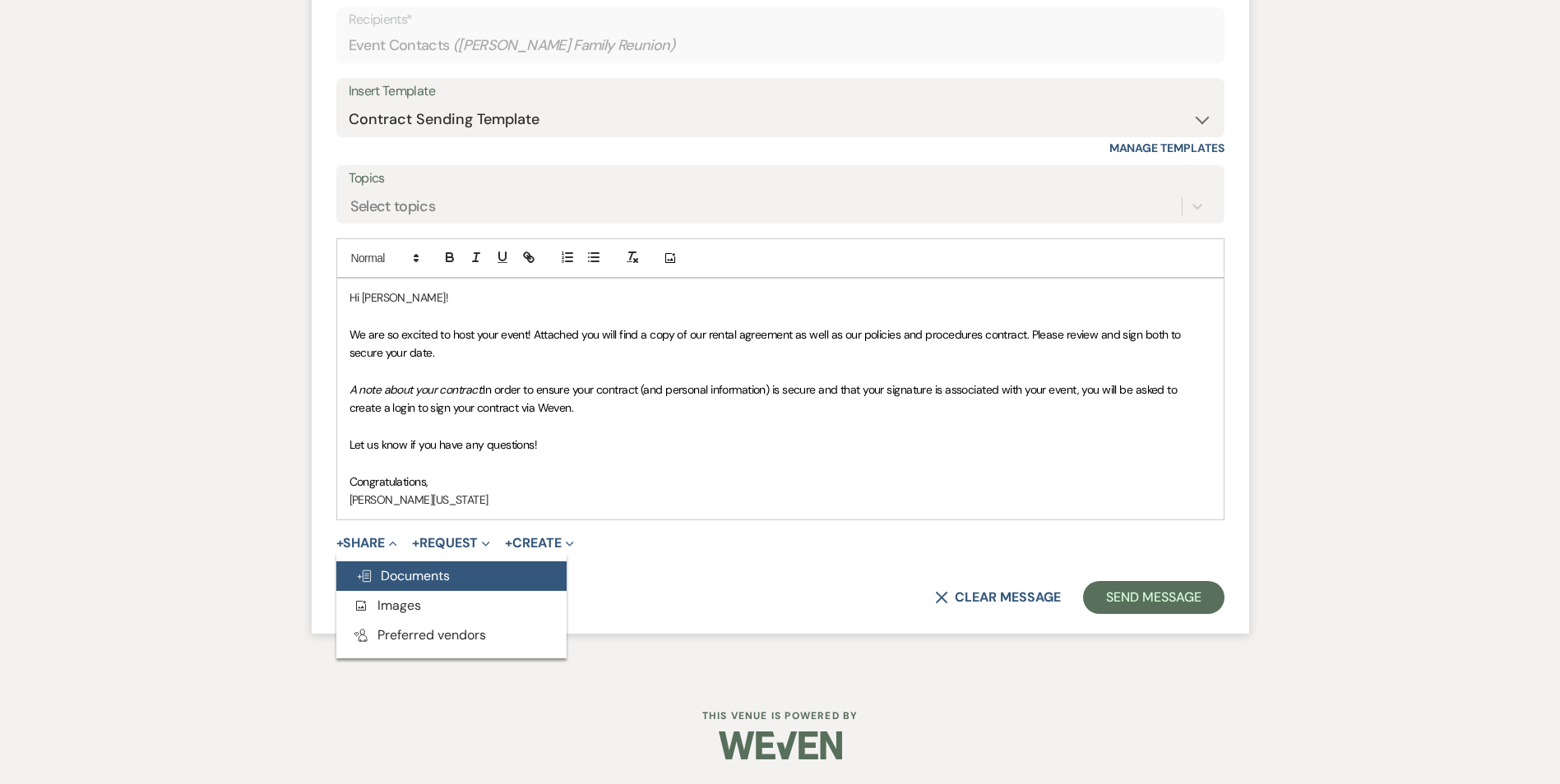
click at [383, 578] on span "Doc Upload Documents" at bounding box center [402, 575] width 93 height 17
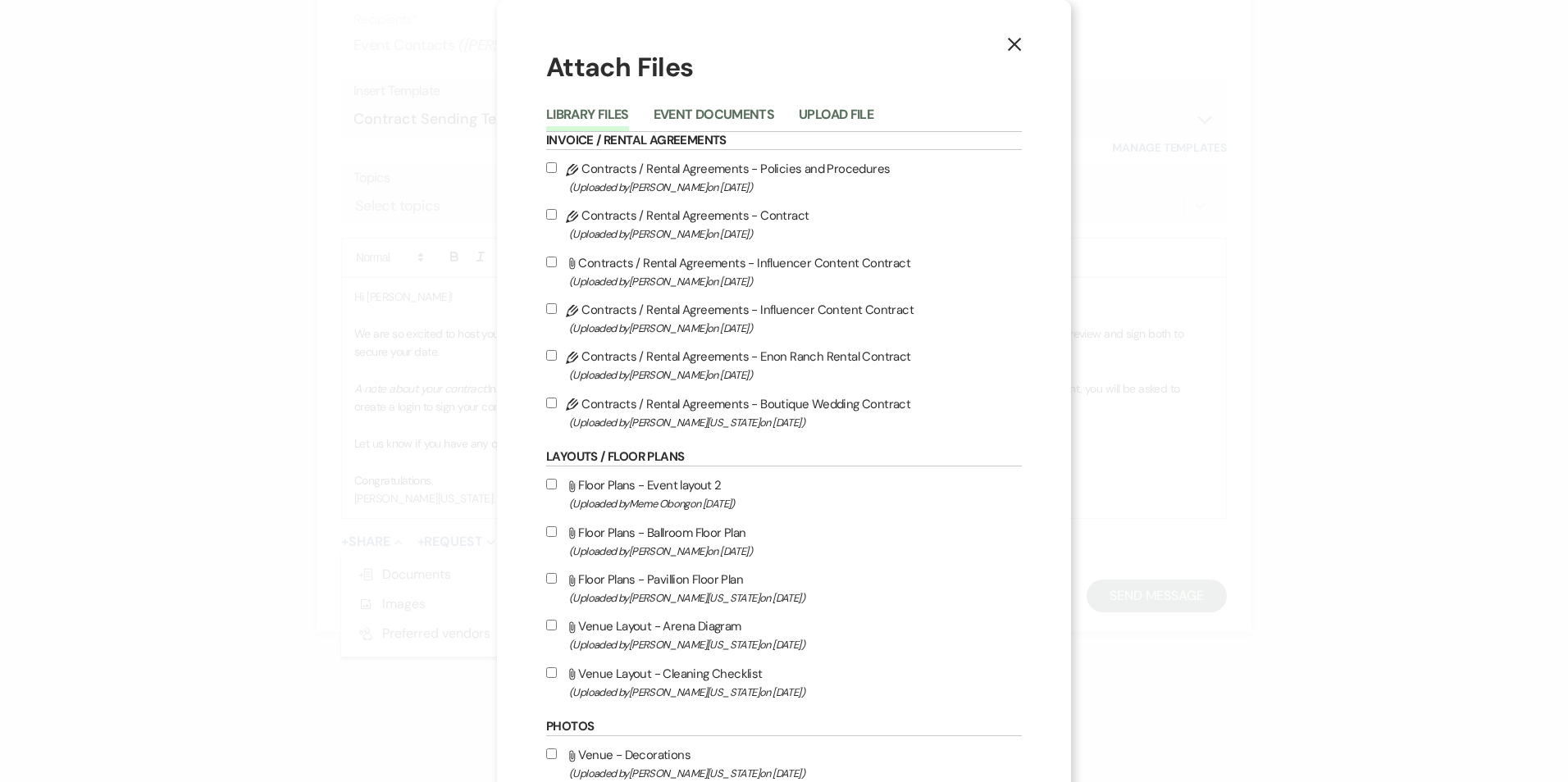
click at [548, 167] on input "Pencil Contracts / Rental Agreements - Policies and Procedures (Uploaded by Cry…" at bounding box center [551, 168] width 11 height 11
checkbox input "true"
click at [553, 209] on label "Pencil Contracts / Rental Agreements - Contract (Uploaded by Crystal Carroll on…" at bounding box center [784, 224] width 476 height 38
click at [553, 209] on input "Pencil Contracts / Rental Agreements - Contract (Uploaded by Crystal Carroll on…" at bounding box center [551, 215] width 11 height 11
checkbox input "true"
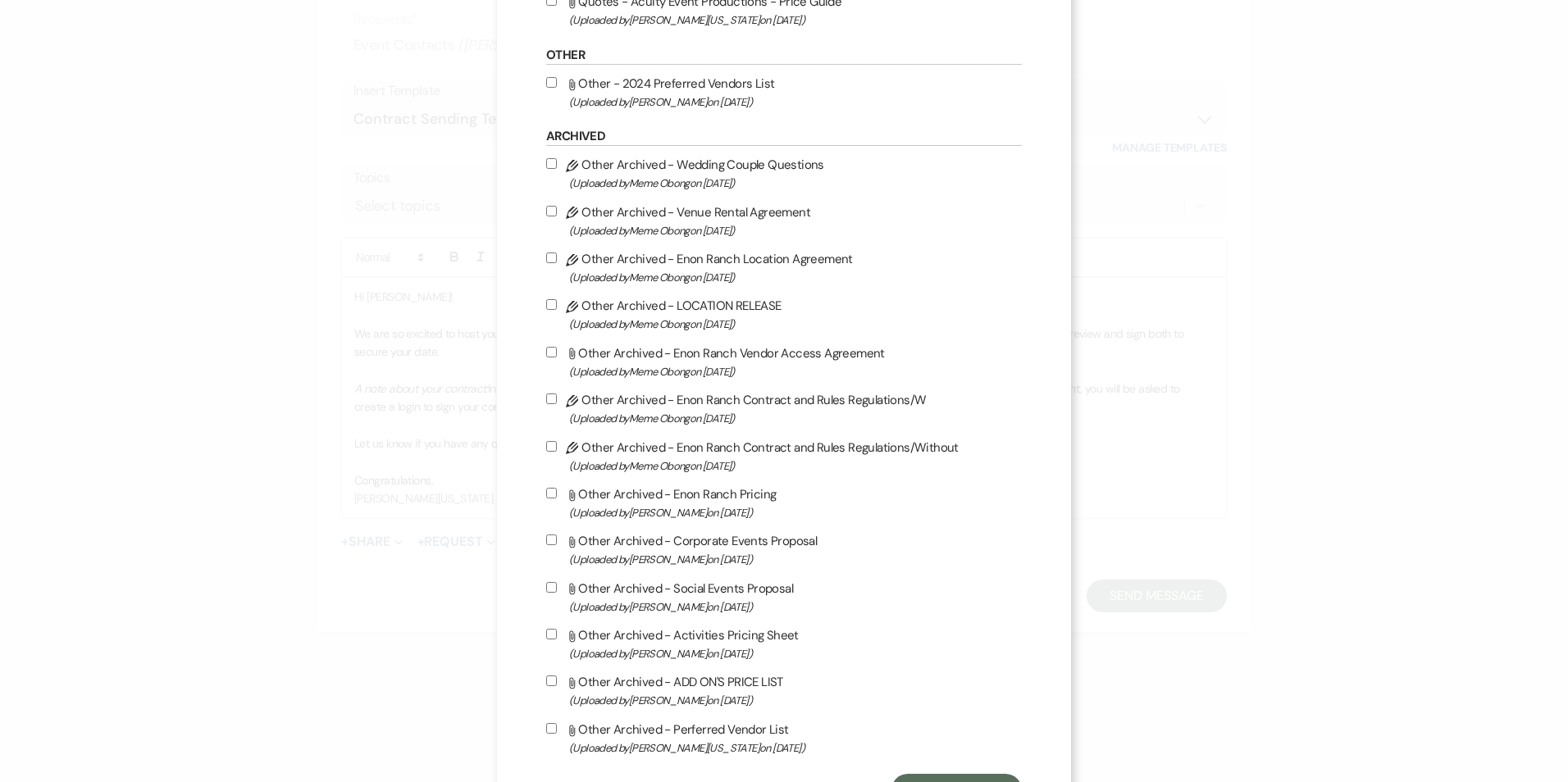
scroll to position [1414, 0]
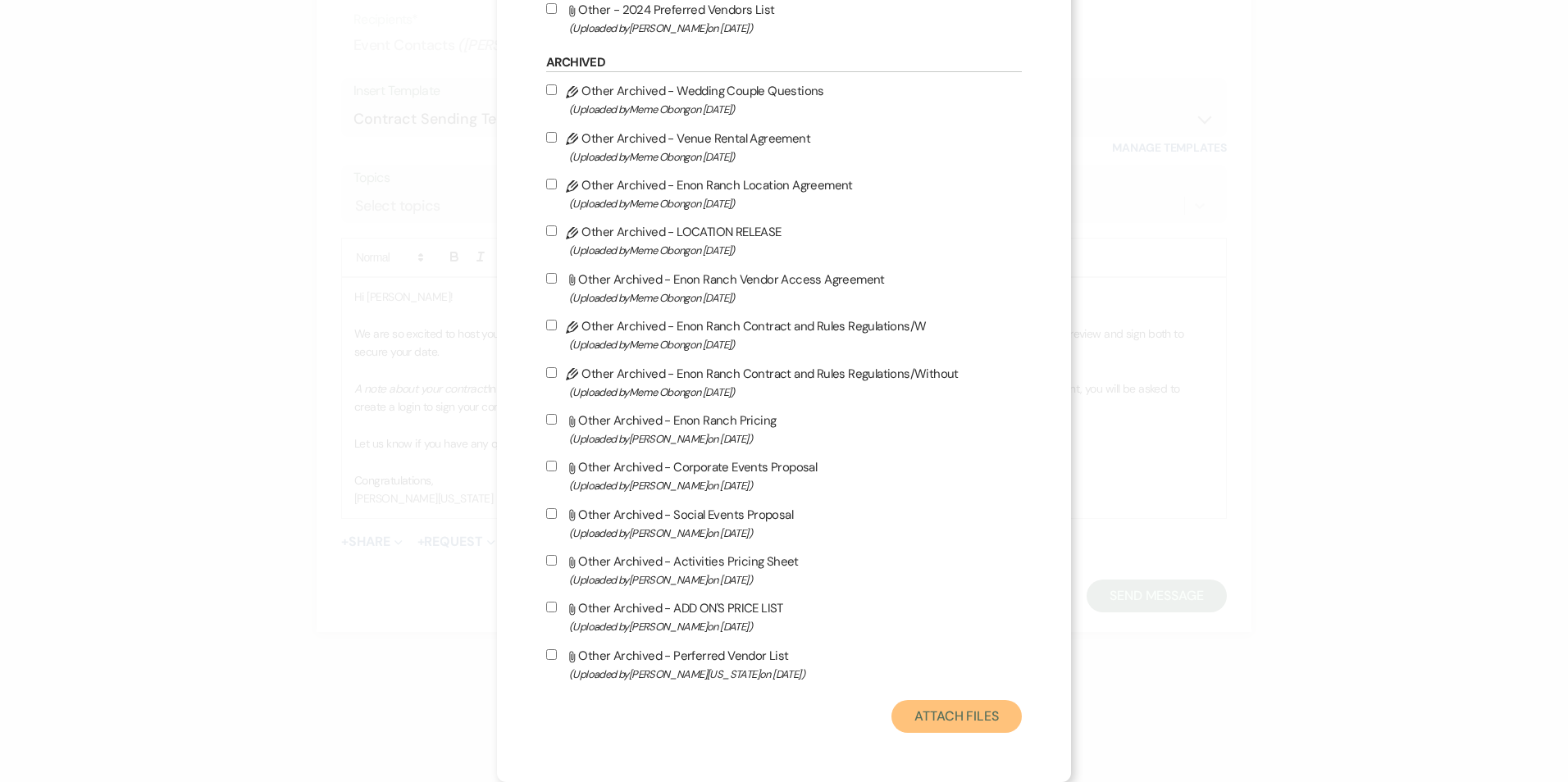
click at [951, 708] on button "Attach Files" at bounding box center [956, 716] width 131 height 33
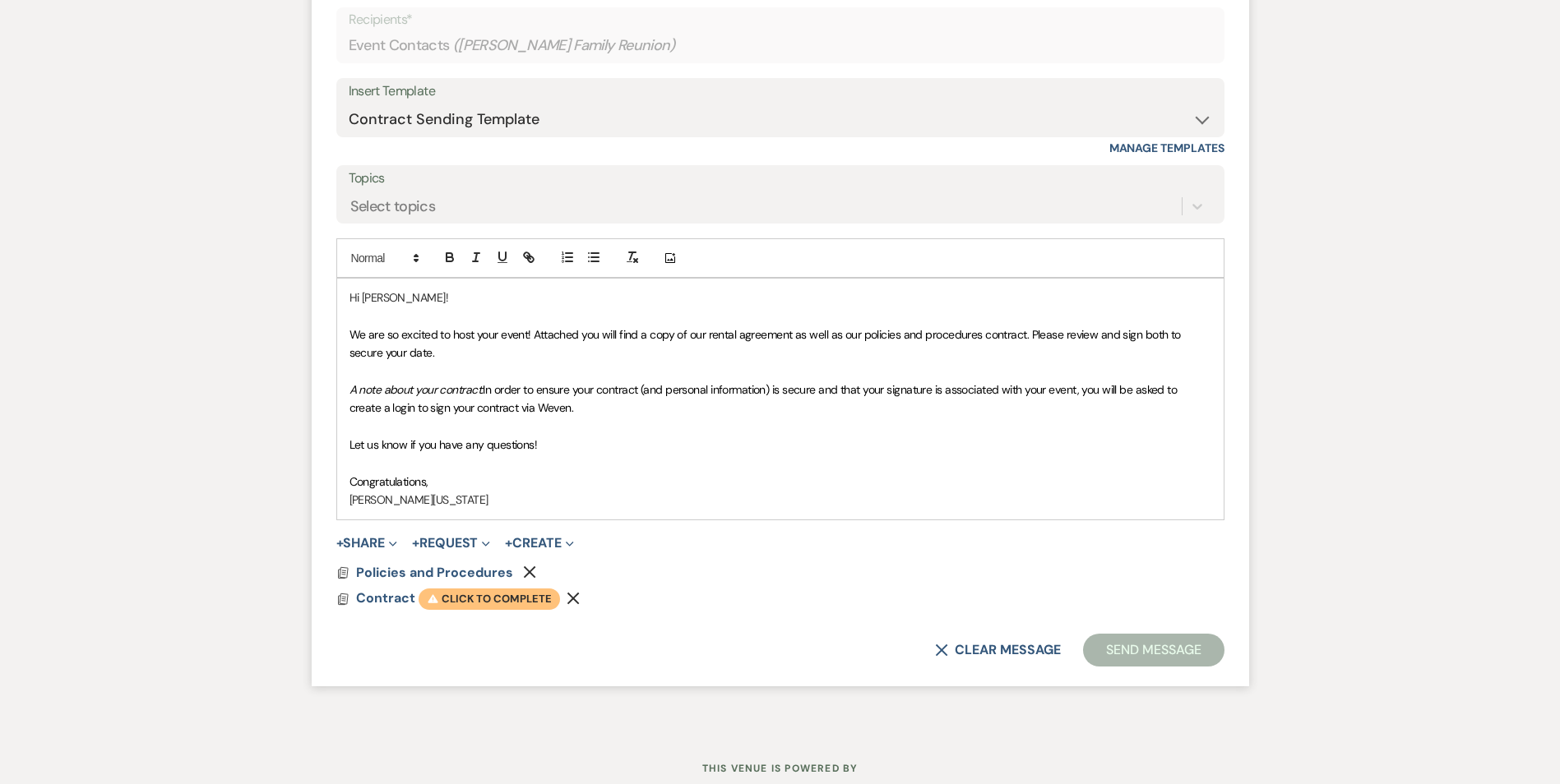
click at [474, 602] on span "Warning Click to complete" at bounding box center [489, 599] width 142 height 21
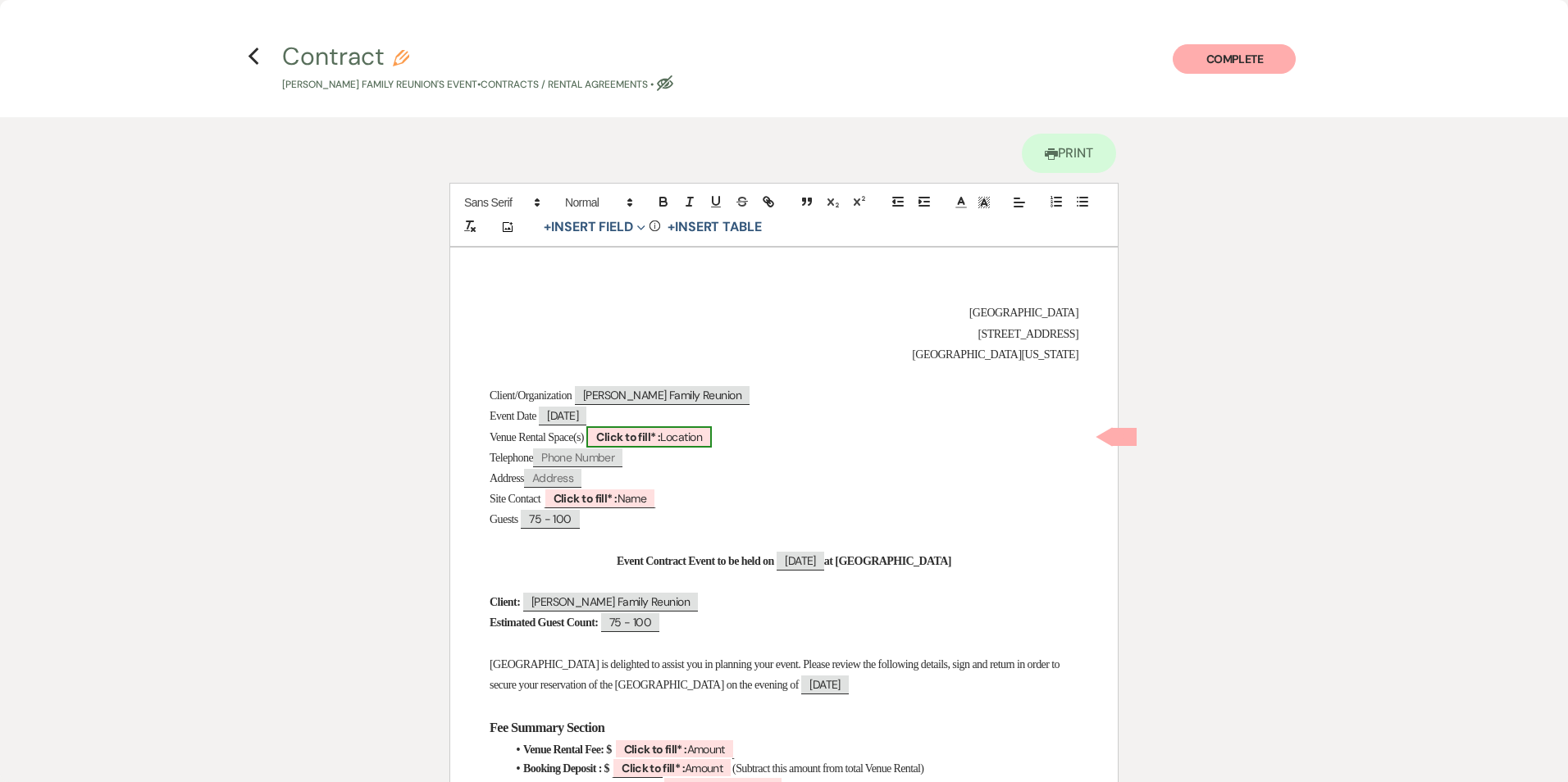
click at [637, 431] on b "Click to fill* :" at bounding box center [629, 437] width 64 height 15
select select "owner"
select select "Location"
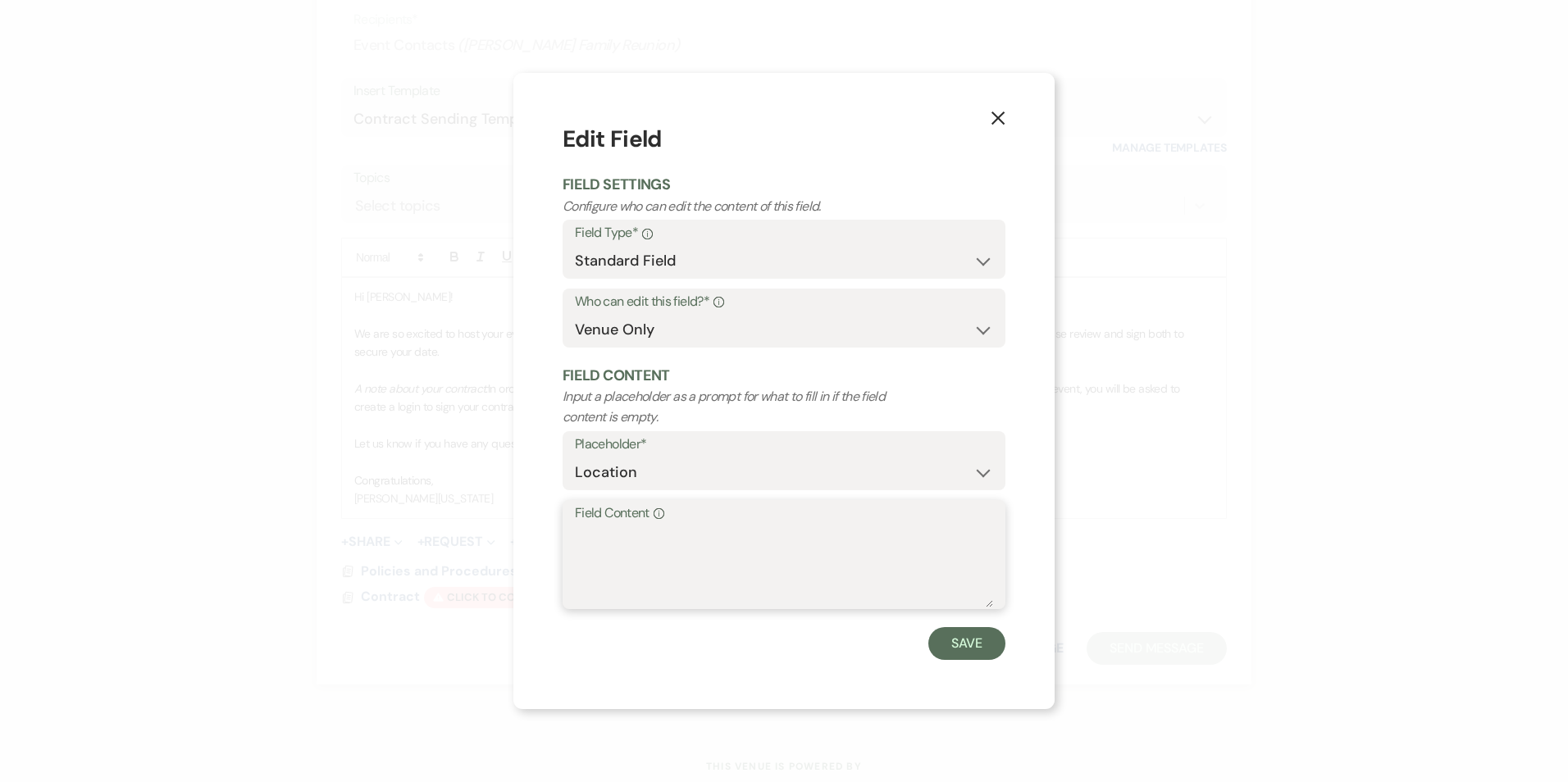
click at [611, 543] on textarea "Field Content Info" at bounding box center [784, 566] width 418 height 82
type textarea "Ballroom"
click at [976, 660] on button "Save" at bounding box center [967, 644] width 77 height 33
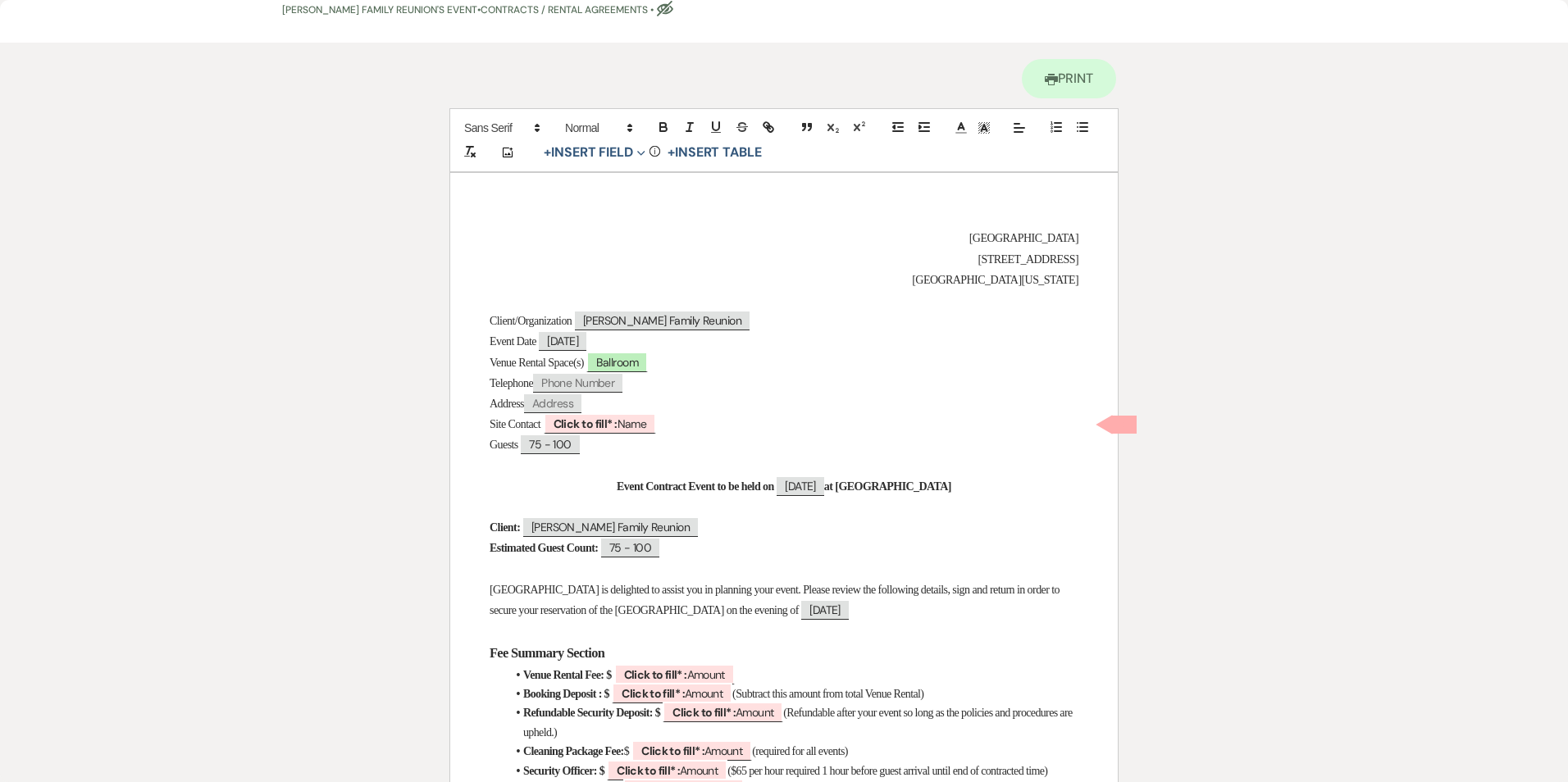
scroll to position [164, 0]
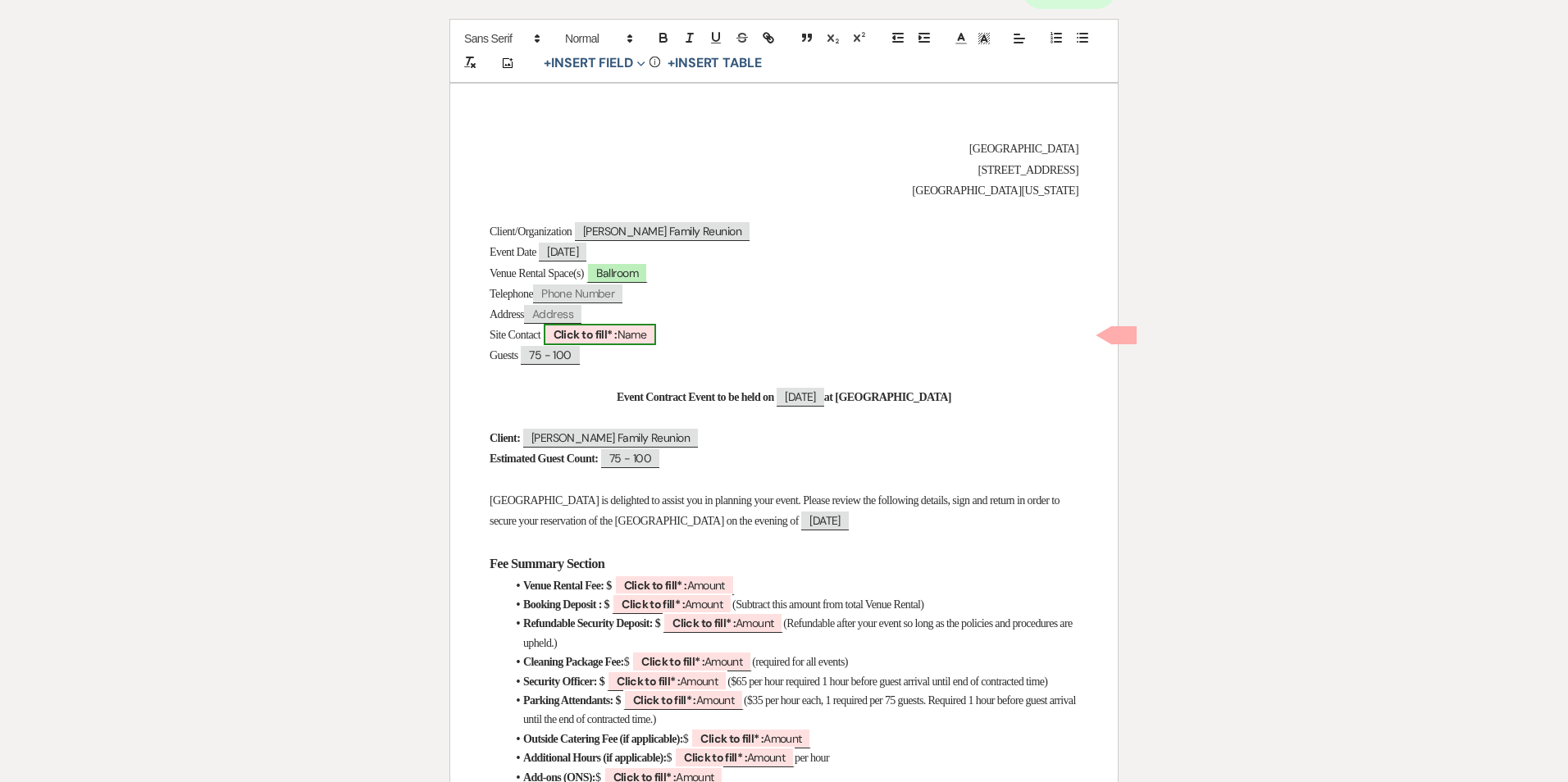
click at [618, 338] on b "Click to fill* :" at bounding box center [586, 335] width 64 height 15
select select "owner"
select select "Name"
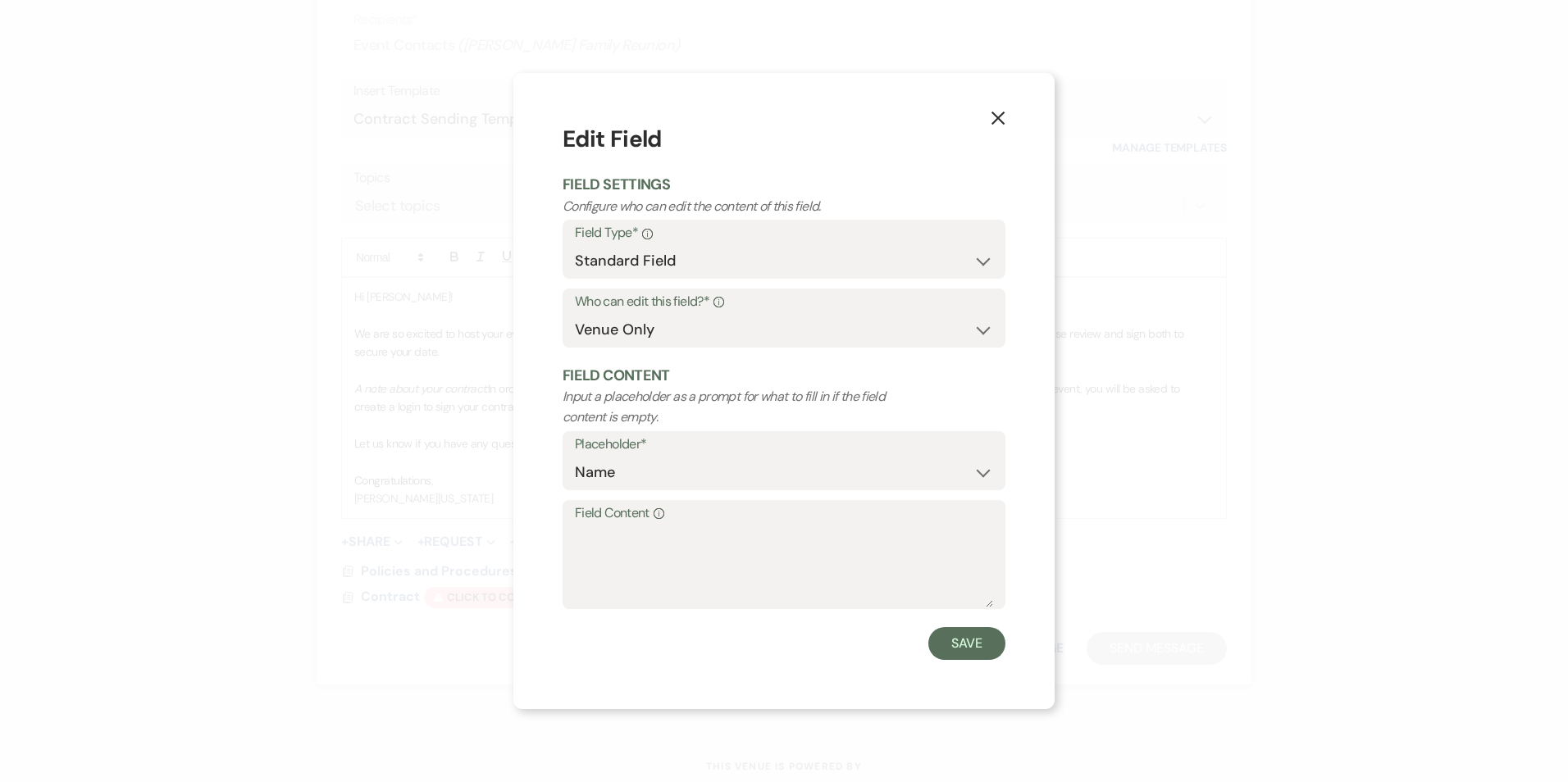
click at [573, 551] on div "Field Content Info" at bounding box center [784, 555] width 443 height 109
click at [590, 547] on textarea "Field Content Info" at bounding box center [784, 566] width 418 height 82
click at [605, 538] on textarea "Field Content Info" at bounding box center [784, 566] width 418 height 82
click at [989, 127] on button "X" at bounding box center [998, 116] width 25 height 28
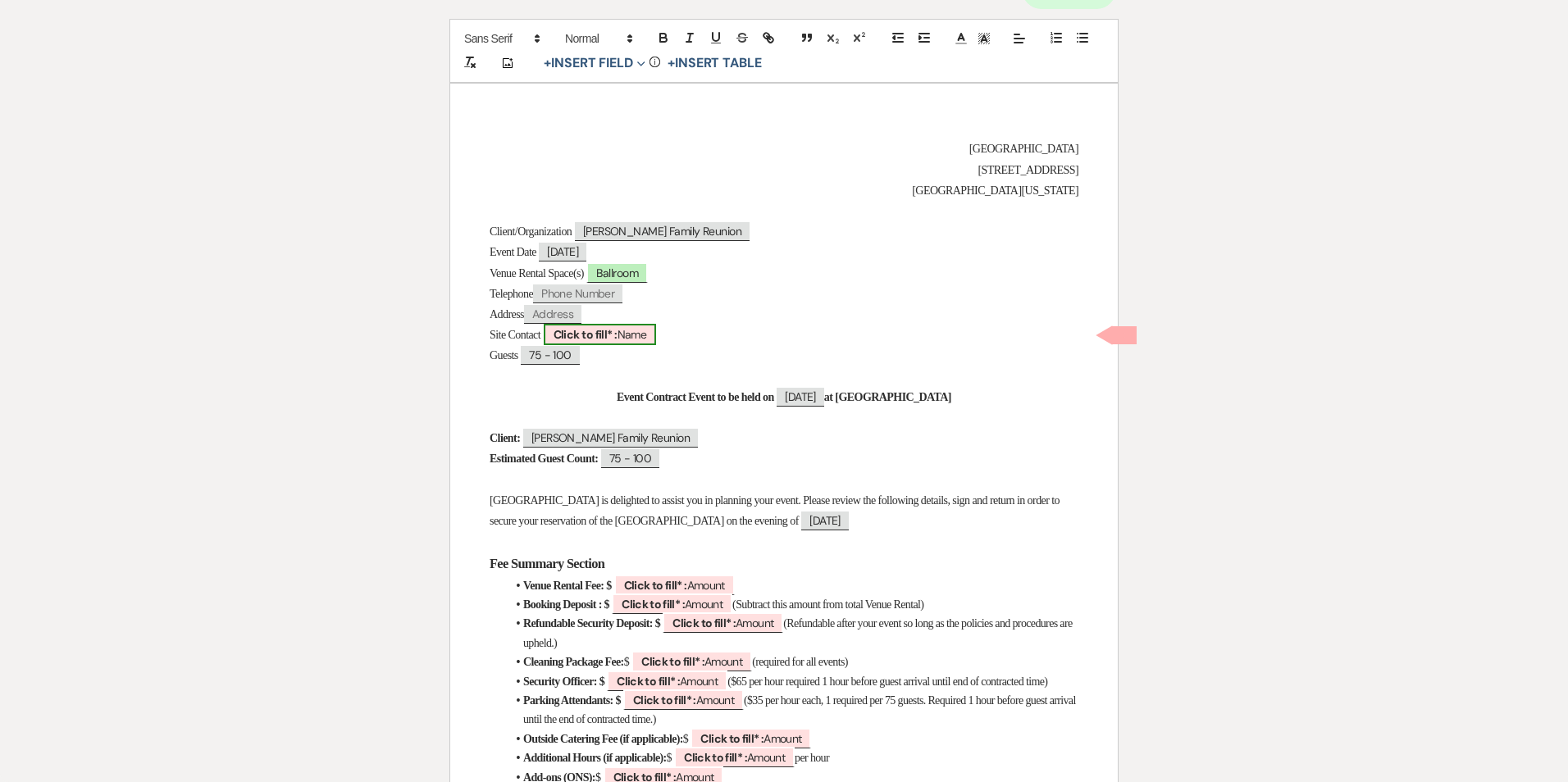
click at [608, 336] on b "Click to fill* :" at bounding box center [586, 335] width 64 height 15
select select "owner"
select select "Name"
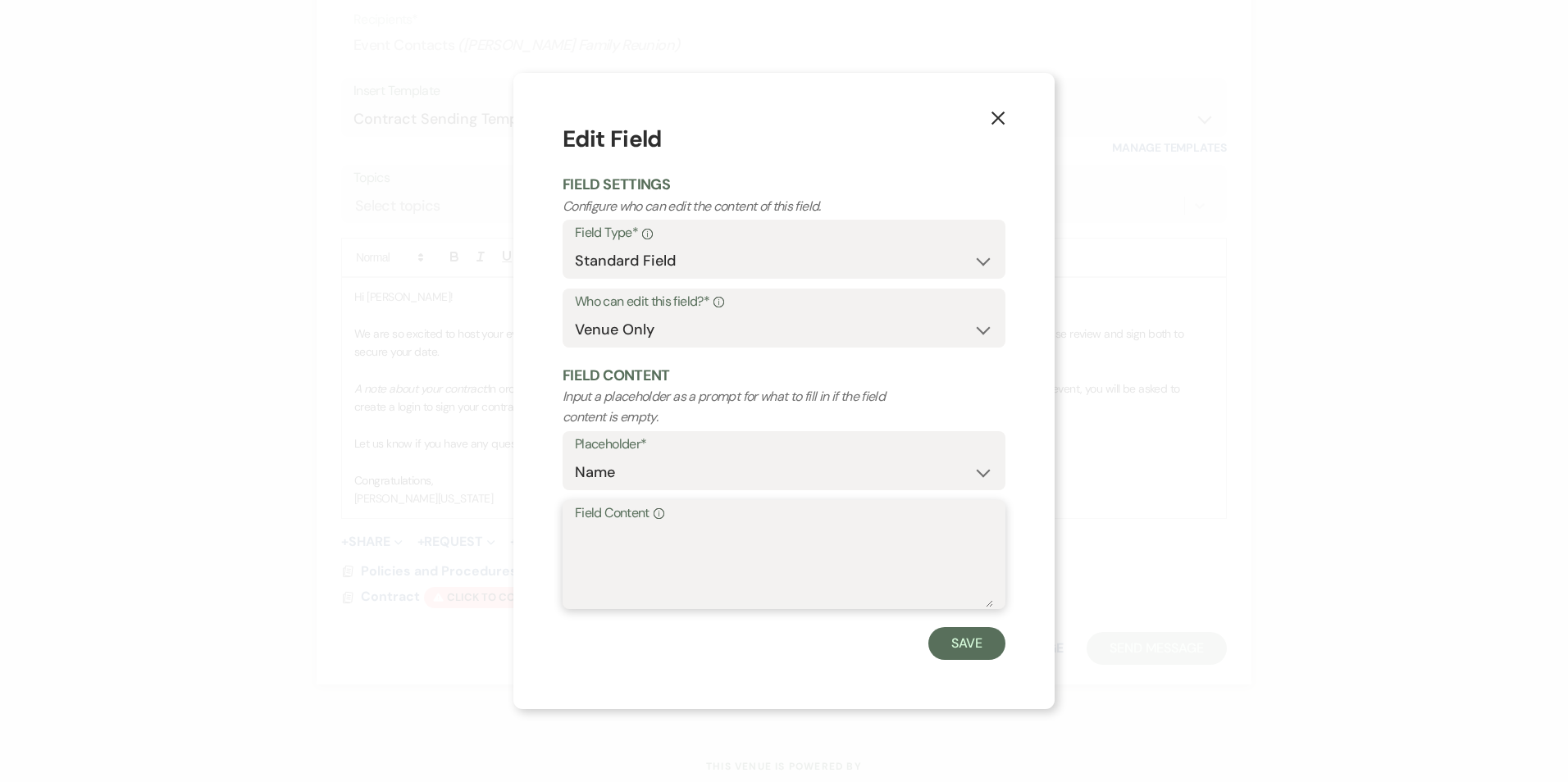
click at [653, 555] on textarea "Field Content Info" at bounding box center [784, 566] width 418 height 82
type textarea "[PERSON_NAME][US_STATE]"
click at [964, 652] on button "Save" at bounding box center [967, 644] width 77 height 33
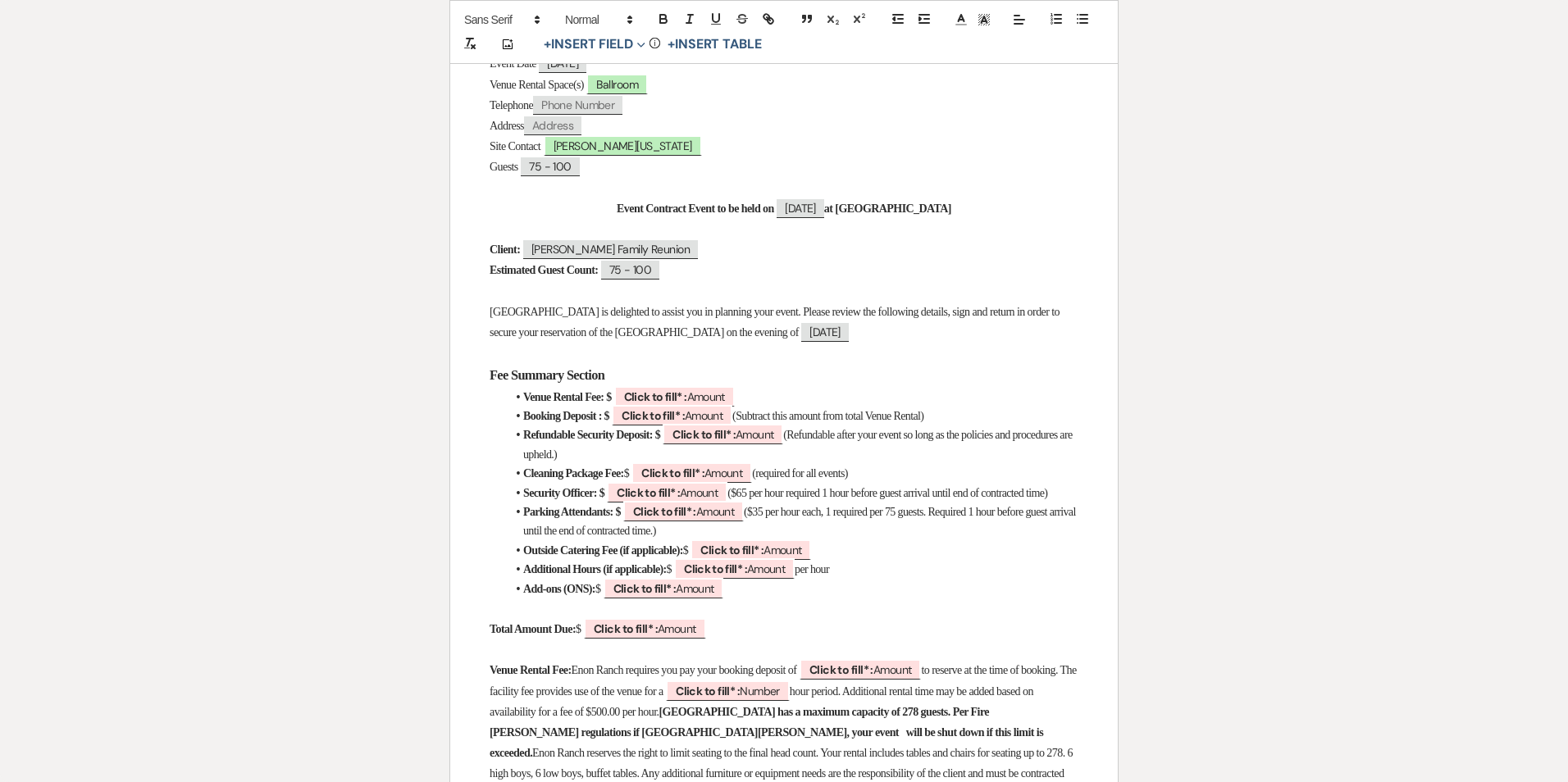
scroll to position [328, 0]
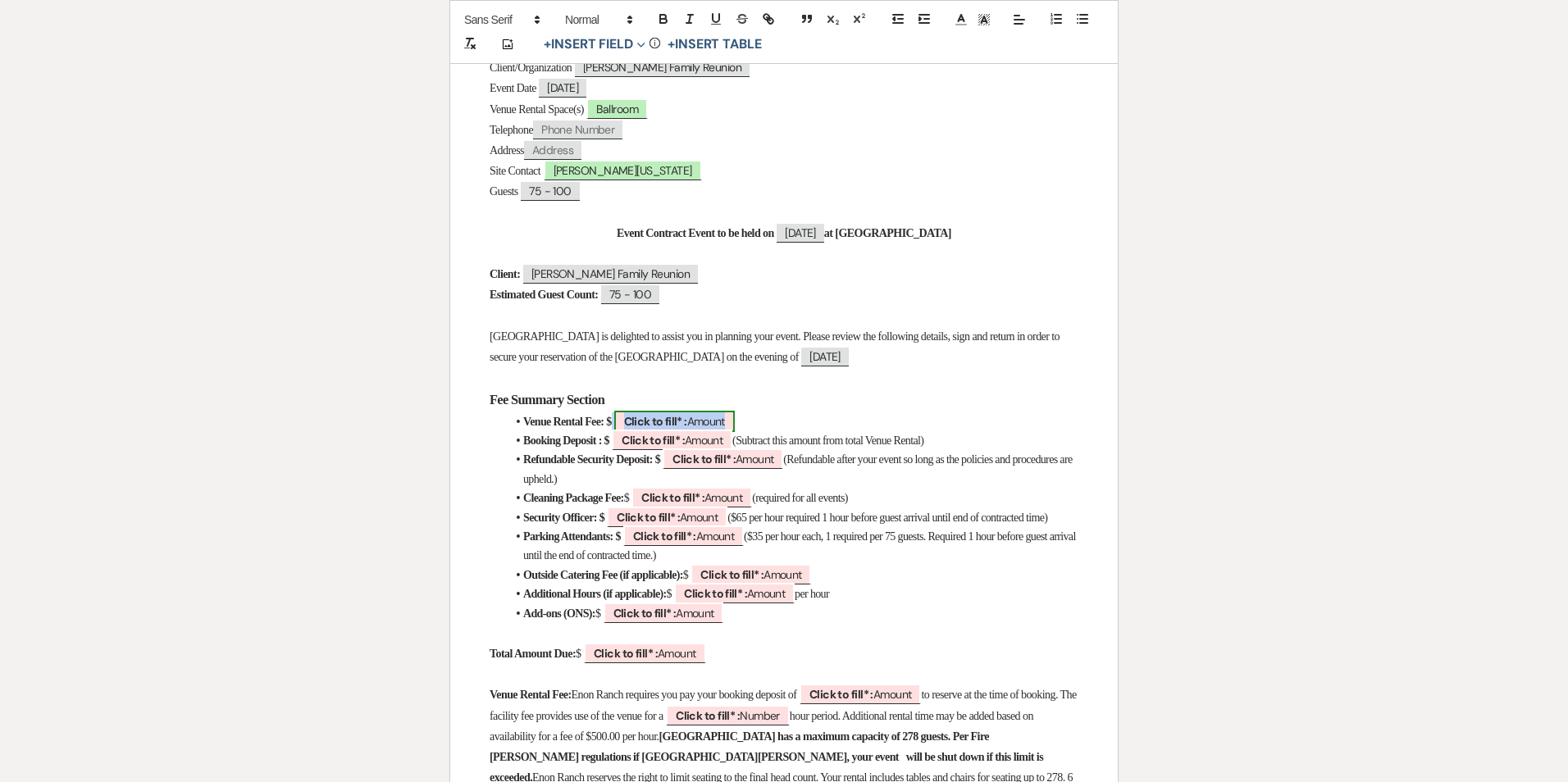
click at [687, 415] on b "Click to fill* :" at bounding box center [655, 422] width 63 height 15
select select "owner"
select select "Amount"
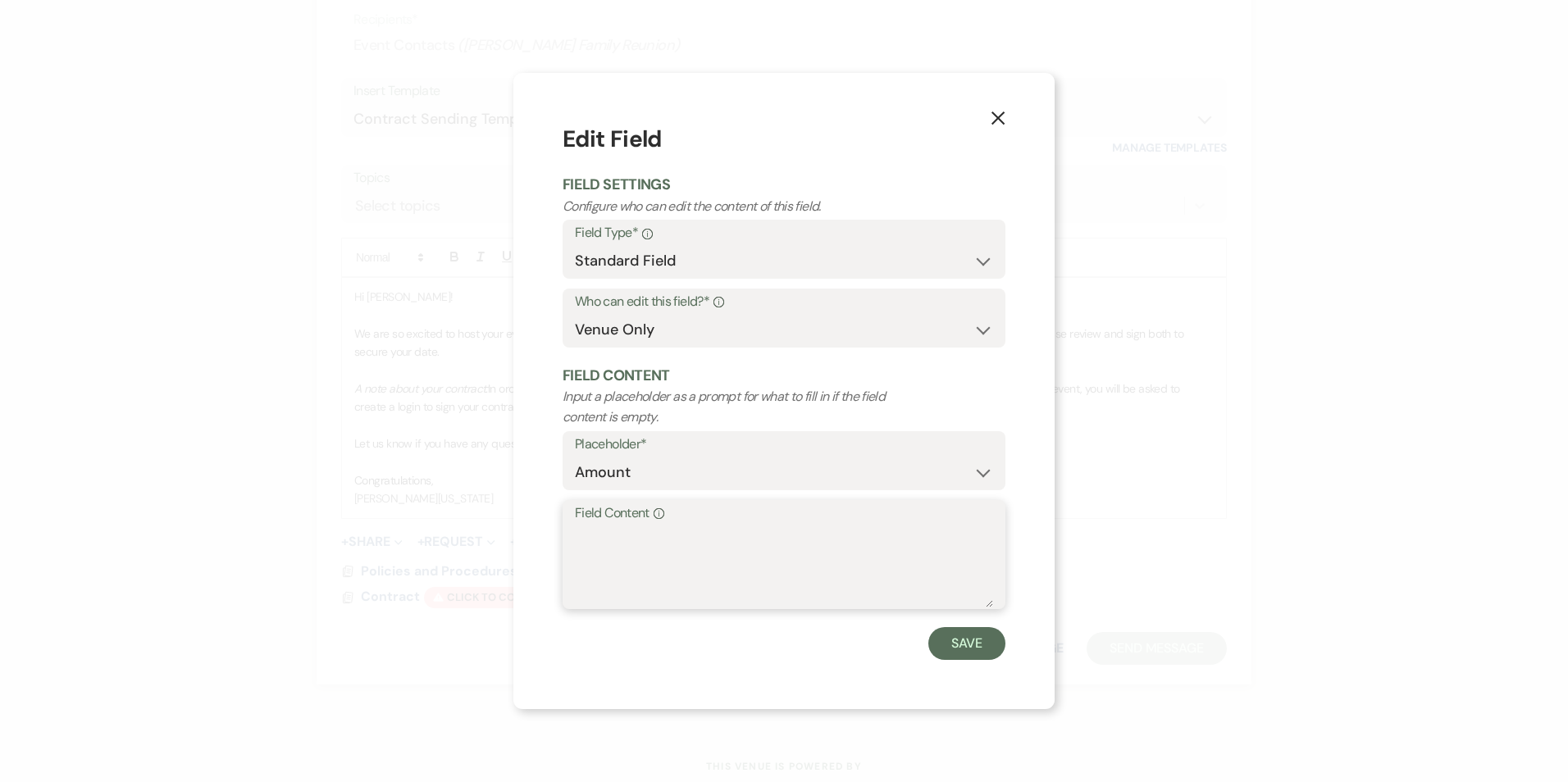
click at [653, 553] on textarea "Field Content Info" at bounding box center [784, 566] width 418 height 82
type textarea "6,300"
click at [988, 657] on button "Save" at bounding box center [967, 644] width 77 height 33
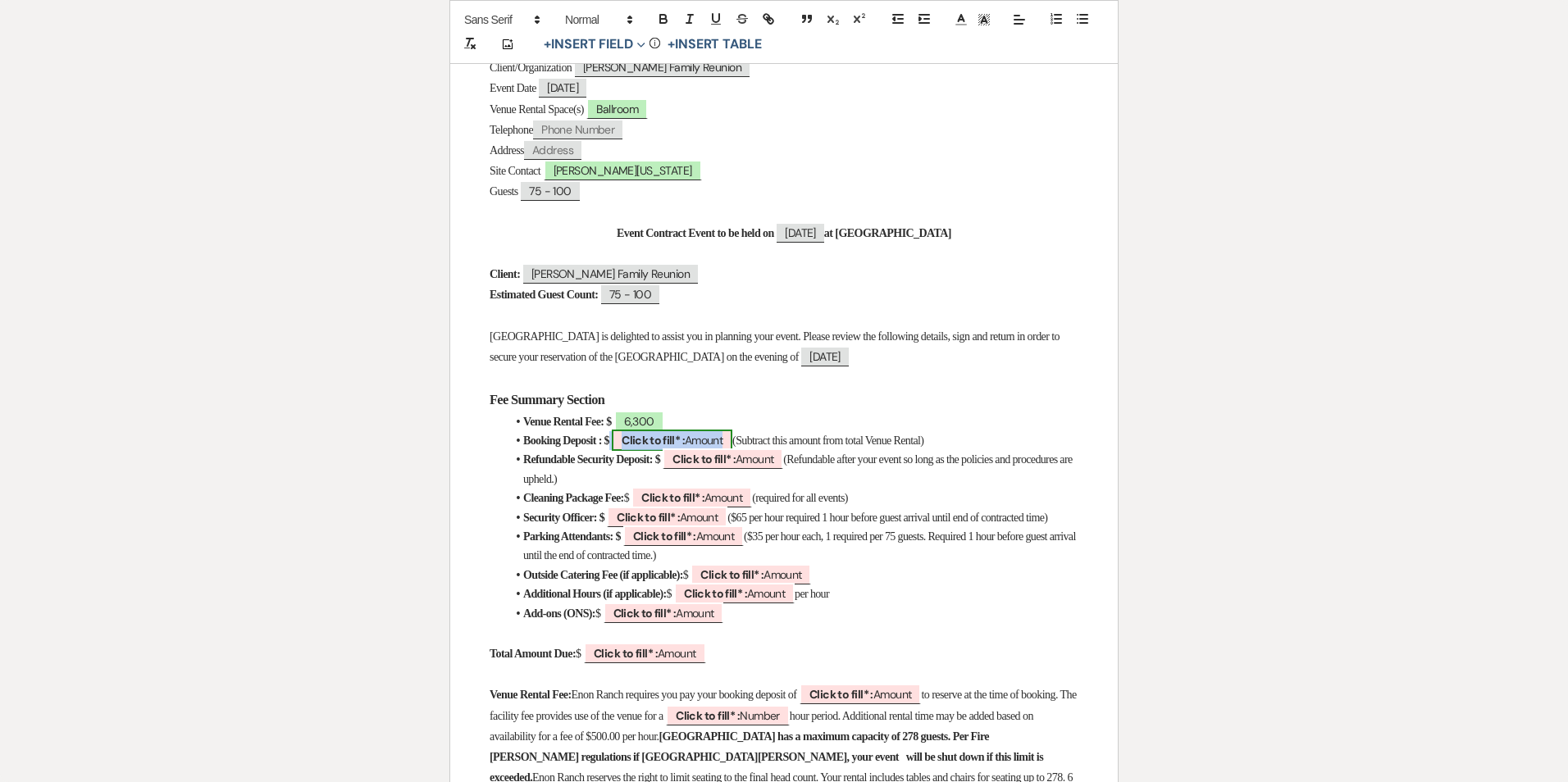
click at [673, 436] on b "Click to fill* :" at bounding box center [653, 440] width 63 height 15
select select "owner"
select select "Amount"
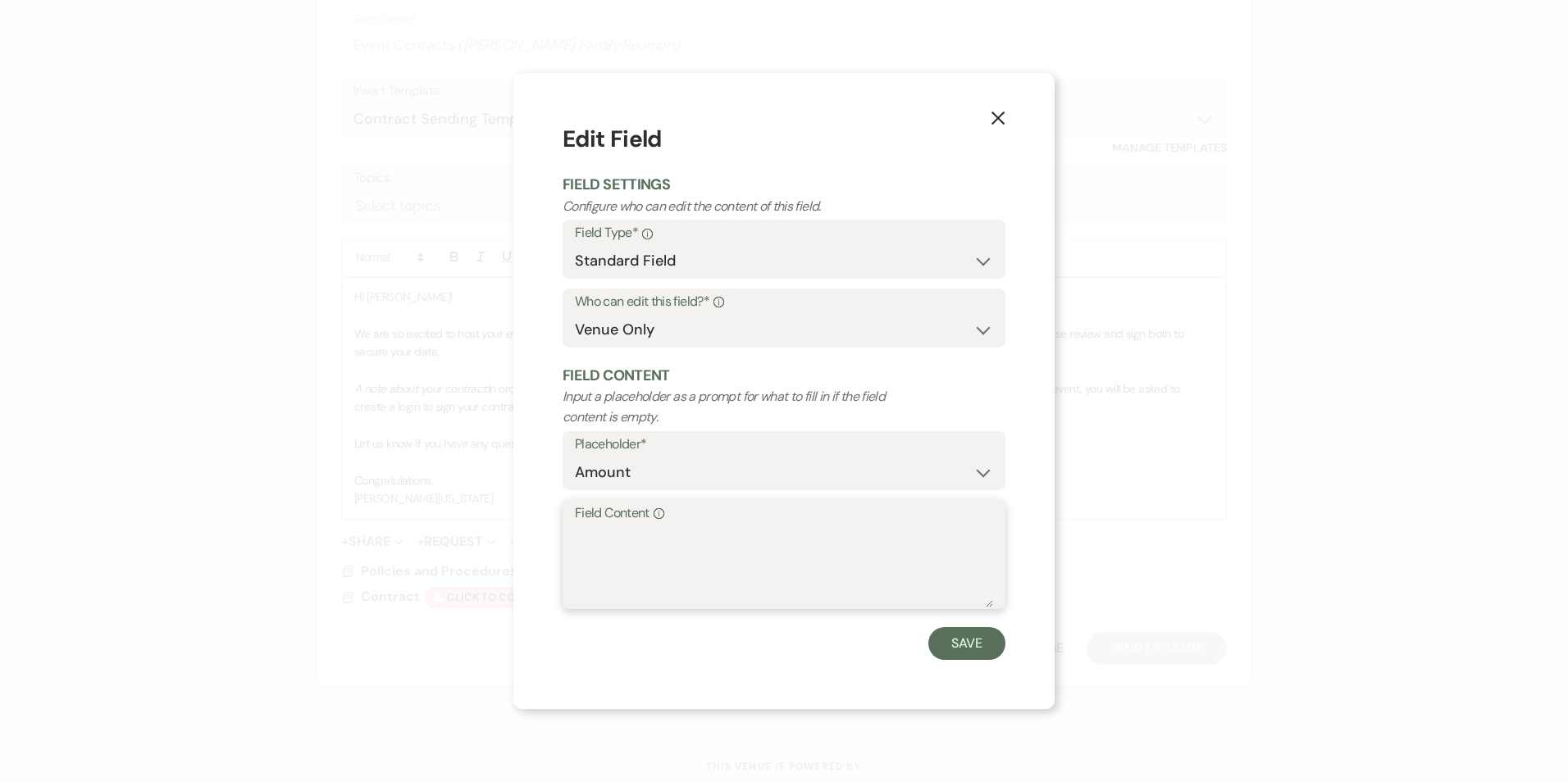
click at [670, 550] on textarea "Field Content Info" at bounding box center [784, 566] width 418 height 82
type textarea "1,500"
click at [947, 628] on button "Save" at bounding box center [967, 644] width 77 height 33
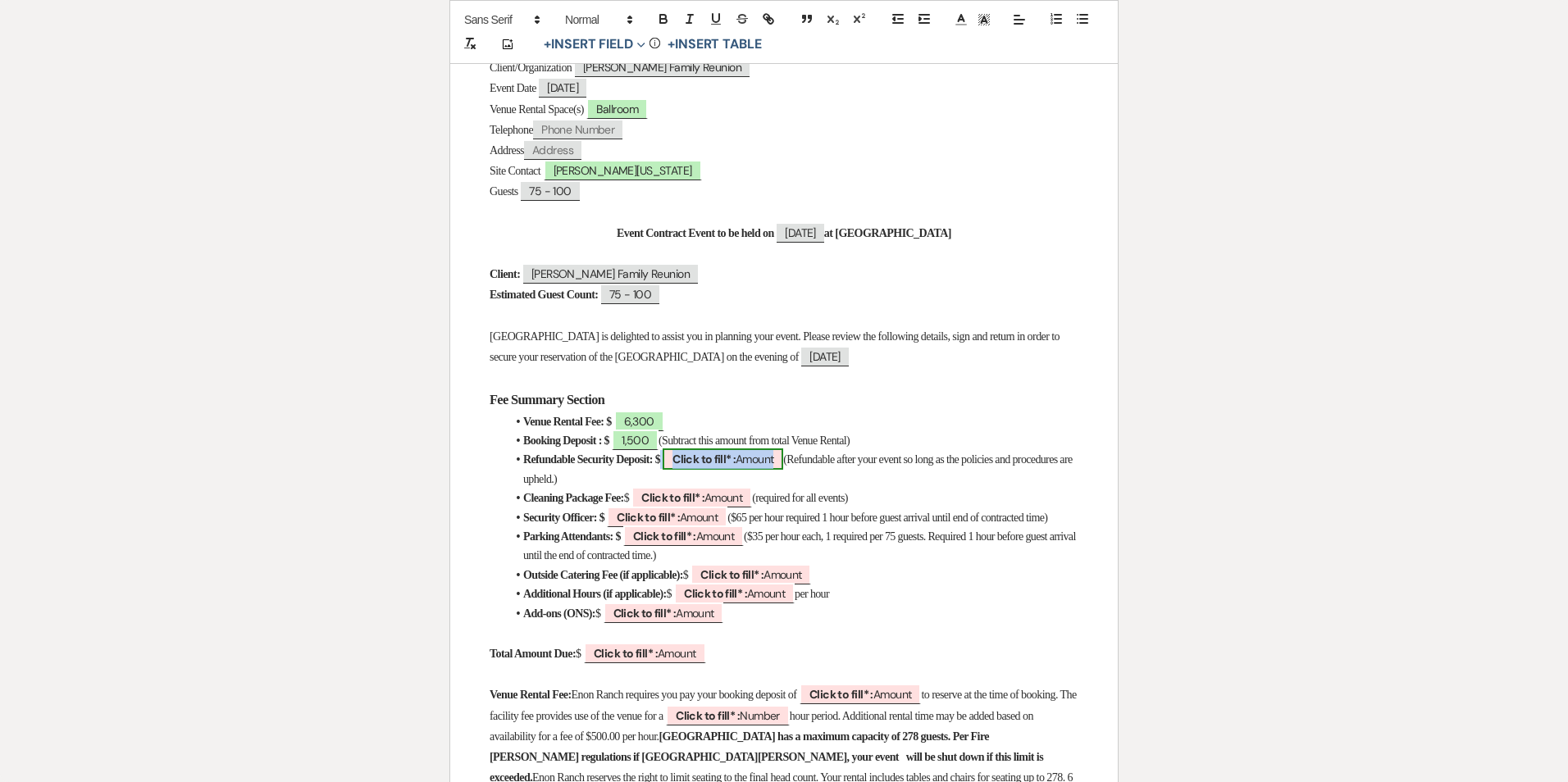
click at [736, 465] on b "Click to fill* :" at bounding box center [704, 459] width 63 height 15
select select "owner"
select select "Amount"
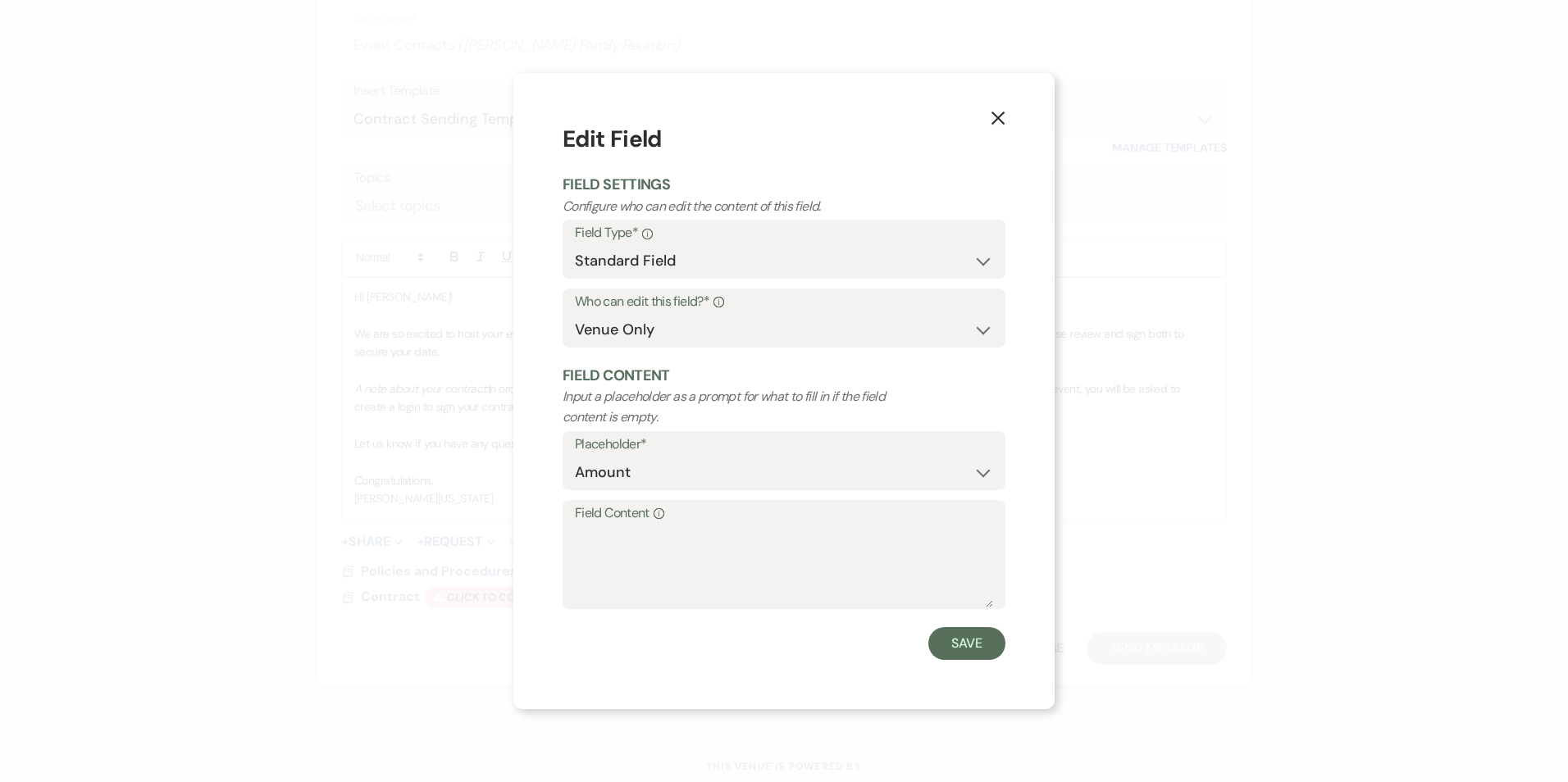
click at [725, 516] on label "Field Content Info" at bounding box center [784, 513] width 418 height 24
click at [725, 525] on textarea "Field Content Info" at bounding box center [784, 566] width 418 height 82
click at [996, 123] on icon "X" at bounding box center [998, 118] width 15 height 15
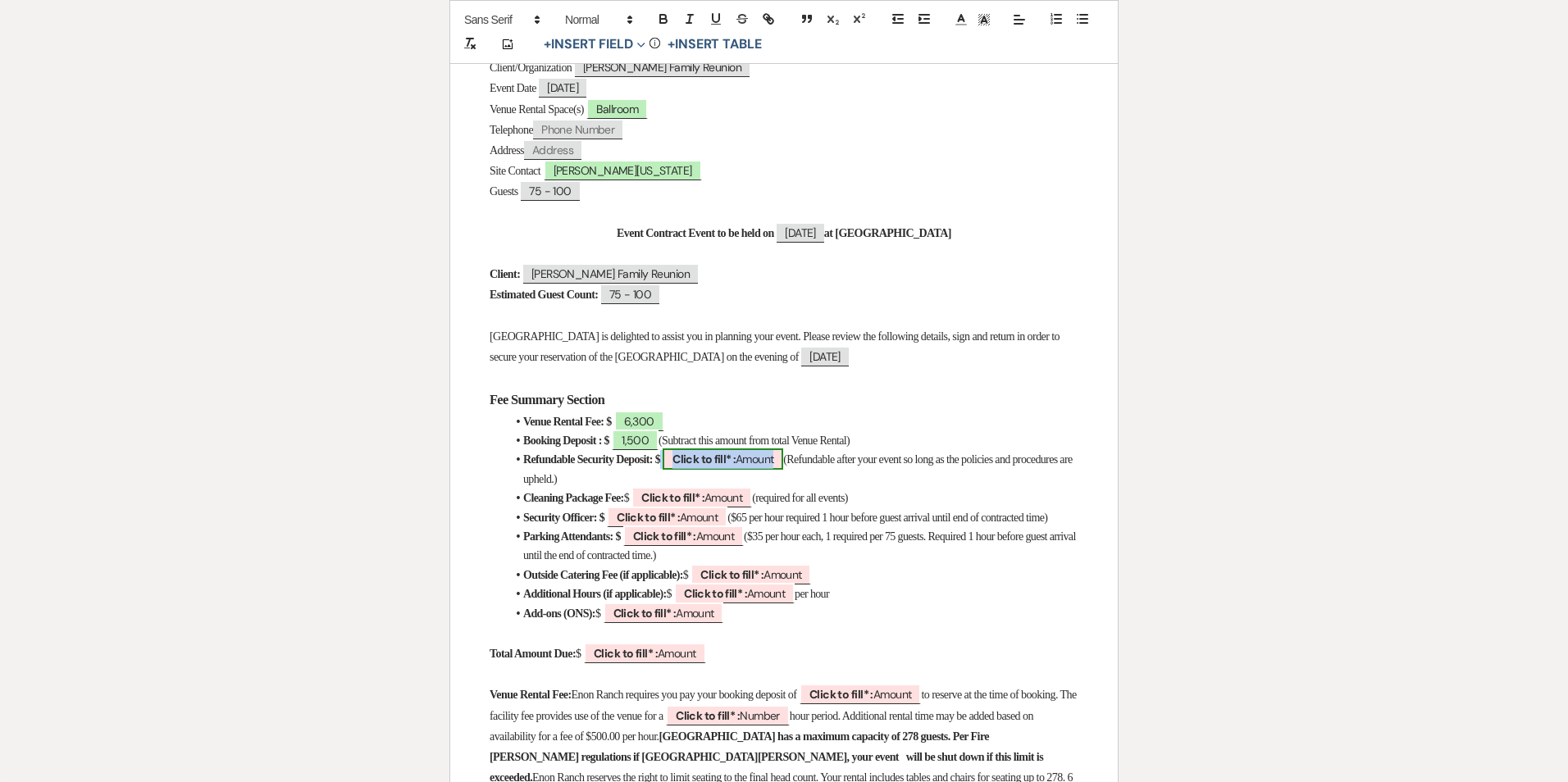
click at [733, 455] on b "Click to fill* :" at bounding box center [704, 459] width 63 height 15
select select "owner"
select select "Amount"
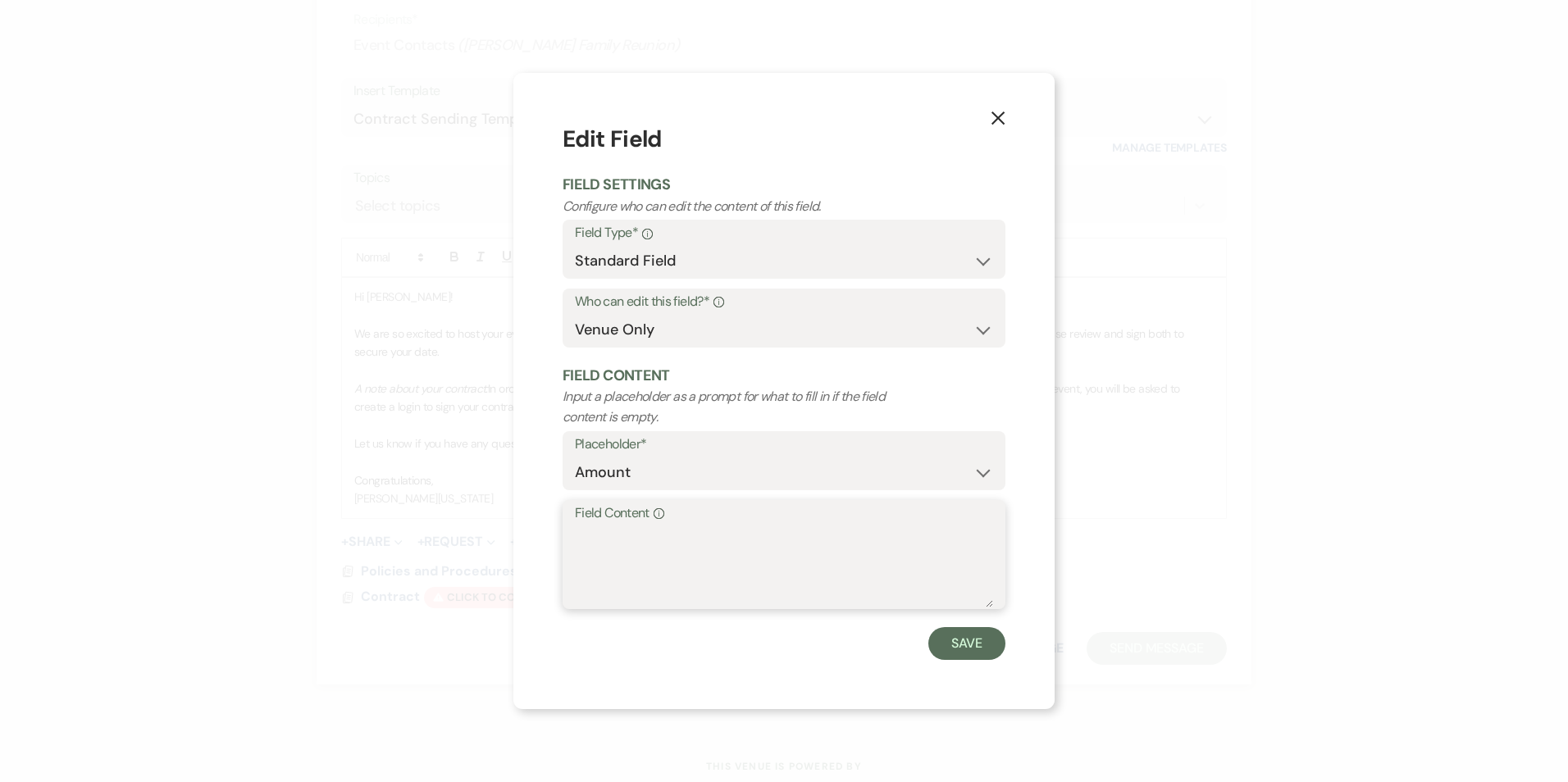
click at [703, 533] on textarea "Field Content Info" at bounding box center [784, 566] width 418 height 82
type textarea "1,500"
click at [969, 634] on button "Save" at bounding box center [967, 644] width 77 height 33
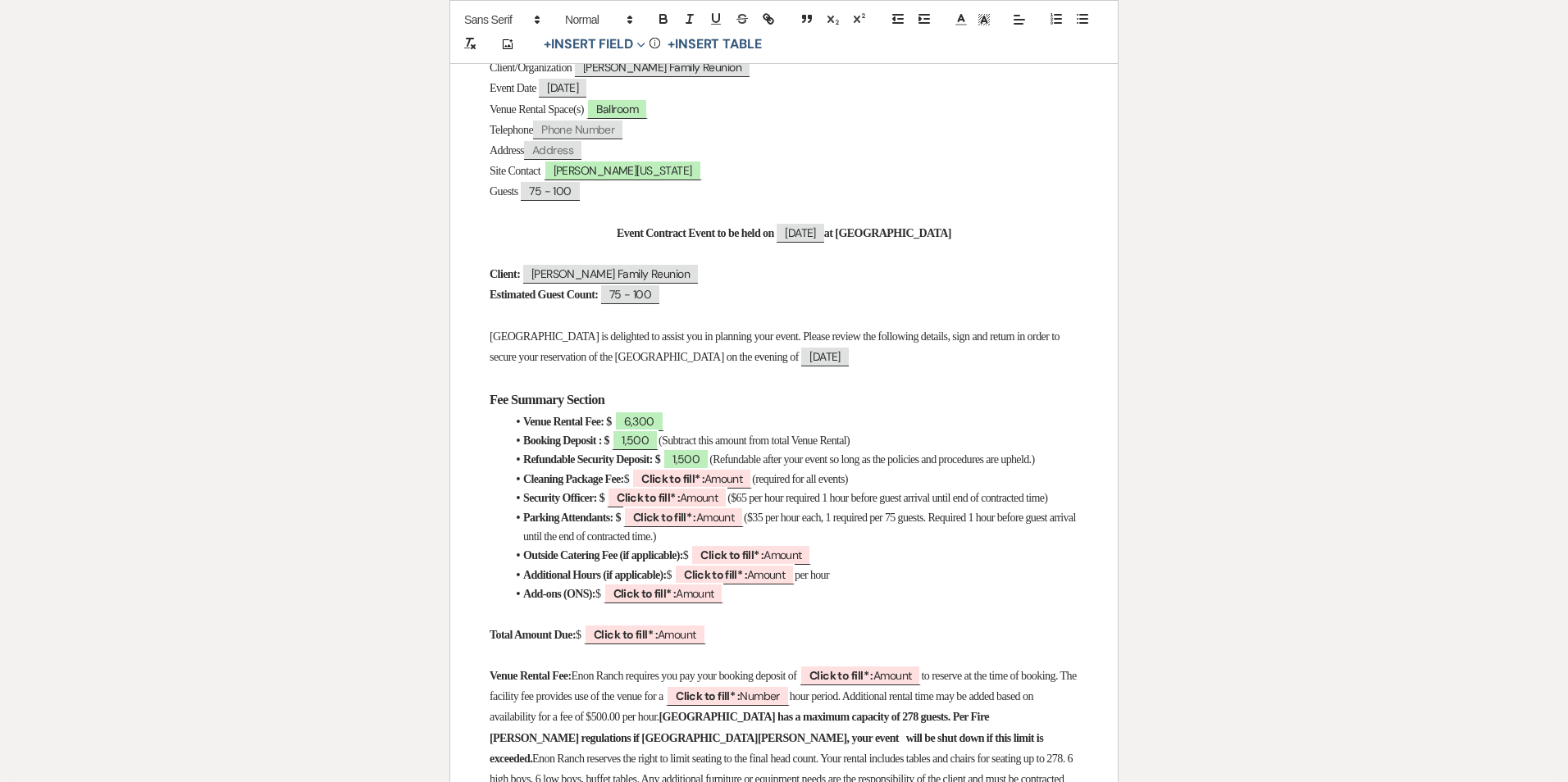
click at [709, 466] on span "(Refundable after your event so long as the policies and procedures are upheld.)" at bounding box center [872, 460] width 325 height 12
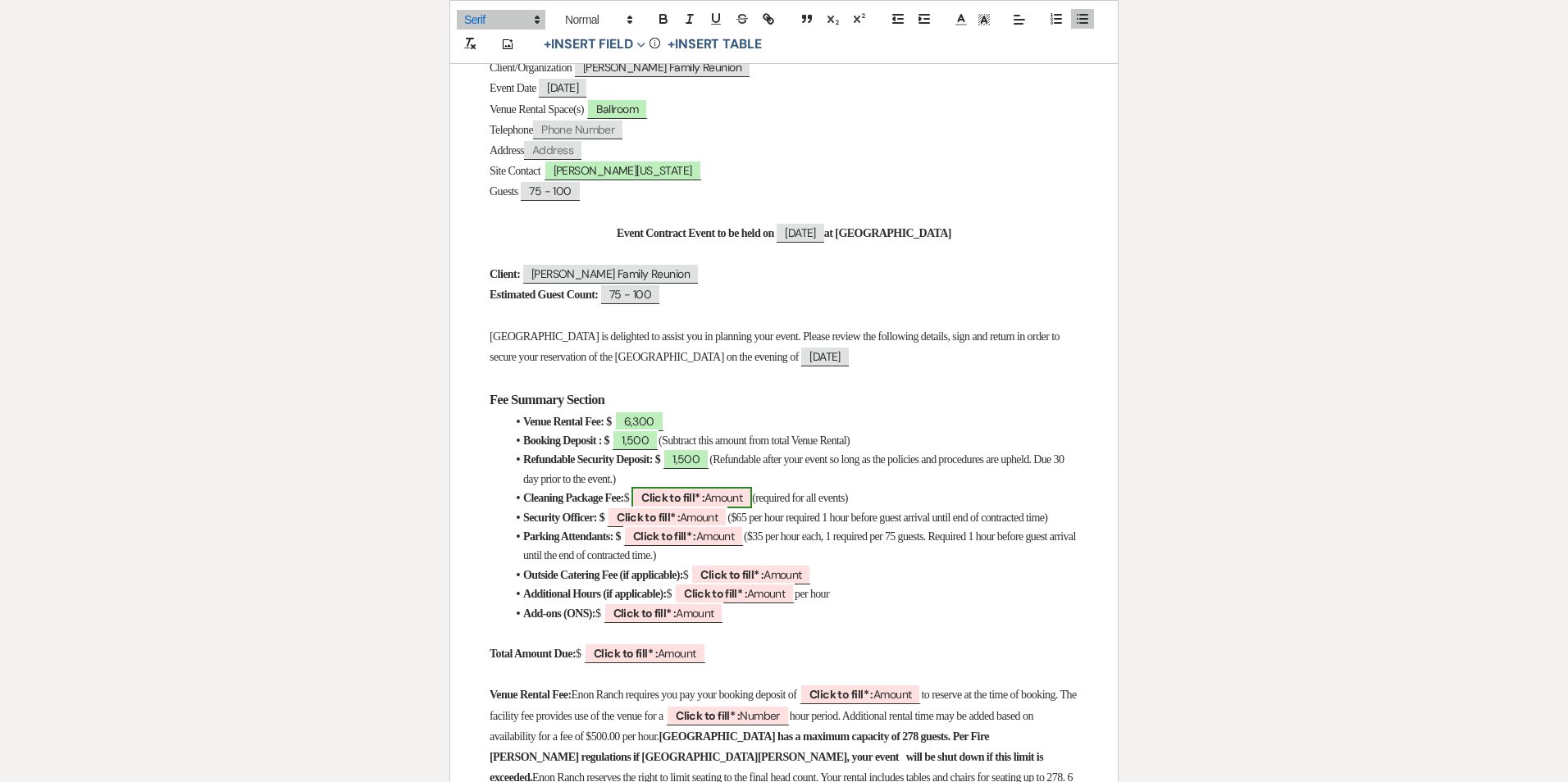
click at [705, 495] on b "Click to fill* :" at bounding box center [672, 497] width 63 height 15
select select "owner"
select select "Amount"
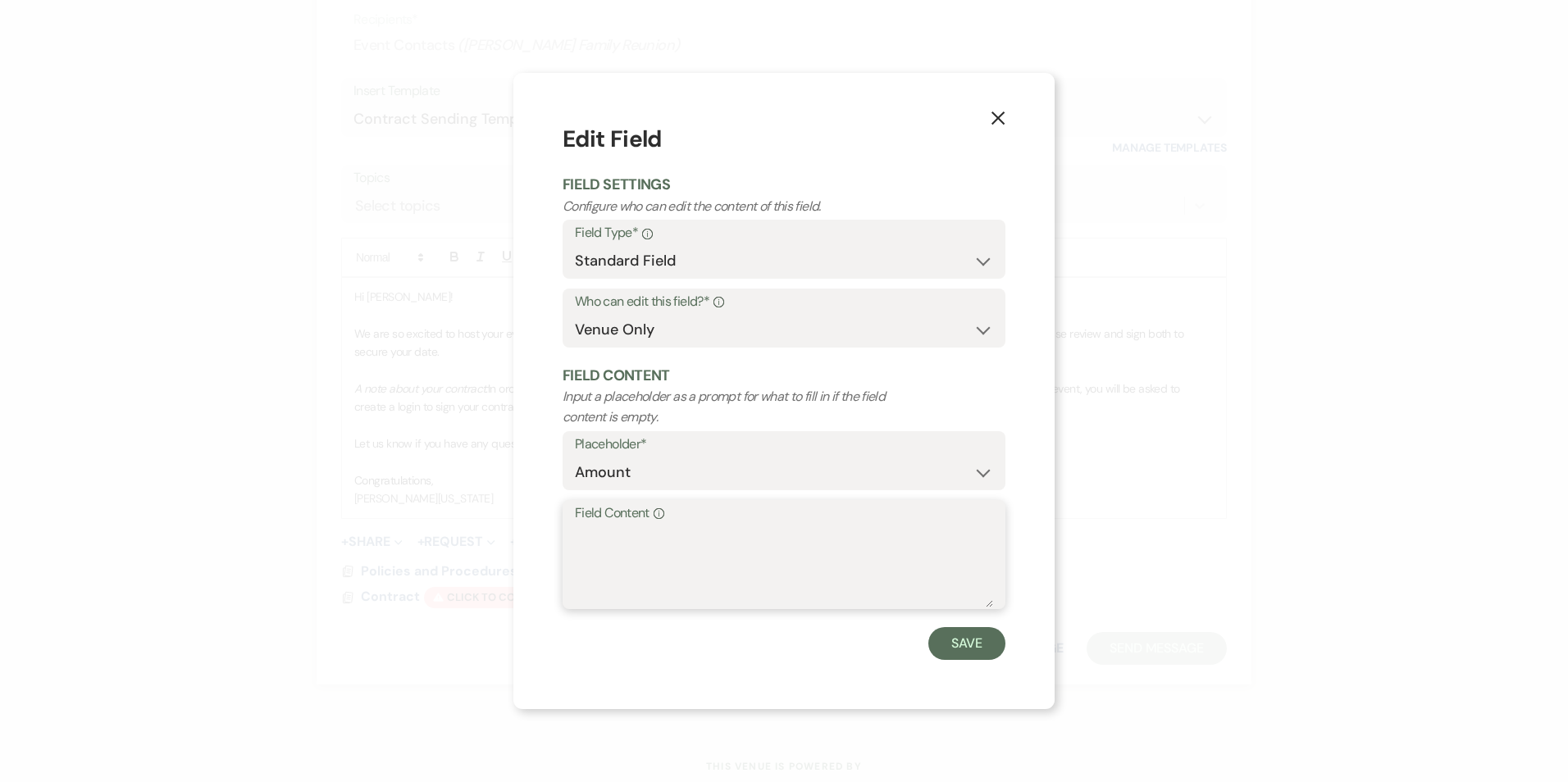
click at [705, 525] on textarea "Field Content Info" at bounding box center [784, 566] width 418 height 82
type textarea "4"
type textarea "750"
click at [963, 642] on button "Save" at bounding box center [967, 644] width 77 height 33
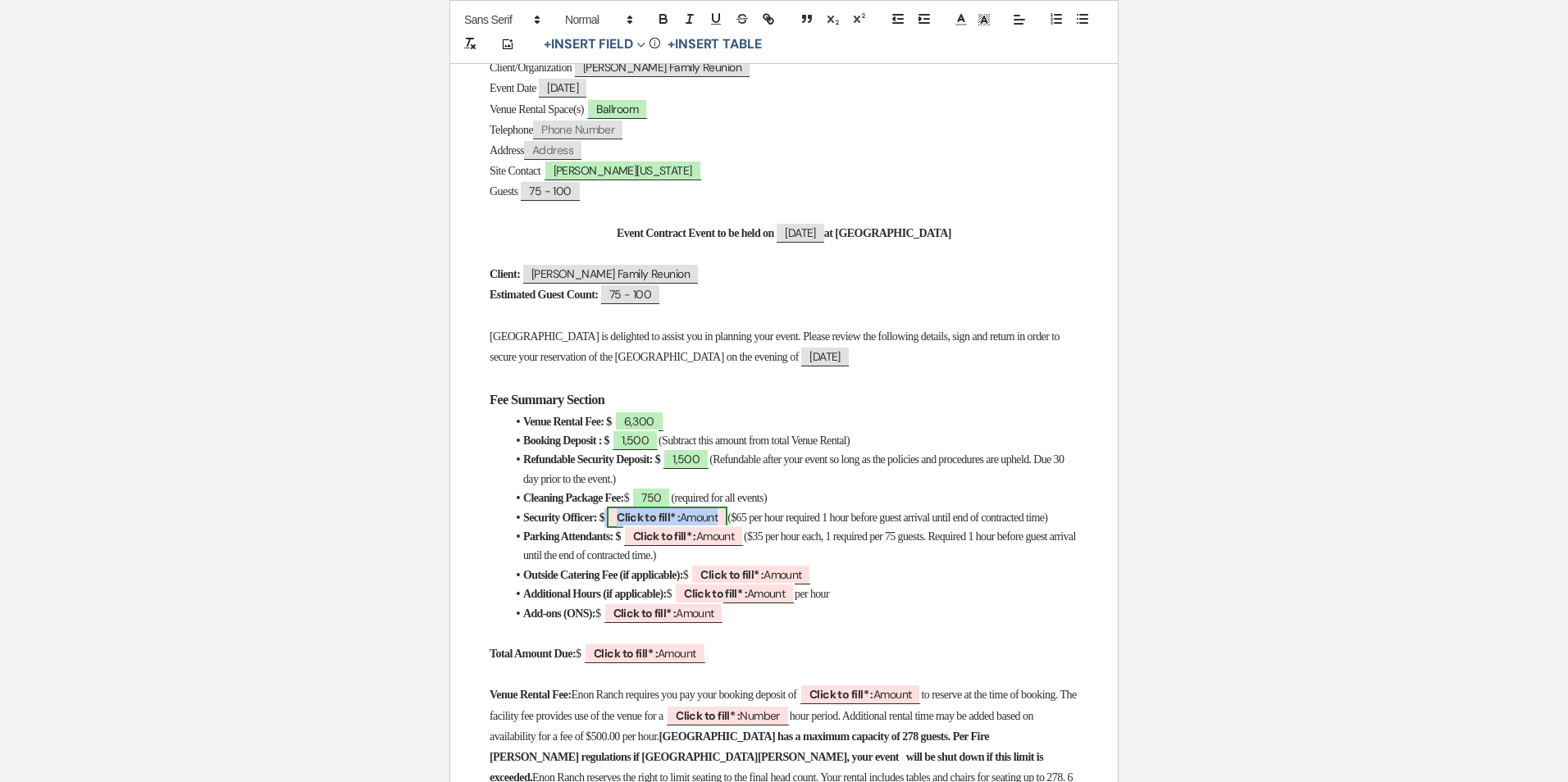
click at [665, 507] on span "Click to fill* : Amount" at bounding box center [668, 517] width 121 height 21
select select "owner"
select select "Amount"
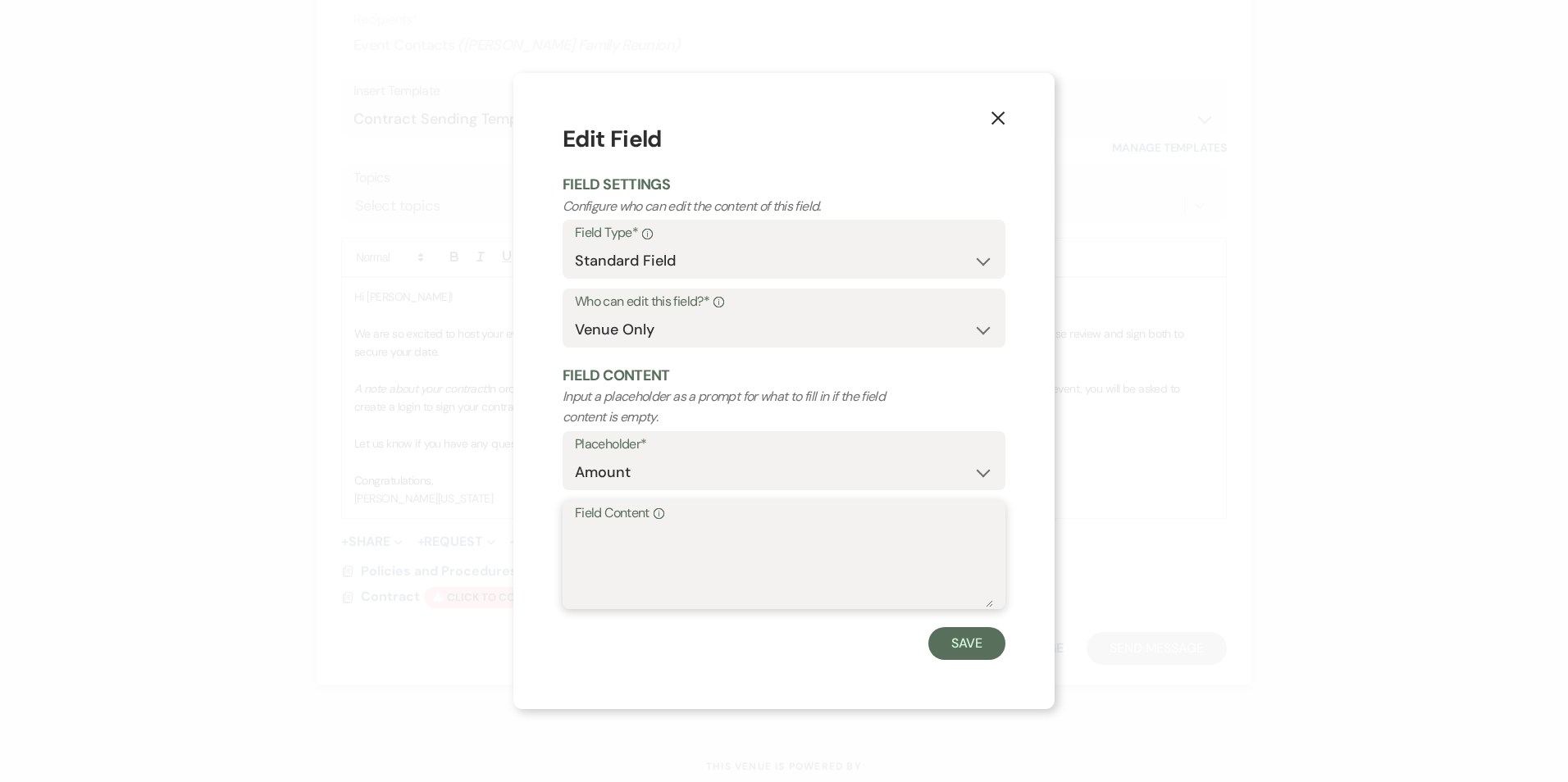
click at [667, 565] on textarea "Field Content Info" at bounding box center [784, 566] width 418 height 82
type textarea "TBA"
click at [981, 621] on form "Edit Field Field Settings Configure who can edit the content of this field. Fie…" at bounding box center [784, 391] width 443 height 537
click at [960, 633] on button "Save" at bounding box center [967, 644] width 77 height 33
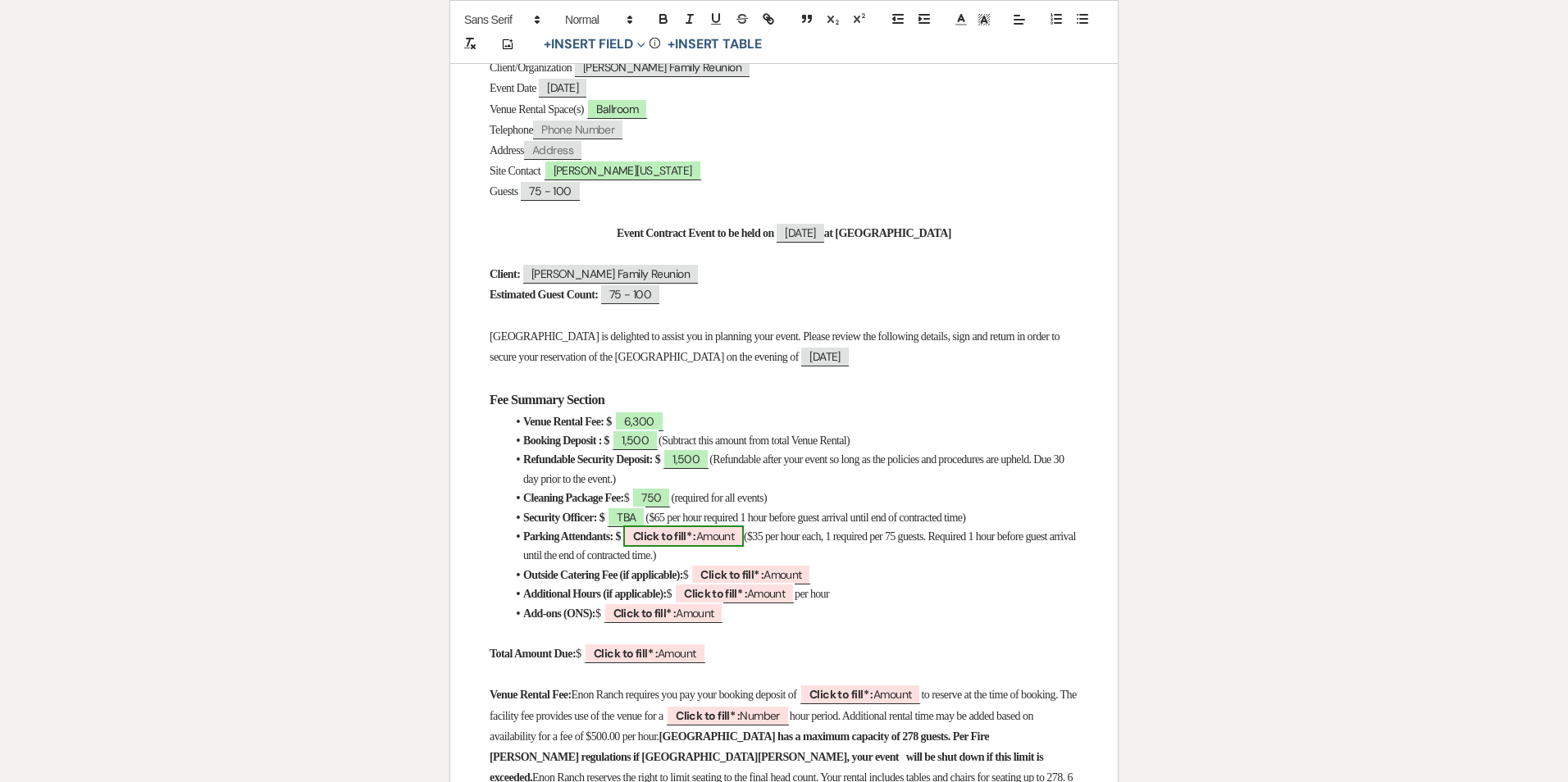
click at [689, 529] on b "Click to fill* :" at bounding box center [664, 536] width 63 height 15
select select "owner"
select select "Amount"
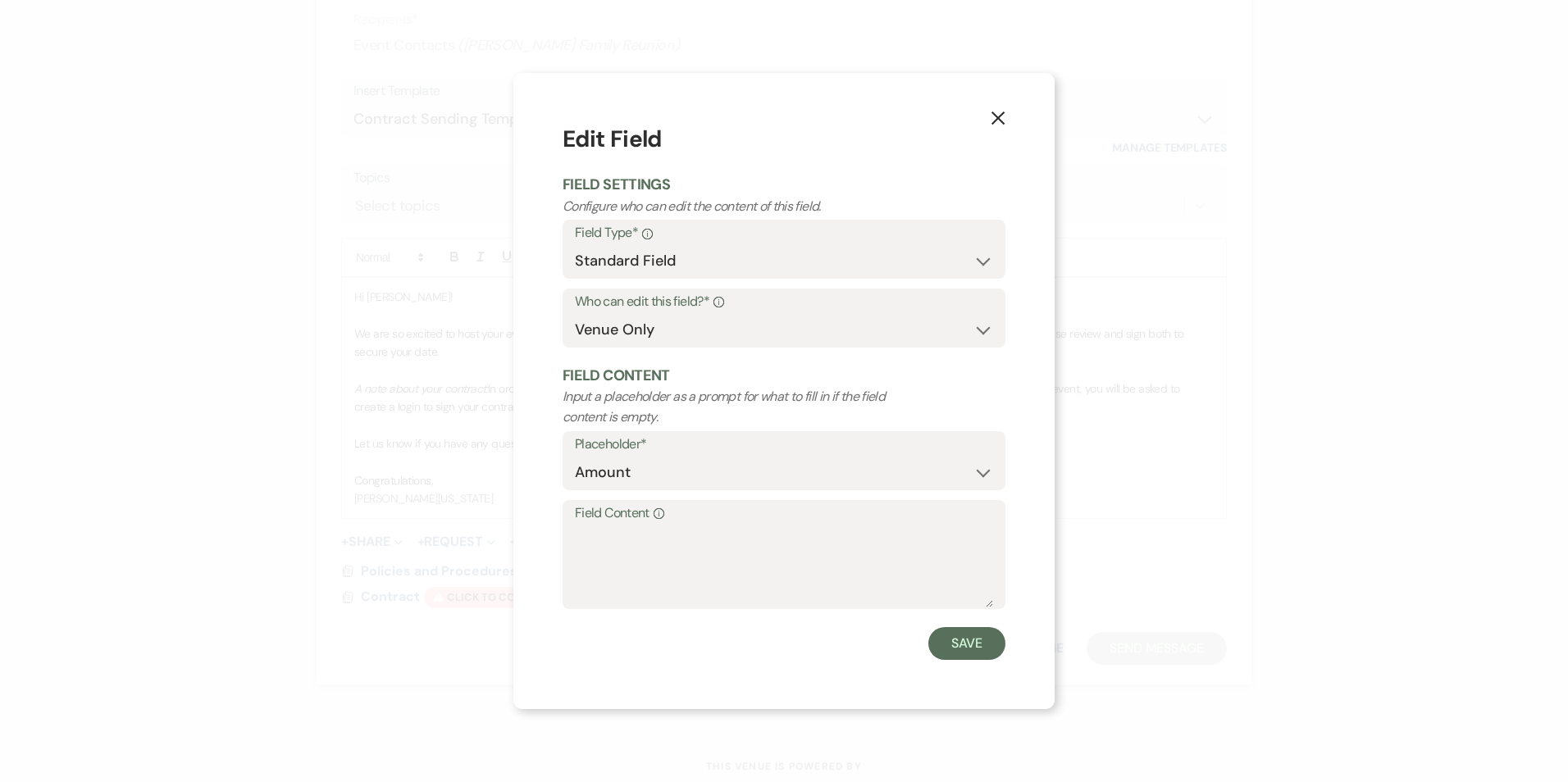
click at [691, 523] on label "Field Content Info" at bounding box center [784, 513] width 418 height 24
click at [691, 525] on textarea "Field Content Info" at bounding box center [784, 566] width 418 height 82
type textarea "TBA"
click at [957, 648] on button "Save" at bounding box center [967, 644] width 77 height 33
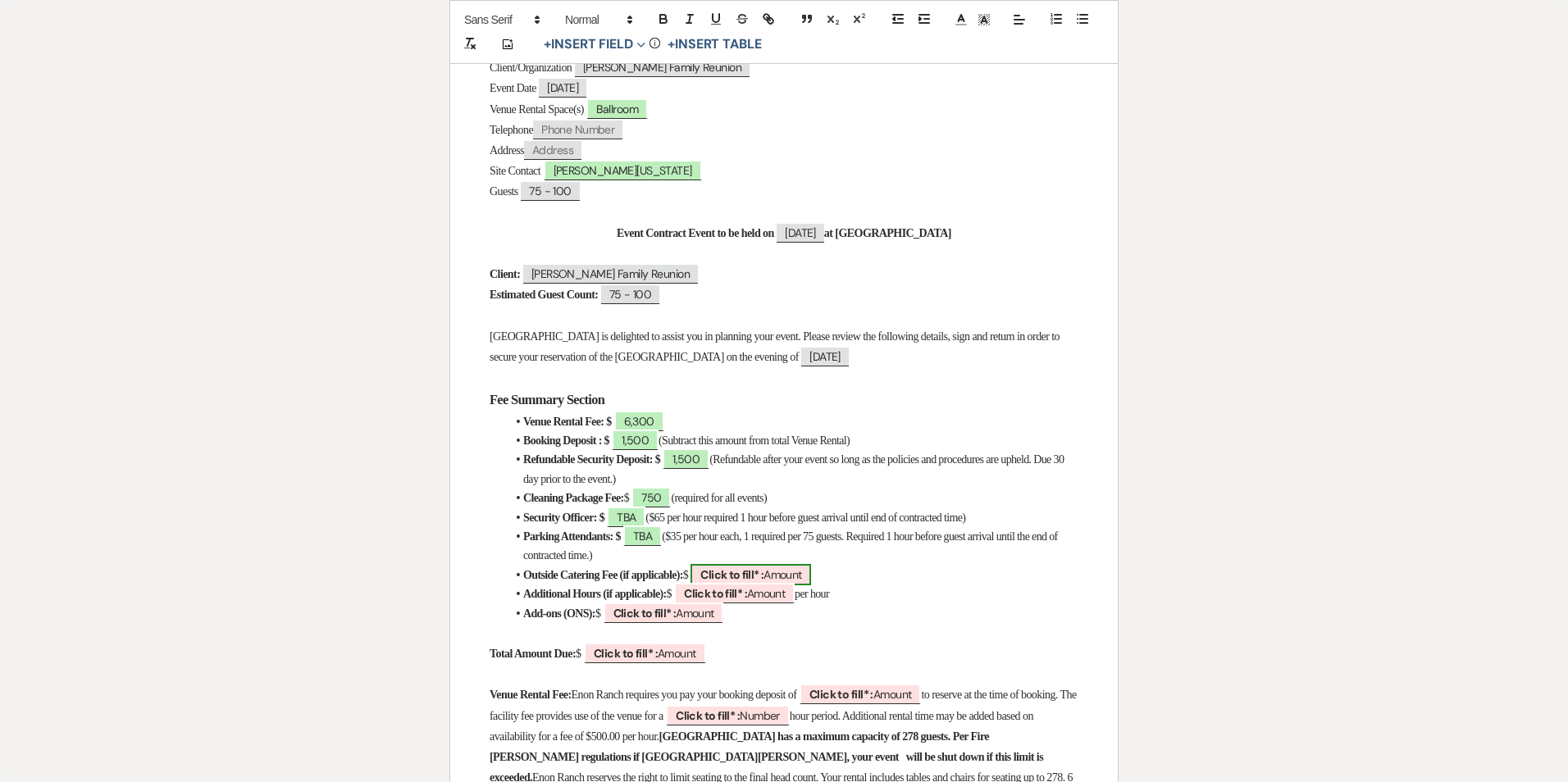
click at [764, 567] on b "Click to fill* :" at bounding box center [732, 574] width 63 height 15
select select "owner"
select select "Amount"
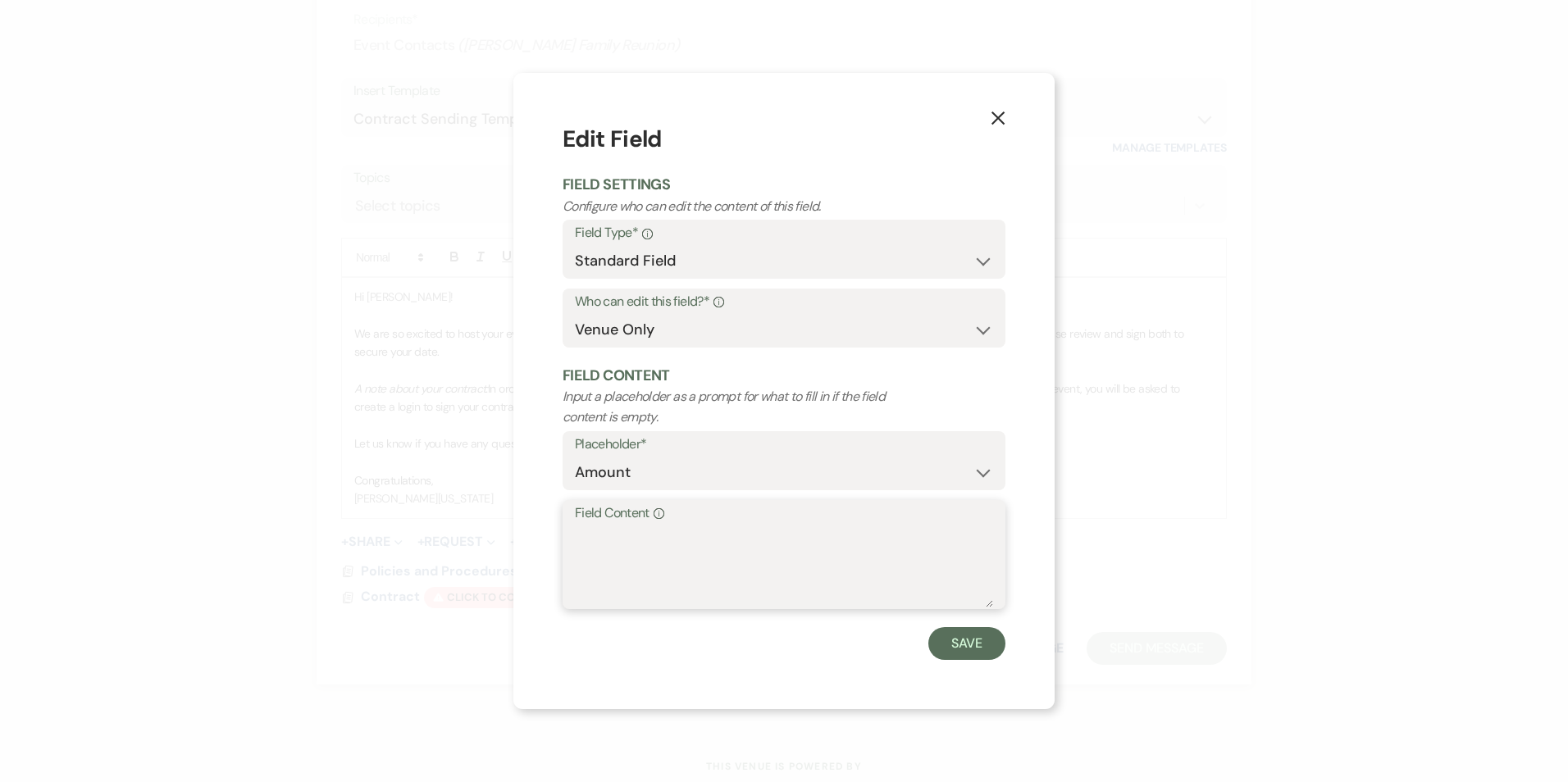
click at [700, 566] on textarea "Field Content Info" at bounding box center [784, 566] width 418 height 82
type textarea "250"
click at [968, 664] on div "X Edit Field Field Settings Configure who can edit the content of this field. F…" at bounding box center [784, 391] width 542 height 636
click at [968, 644] on button "Save" at bounding box center [967, 644] width 77 height 33
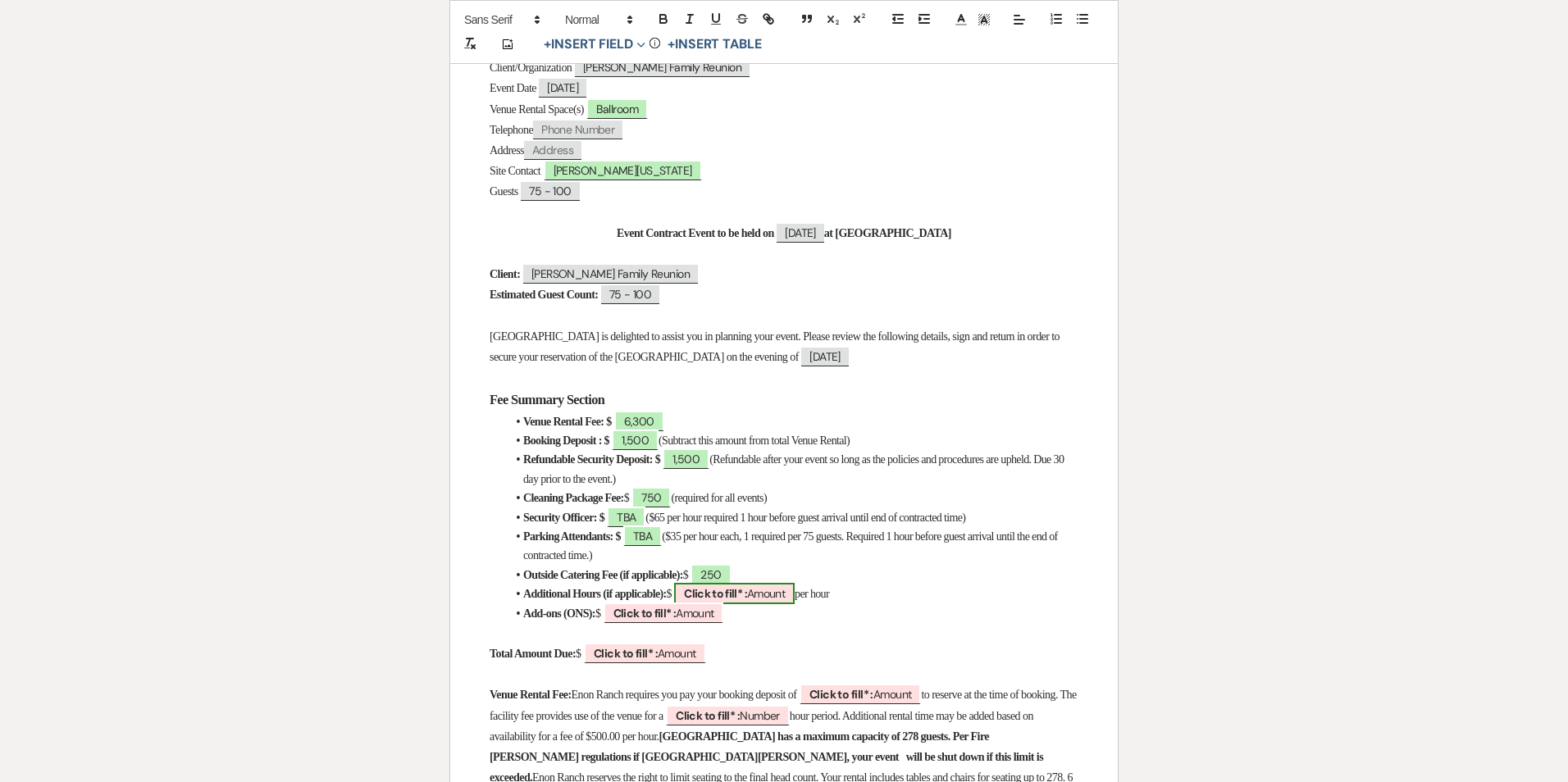
click at [748, 593] on b "Click to fill* :" at bounding box center [715, 594] width 63 height 15
select select "owner"
select select "Amount"
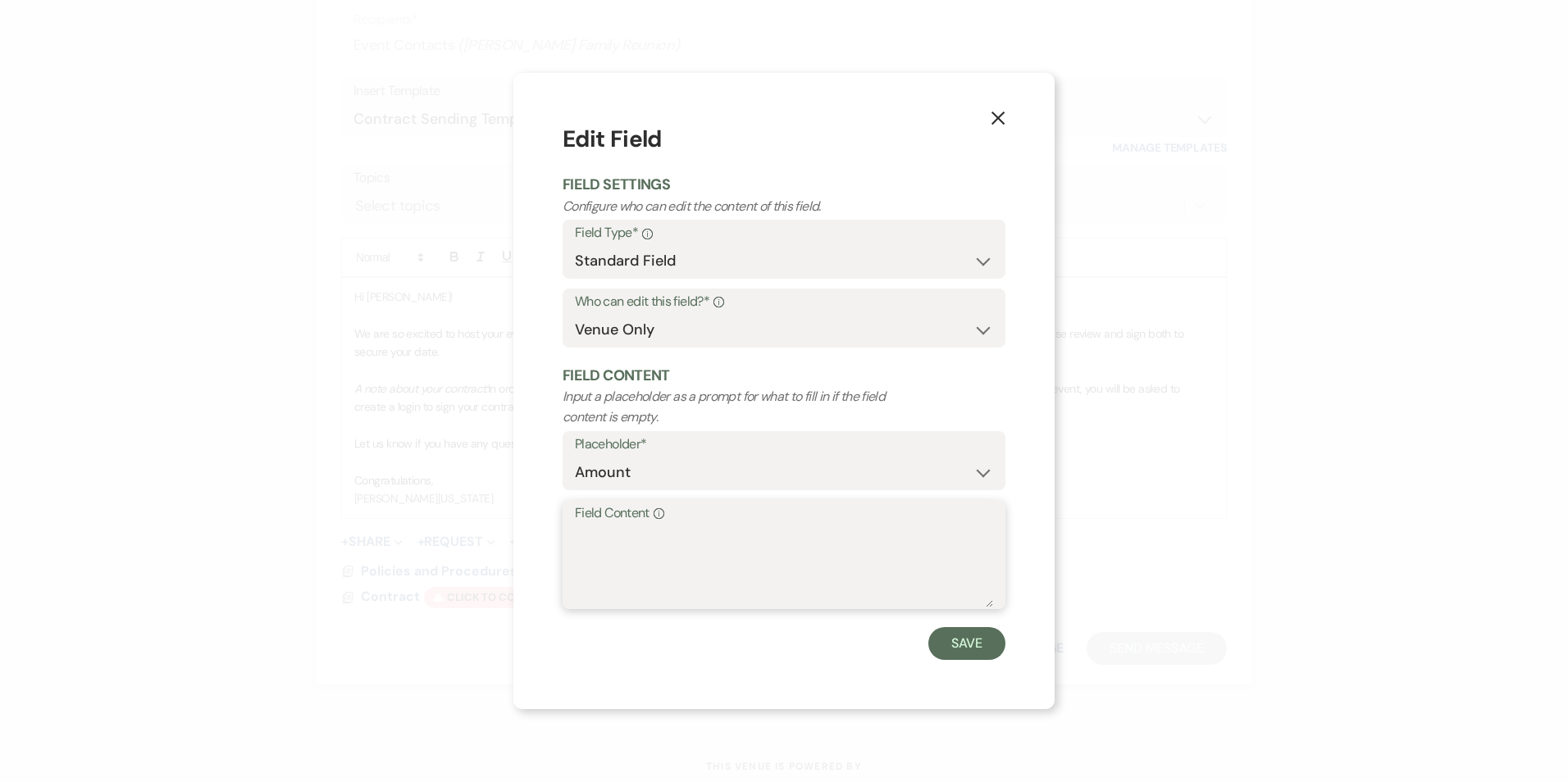
click at [763, 589] on textarea "Field Content Info" at bounding box center [784, 566] width 418 height 82
type textarea "N/A"
click at [964, 642] on button "Save" at bounding box center [967, 644] width 77 height 33
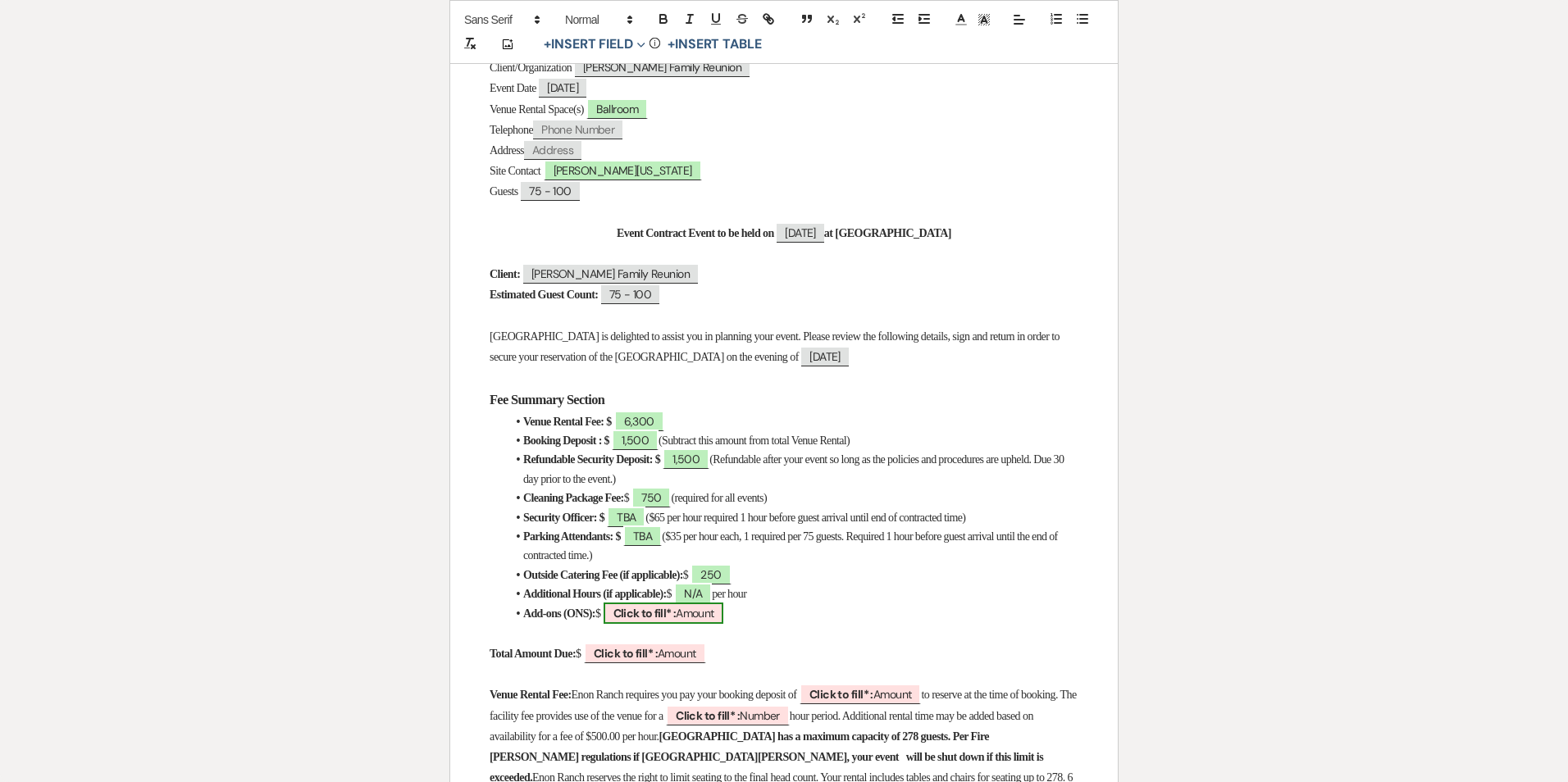
click at [660, 611] on b "Click to fill* :" at bounding box center [645, 613] width 63 height 15
select select "owner"
select select "Amount"
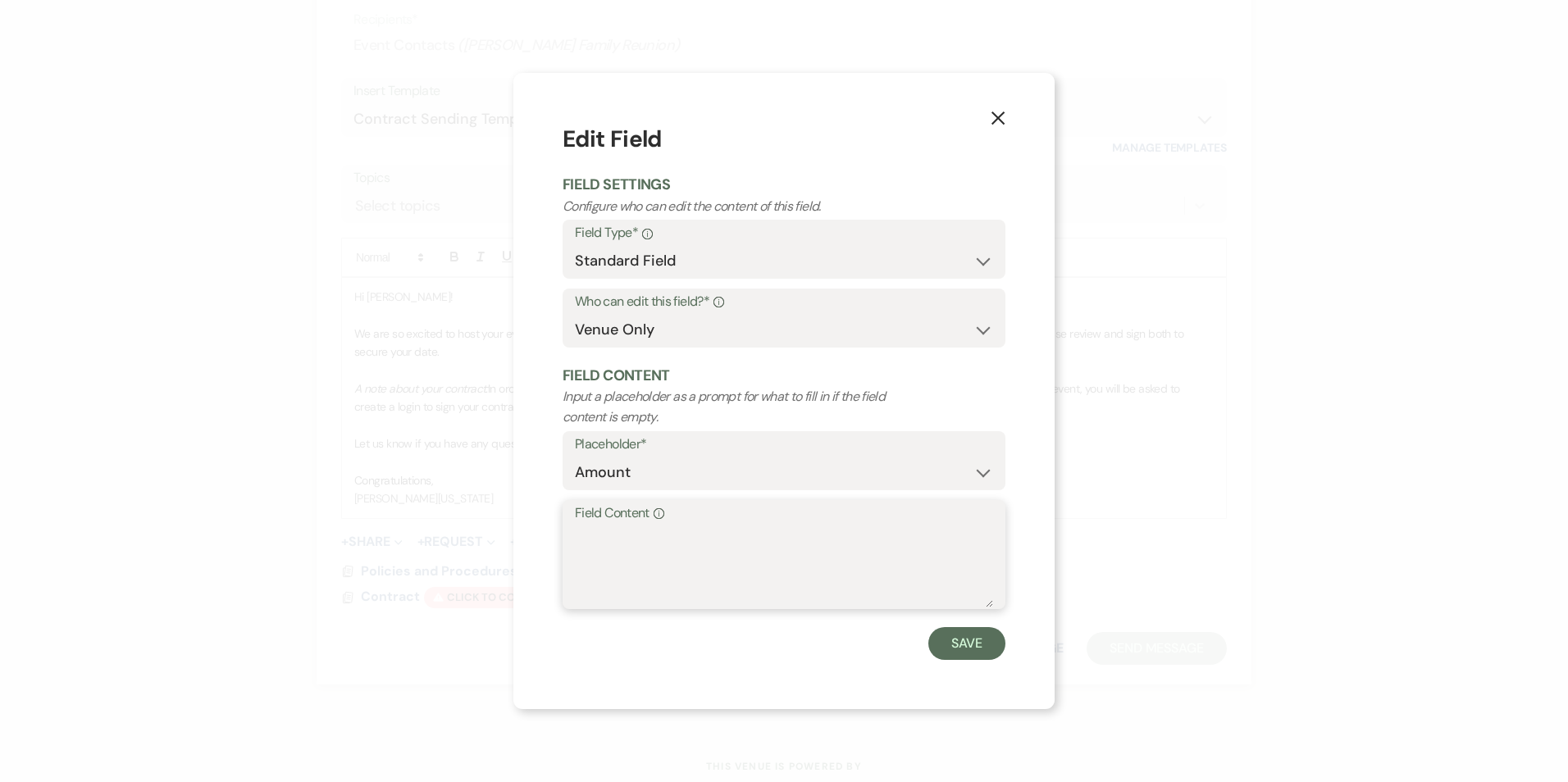
click at [668, 582] on textarea "Field Content Info" at bounding box center [784, 566] width 418 height 82
type textarea "n"
type textarea "N/A"
click at [948, 636] on button "Save" at bounding box center [967, 644] width 77 height 33
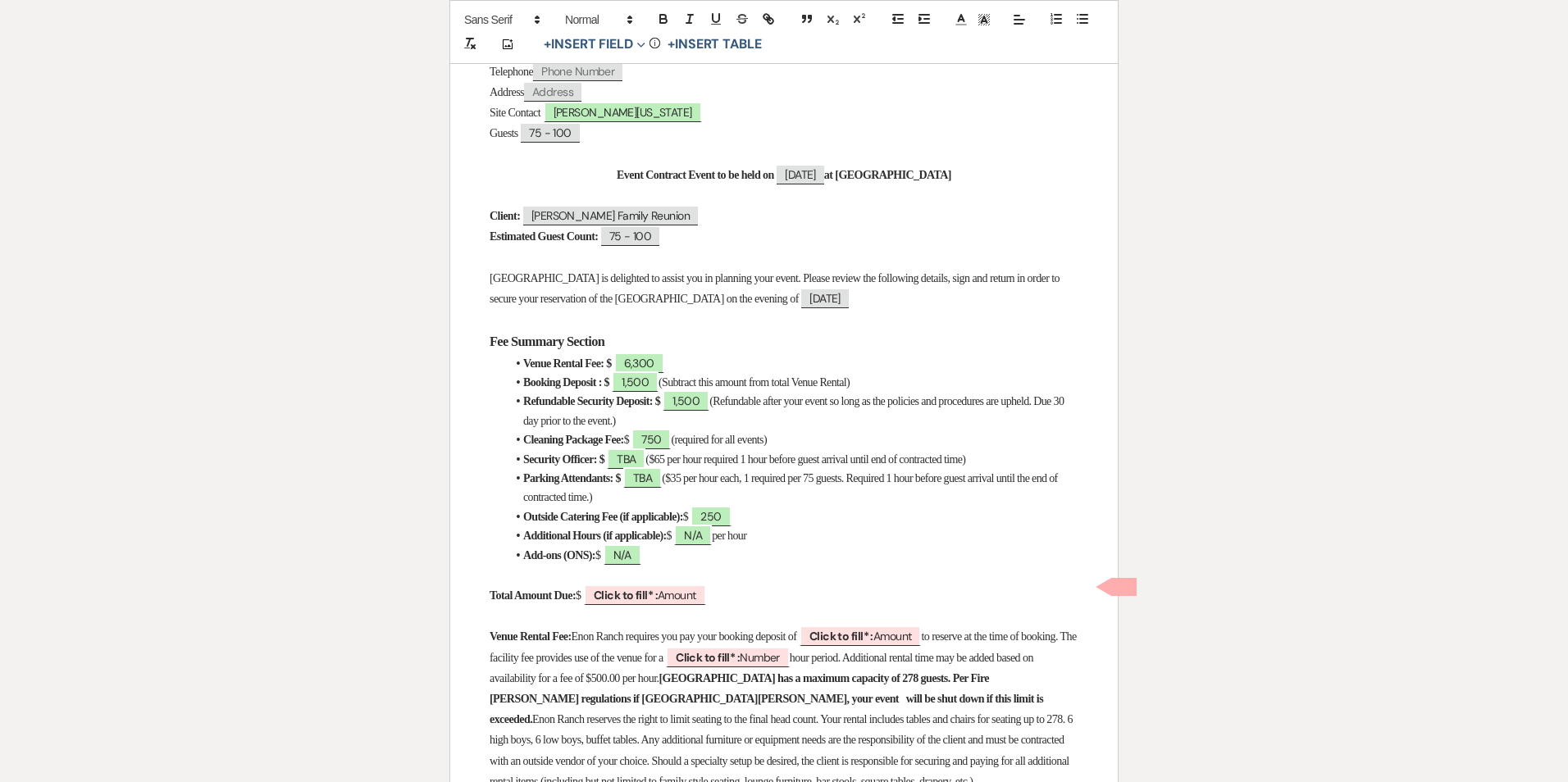
scroll to position [410, 0]
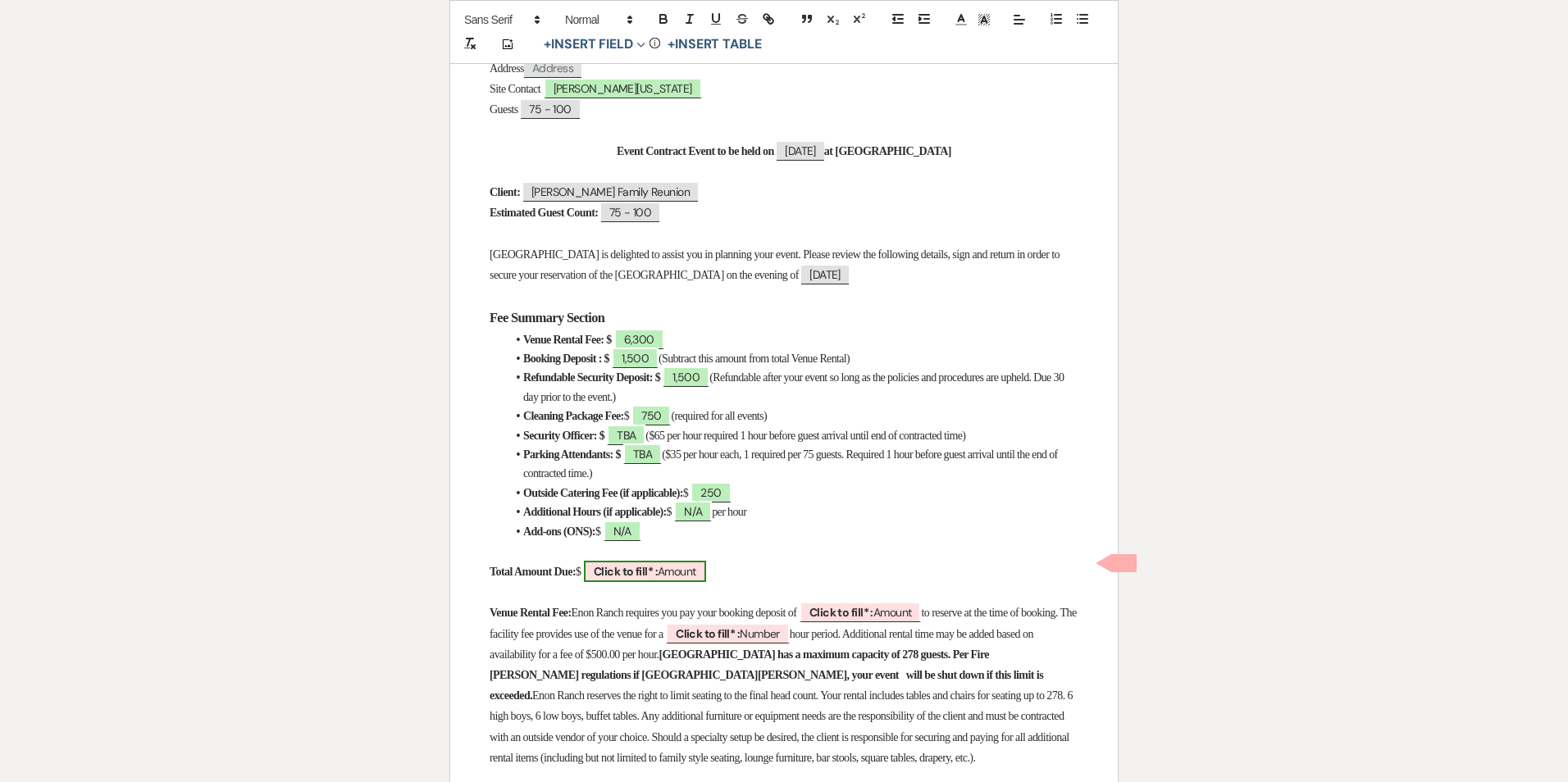
click at [658, 569] on b "Click to fill* :" at bounding box center [626, 572] width 64 height 15
select select "owner"
select select "Amount"
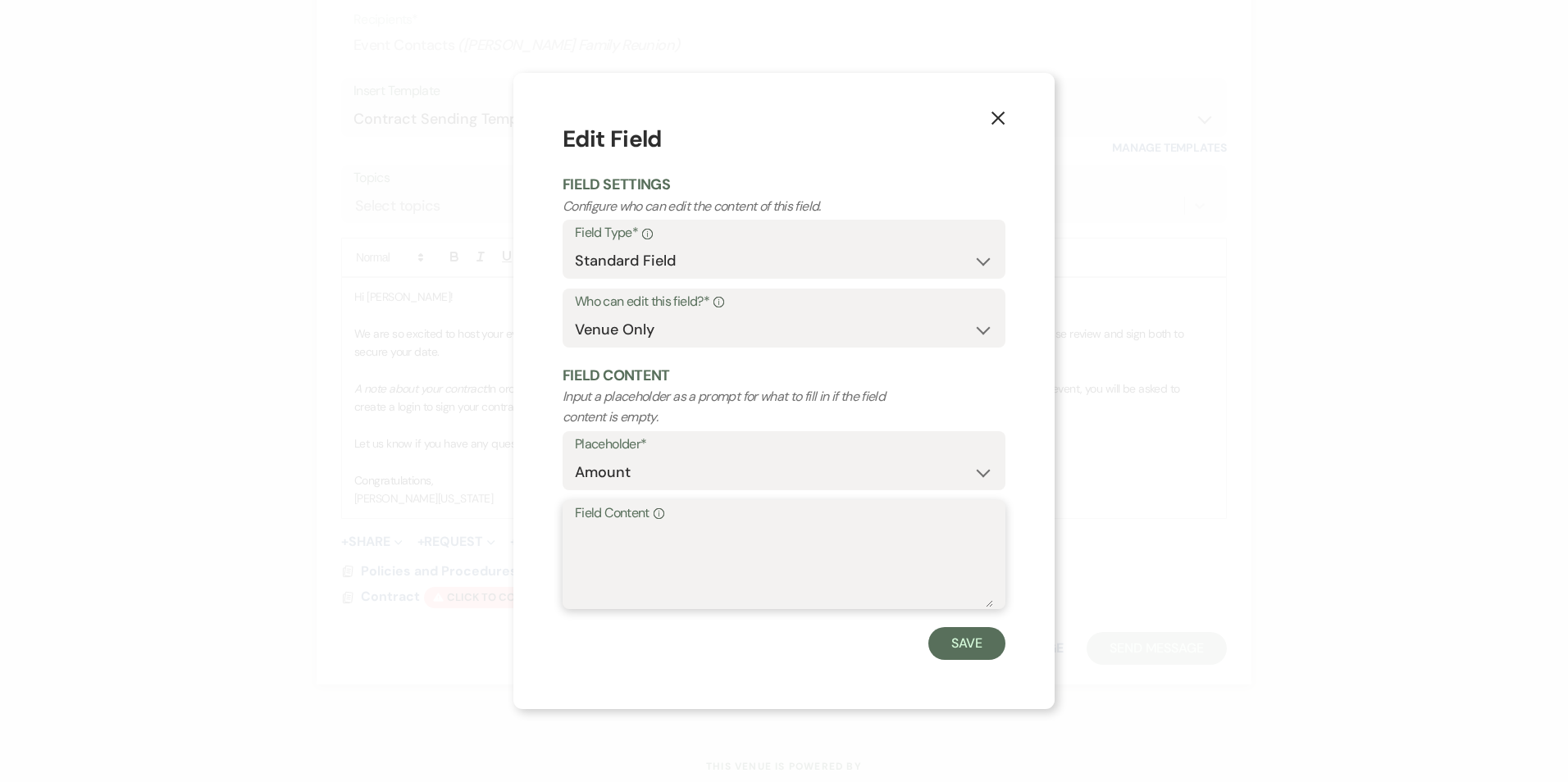
click at [669, 536] on textarea "Field Content Info" at bounding box center [784, 566] width 418 height 82
click at [1002, 112] on icon "X" at bounding box center [998, 118] width 15 height 15
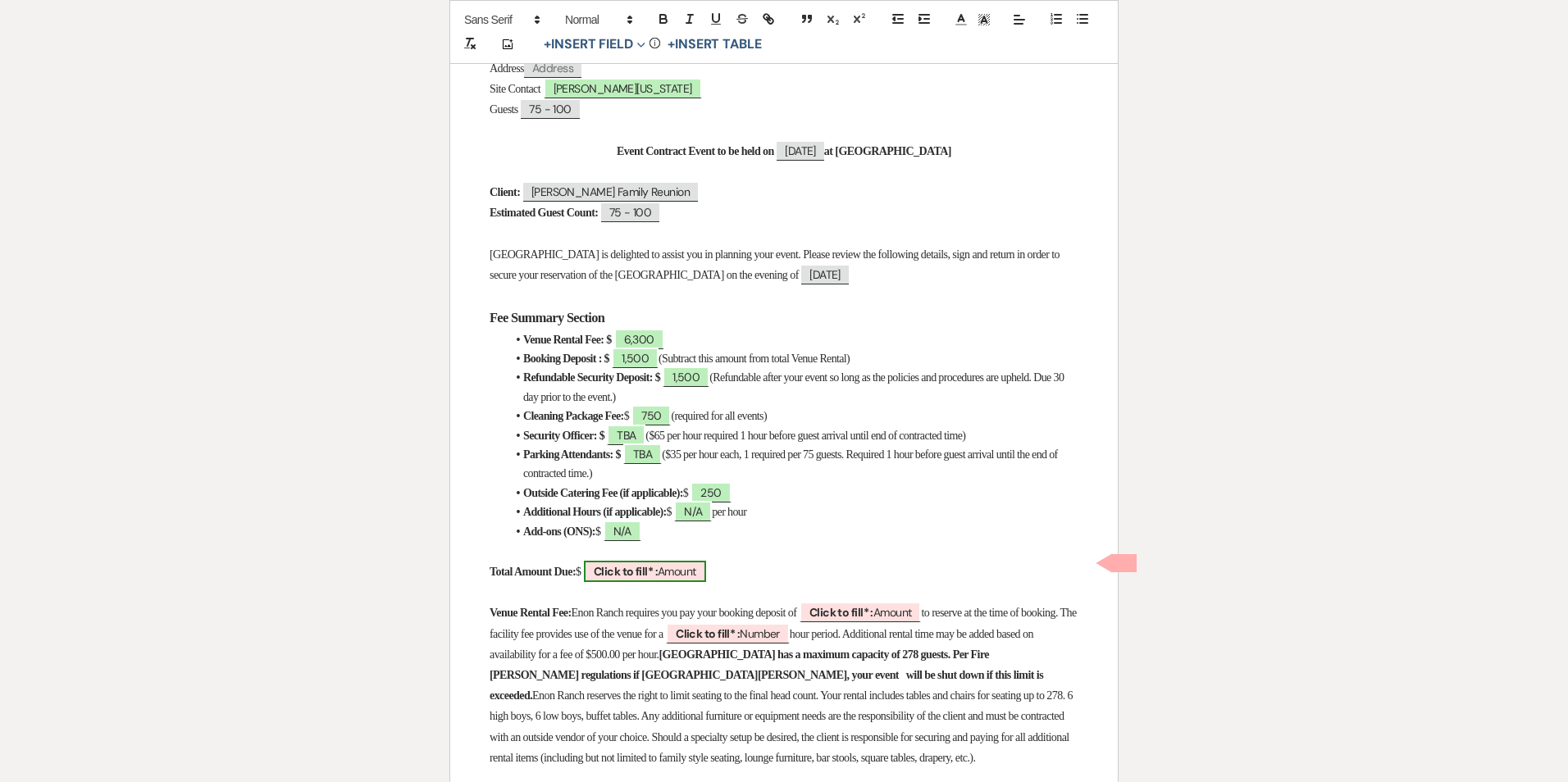
click at [687, 571] on span "Click to fill* : Amount" at bounding box center [645, 572] width 123 height 21
select select "owner"
select select "Amount"
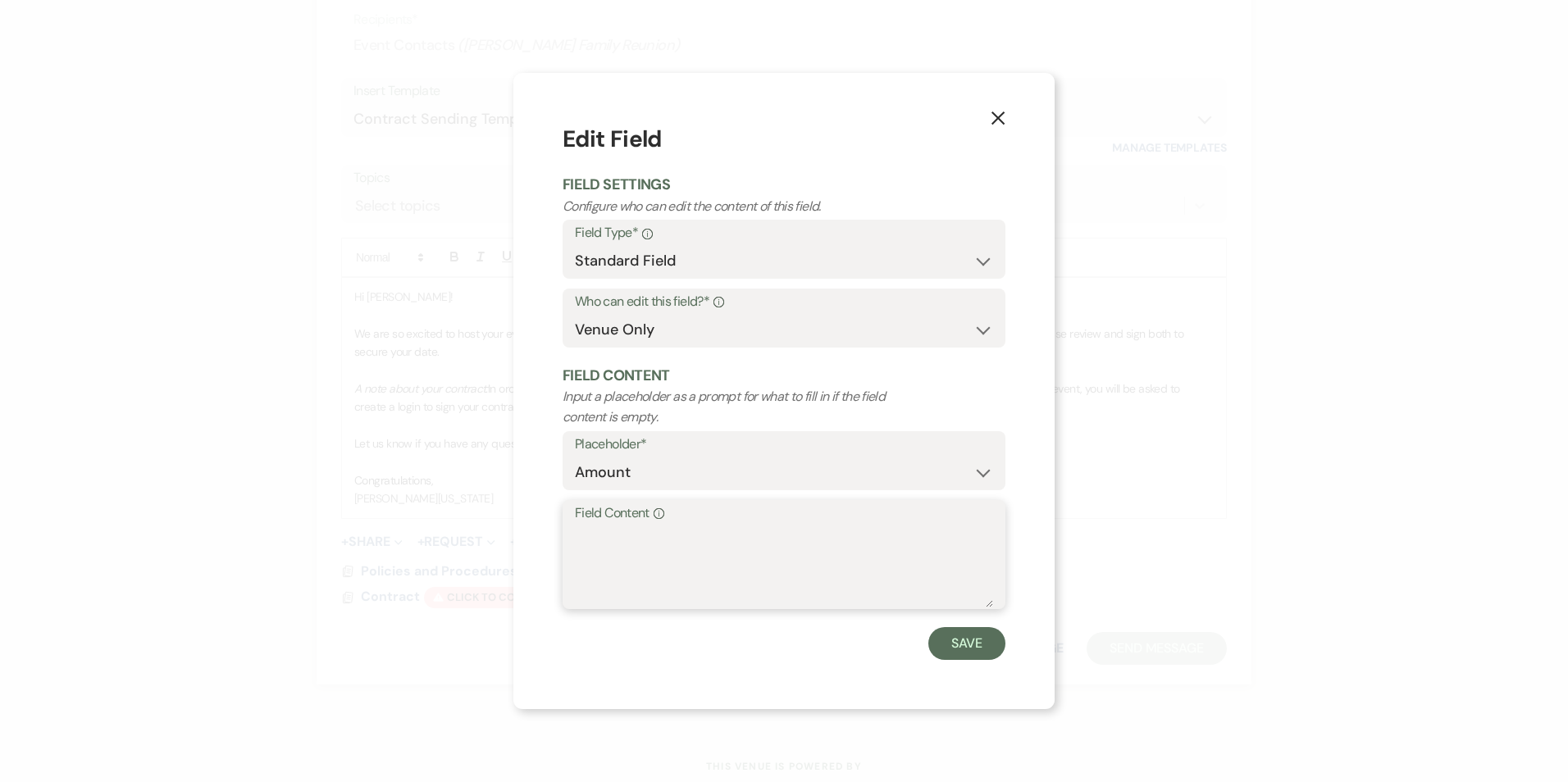
click at [685, 560] on textarea "Field Content Info" at bounding box center [784, 566] width 418 height 82
type textarea "8,800"
click at [983, 647] on button "Save" at bounding box center [967, 644] width 77 height 33
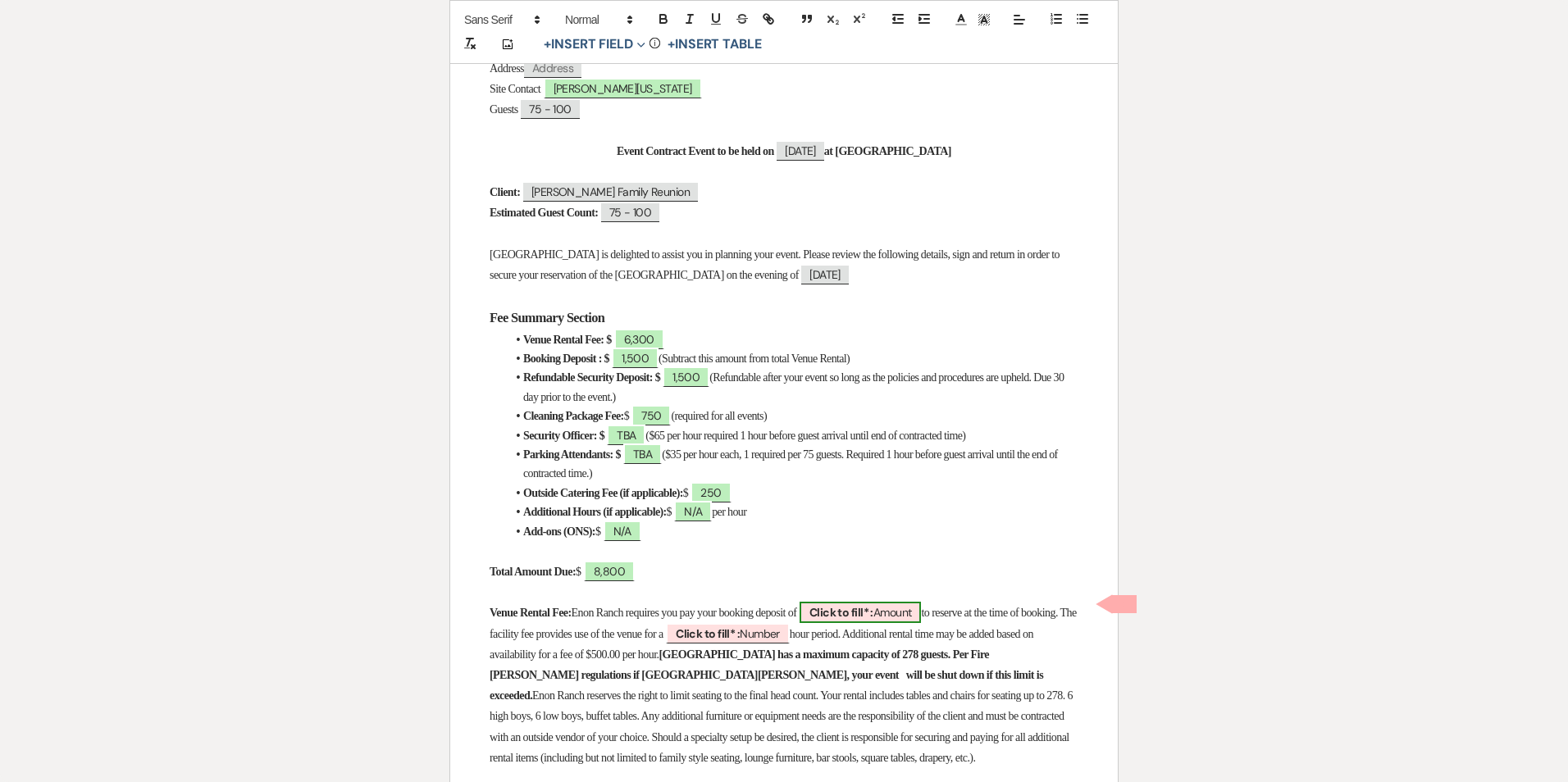
click at [874, 608] on b "Click to fill* :" at bounding box center [842, 612] width 64 height 15
select select "owner"
select select "Amount"
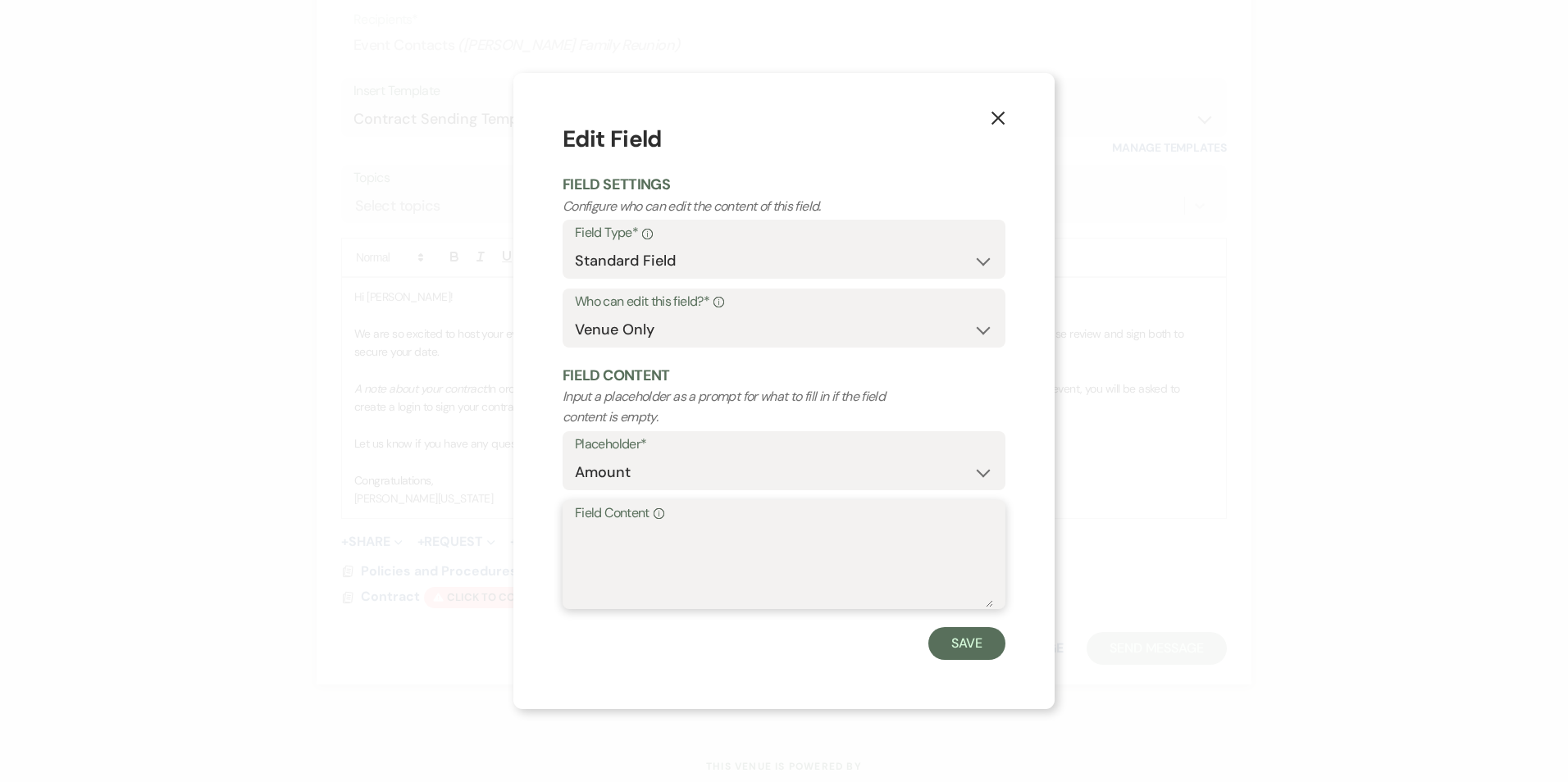
click at [801, 573] on textarea "Field Content Info" at bounding box center [784, 566] width 418 height 82
type textarea "6,300"
click at [1001, 644] on button "Save" at bounding box center [967, 644] width 77 height 33
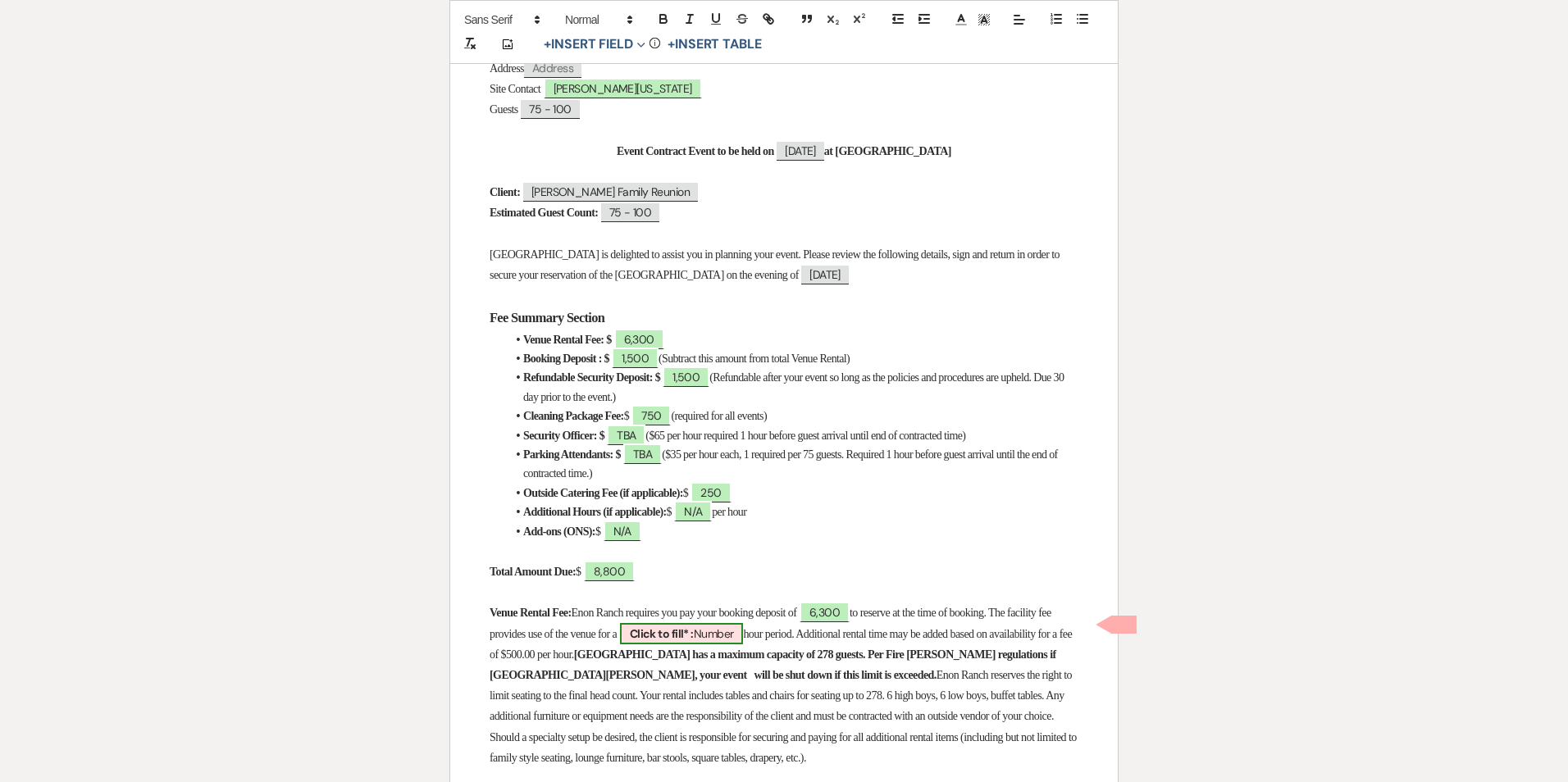
click at [744, 623] on span "Click to fill* : Number" at bounding box center [681, 634] width 123 height 21
select select "owner"
select select "Number"
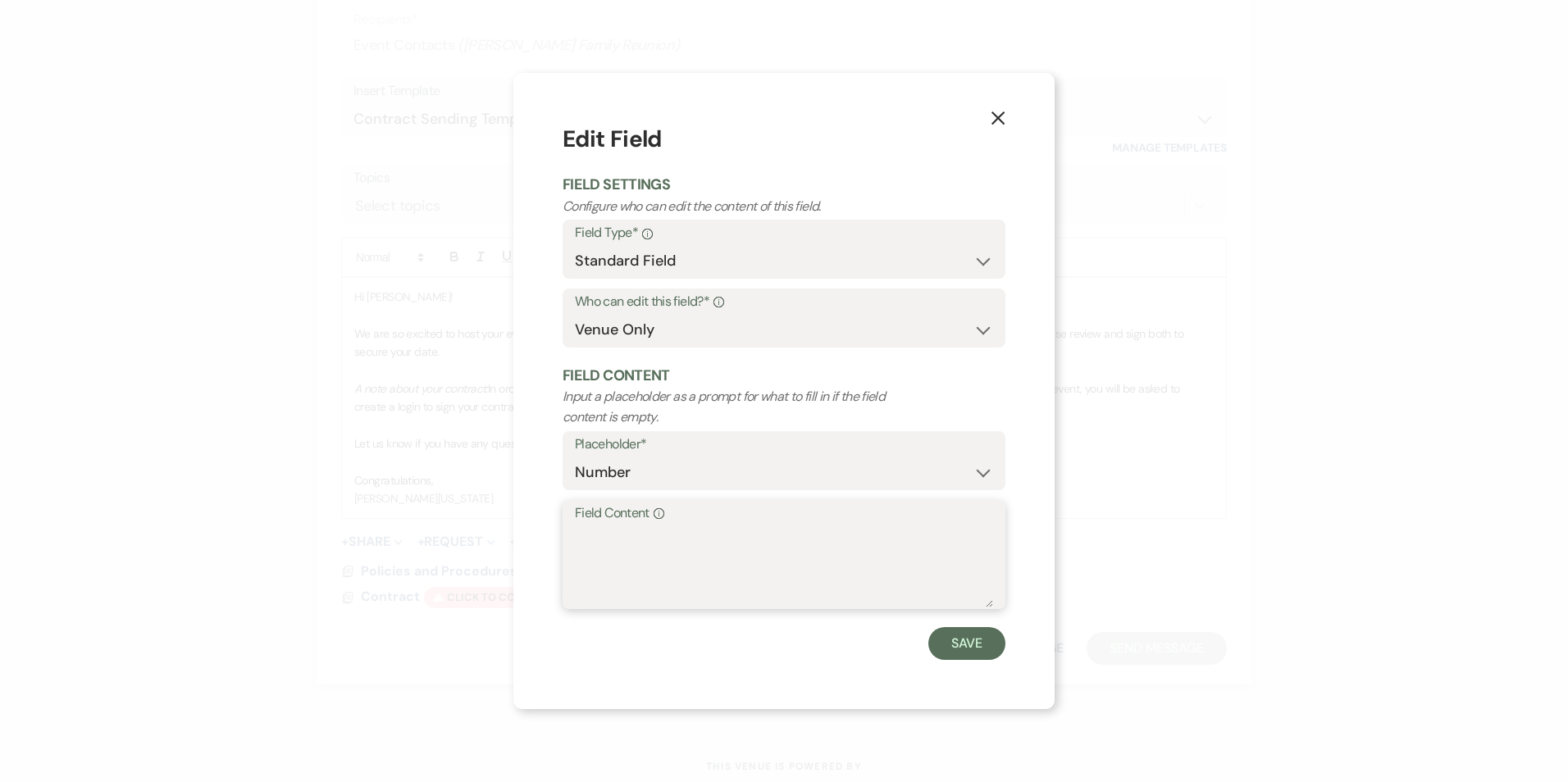
click at [775, 566] on textarea "Field Content Info" at bounding box center [784, 566] width 418 height 82
type textarea "4"
click at [971, 637] on button "Save" at bounding box center [967, 644] width 77 height 33
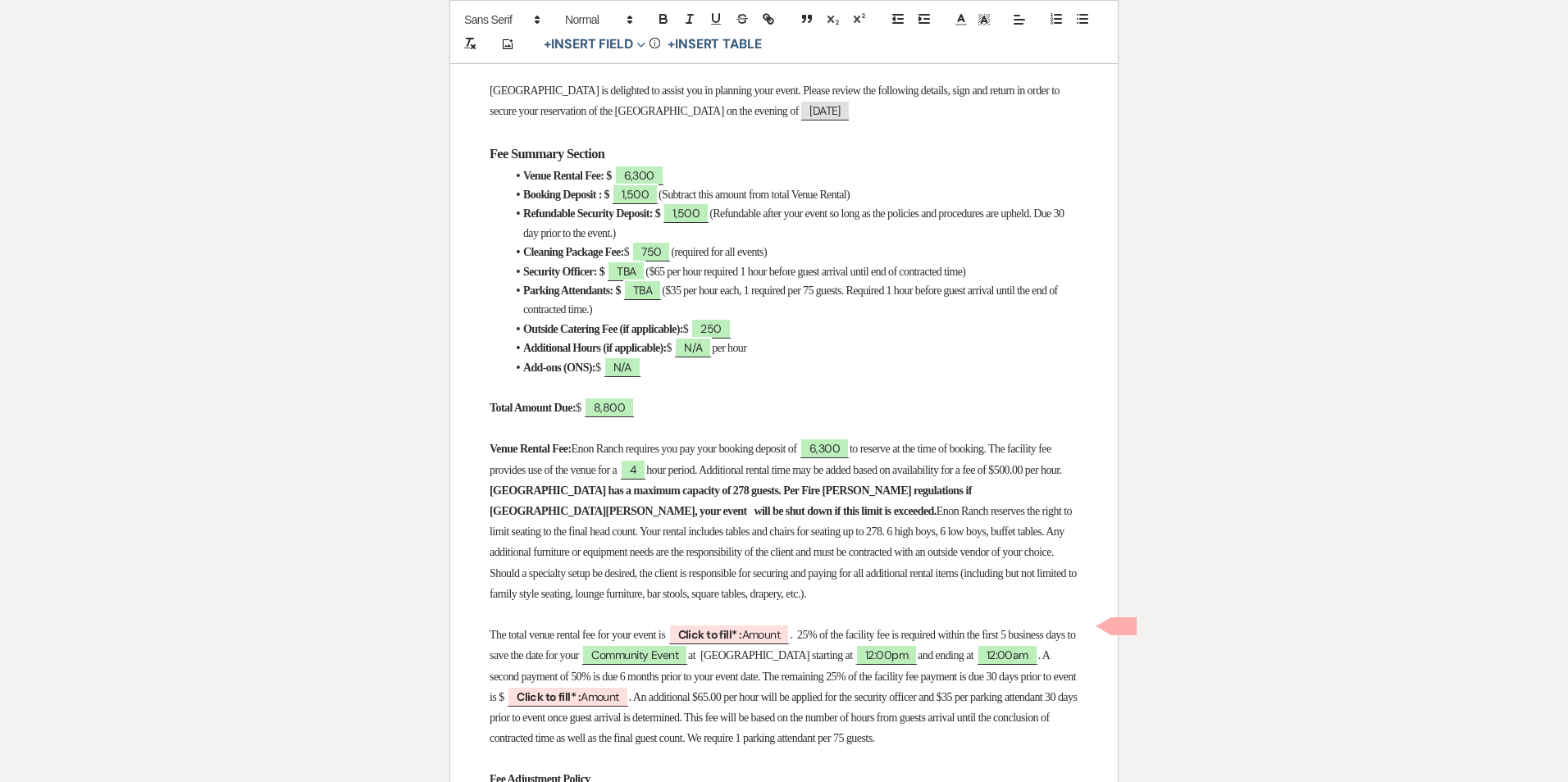
scroll to position [656, 0]
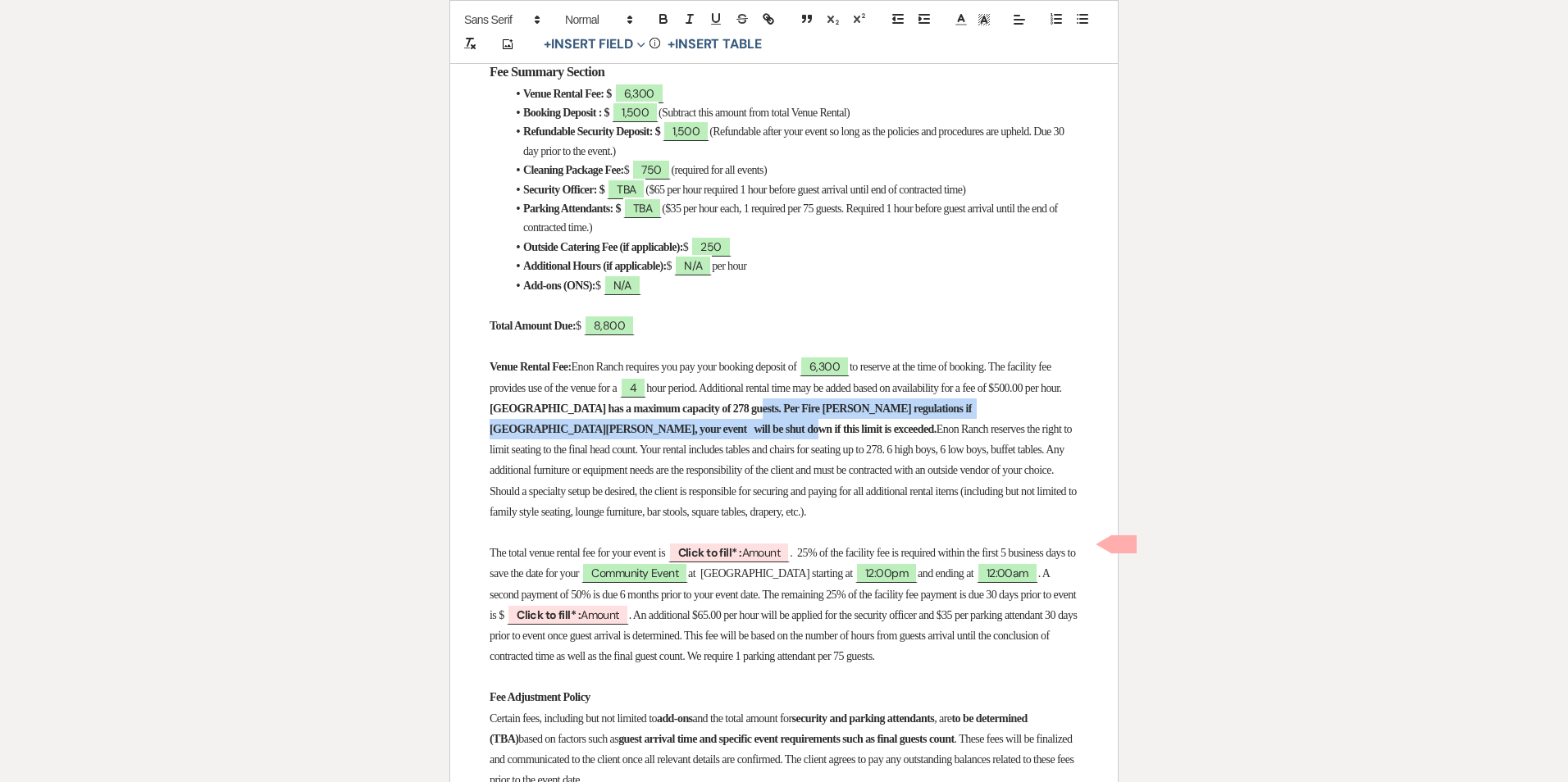
drag, startPoint x: 889, startPoint y: 397, endPoint x: 856, endPoint y: 423, distance: 42.0
click at [856, 423] on strong "Enon Ranch has a maximum capacity of 278 guests. Per Fire Marshall regulations …" at bounding box center [733, 419] width 485 height 33
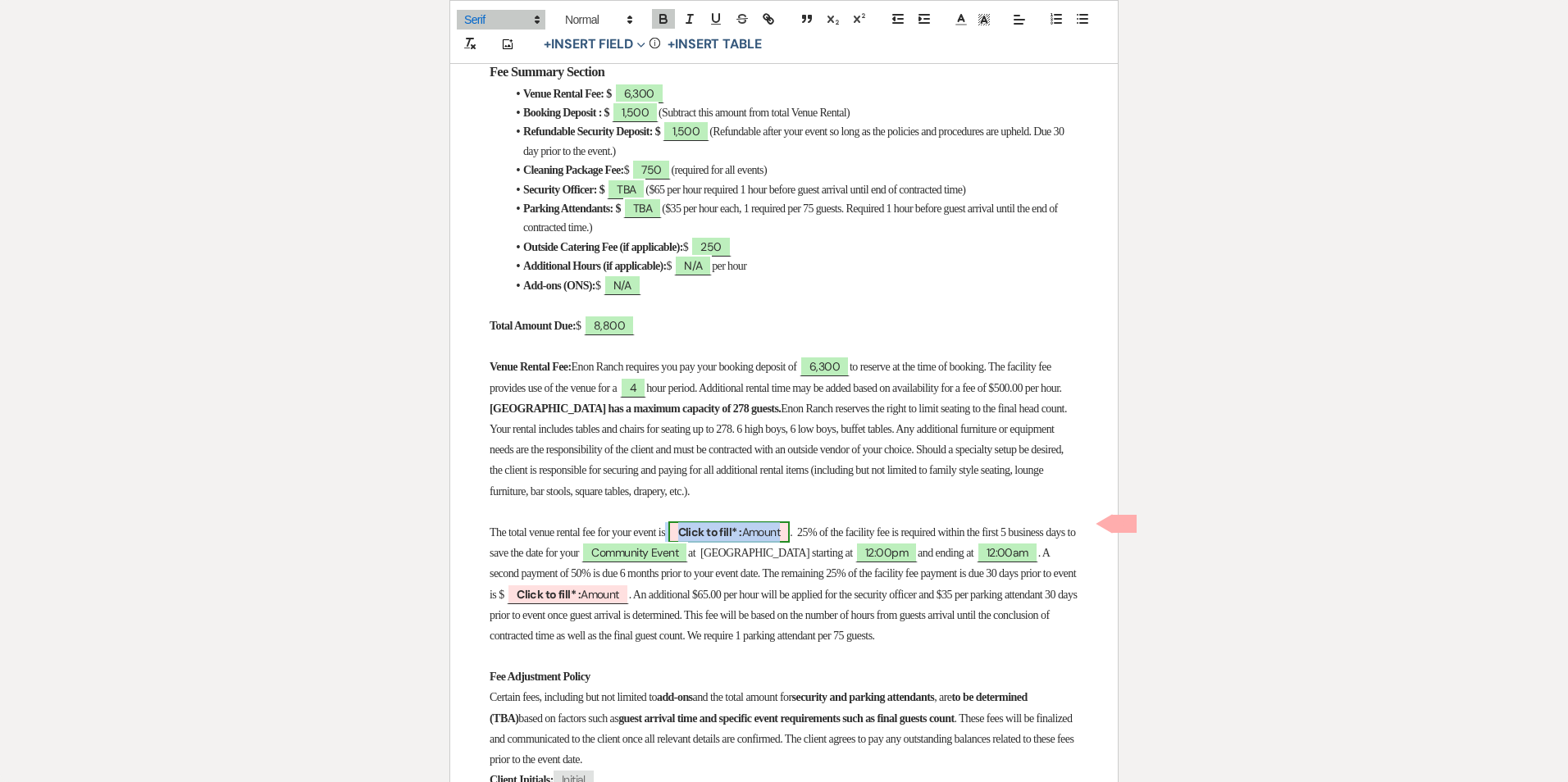
click at [742, 525] on b "Click to fill* :" at bounding box center [710, 532] width 64 height 15
select select "owner"
select select "Amount"
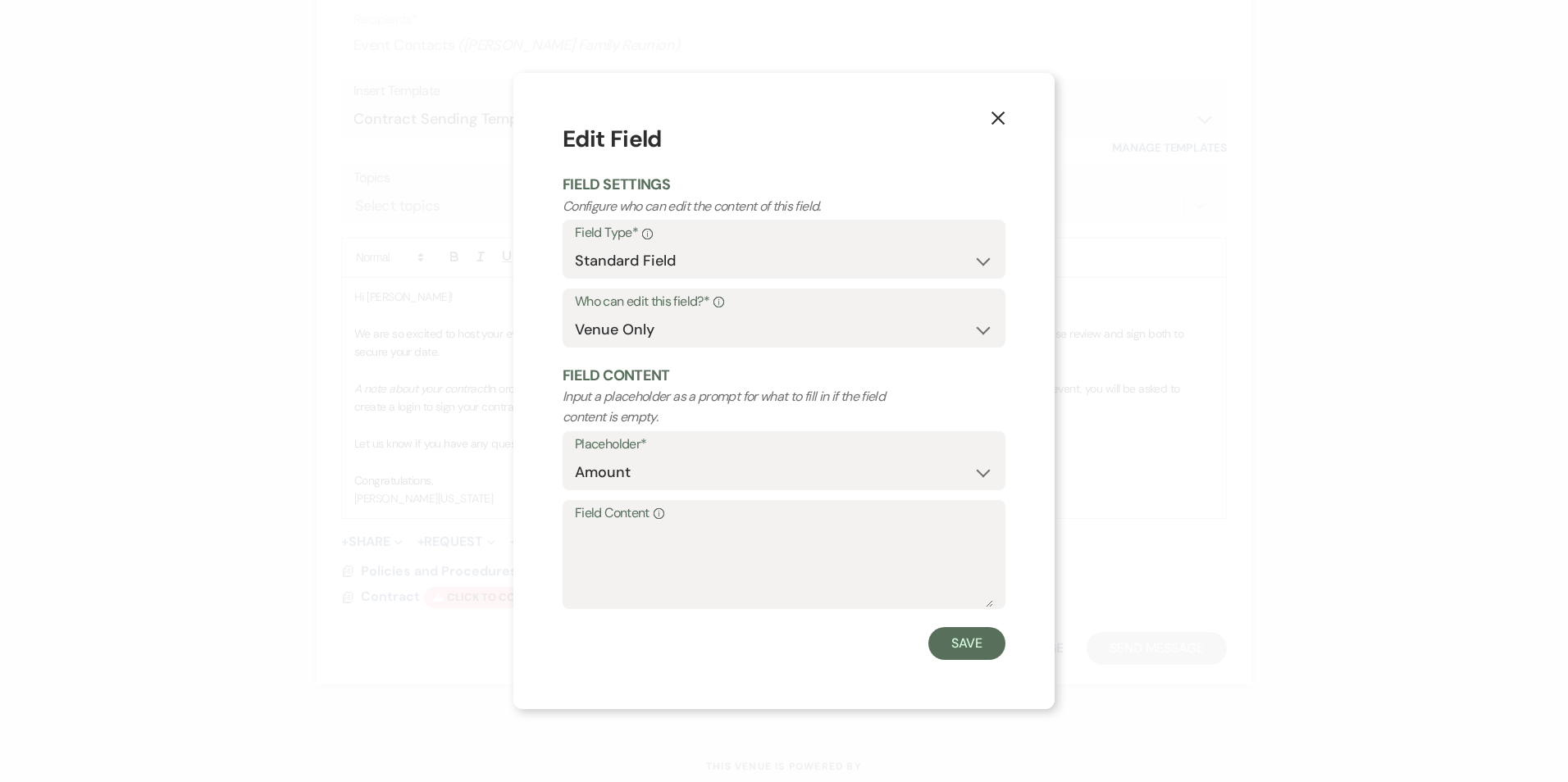
click at [758, 519] on label "Field Content Info" at bounding box center [784, 513] width 418 height 24
click at [758, 525] on textarea "Field Content Info" at bounding box center [784, 566] width 418 height 82
click at [753, 538] on textarea "Field Content Info" at bounding box center [784, 566] width 418 height 82
click at [504, 522] on div "X Edit Field Field Settings Configure who can edit the content of this field. F…" at bounding box center [784, 391] width 1568 height 782
click at [996, 103] on button "X" at bounding box center [998, 116] width 25 height 28
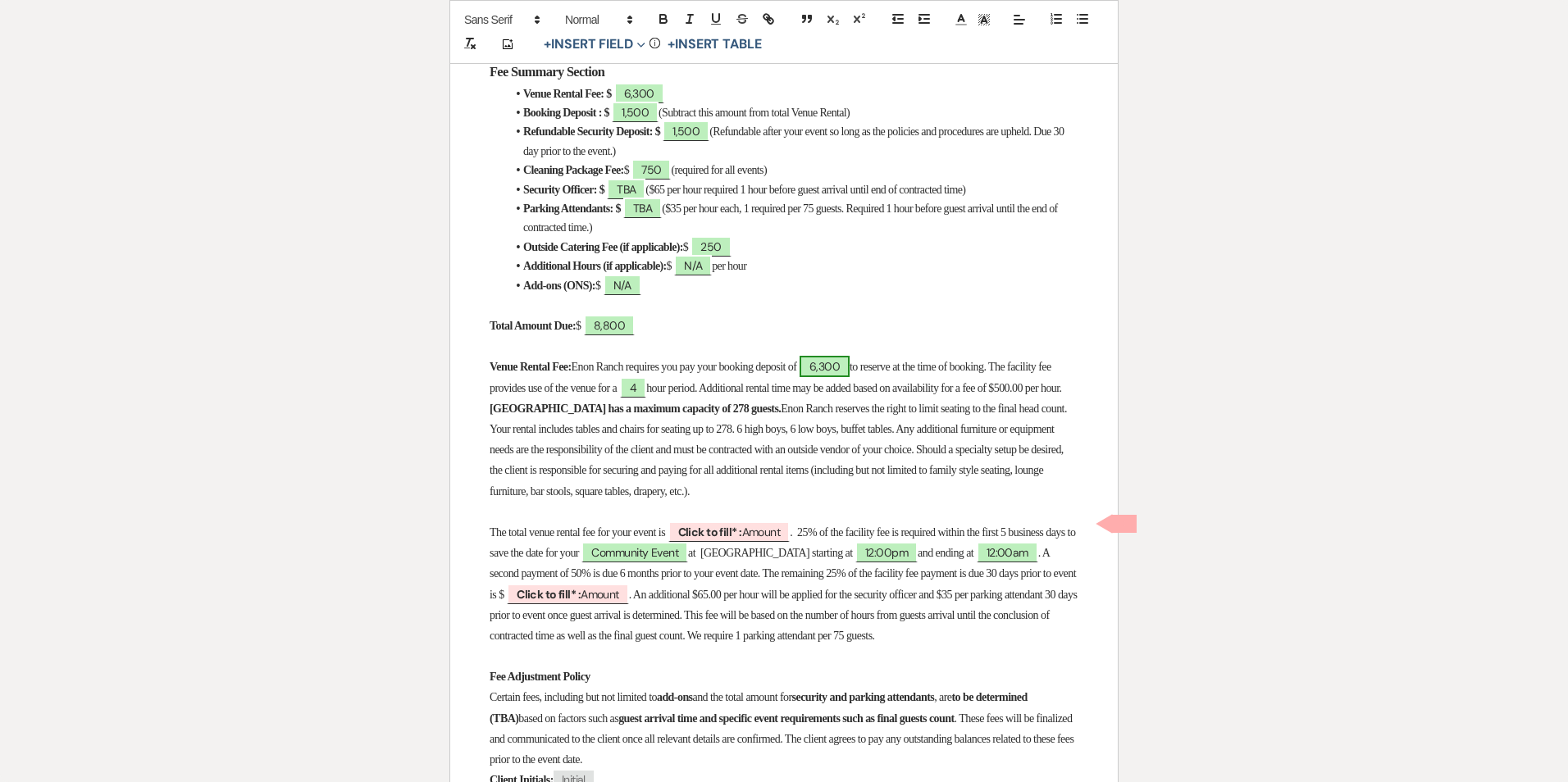
click at [850, 356] on span "6,300" at bounding box center [825, 367] width 50 height 21
select select "owner"
select select "Amount"
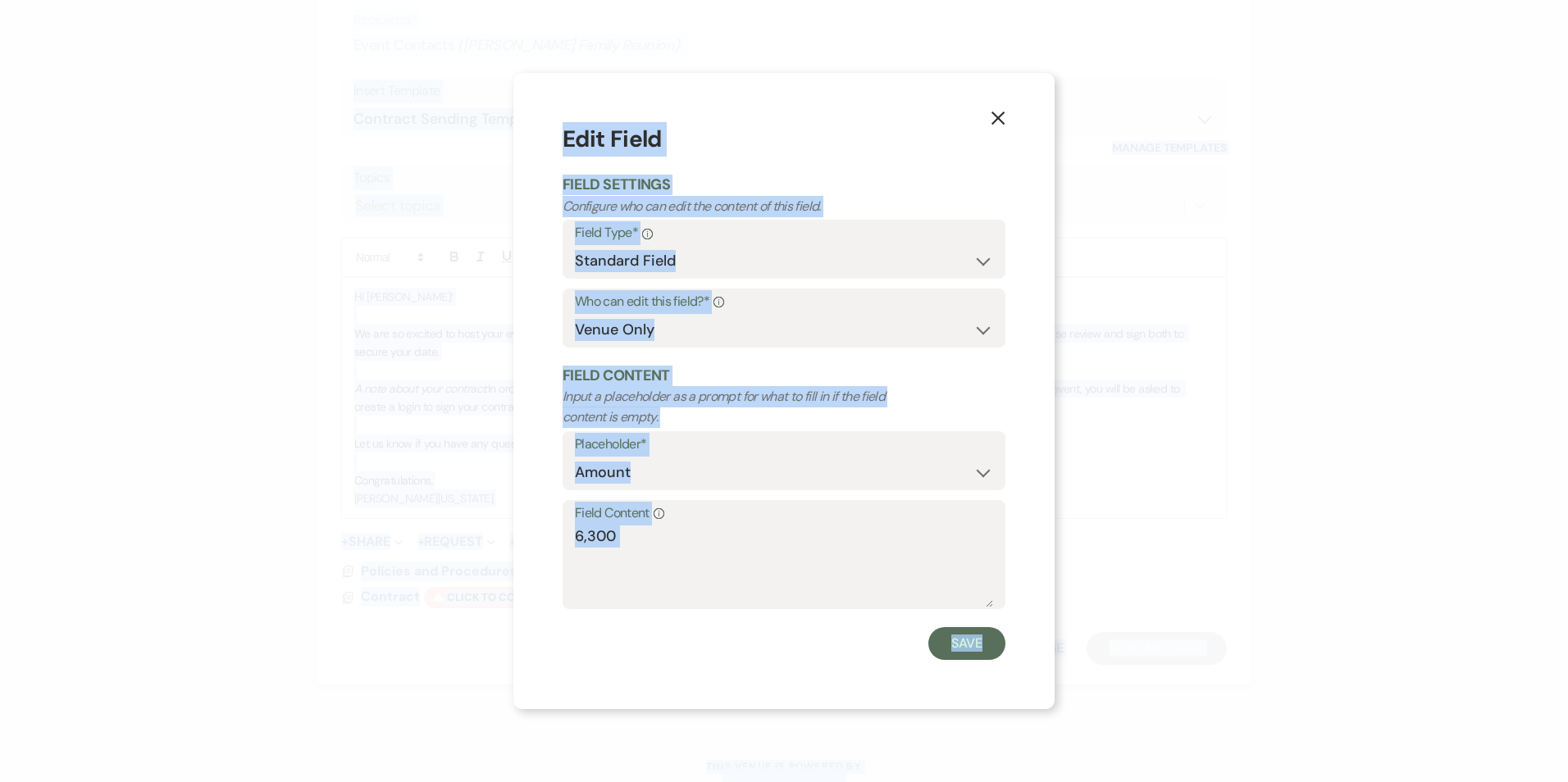
click at [864, 356] on form "Edit Field Field Settings Configure who can edit the content of this field. Fie…" at bounding box center [784, 391] width 443 height 537
click at [716, 533] on textarea "6,300" at bounding box center [784, 566] width 418 height 82
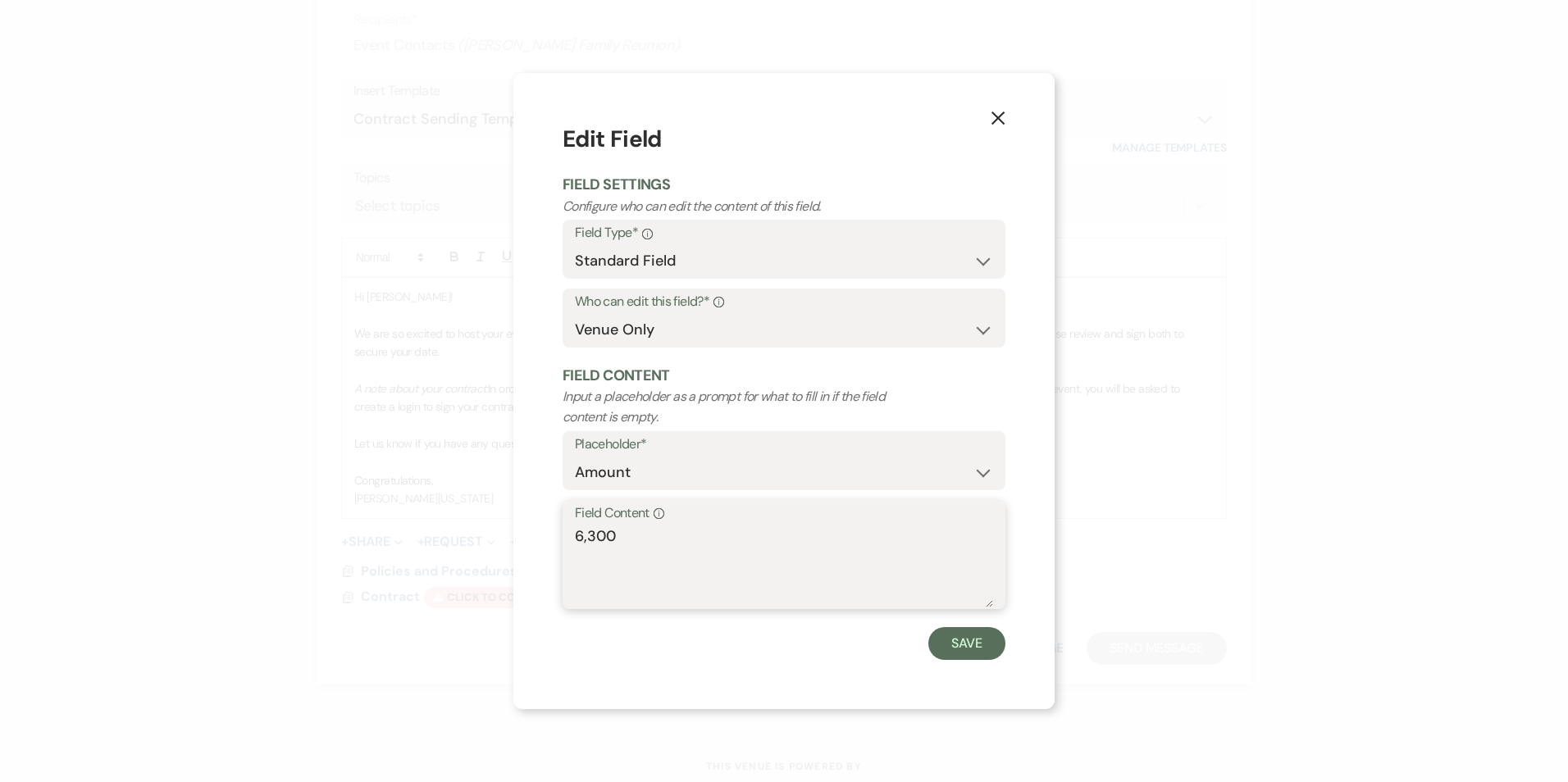
click at [716, 533] on textarea "6,300" at bounding box center [784, 566] width 418 height 82
type textarea "1,500"
click at [955, 641] on button "Save" at bounding box center [967, 644] width 77 height 33
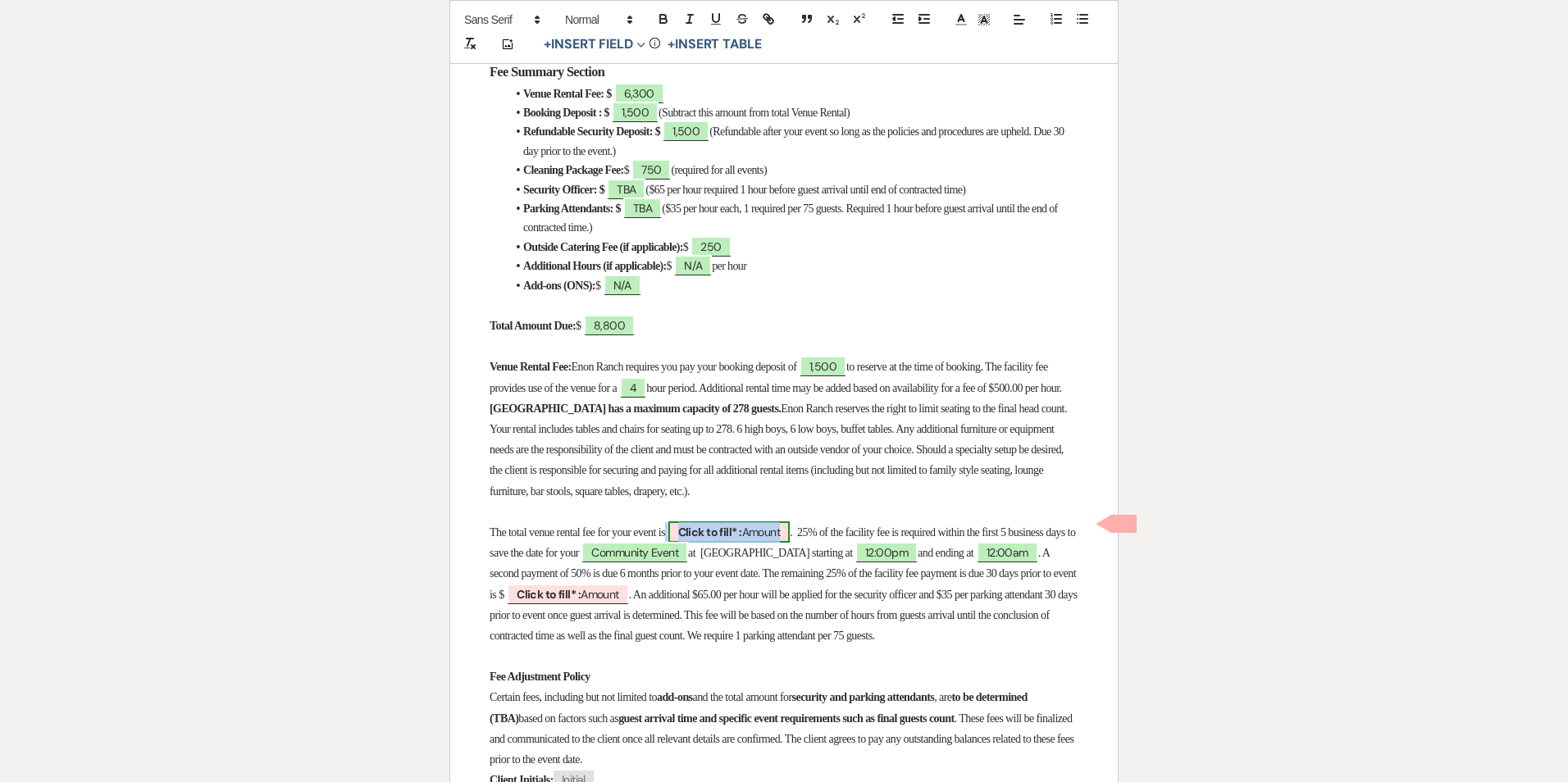
click at [725, 525] on b "Click to fill* :" at bounding box center [710, 532] width 64 height 15
select select "owner"
select select "Amount"
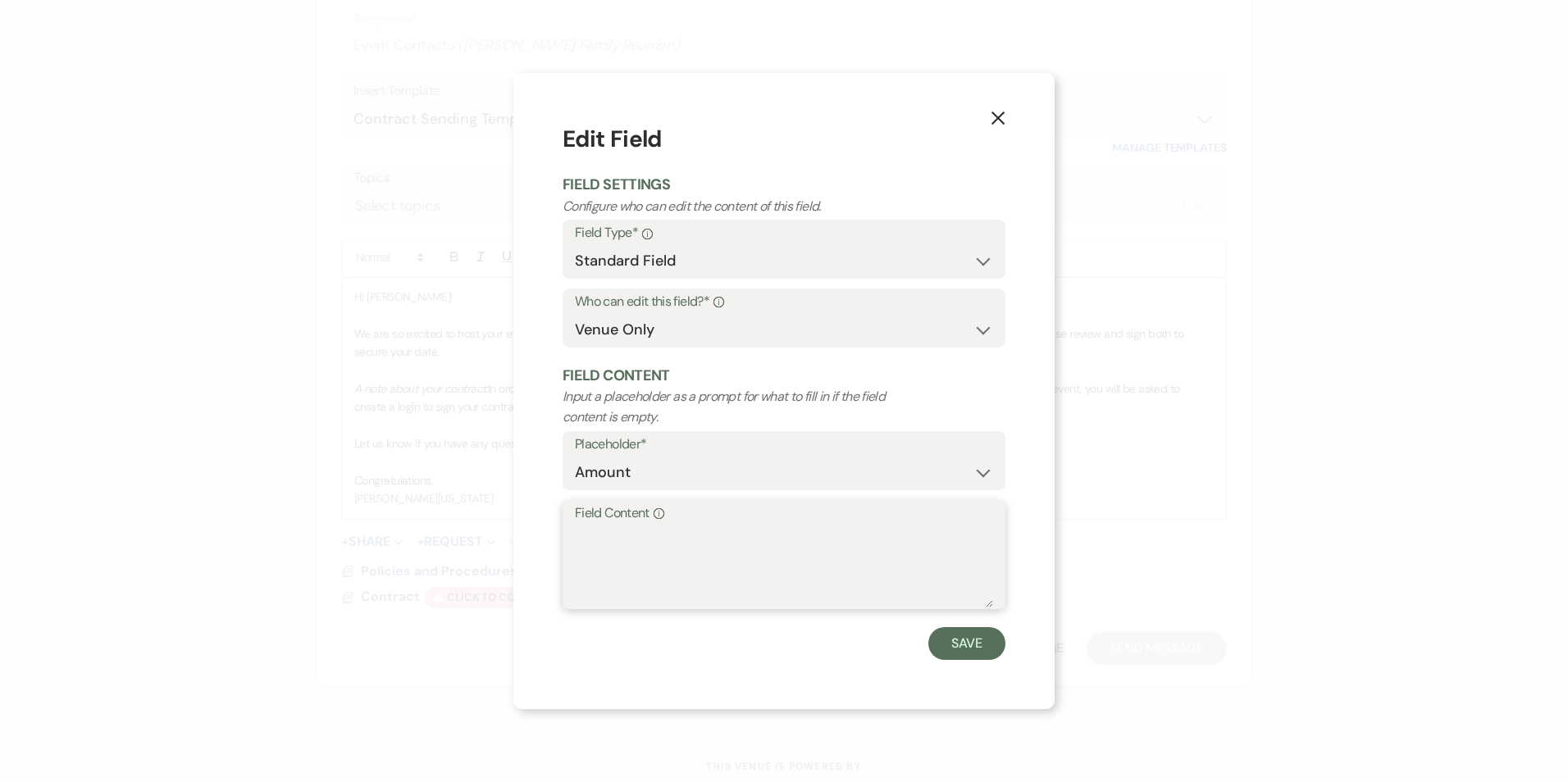
click at [721, 541] on textarea "Field Content Info" at bounding box center [784, 566] width 418 height 82
type textarea "6,300"
click at [975, 650] on button "Save" at bounding box center [967, 644] width 77 height 33
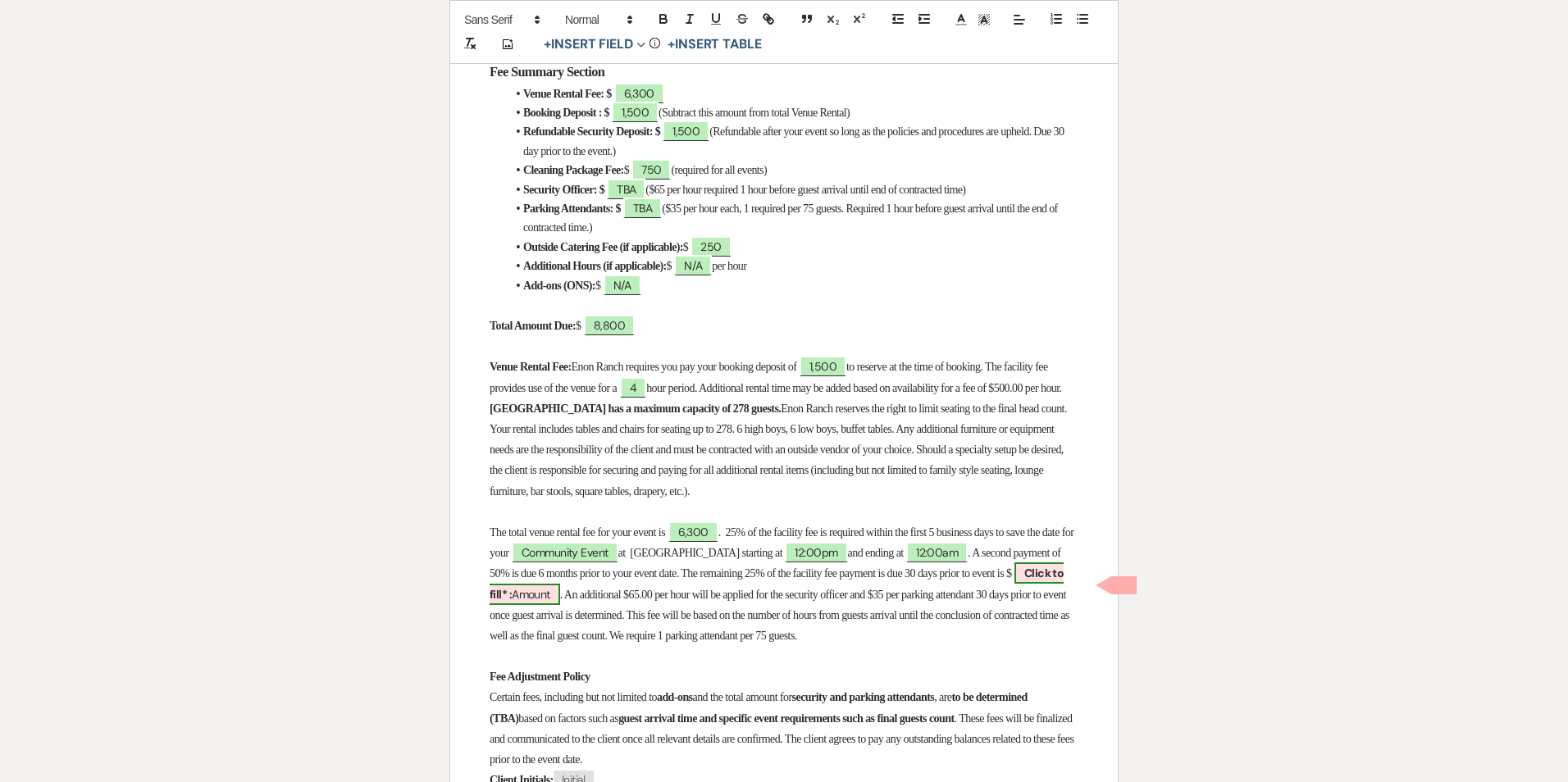
drag, startPoint x: 664, startPoint y: 588, endPoint x: 546, endPoint y: 581, distance: 118.2
click at [546, 581] on p "The total venue rental fee for your event is 6,300 . 25% of the facility fee is…" at bounding box center [784, 583] width 589 height 123
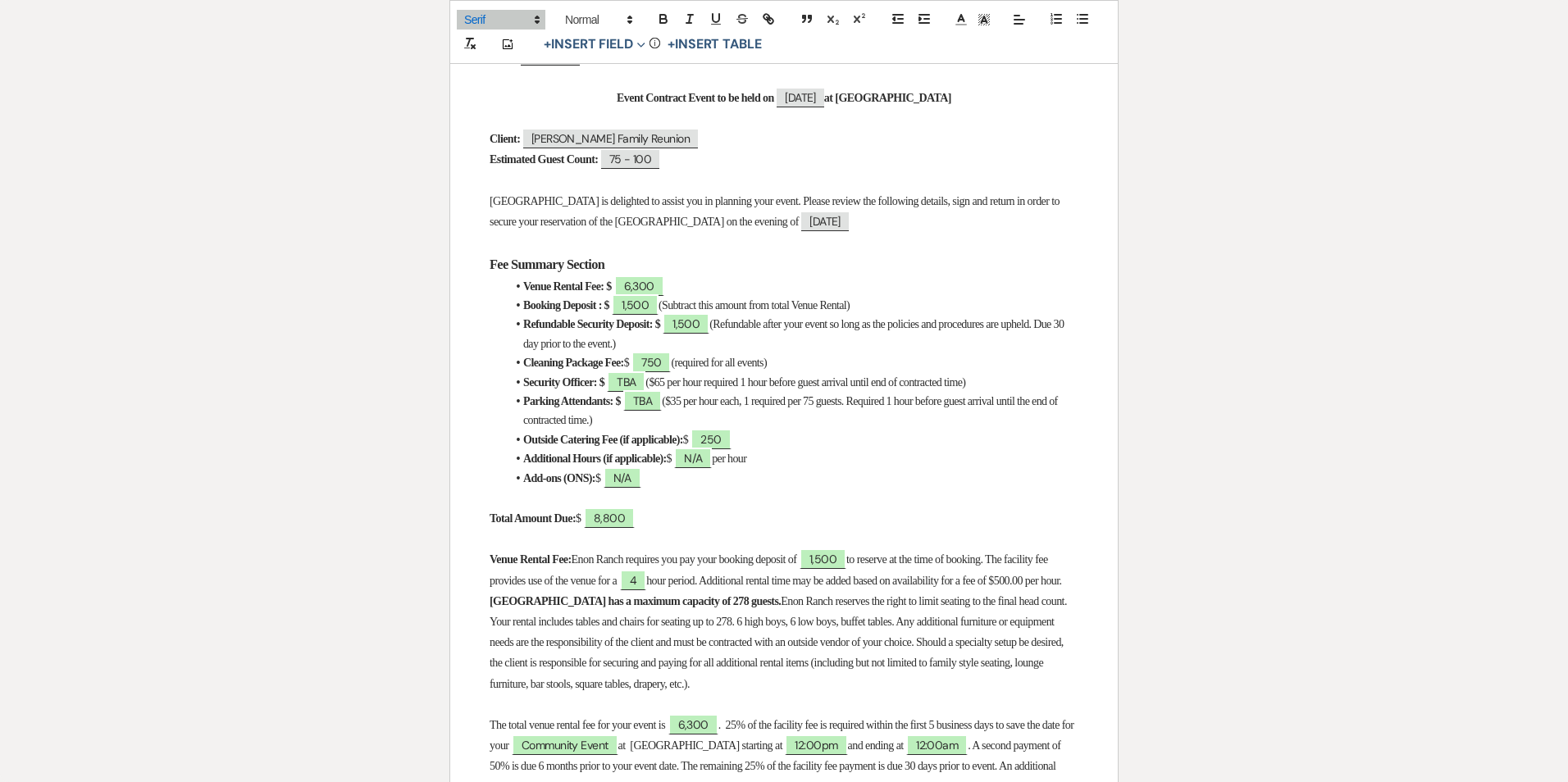
scroll to position [492, 0]
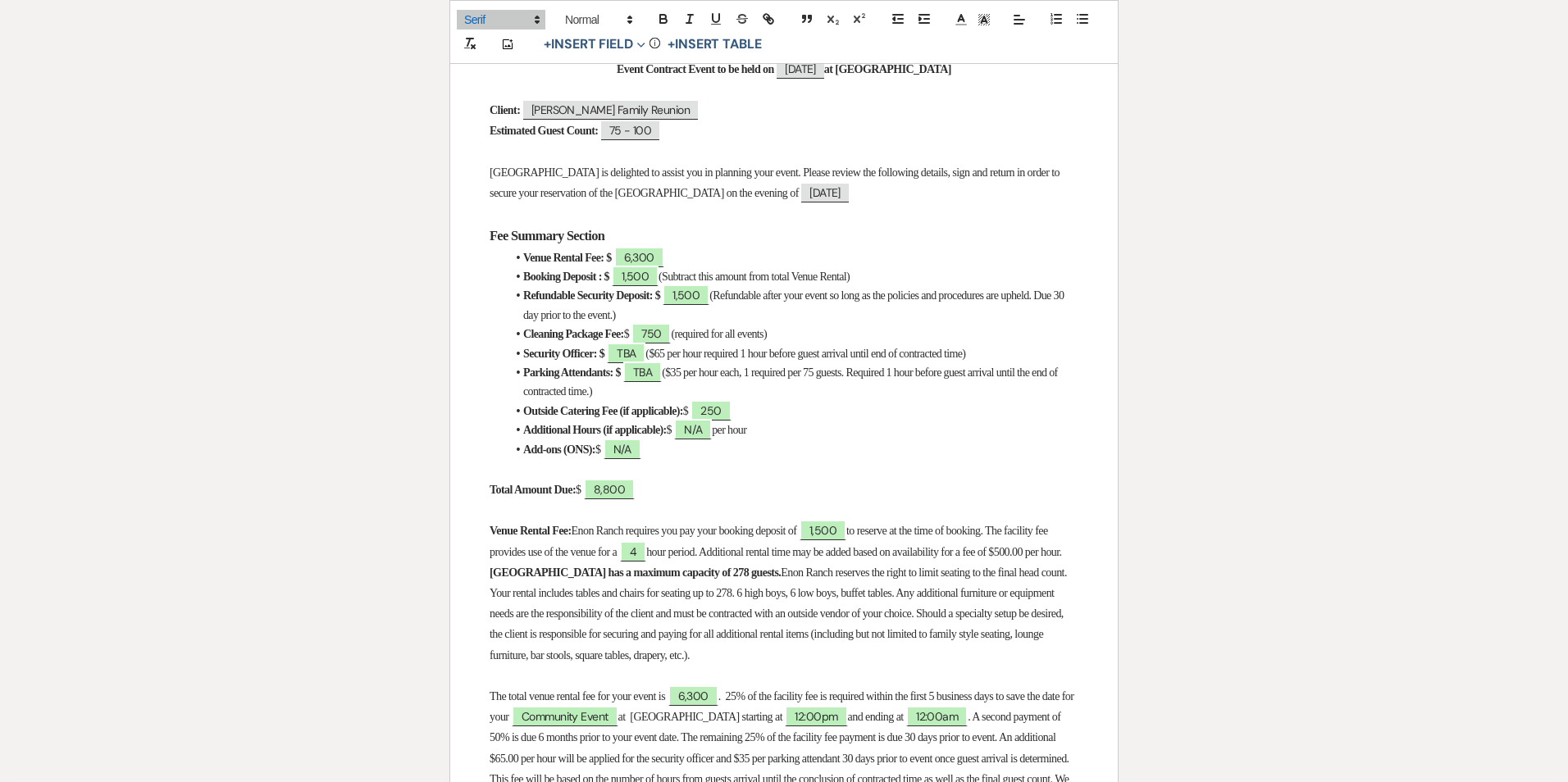
click at [914, 582] on span "Enon Ranch reserves the right to limit seating to the final head count. Your re…" at bounding box center [780, 613] width 579 height 95
click at [972, 582] on span "Enon Ranch reserves the right to limit seating to the final head count. Your re…" at bounding box center [780, 613] width 579 height 95
drag, startPoint x: 886, startPoint y: 583, endPoint x: 901, endPoint y: 582, distance: 15.0
click at [901, 582] on span "Enon Ranch reserves the right to limit seating to the final head count. Your re…" at bounding box center [780, 613] width 579 height 95
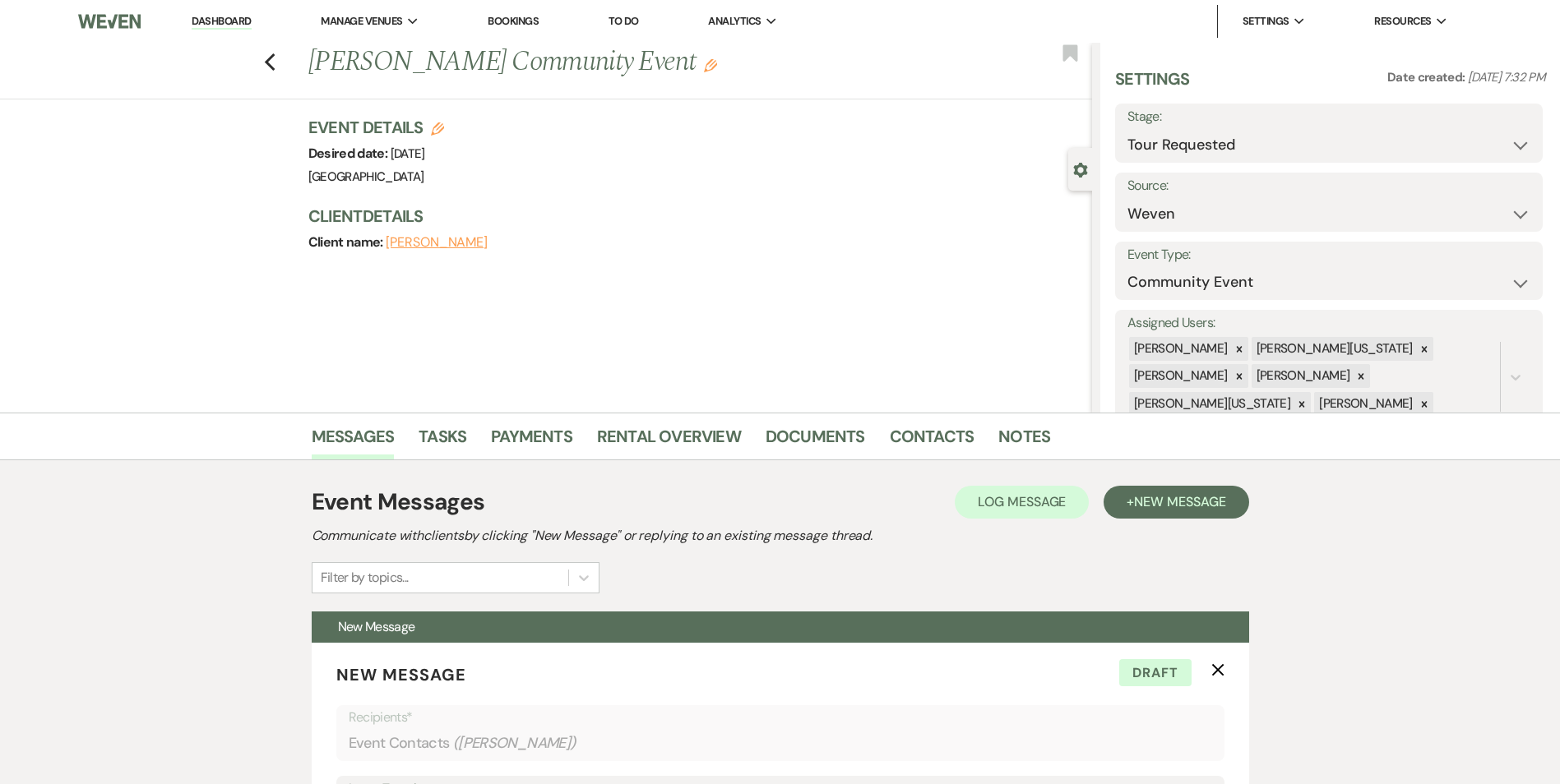
select select "2"
select select "1"
select select "7"
select select "4369"
